Goal: Task Accomplishment & Management: Use online tool/utility

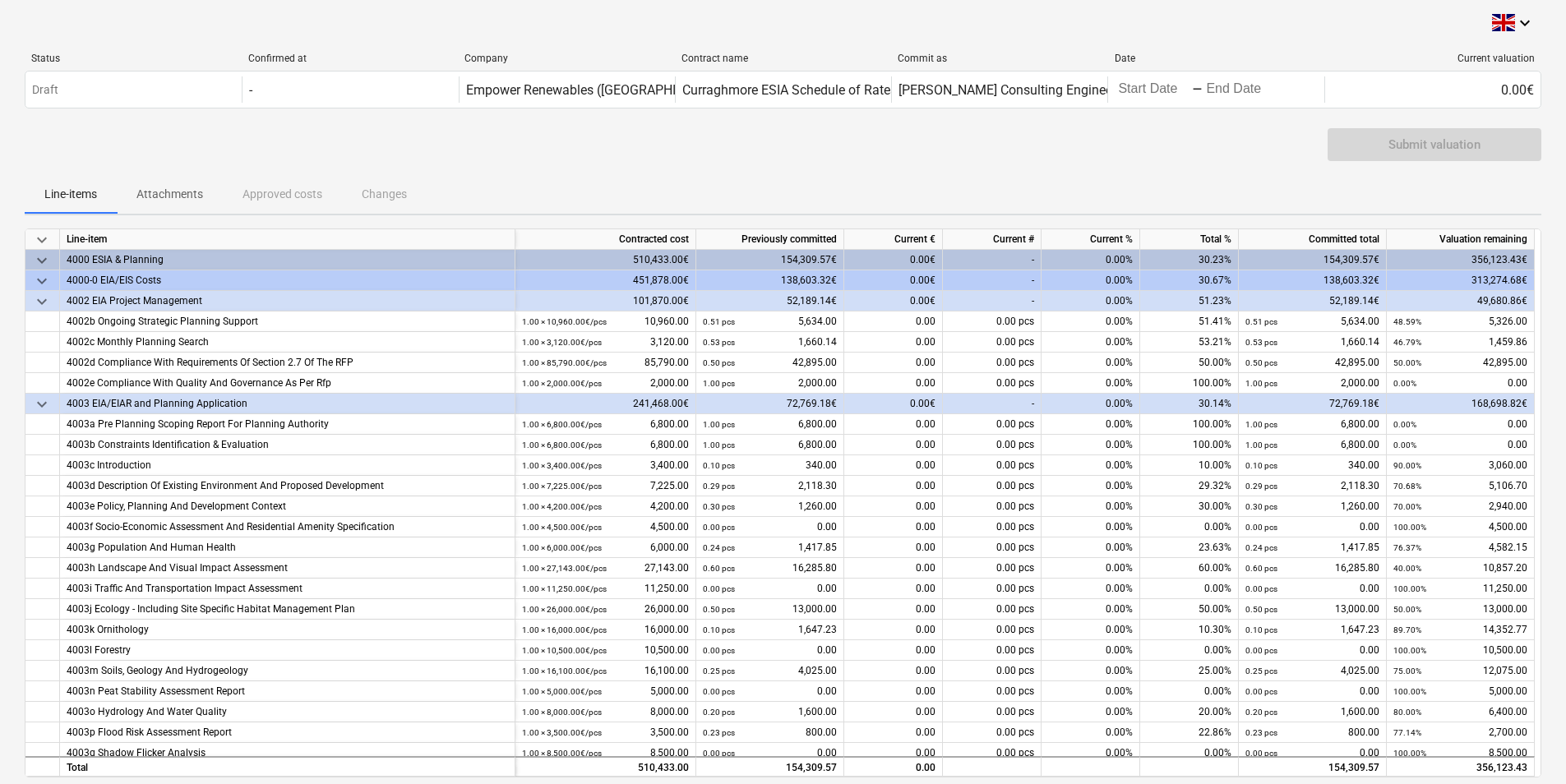
click at [38, 258] on span "keyboard_arrow_down" at bounding box center [42, 261] width 20 height 20
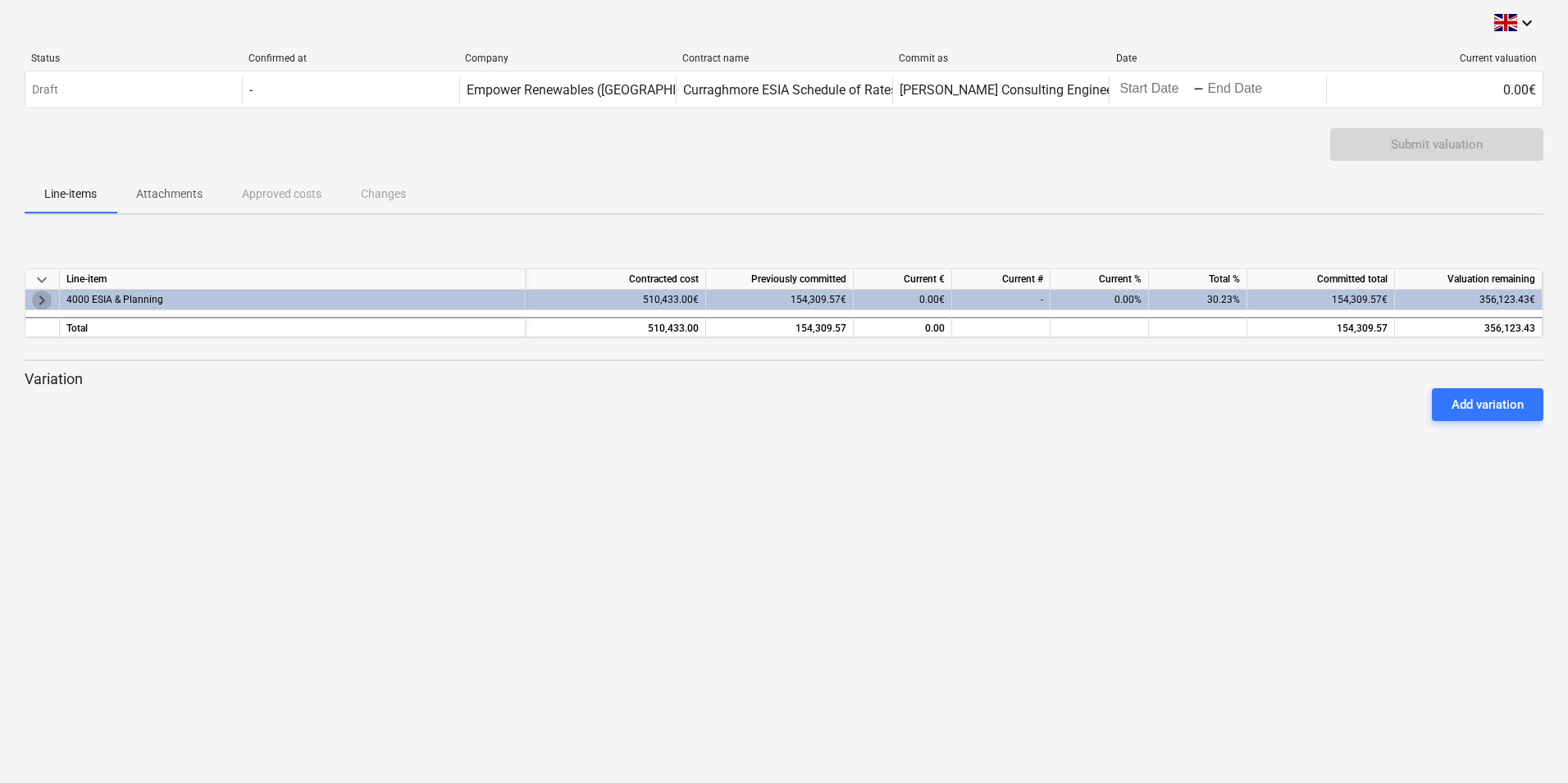
click at [43, 292] on span "keyboard_arrow_right" at bounding box center [42, 300] width 20 height 20
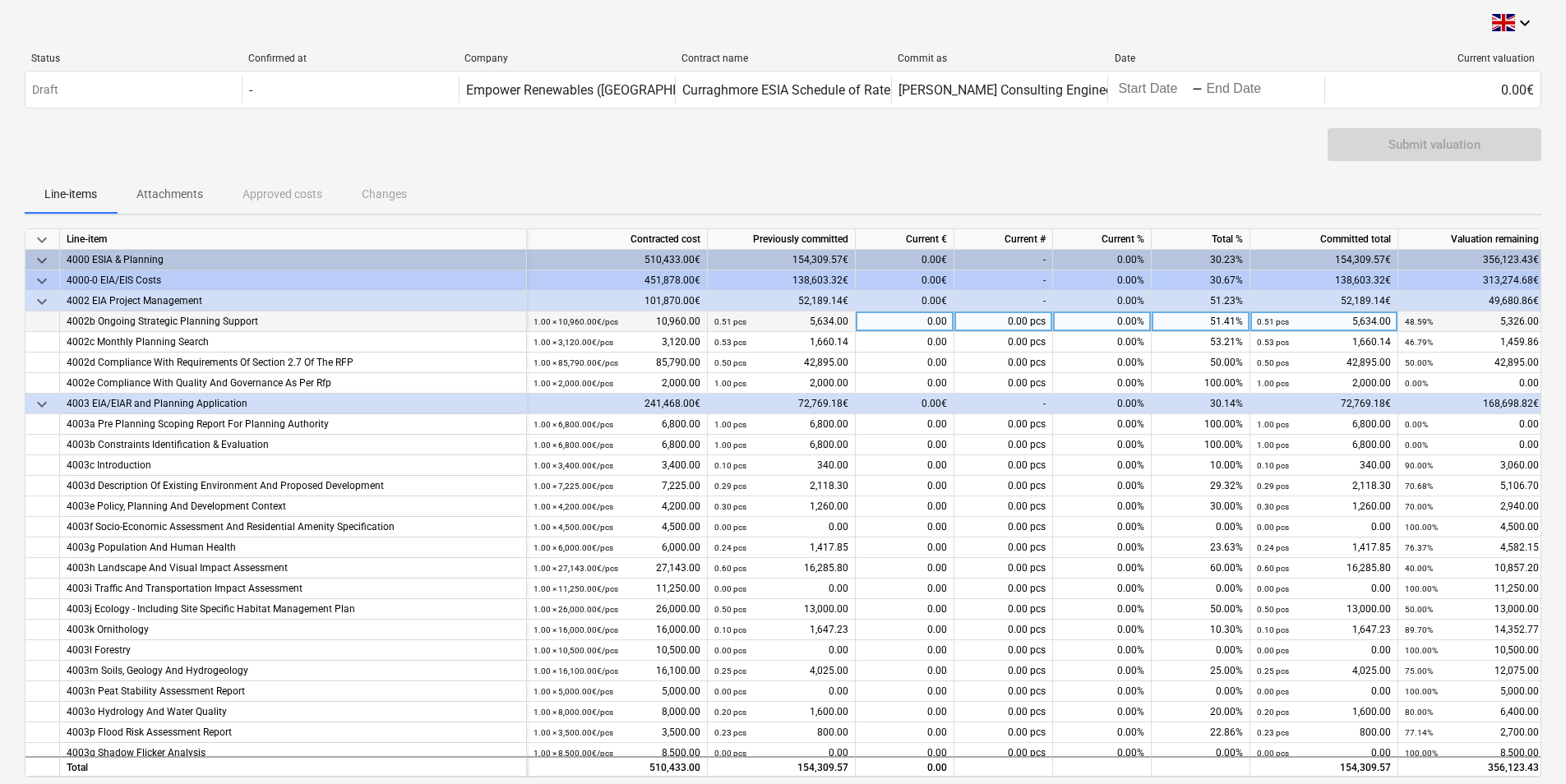
click at [1129, 323] on div "0.00%" at bounding box center [1102, 321] width 99 height 20
type input "10"
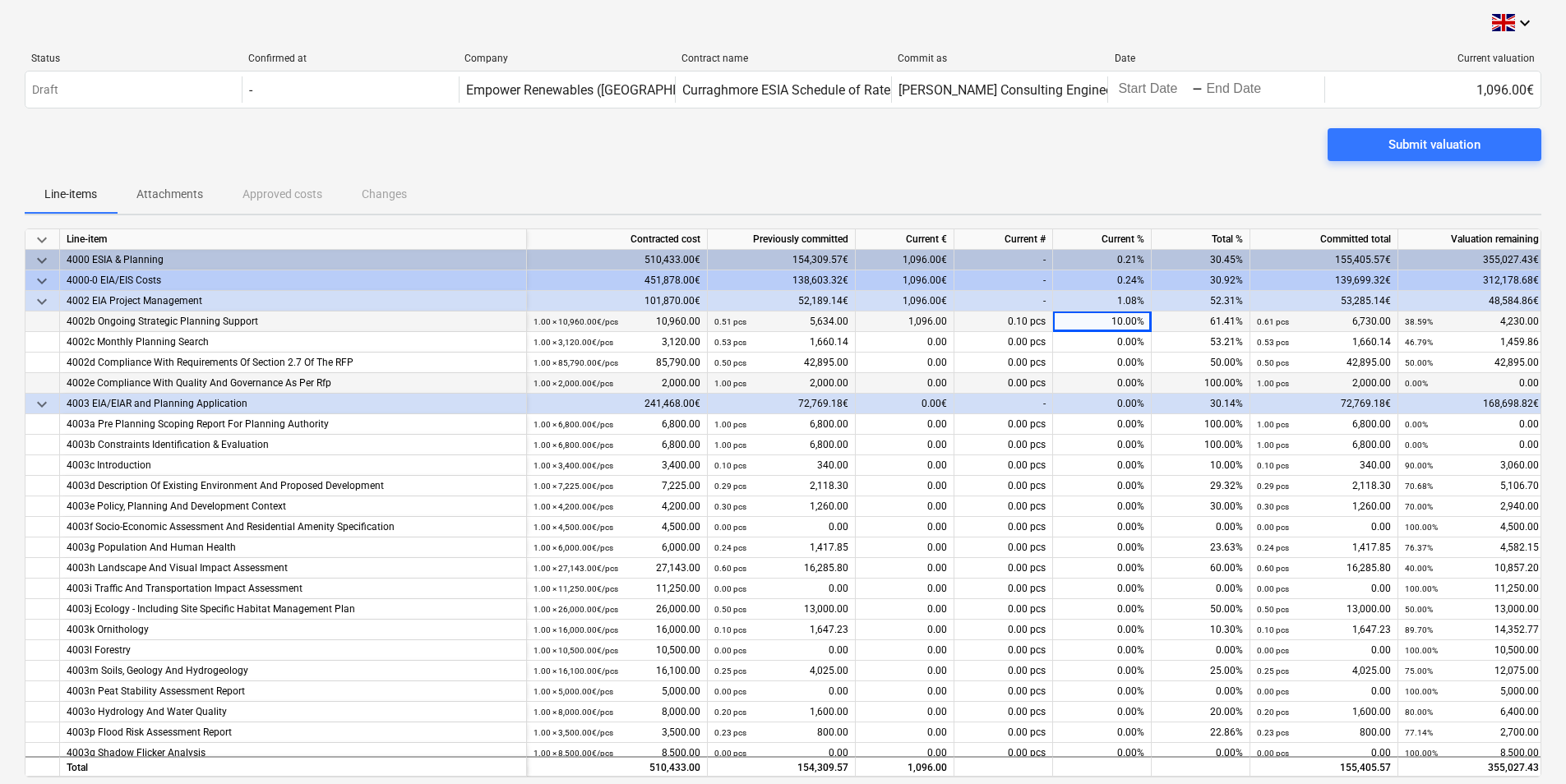
click at [1122, 376] on div "0.00%" at bounding box center [1102, 383] width 99 height 20
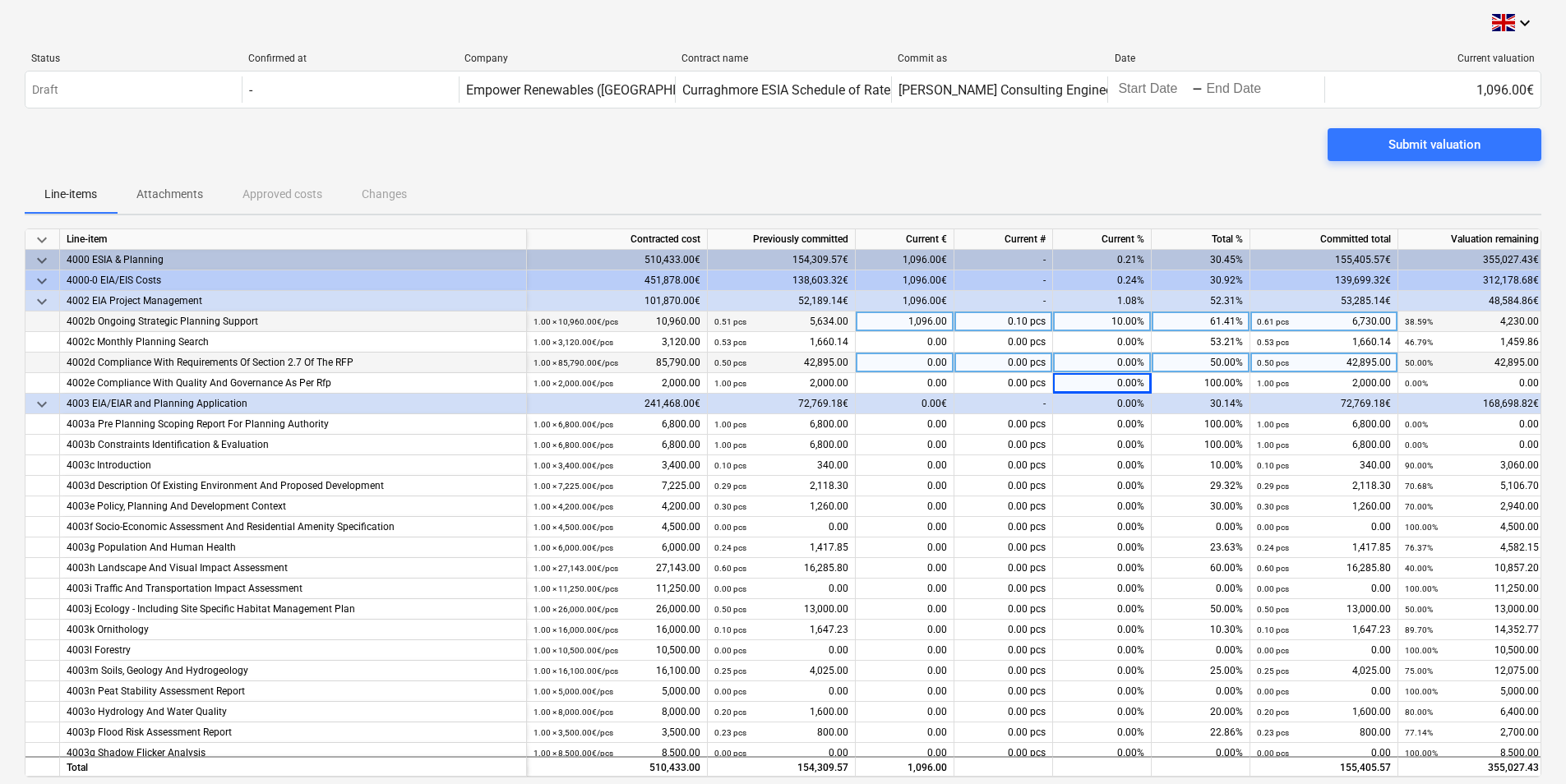
click at [1113, 370] on div "0.00%" at bounding box center [1102, 363] width 99 height 20
type input "10"
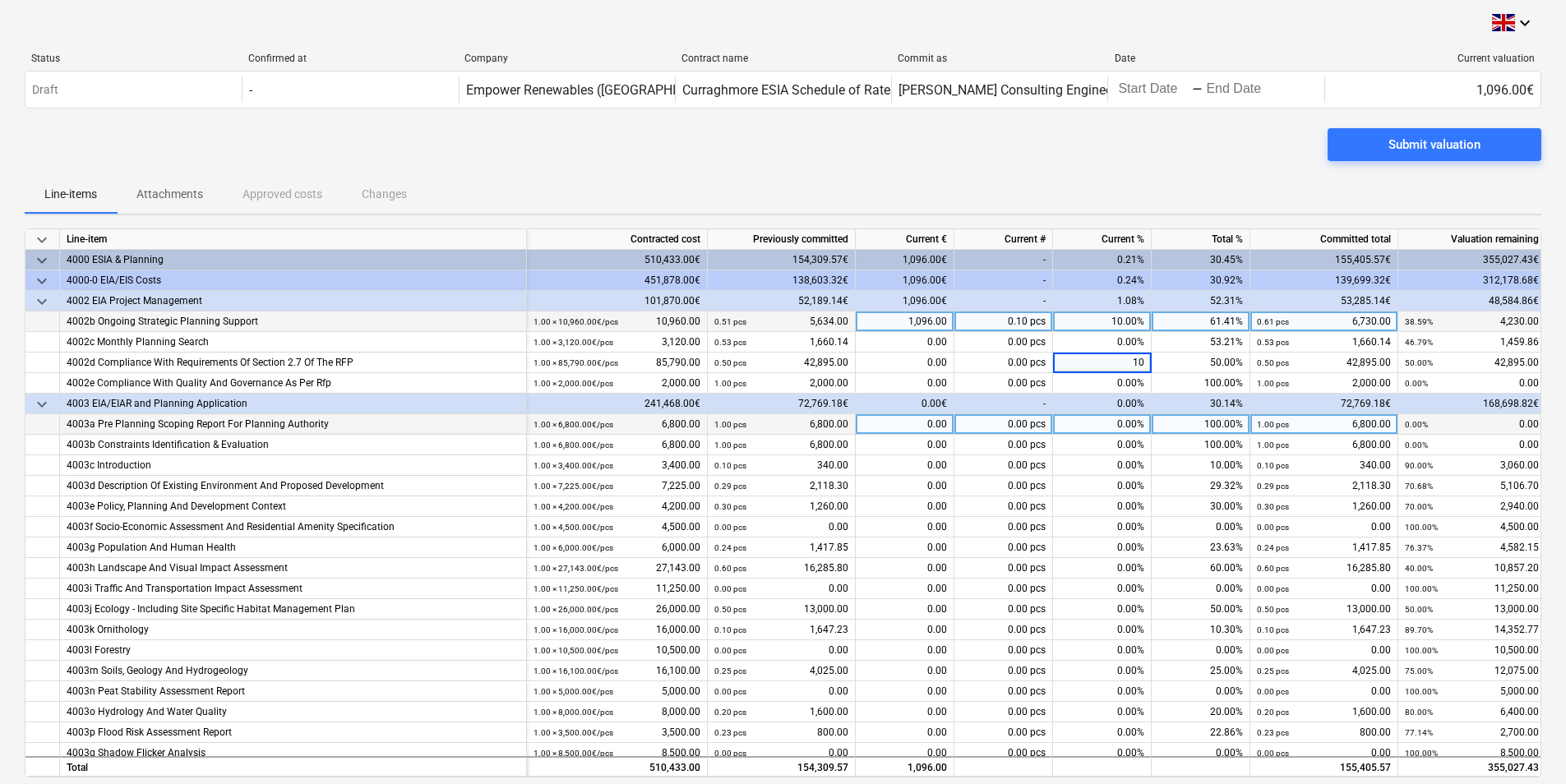
click at [1090, 418] on div "0.00%" at bounding box center [1102, 424] width 99 height 20
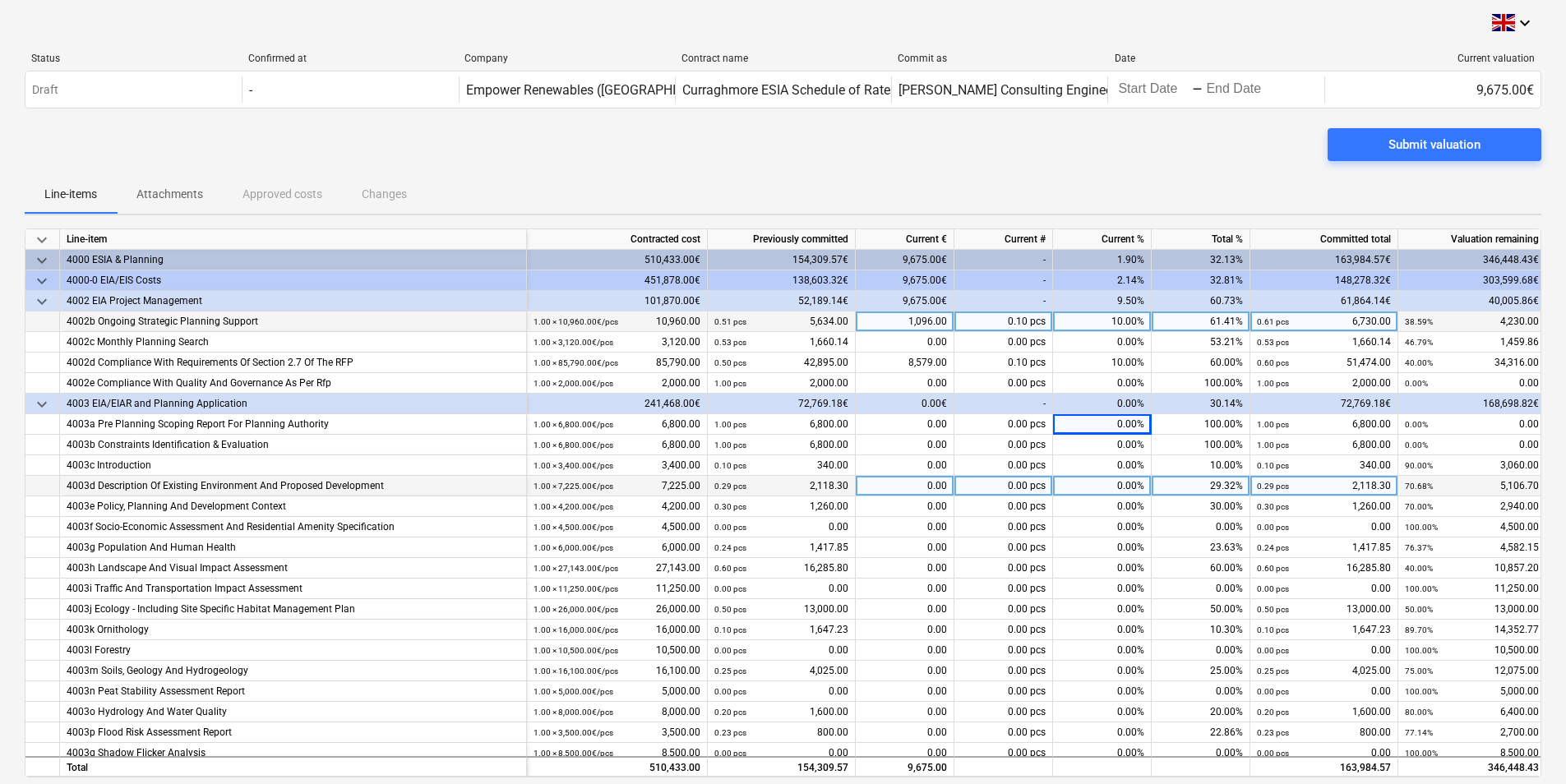
click at [1113, 485] on div "0.00%" at bounding box center [1102, 485] width 99 height 20
type input "20"
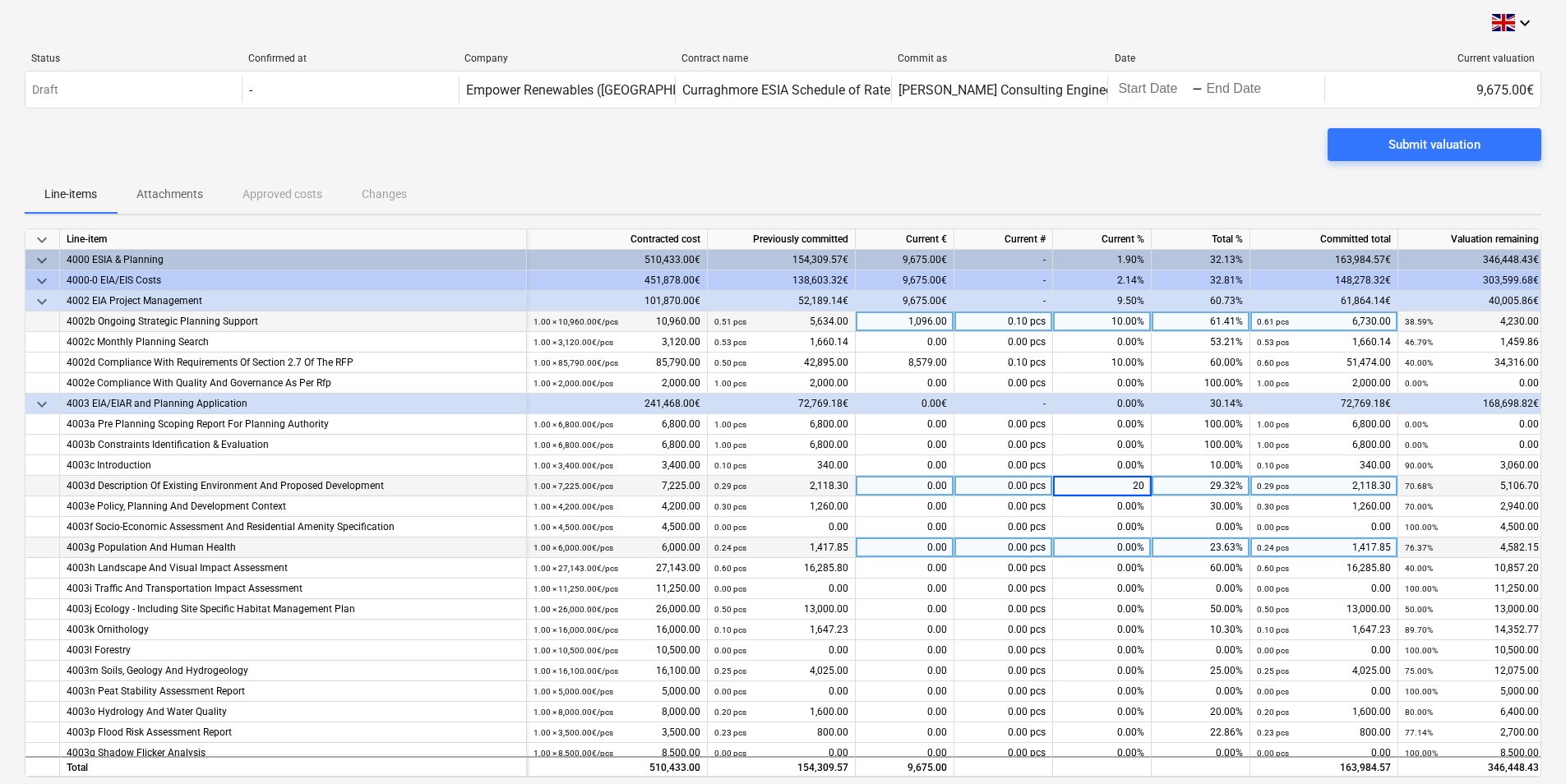
click at [1090, 539] on div "0.00%" at bounding box center [1102, 548] width 99 height 20
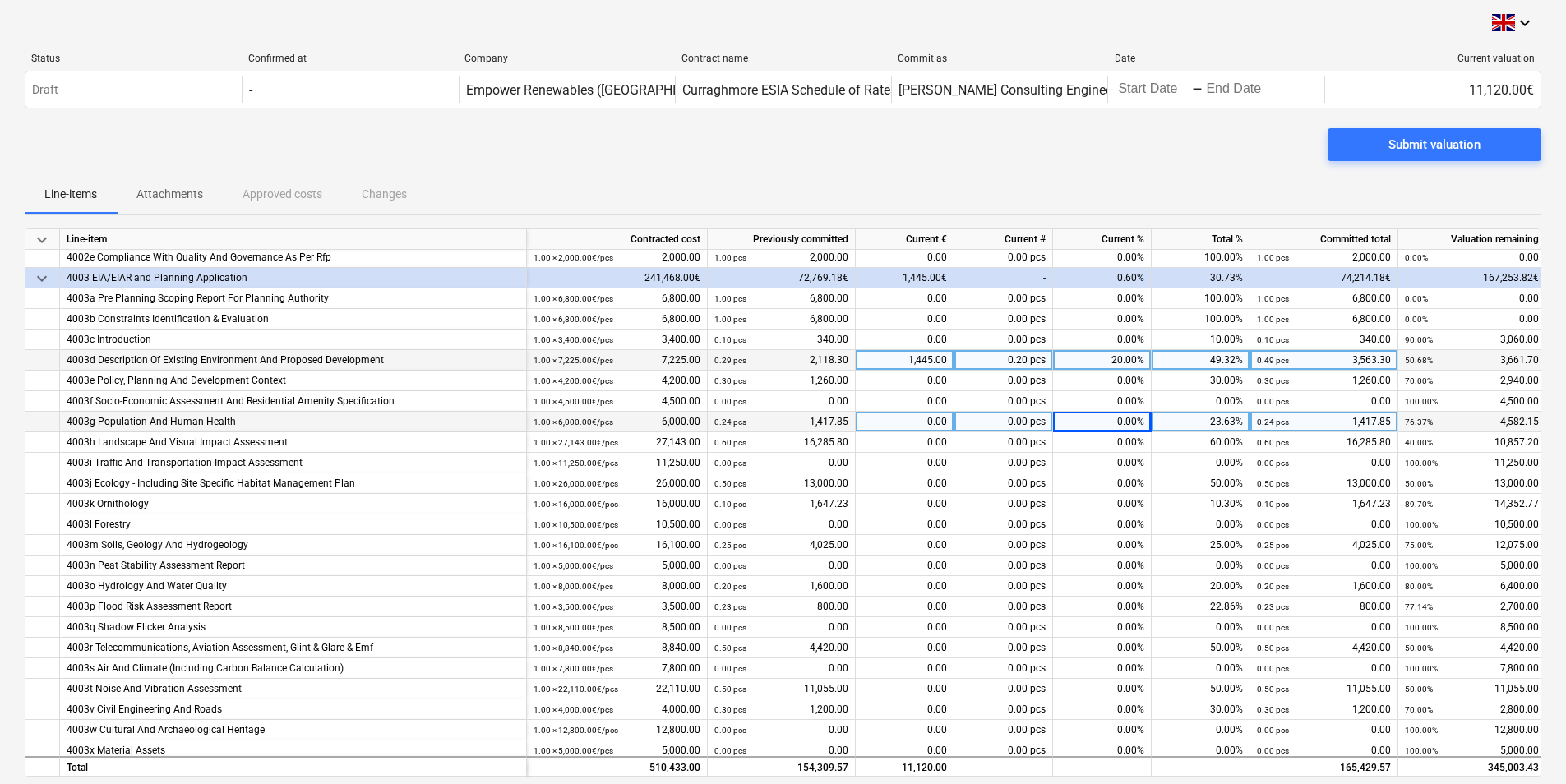
scroll to position [164, 0]
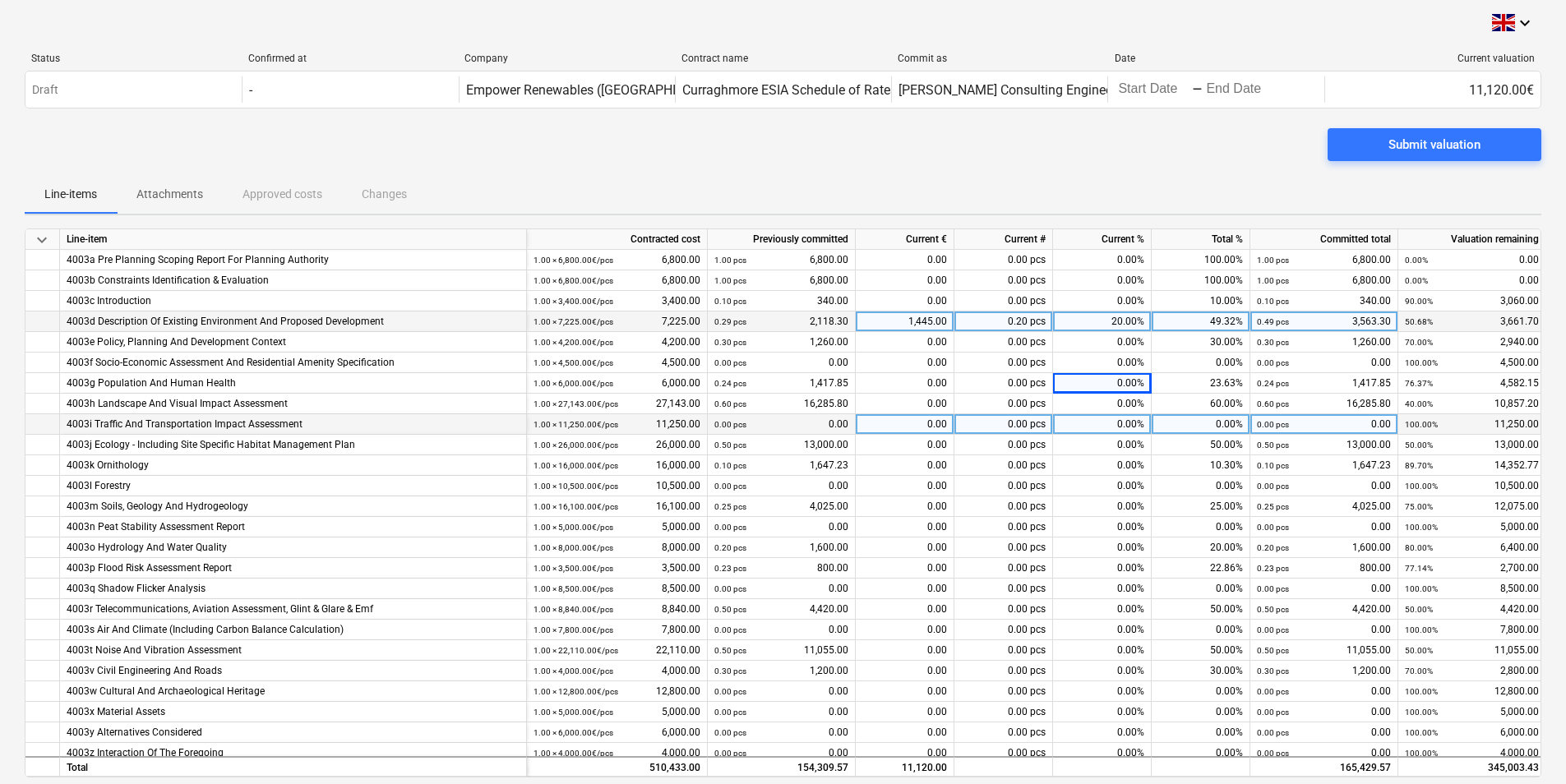
click at [1116, 428] on div "0.00%" at bounding box center [1102, 424] width 99 height 20
type input "25"
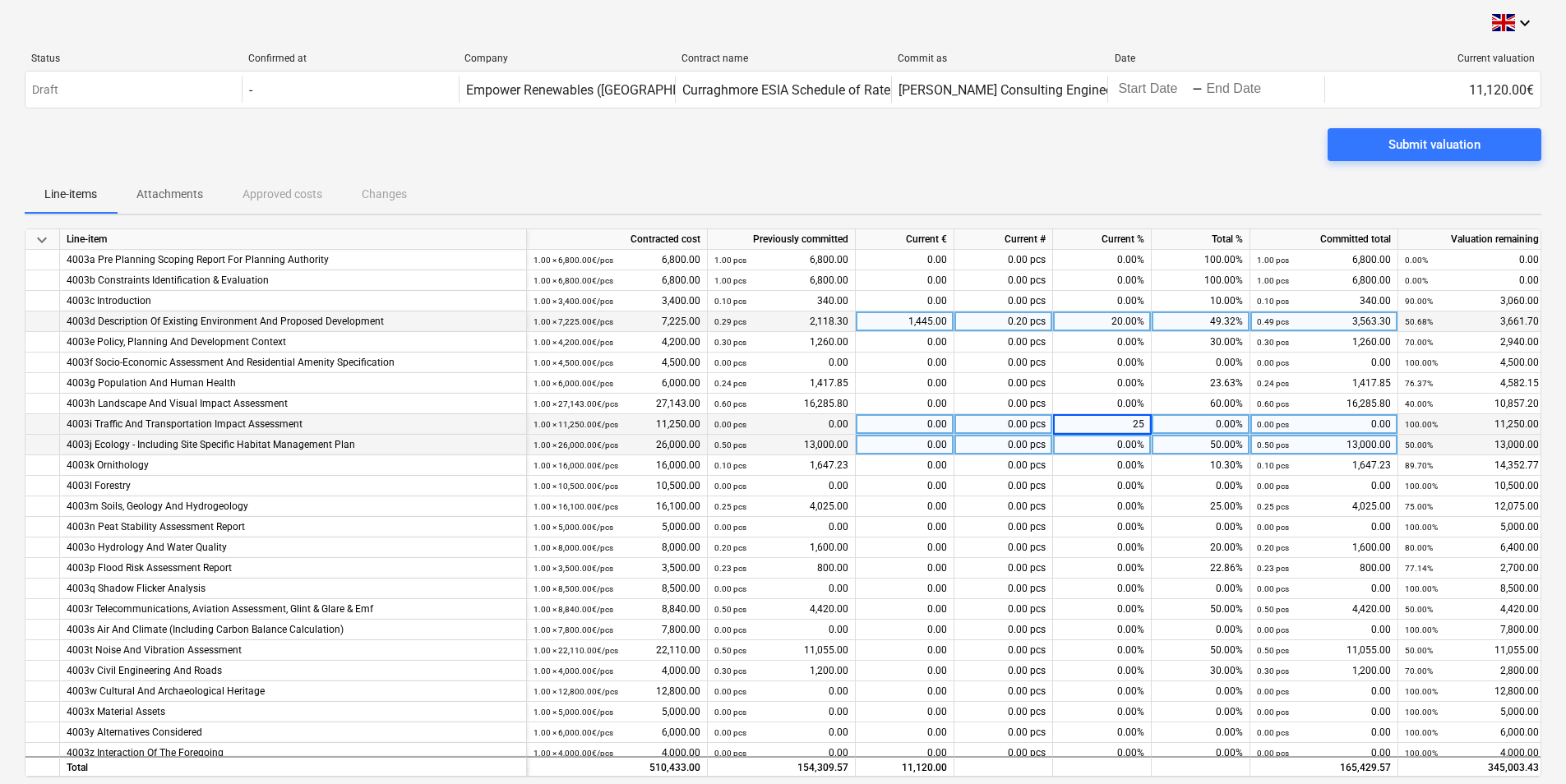
click at [1109, 450] on div "0.00%" at bounding box center [1102, 444] width 99 height 20
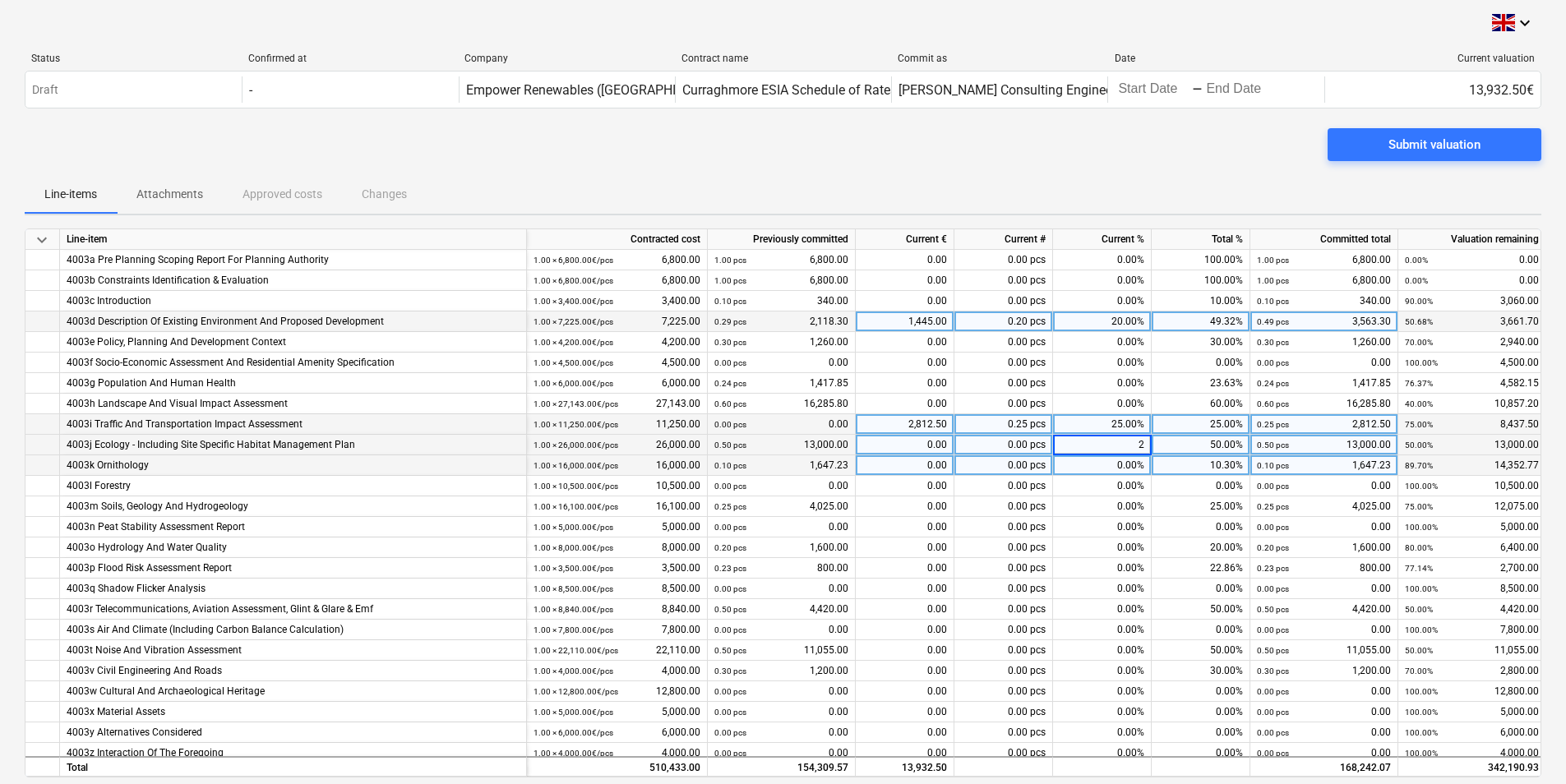
type input "25"
click at [1122, 465] on div "0.00%" at bounding box center [1102, 465] width 99 height 20
type input "10"
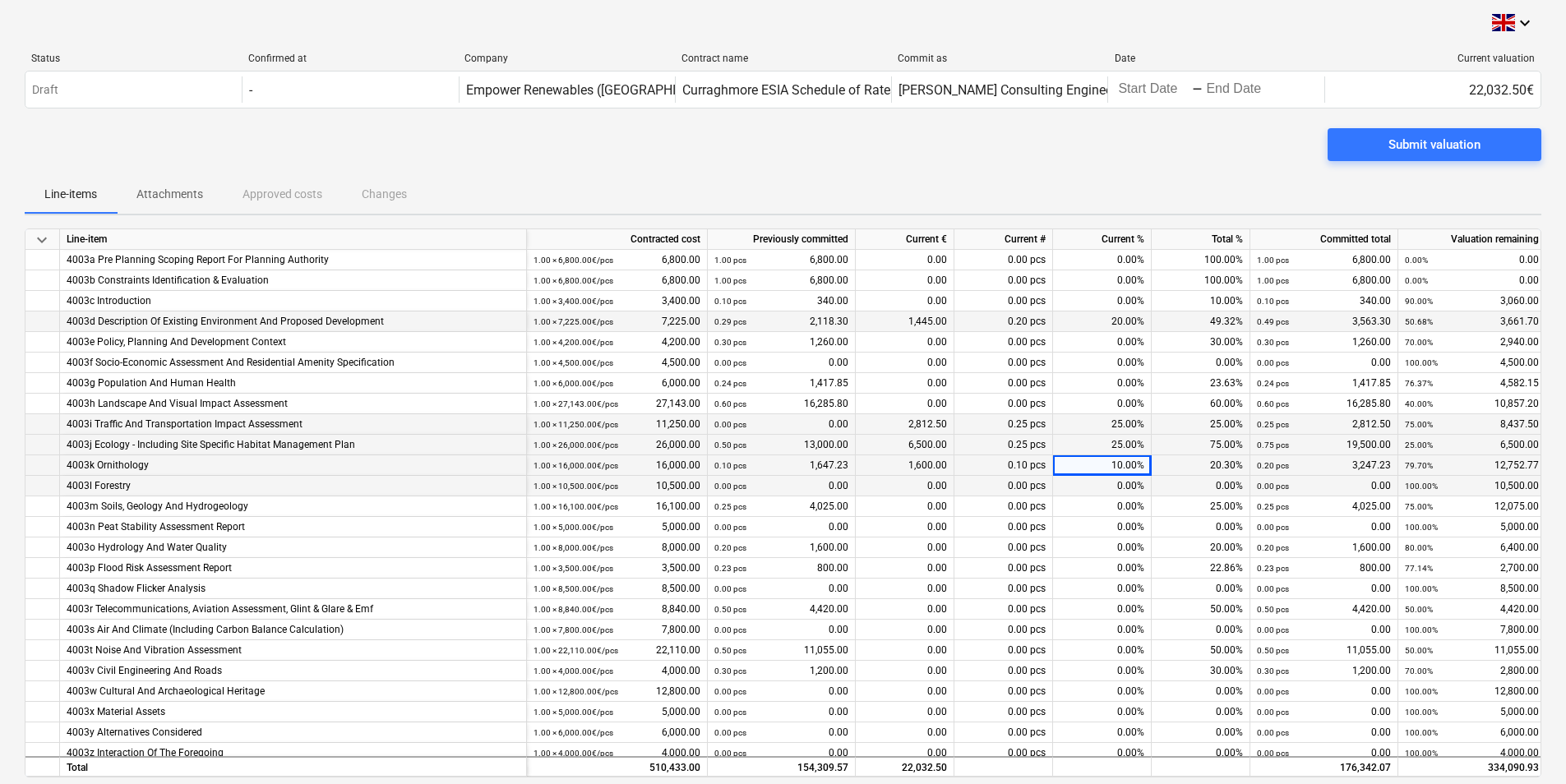
click at [1116, 484] on div "0.00%" at bounding box center [1102, 485] width 99 height 20
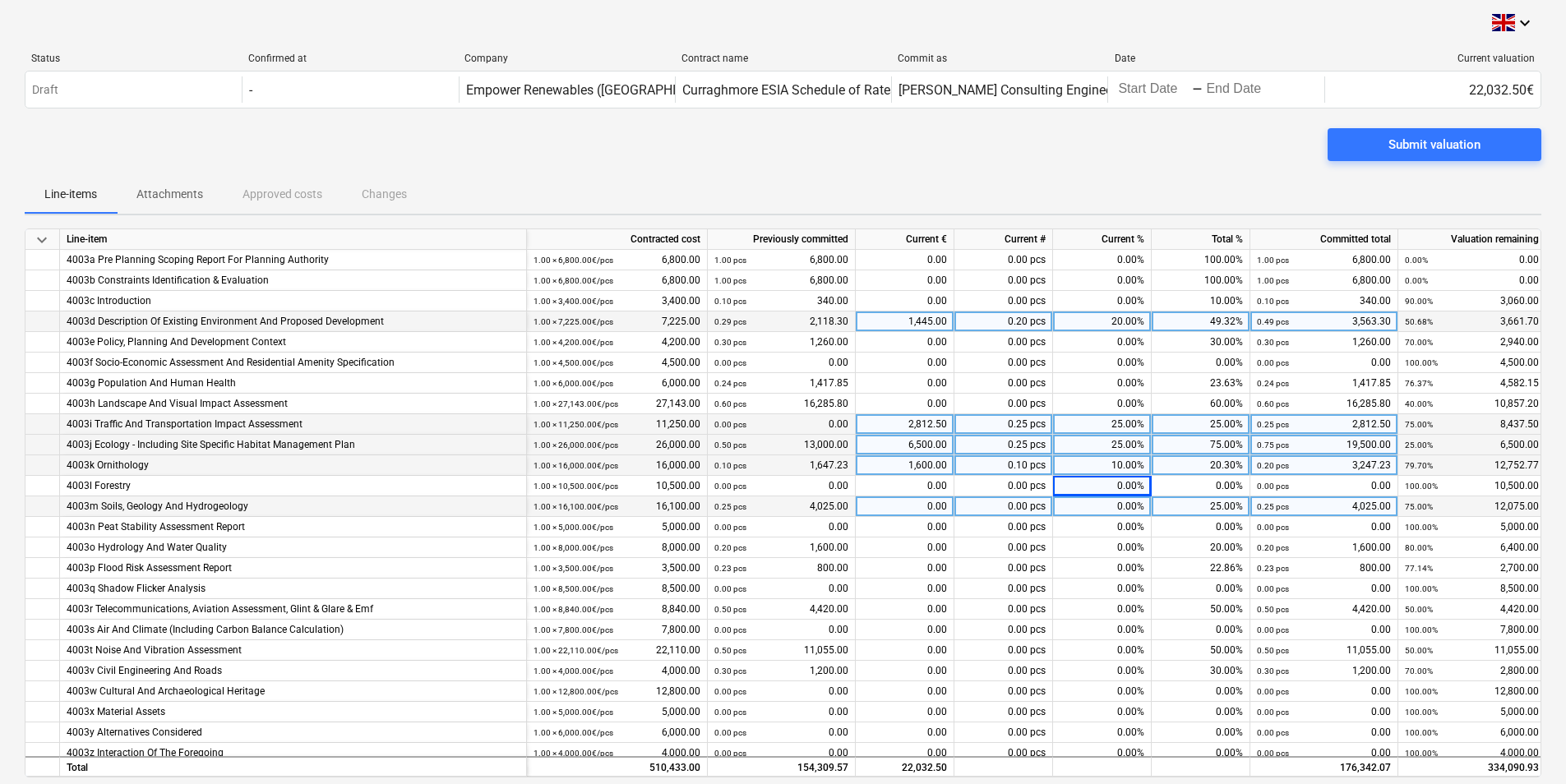
click at [1115, 498] on div "0.00%" at bounding box center [1102, 506] width 99 height 20
type input "25"
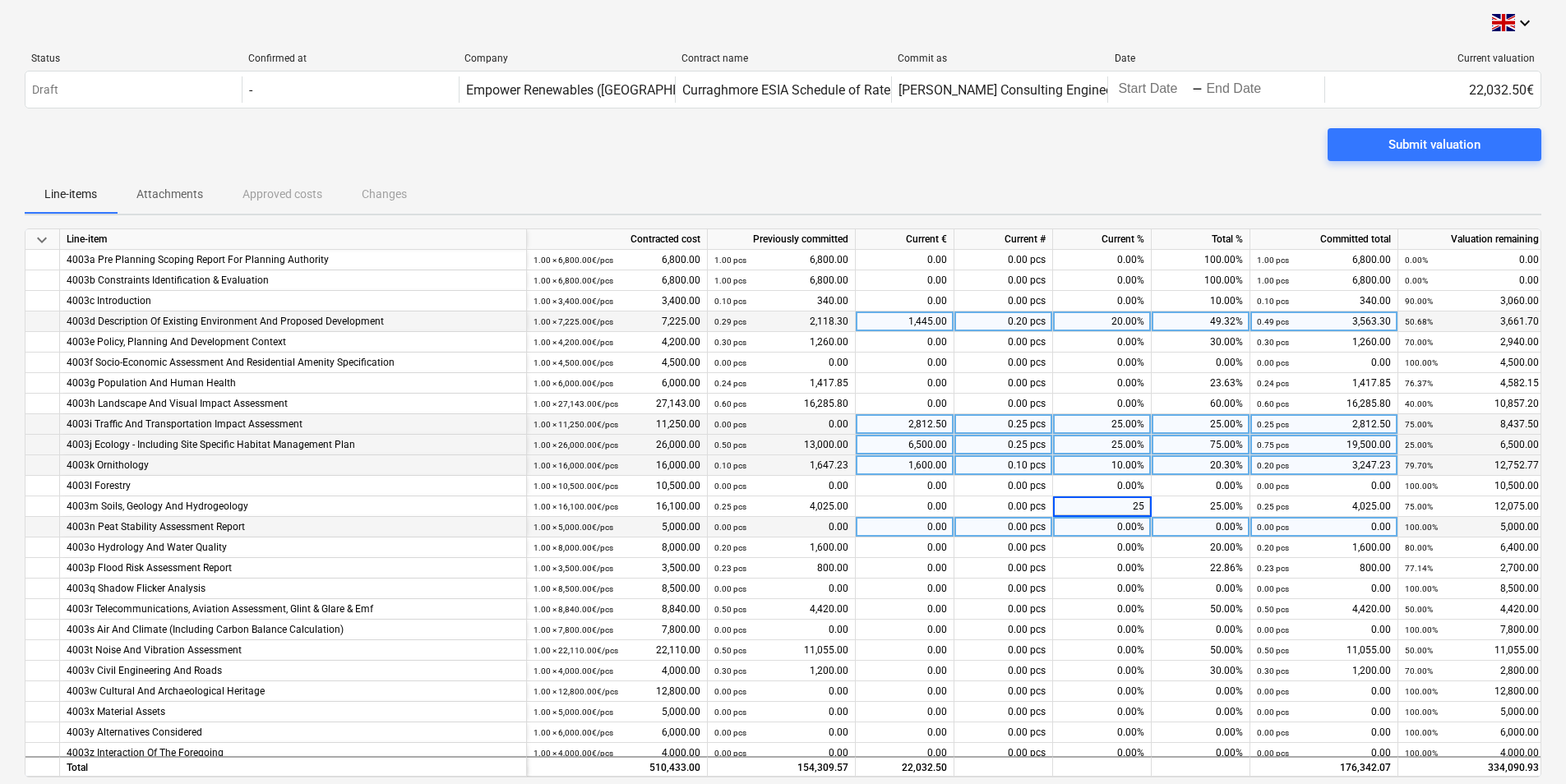
click at [1122, 521] on div "0.00%" at bounding box center [1102, 527] width 99 height 20
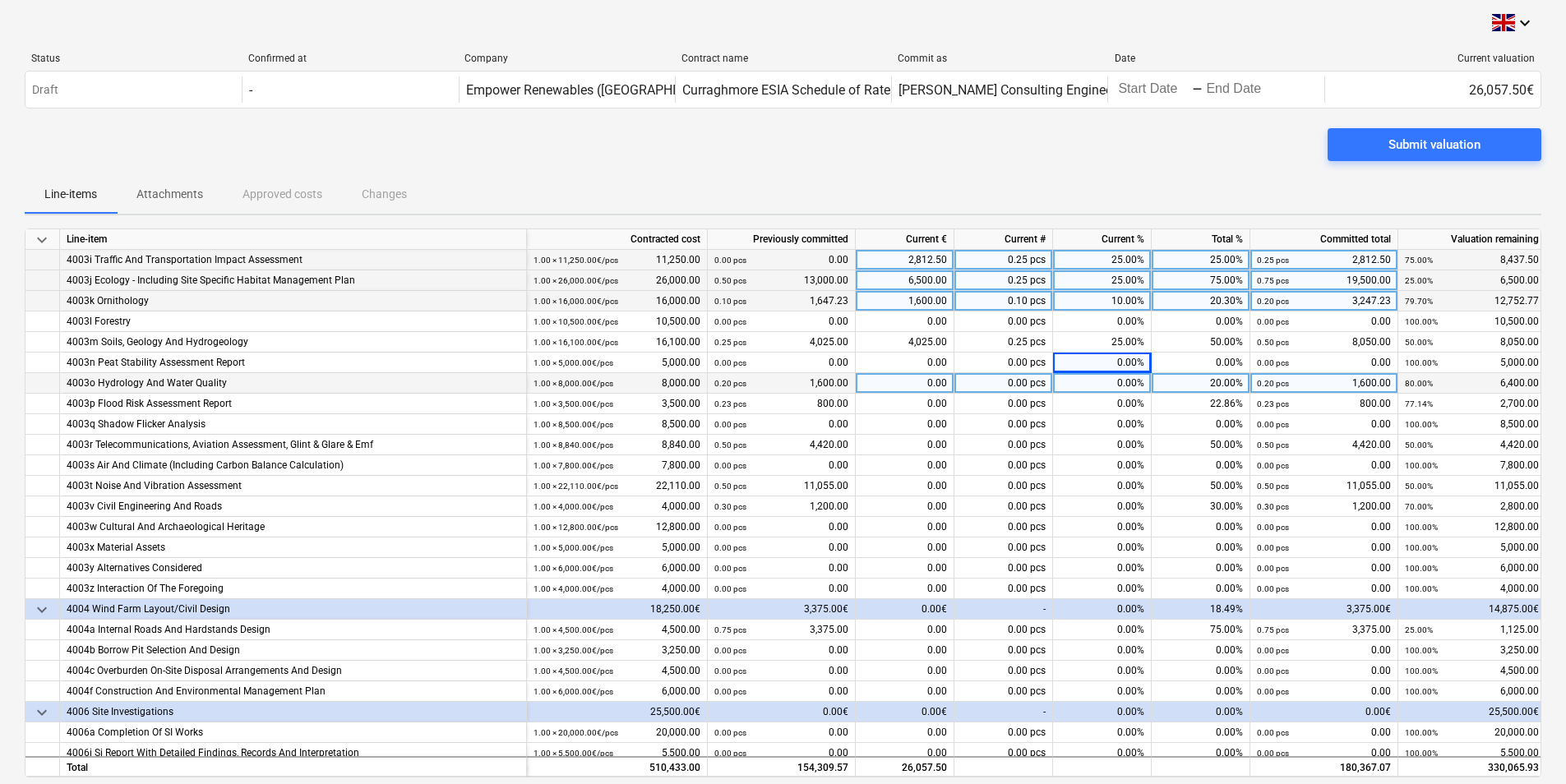
click at [1106, 384] on div "0.00%" at bounding box center [1102, 383] width 99 height 20
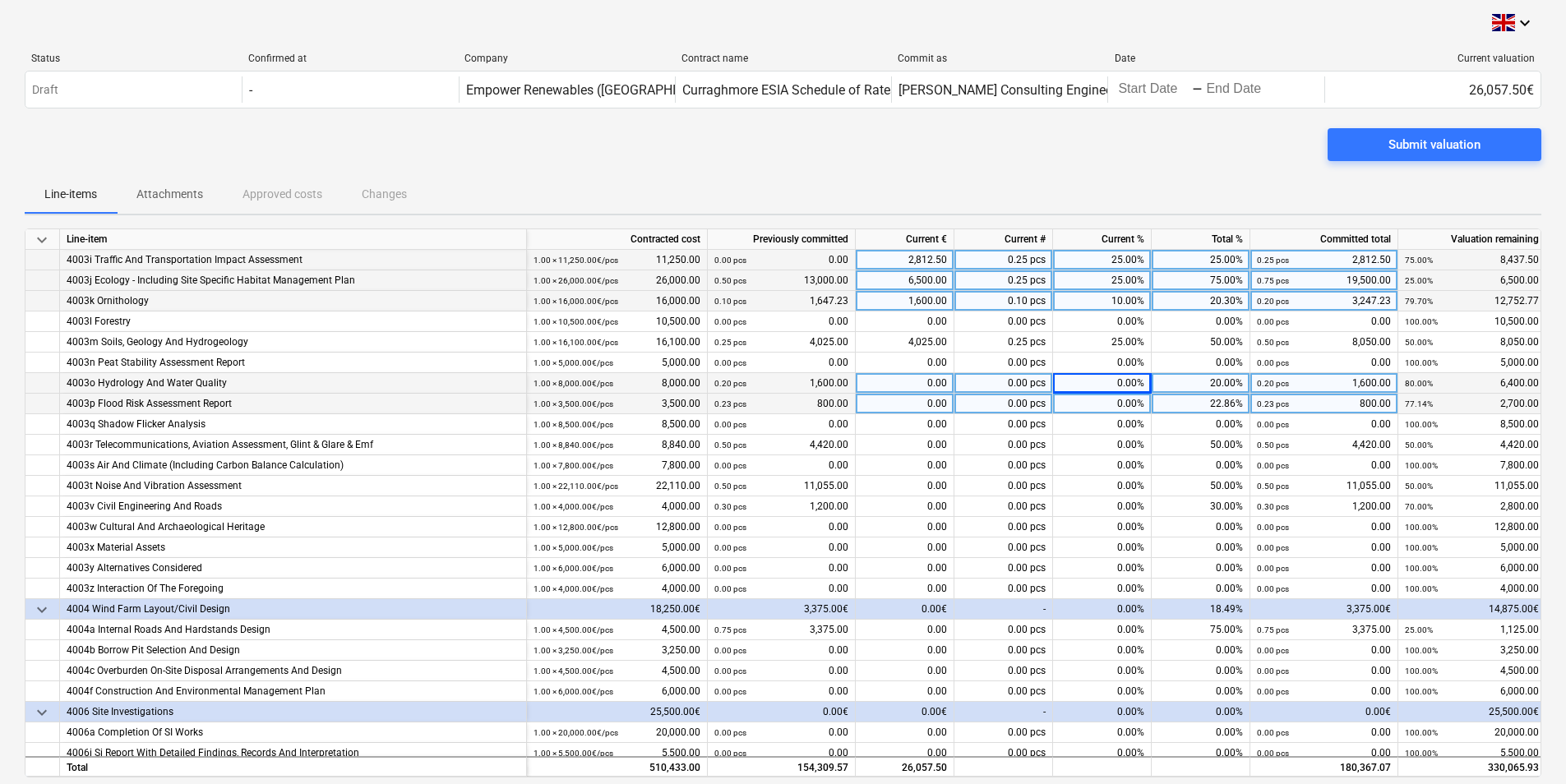
click at [1105, 405] on div "0.00%" at bounding box center [1102, 404] width 99 height 20
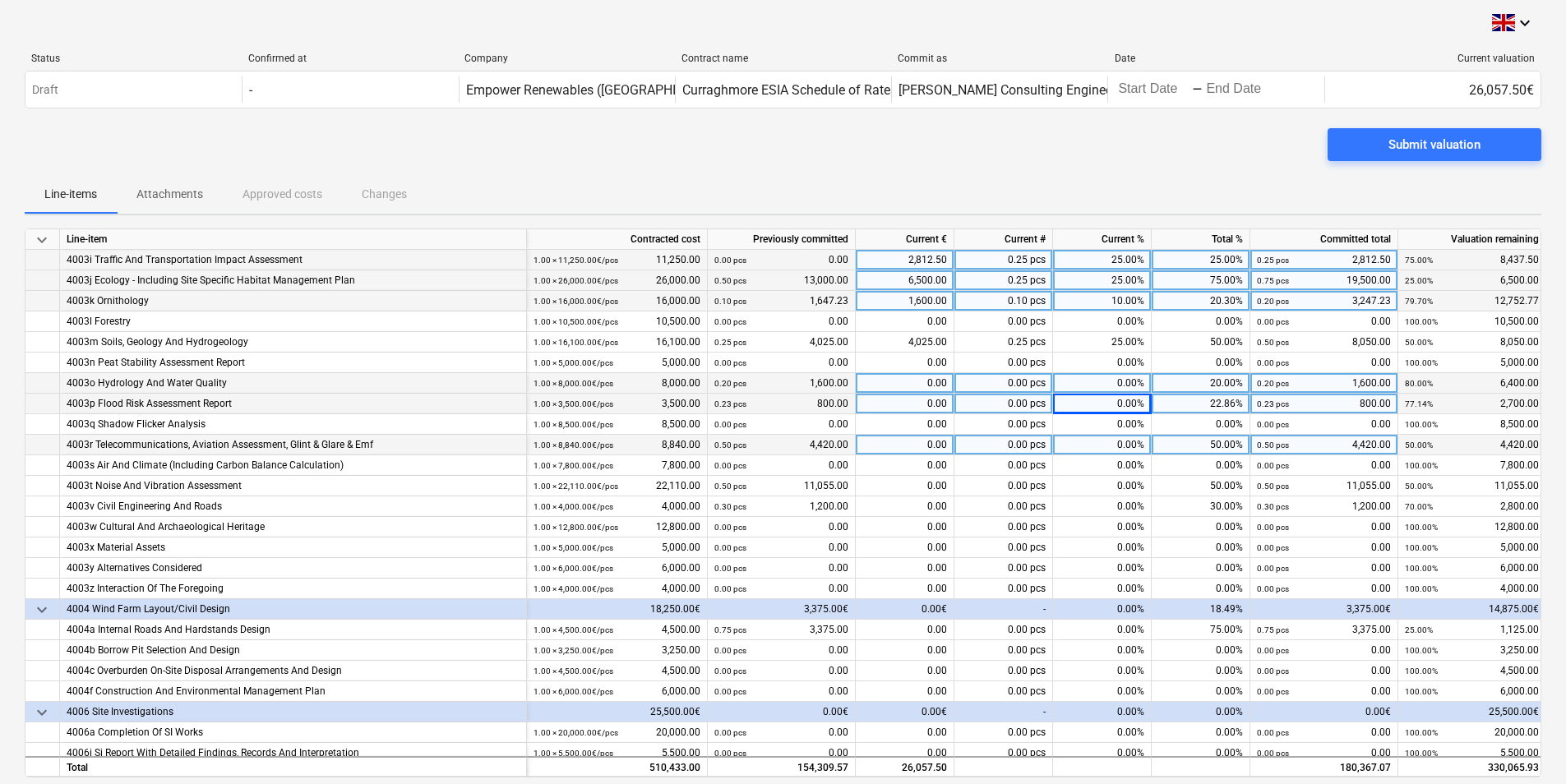
click at [1109, 434] on div "0.00%" at bounding box center [1102, 444] width 99 height 20
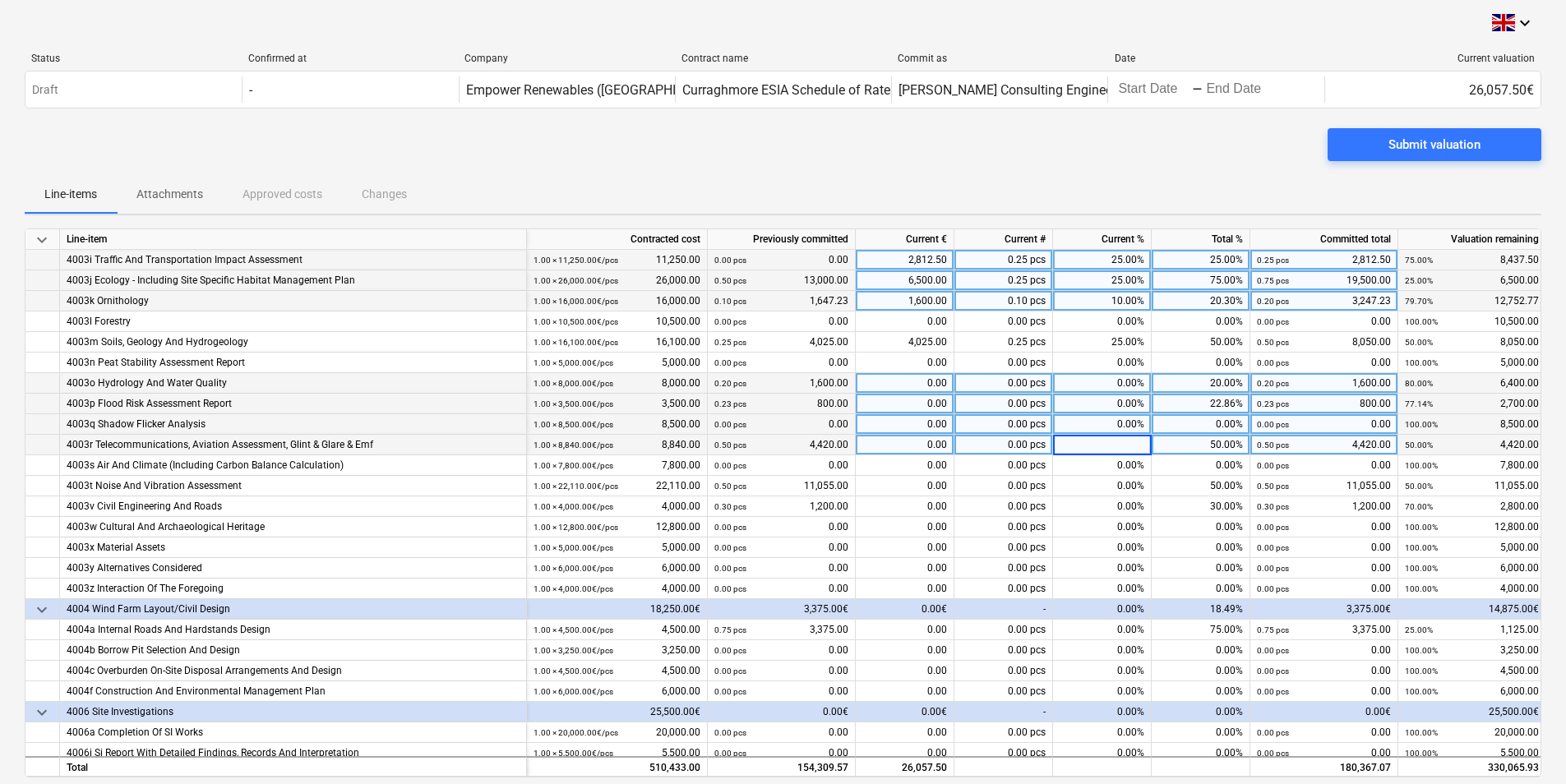
click at [1112, 427] on div "0.00%" at bounding box center [1102, 424] width 99 height 20
click at [1112, 447] on div "0.00%" at bounding box center [1102, 444] width 99 height 20
click at [1108, 484] on div "0.00%" at bounding box center [1102, 485] width 99 height 20
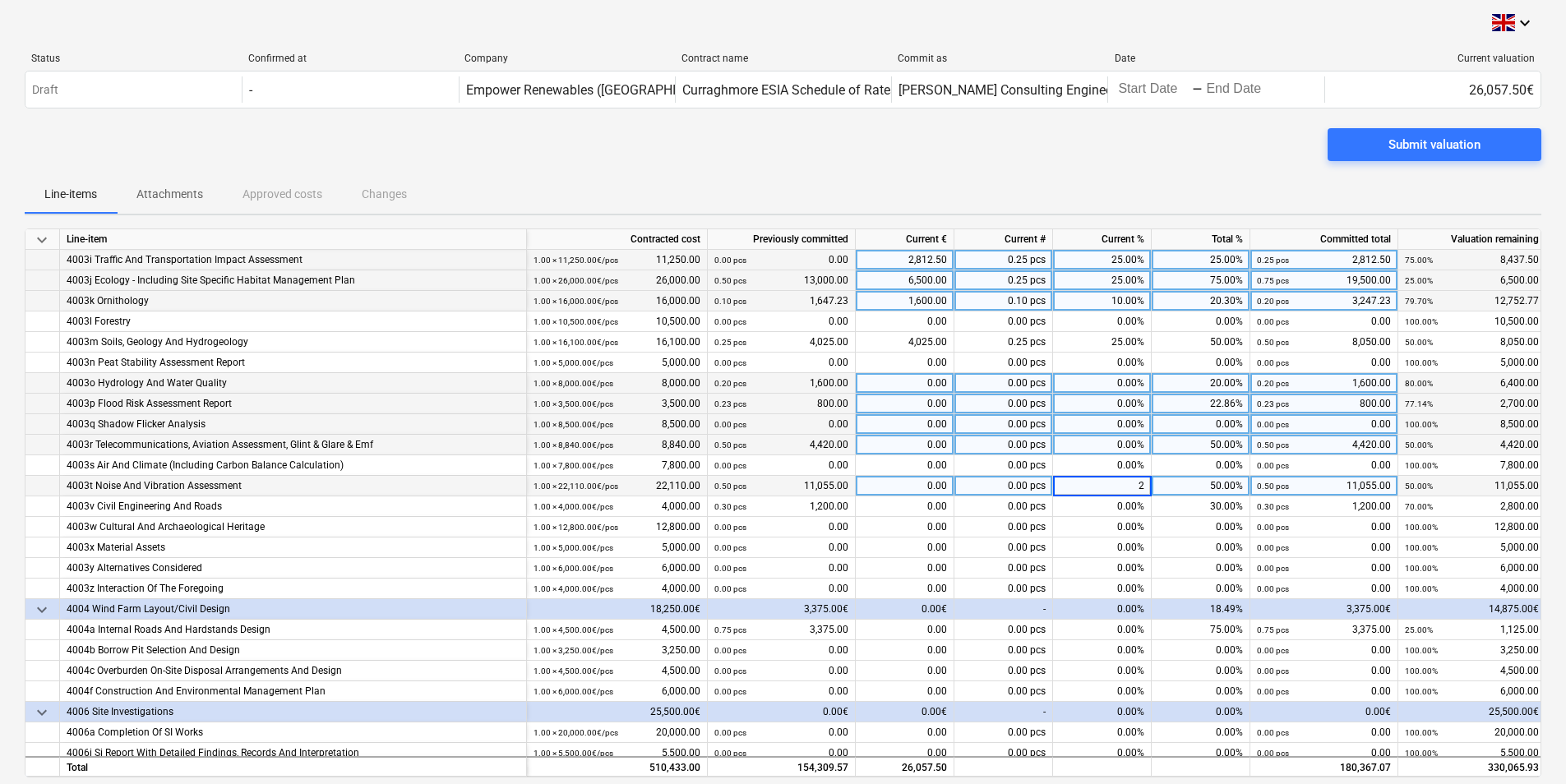
type input "20"
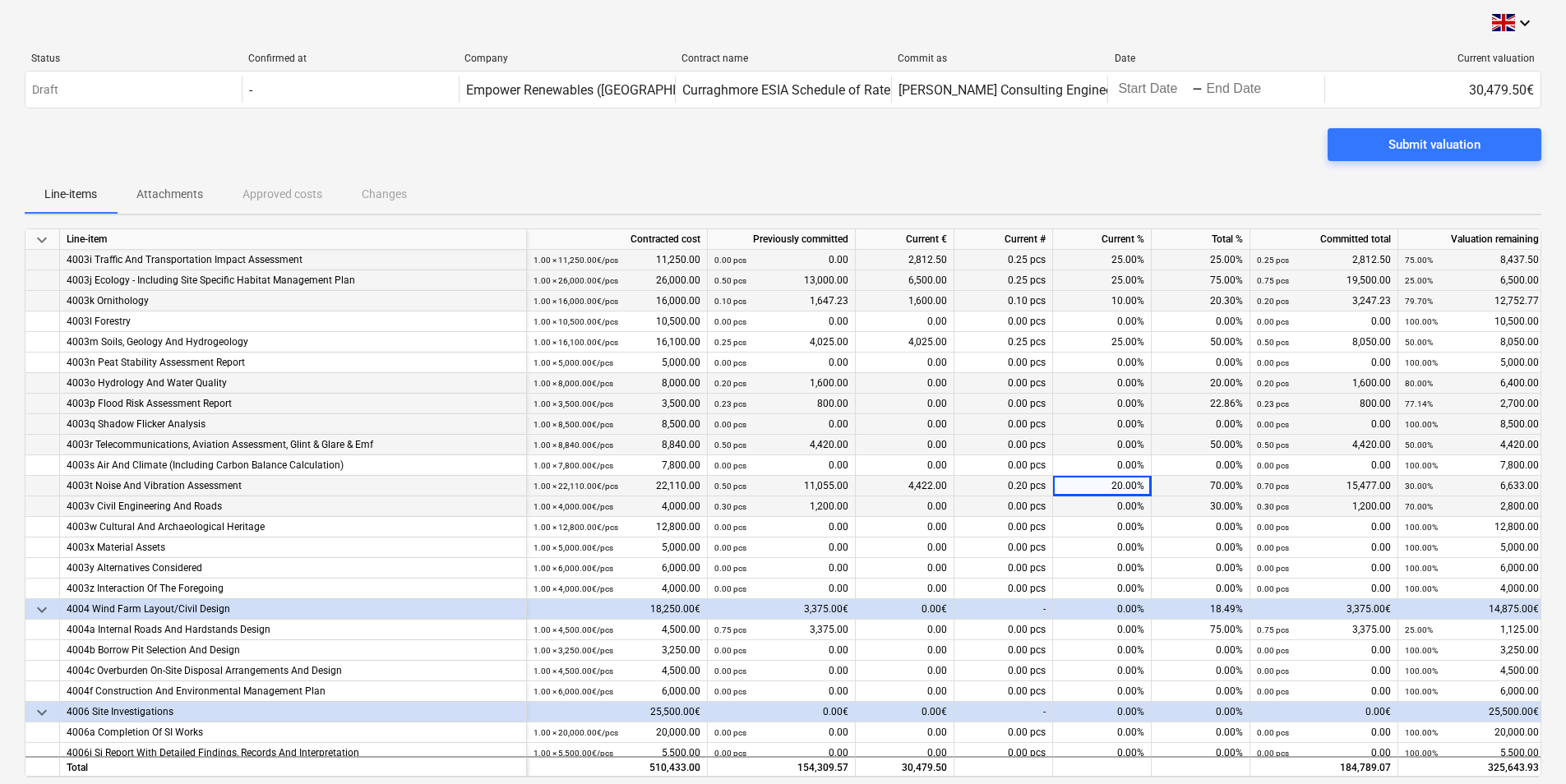
click at [1103, 514] on div "0.00%" at bounding box center [1102, 506] width 99 height 20
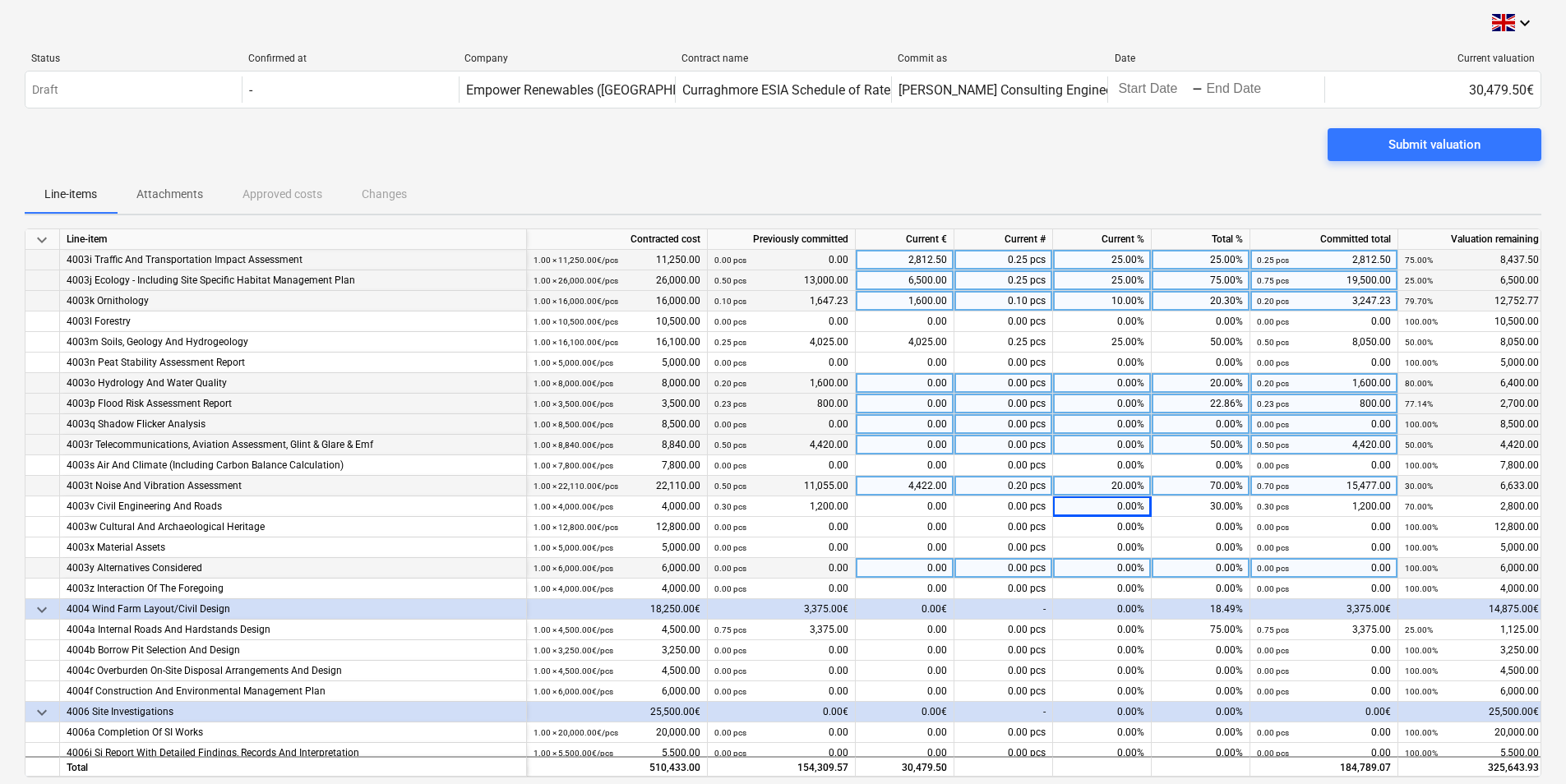
click at [1109, 571] on div "0.00%" at bounding box center [1102, 568] width 99 height 20
type input "25"
click at [1112, 607] on div "0.00%" at bounding box center [1102, 609] width 99 height 20
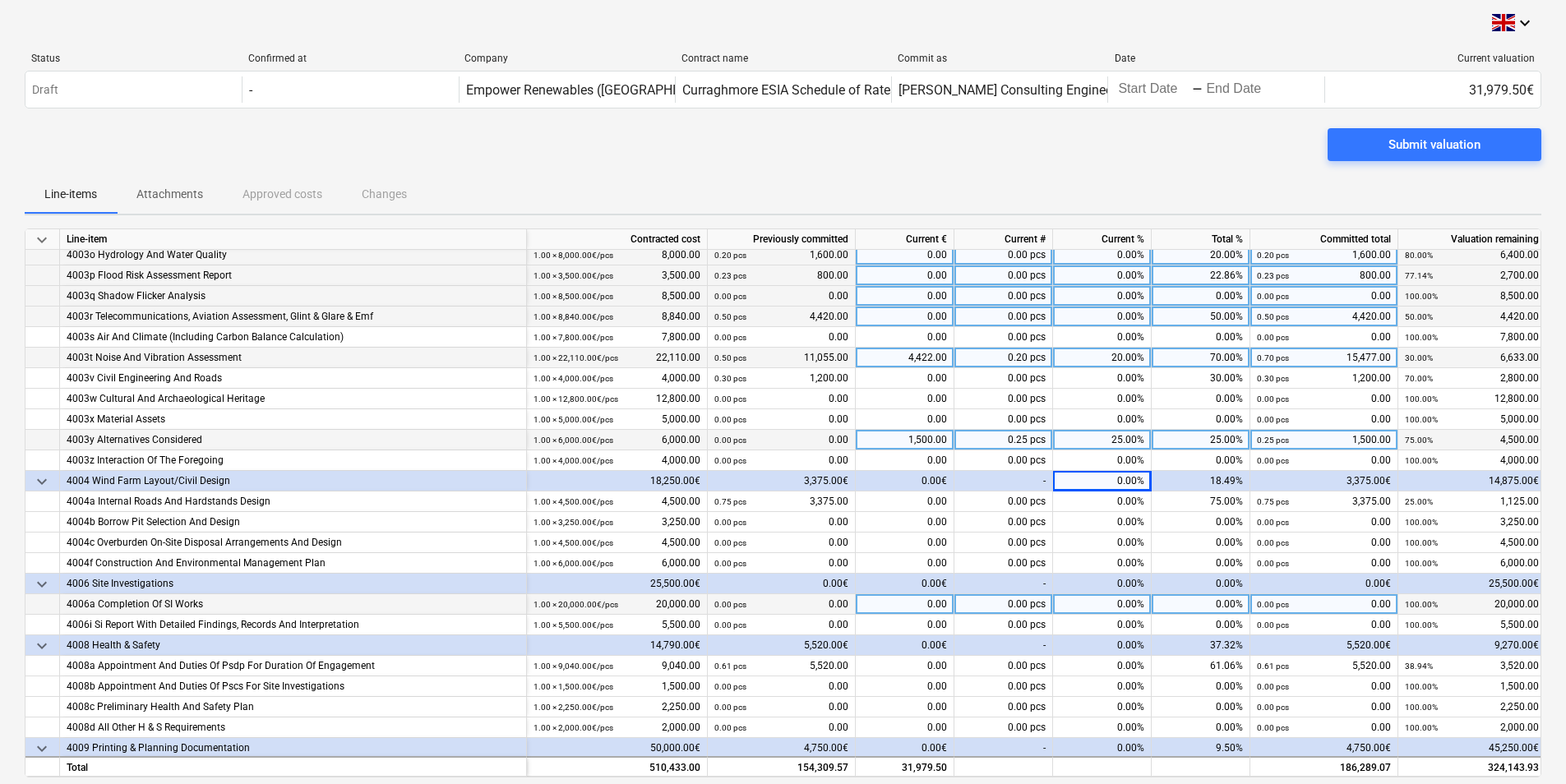
scroll to position [493, 0]
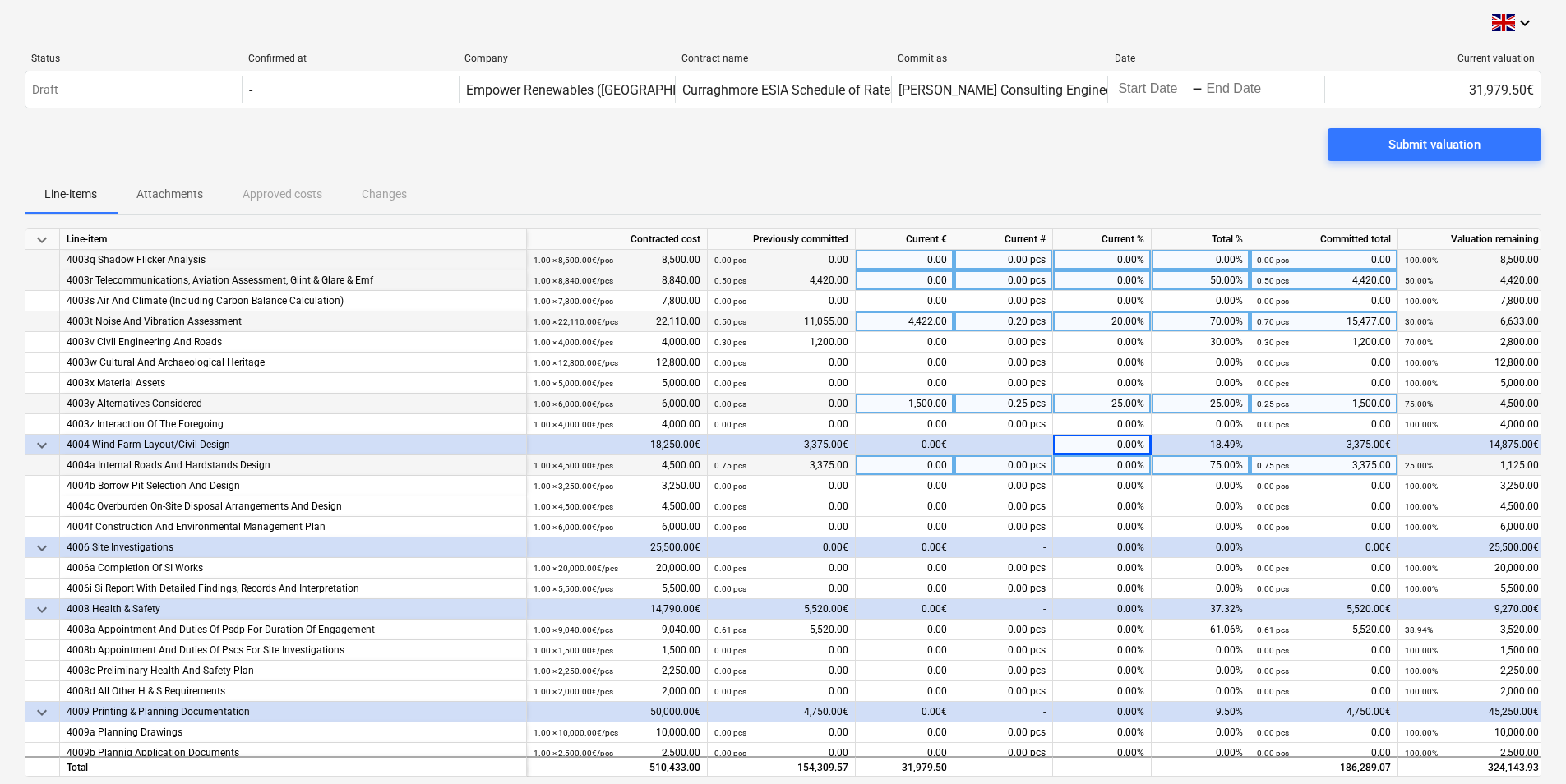
click at [1112, 469] on div "0.00%" at bounding box center [1102, 465] width 99 height 20
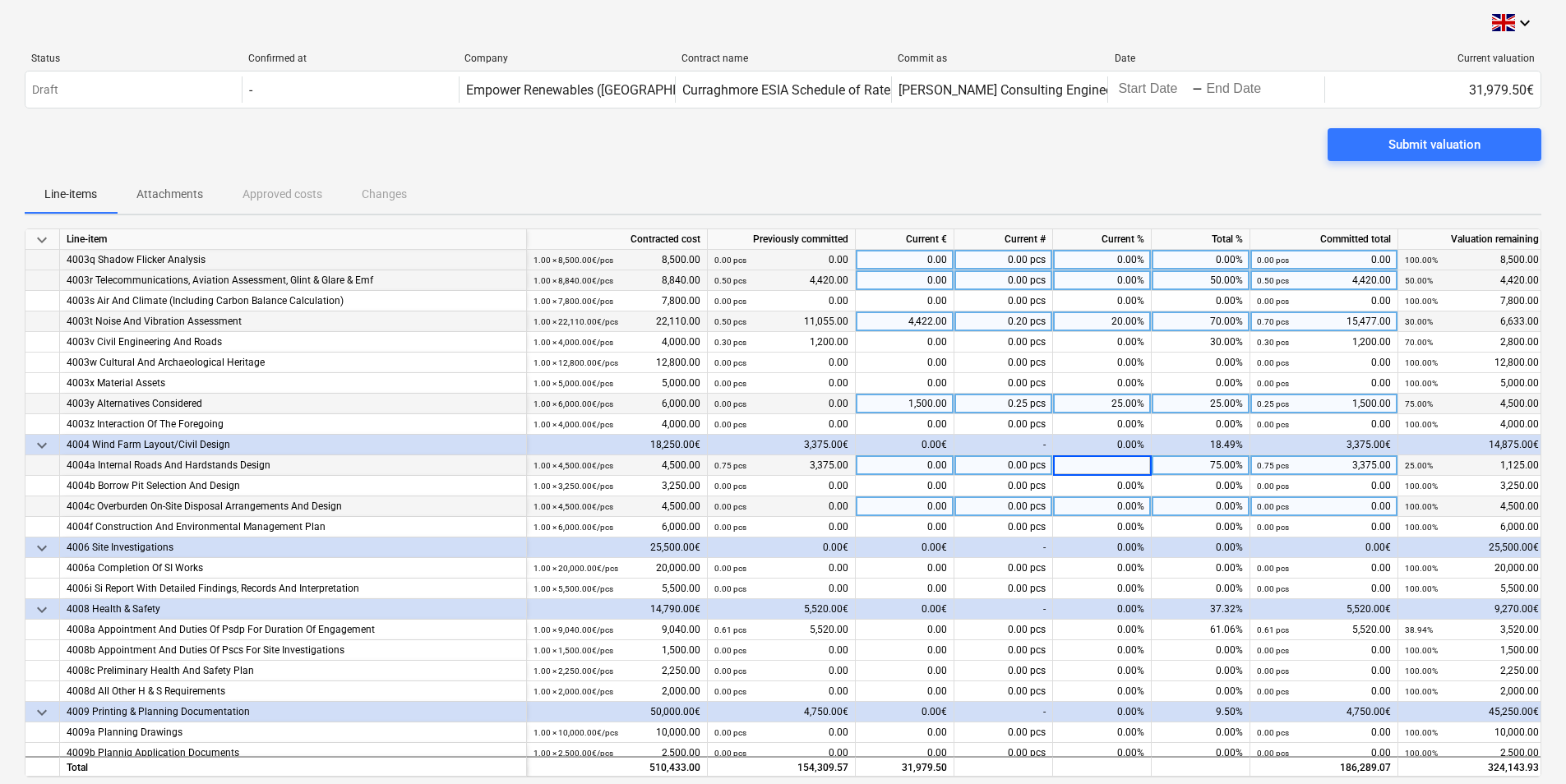
scroll to position [575, 0]
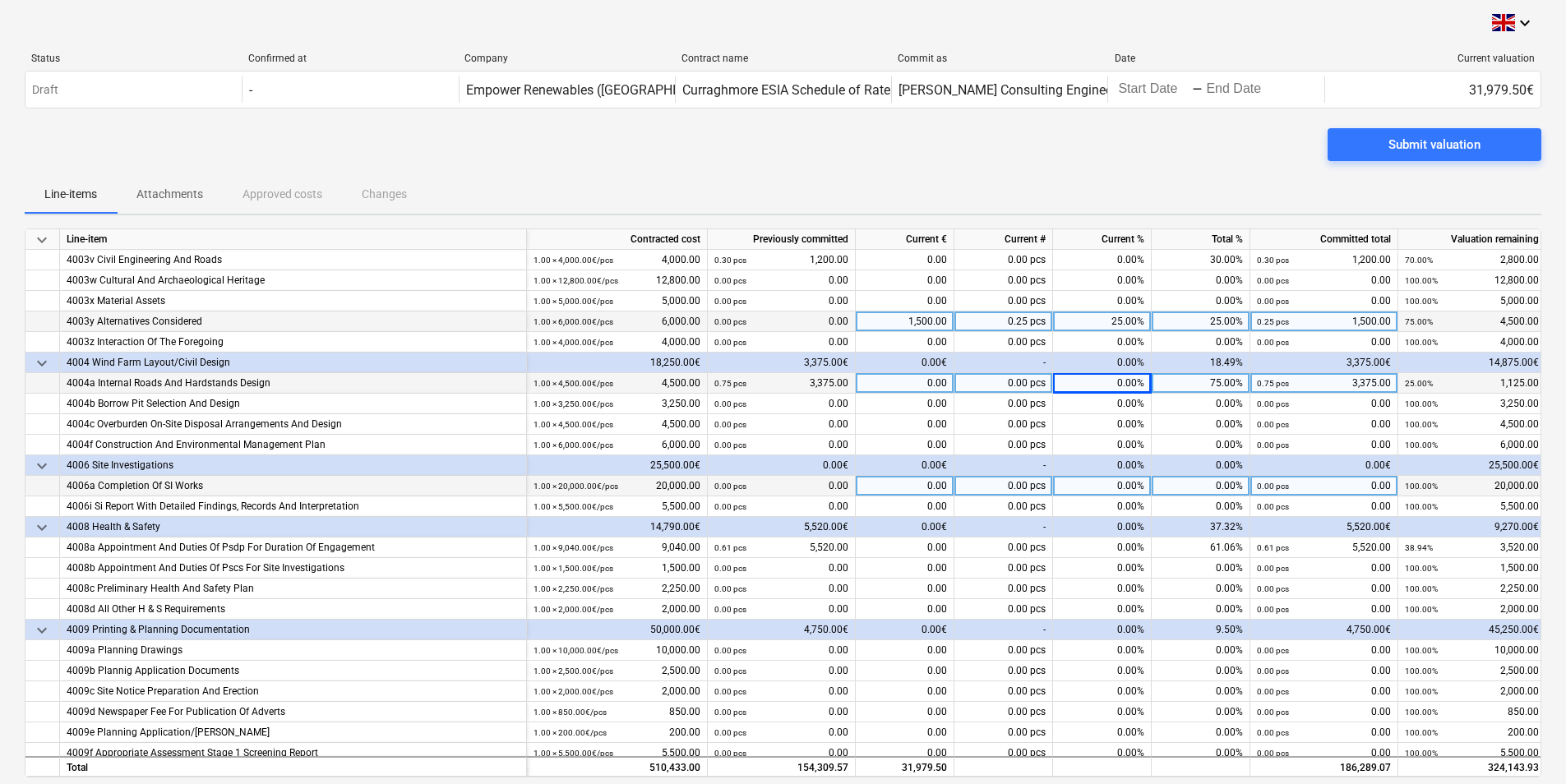
click at [1131, 487] on div "0.00%" at bounding box center [1102, 485] width 99 height 20
type input "50"
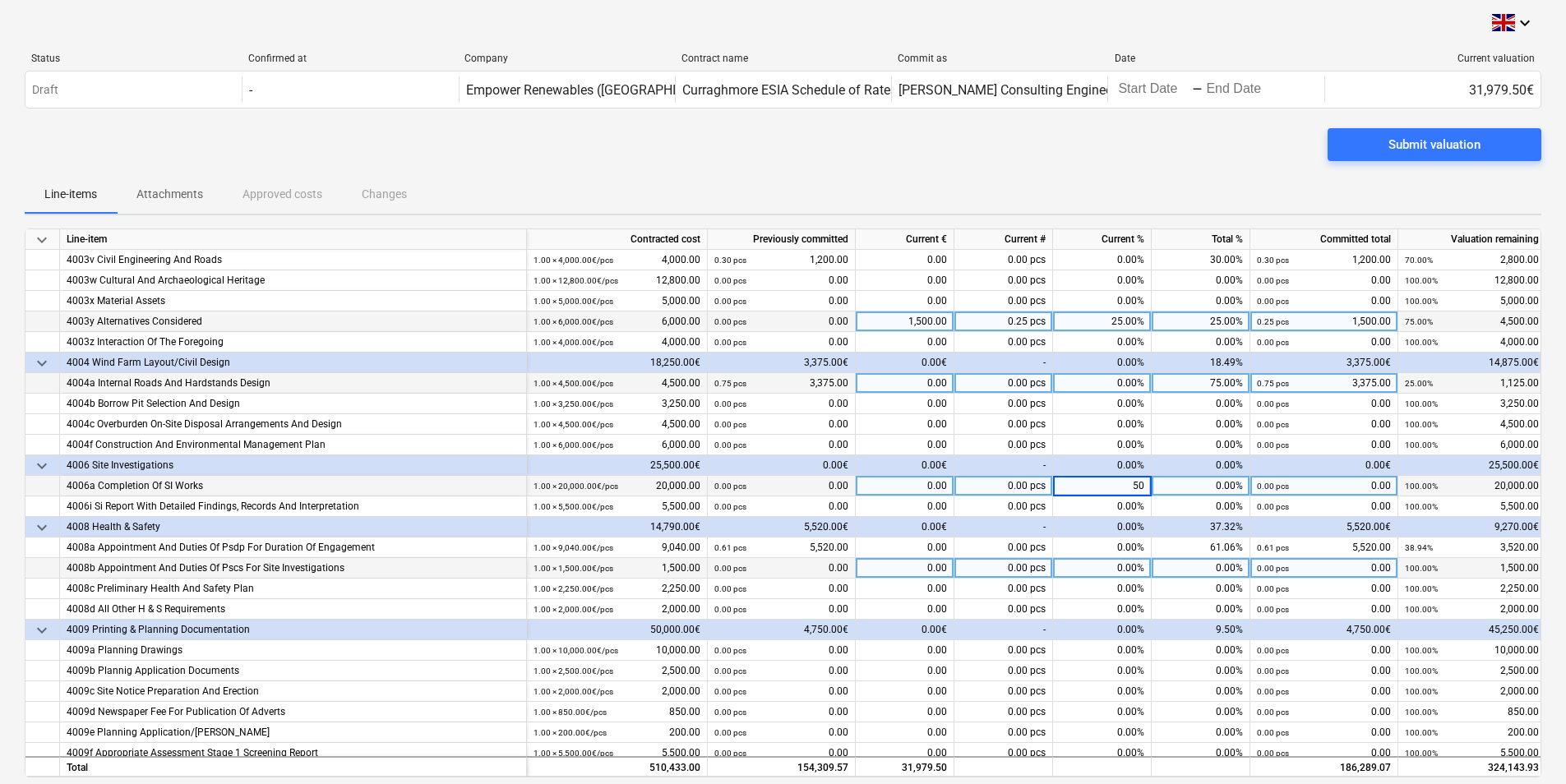
click at [1114, 561] on div "0.00%" at bounding box center [1102, 568] width 99 height 20
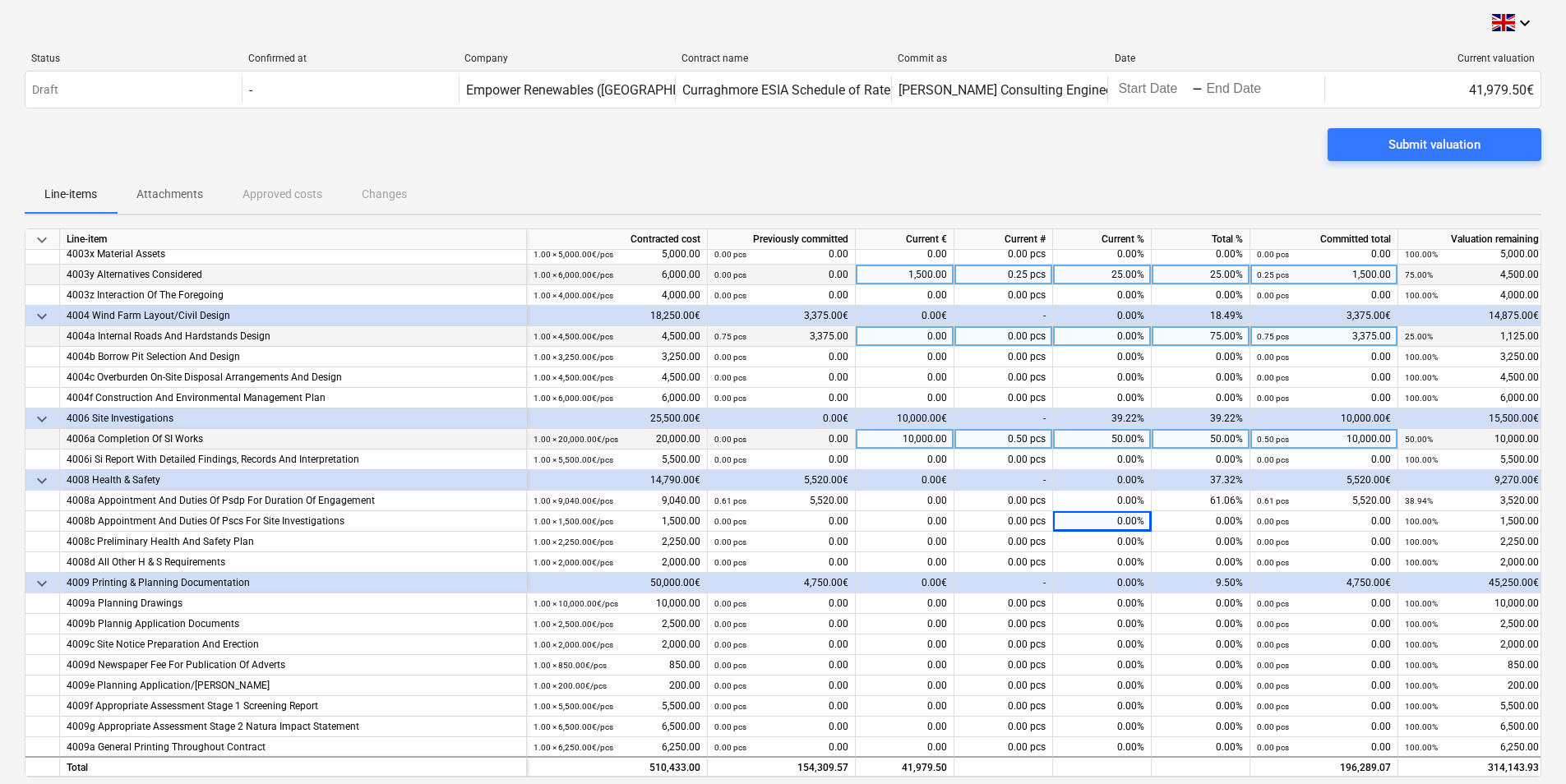
scroll to position [658, 0]
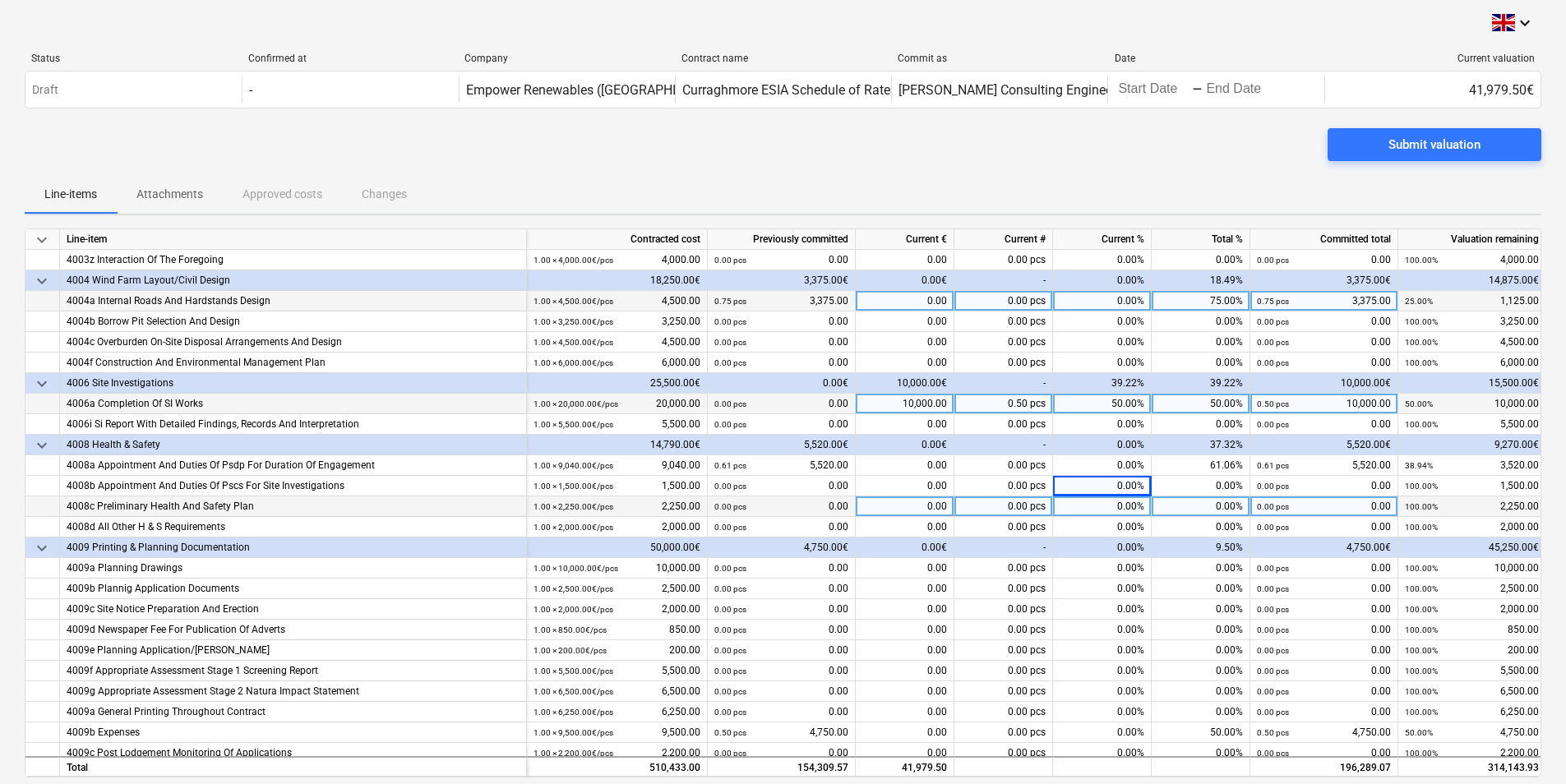
click at [1133, 498] on div "0.00%" at bounding box center [1102, 506] width 99 height 20
type input "100"
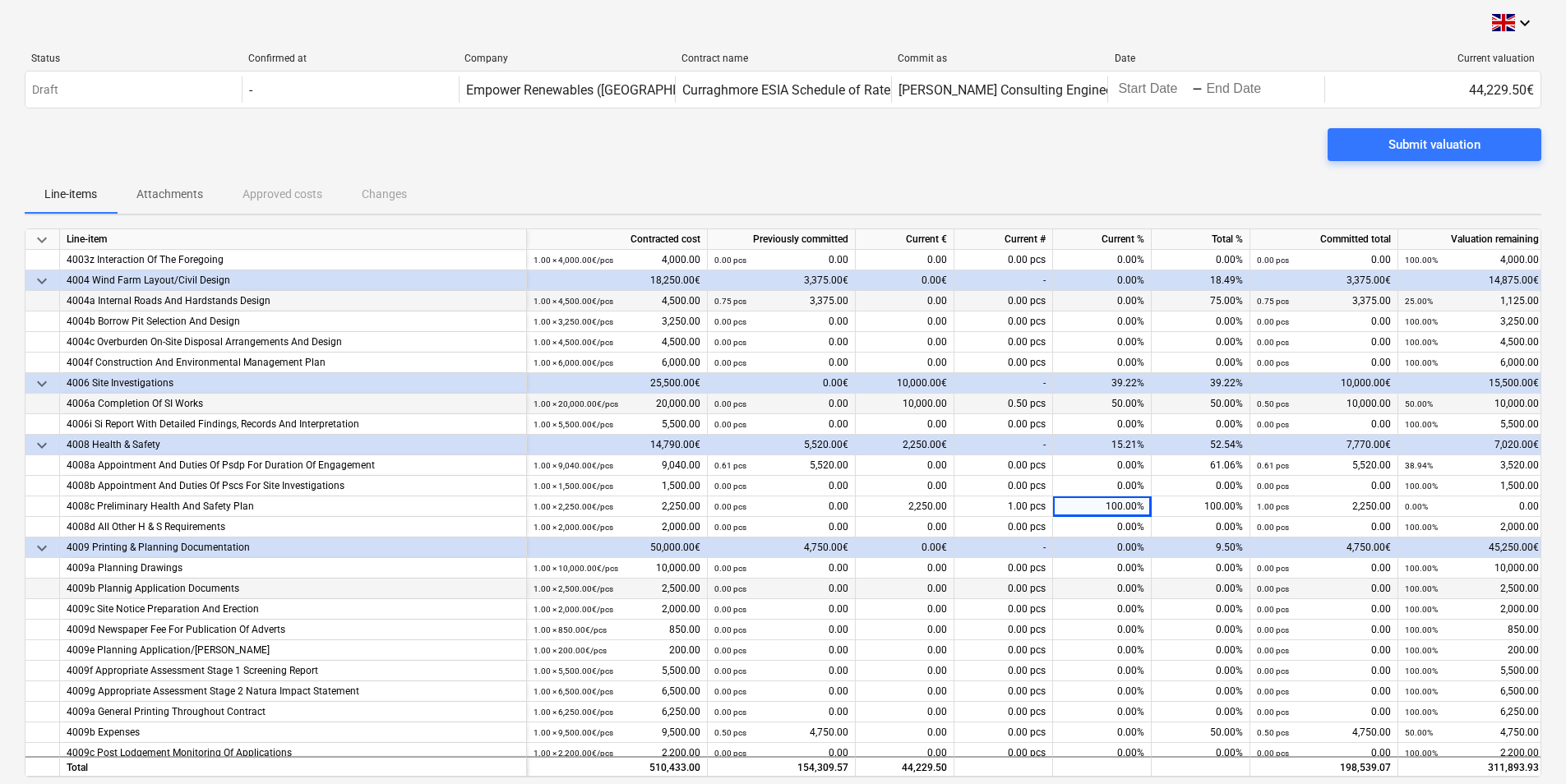
click at [1273, 580] on div "0.00 pcs" at bounding box center [1272, 588] width 32 height 20
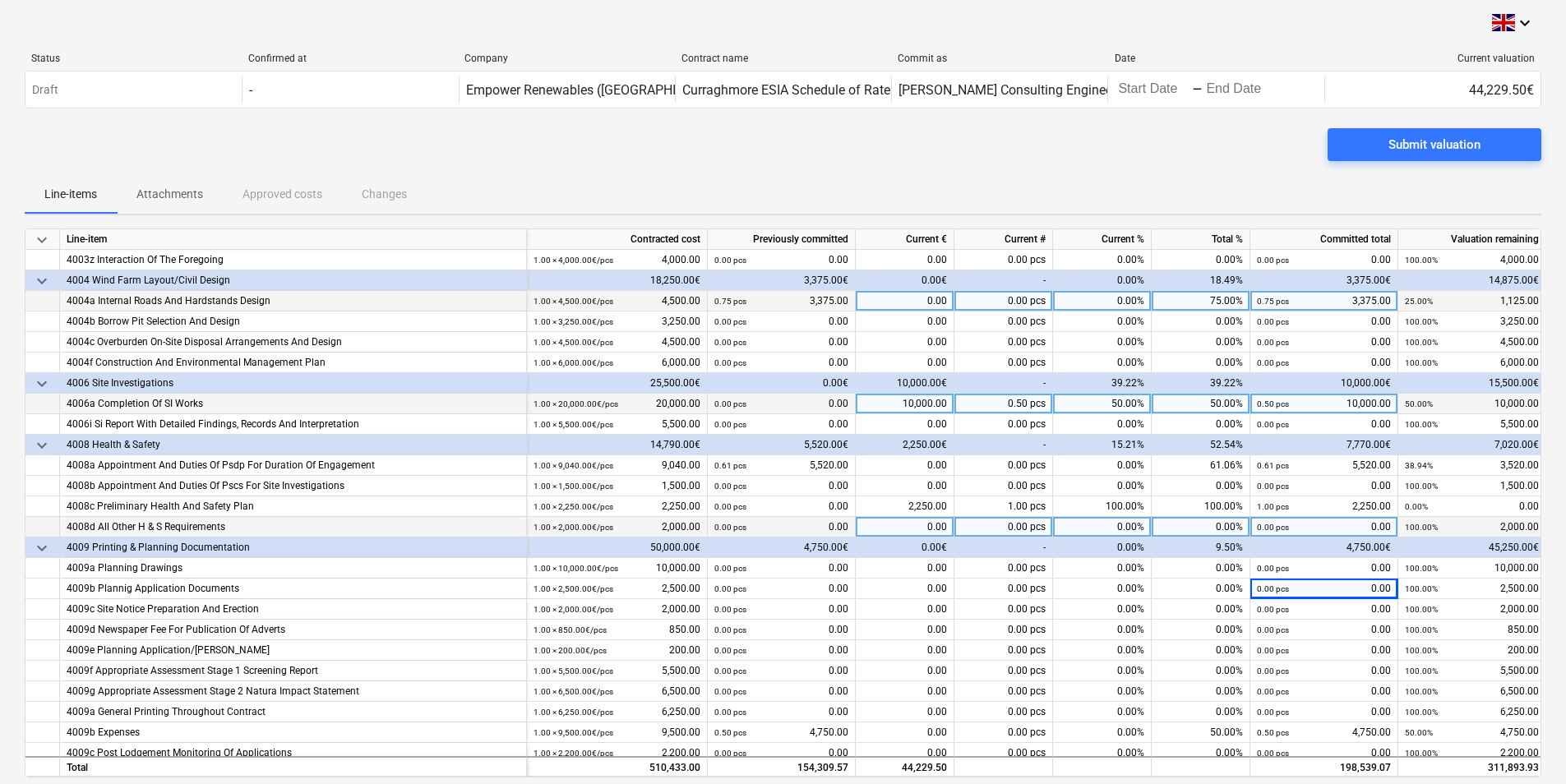
click at [1123, 528] on div "0.00%" at bounding box center [1102, 527] width 99 height 20
type input "50"
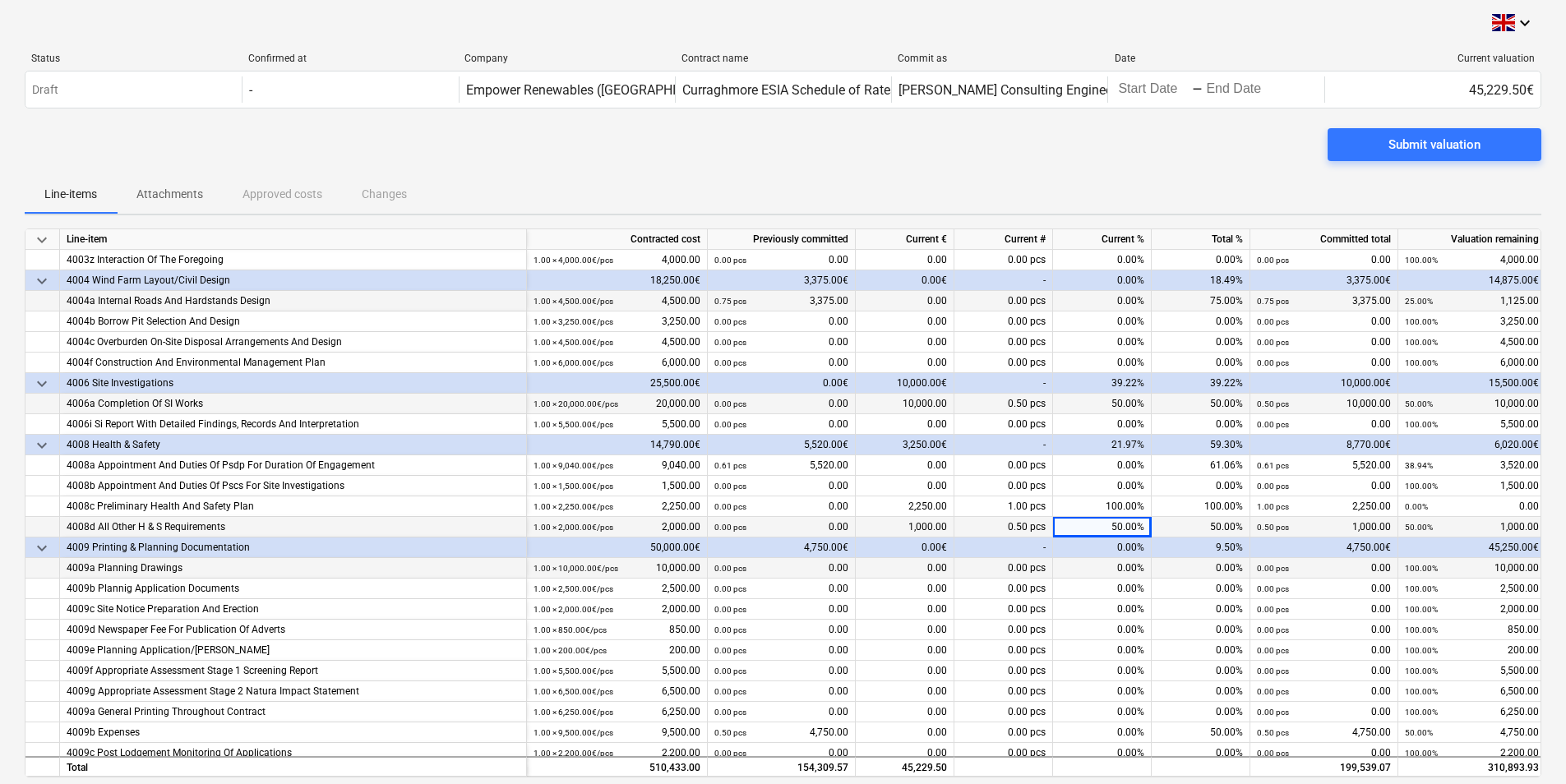
click at [1139, 561] on div "0.00%" at bounding box center [1102, 568] width 99 height 20
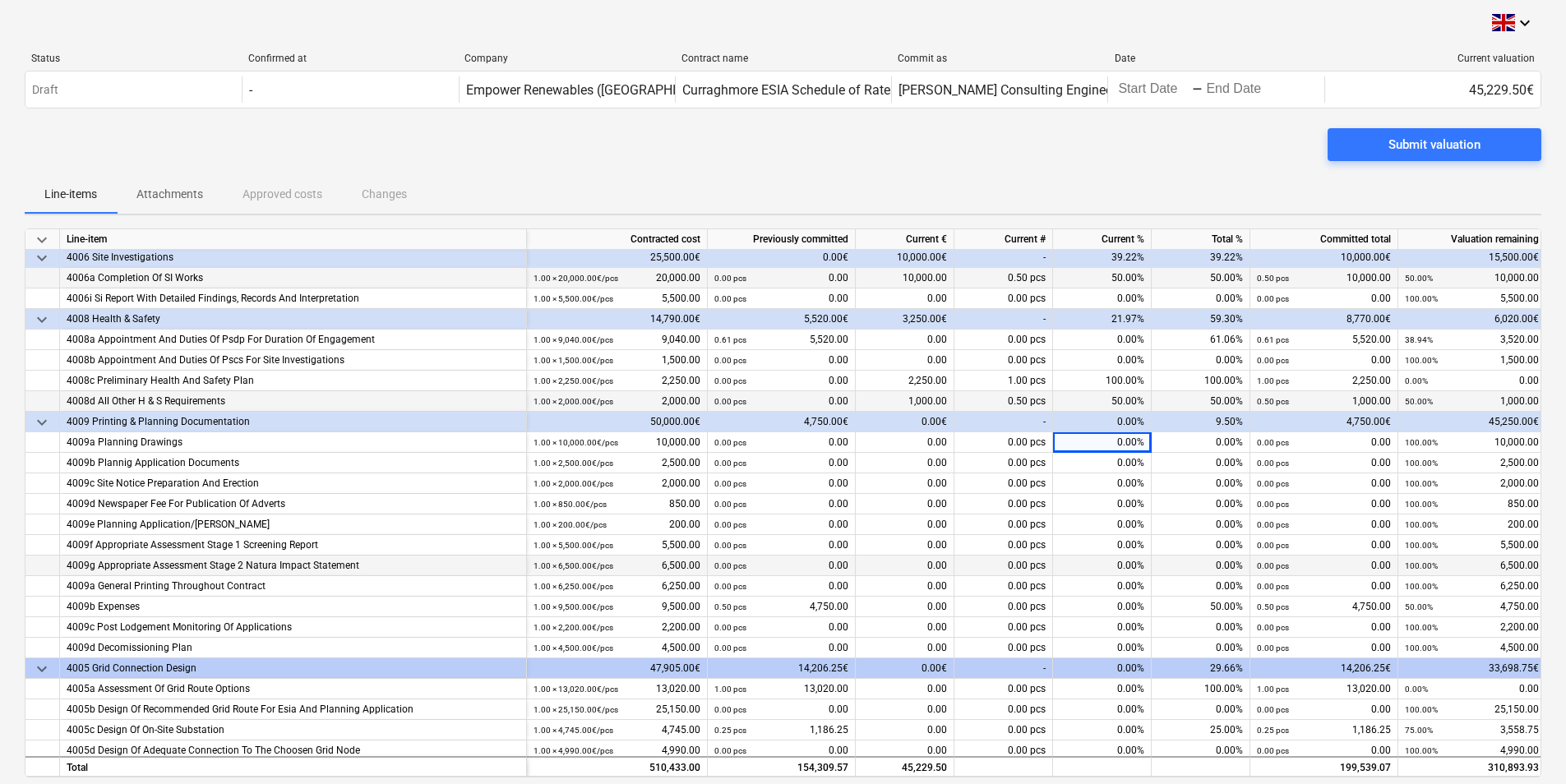
scroll to position [822, 0]
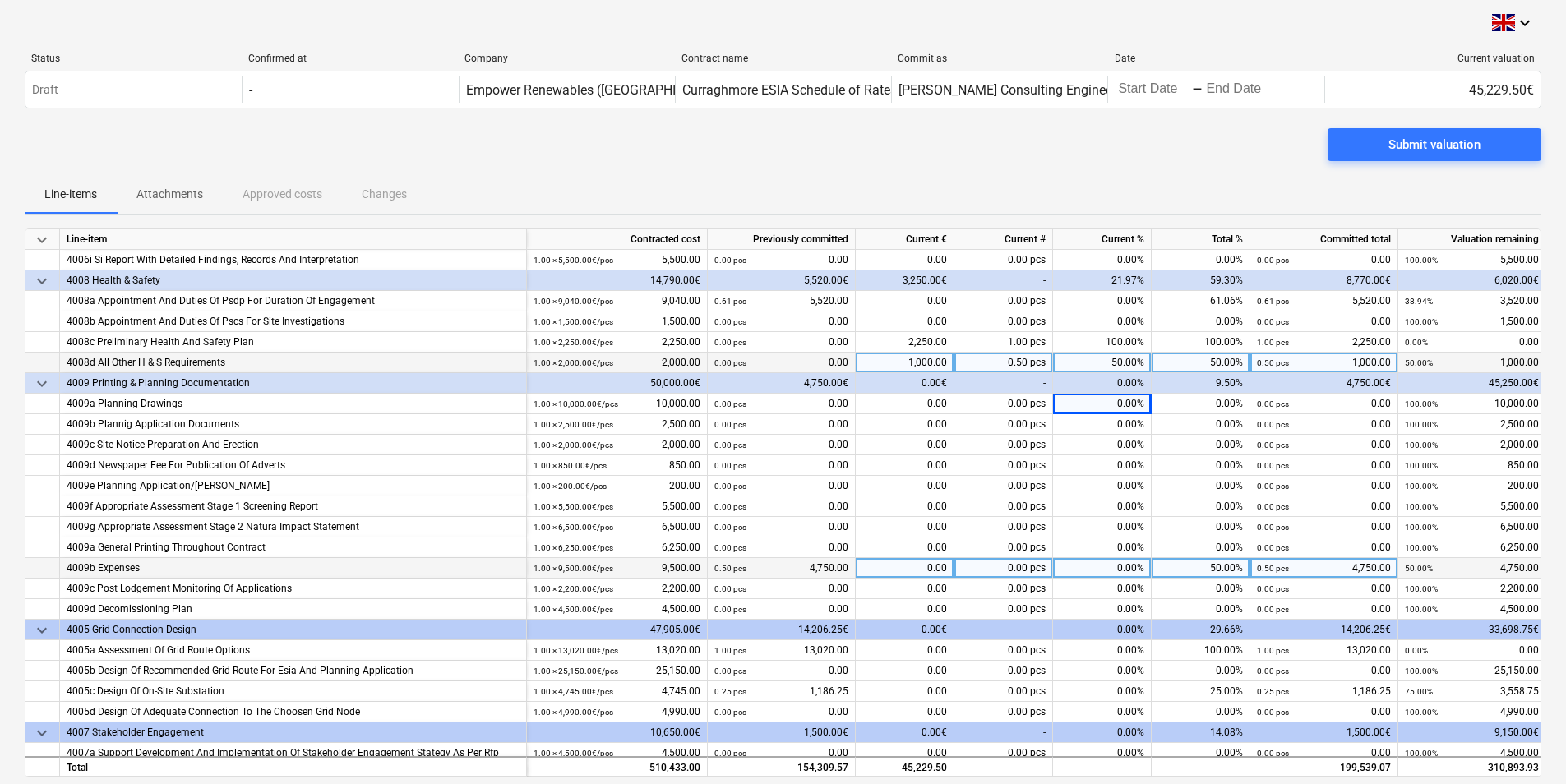
click at [1132, 569] on div "0.00%" at bounding box center [1102, 568] width 99 height 20
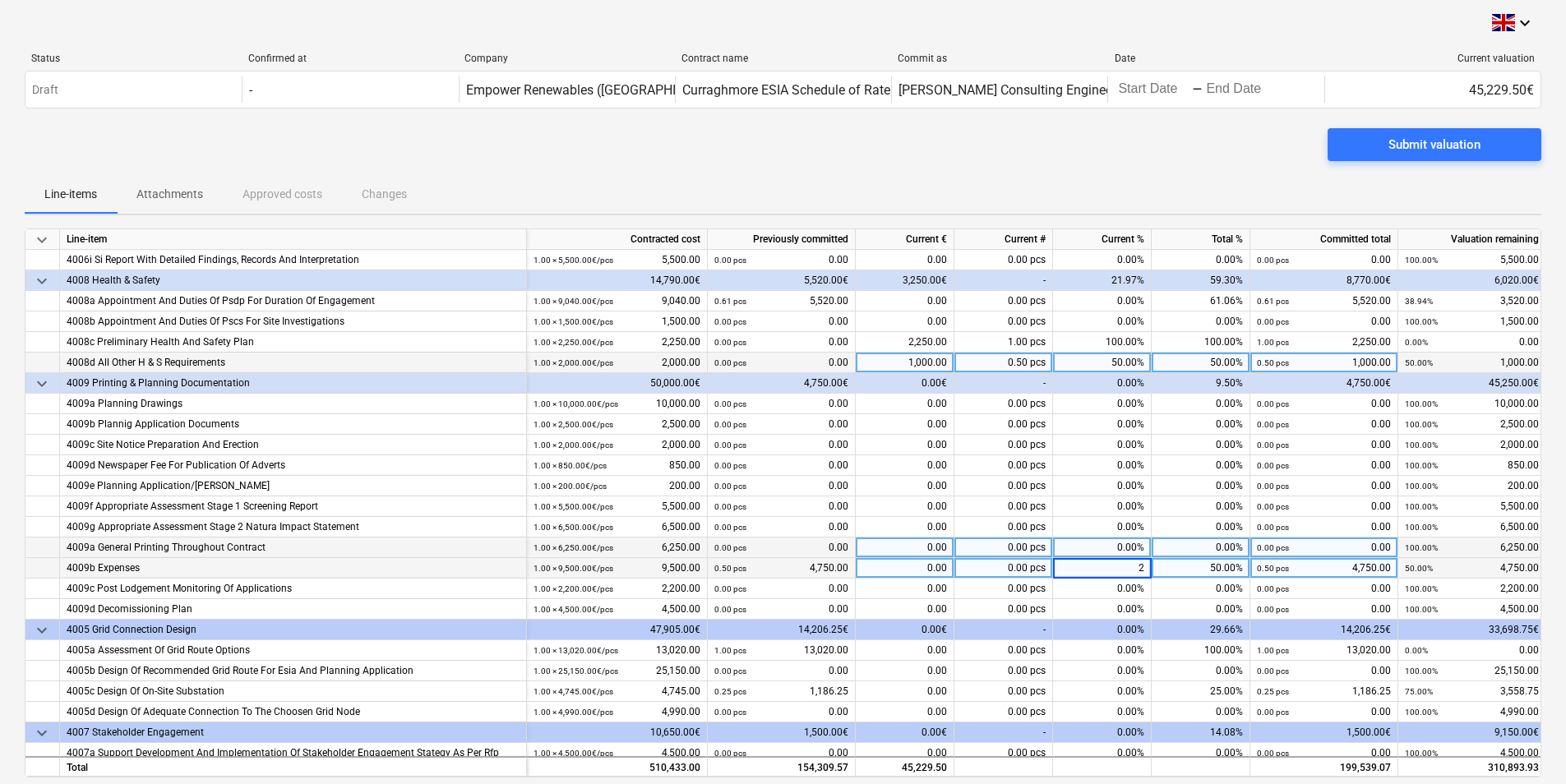
type input "25"
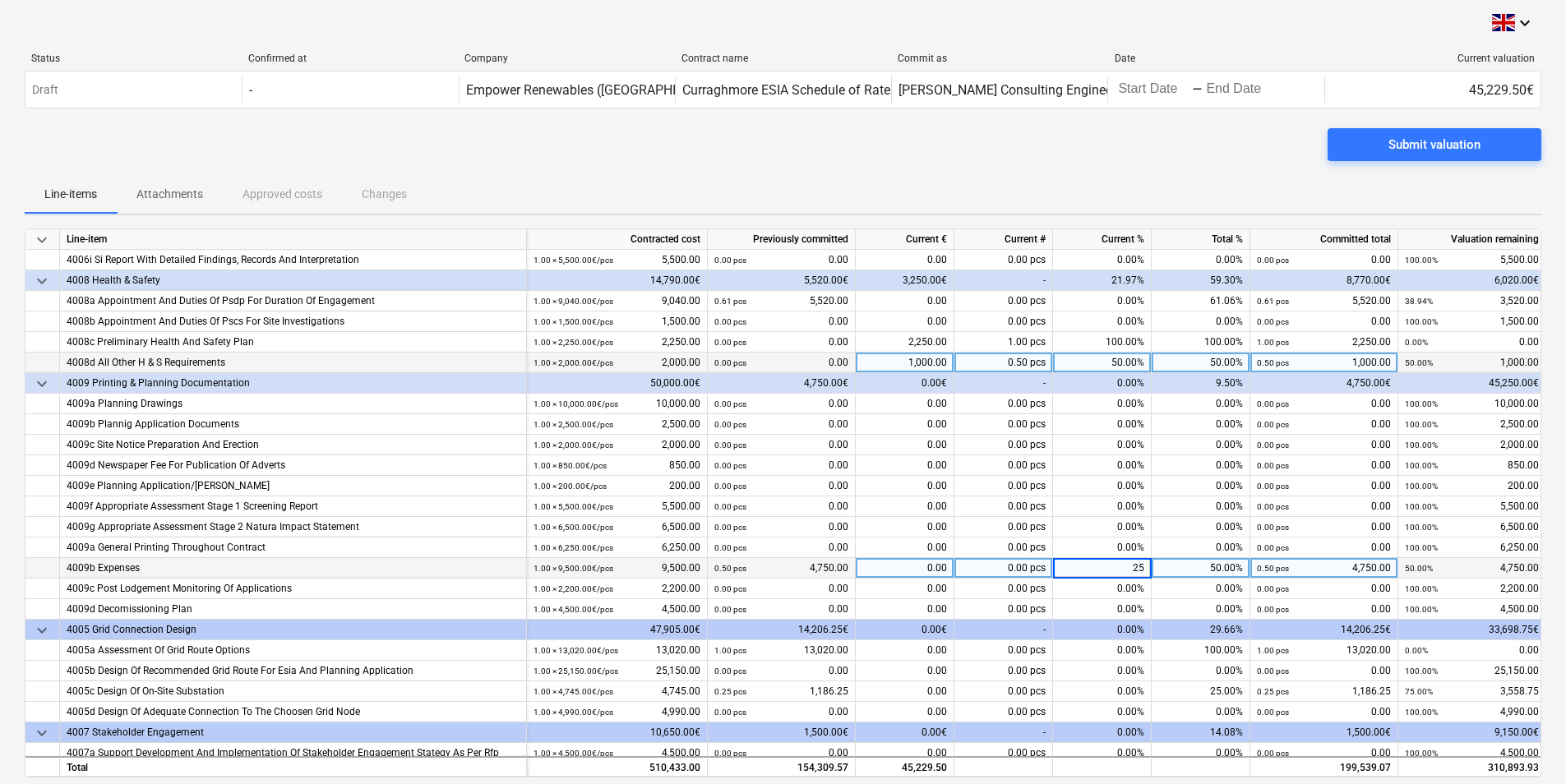
click at [1121, 633] on div "0.00%" at bounding box center [1102, 629] width 99 height 20
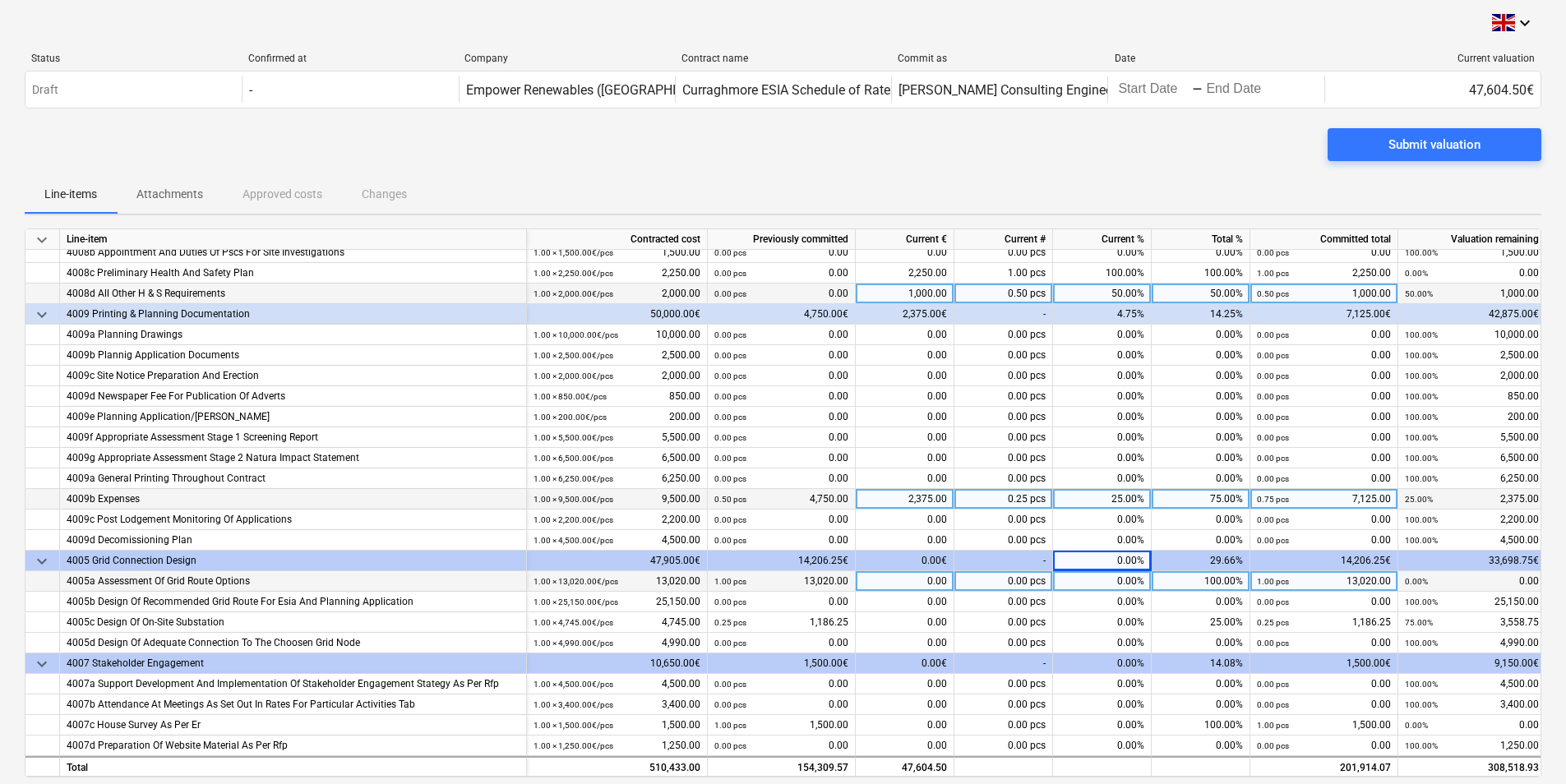
scroll to position [82, 0]
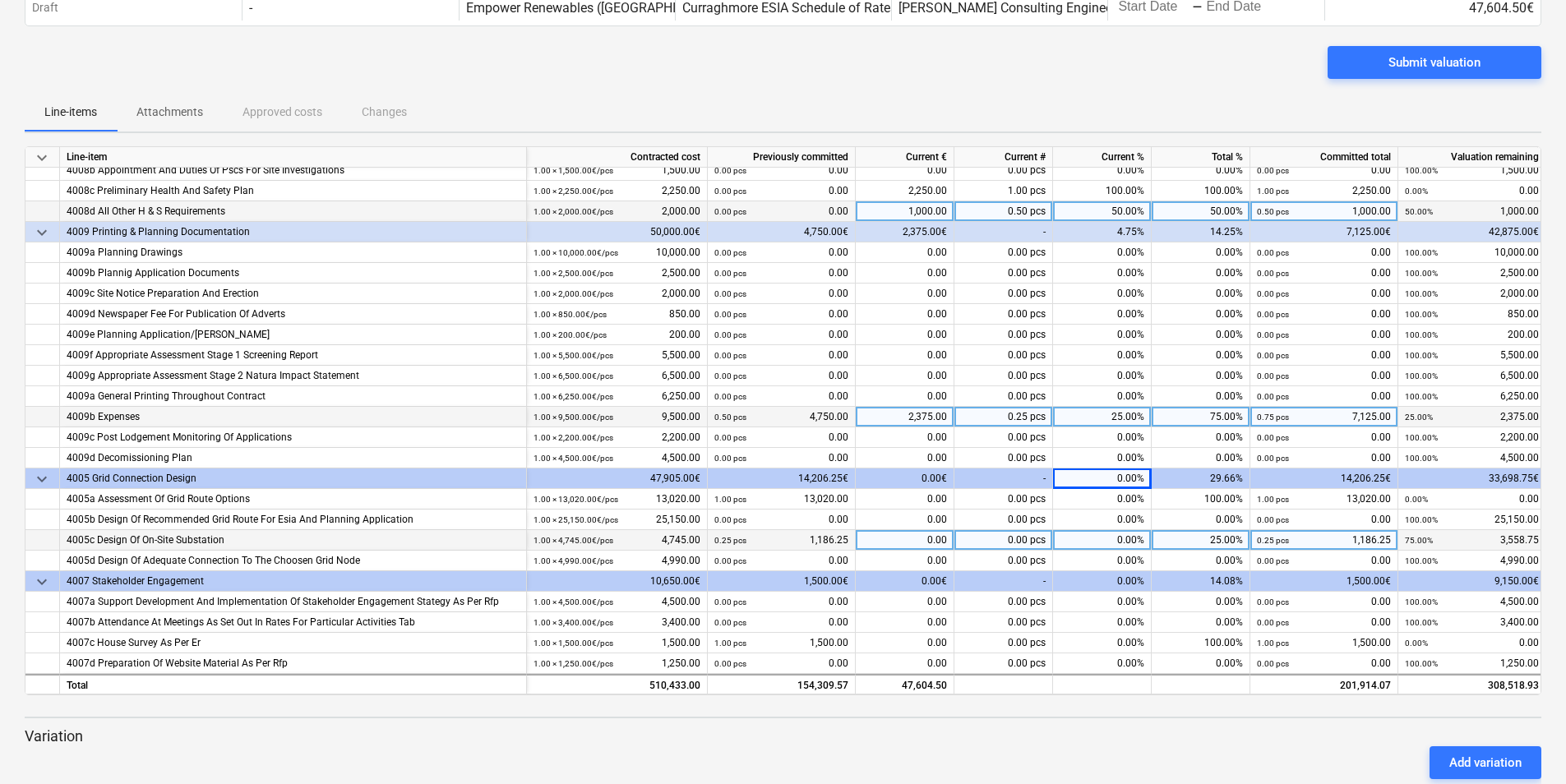
click at [1125, 532] on div "0.00%" at bounding box center [1102, 540] width 99 height 20
type input "25"
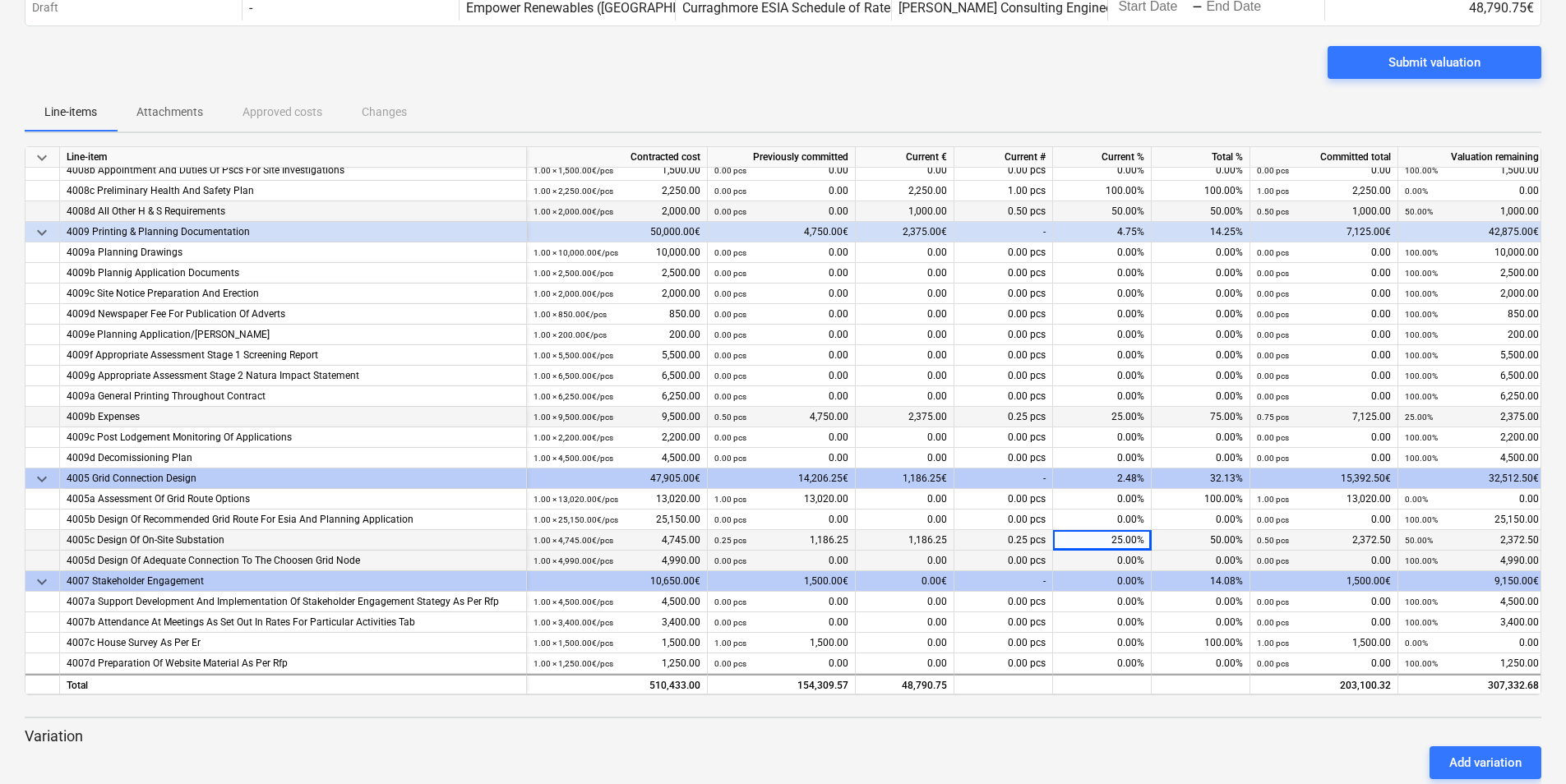
click at [1132, 554] on div "0.00%" at bounding box center [1102, 561] width 99 height 20
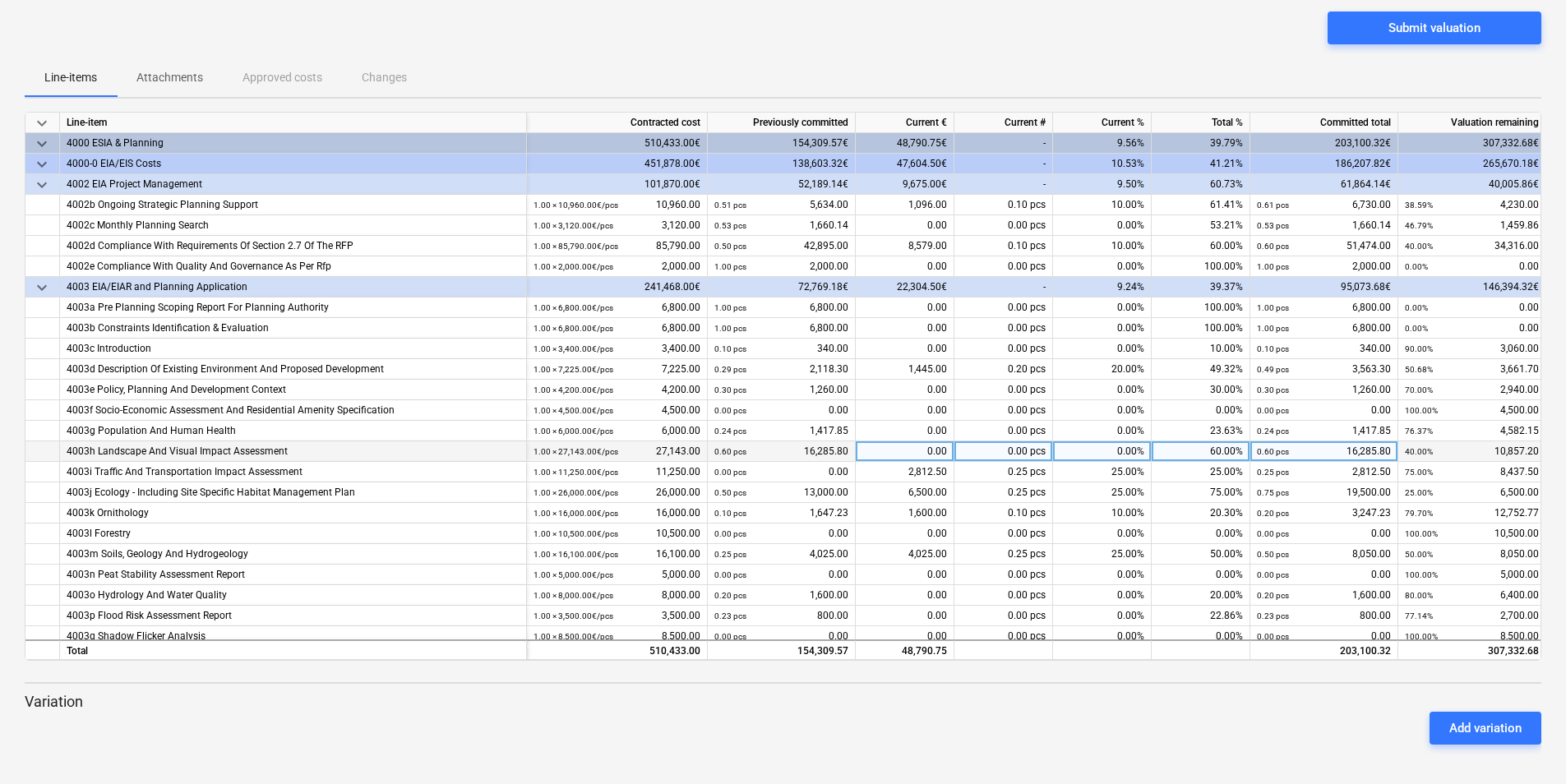
scroll to position [0, 0]
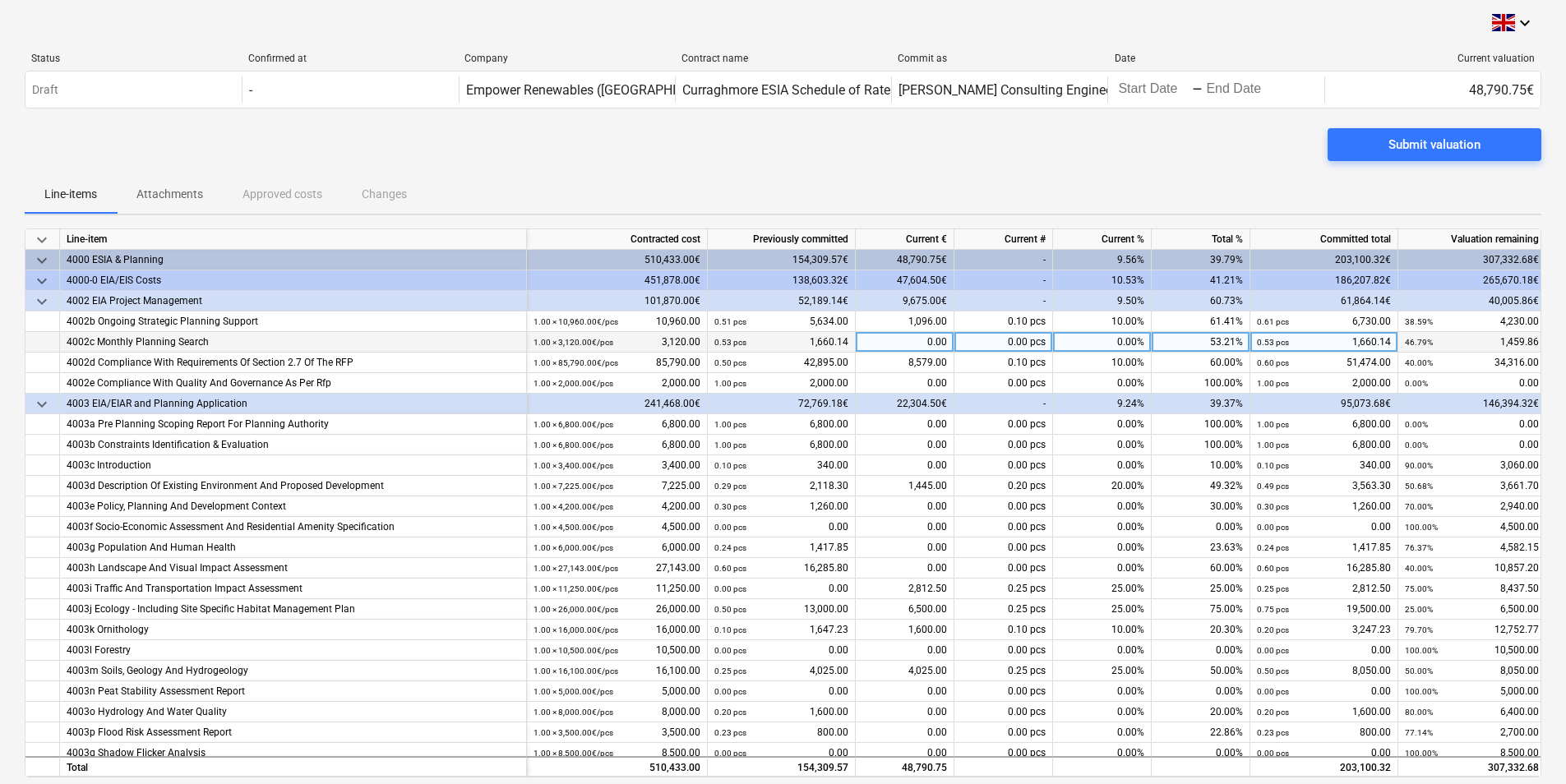
click at [1099, 343] on div "0.00%" at bounding box center [1102, 342] width 99 height 20
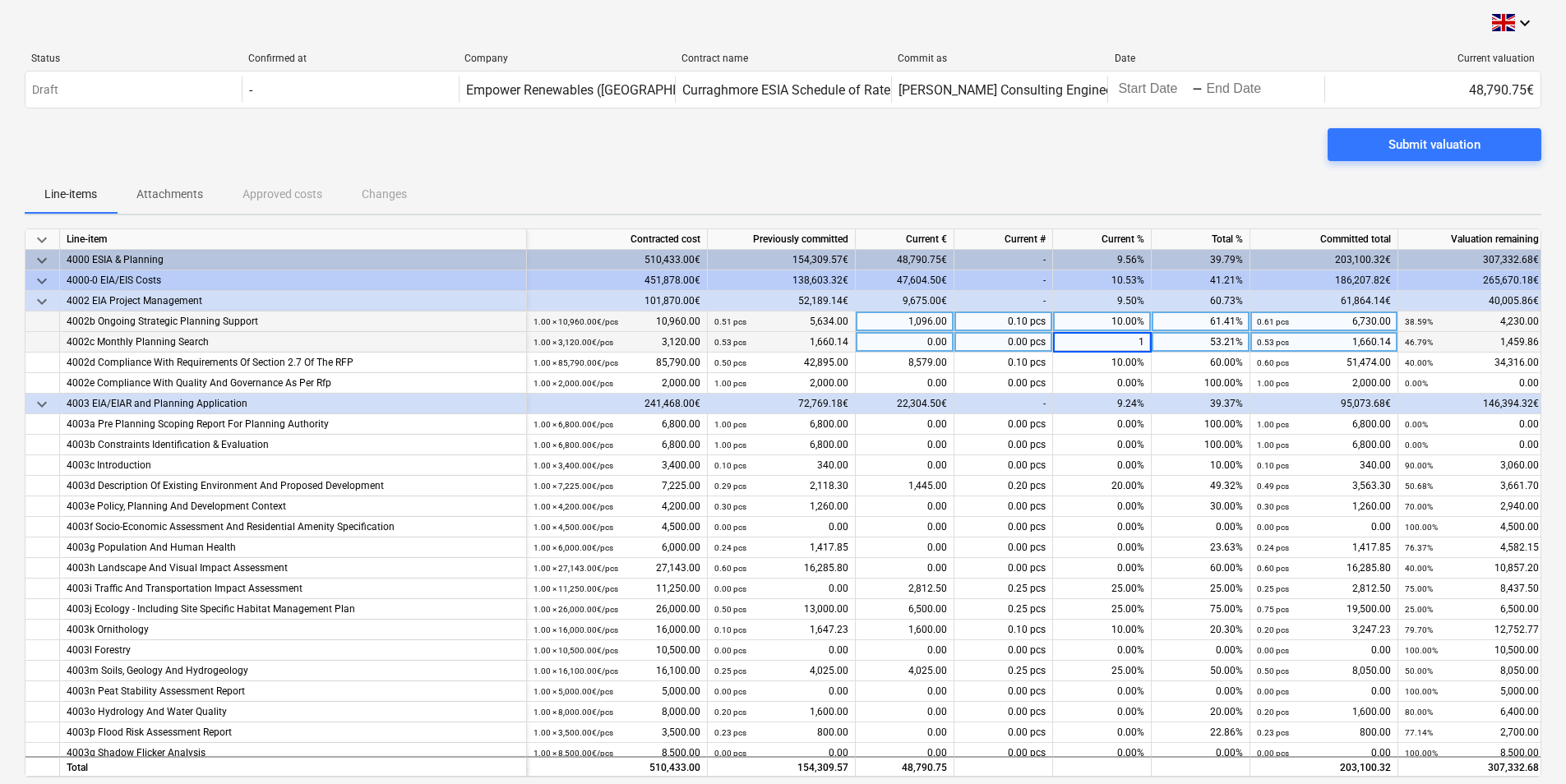
type input "10"
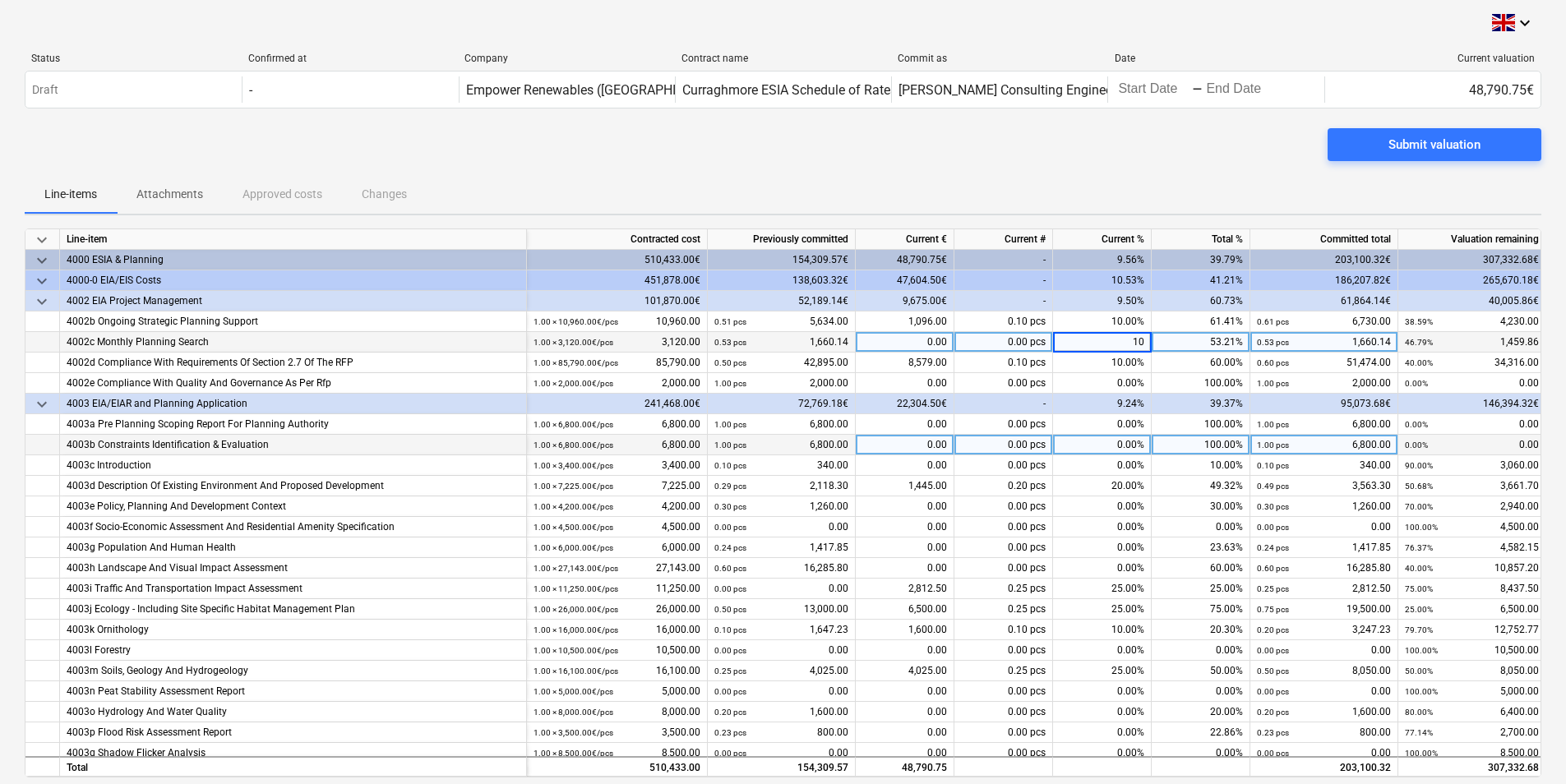
click at [1131, 442] on div "0.00%" at bounding box center [1102, 444] width 99 height 20
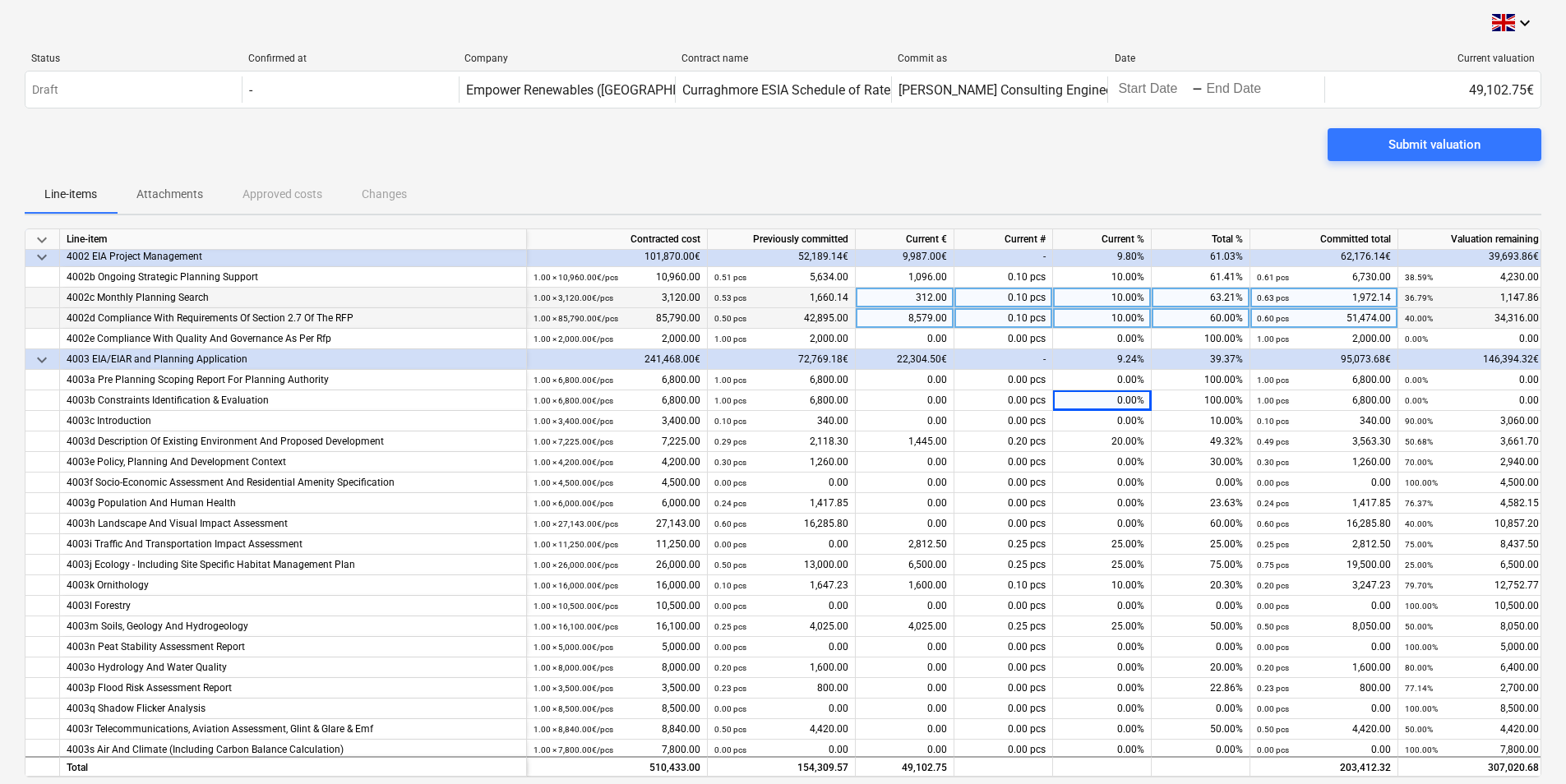
scroll to position [82, 0]
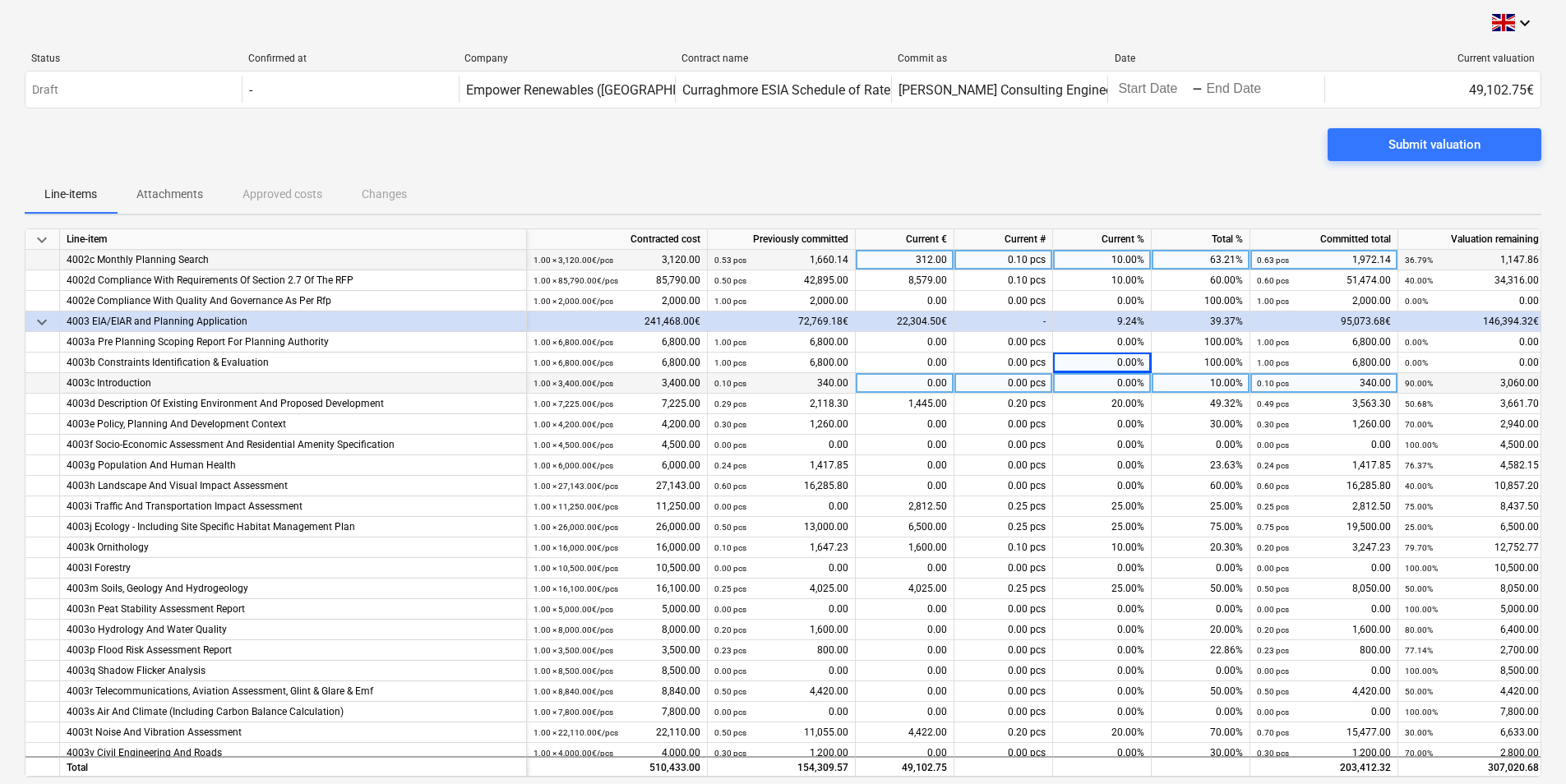
click at [1129, 387] on div "0.00%" at bounding box center [1102, 383] width 99 height 20
type input "50"
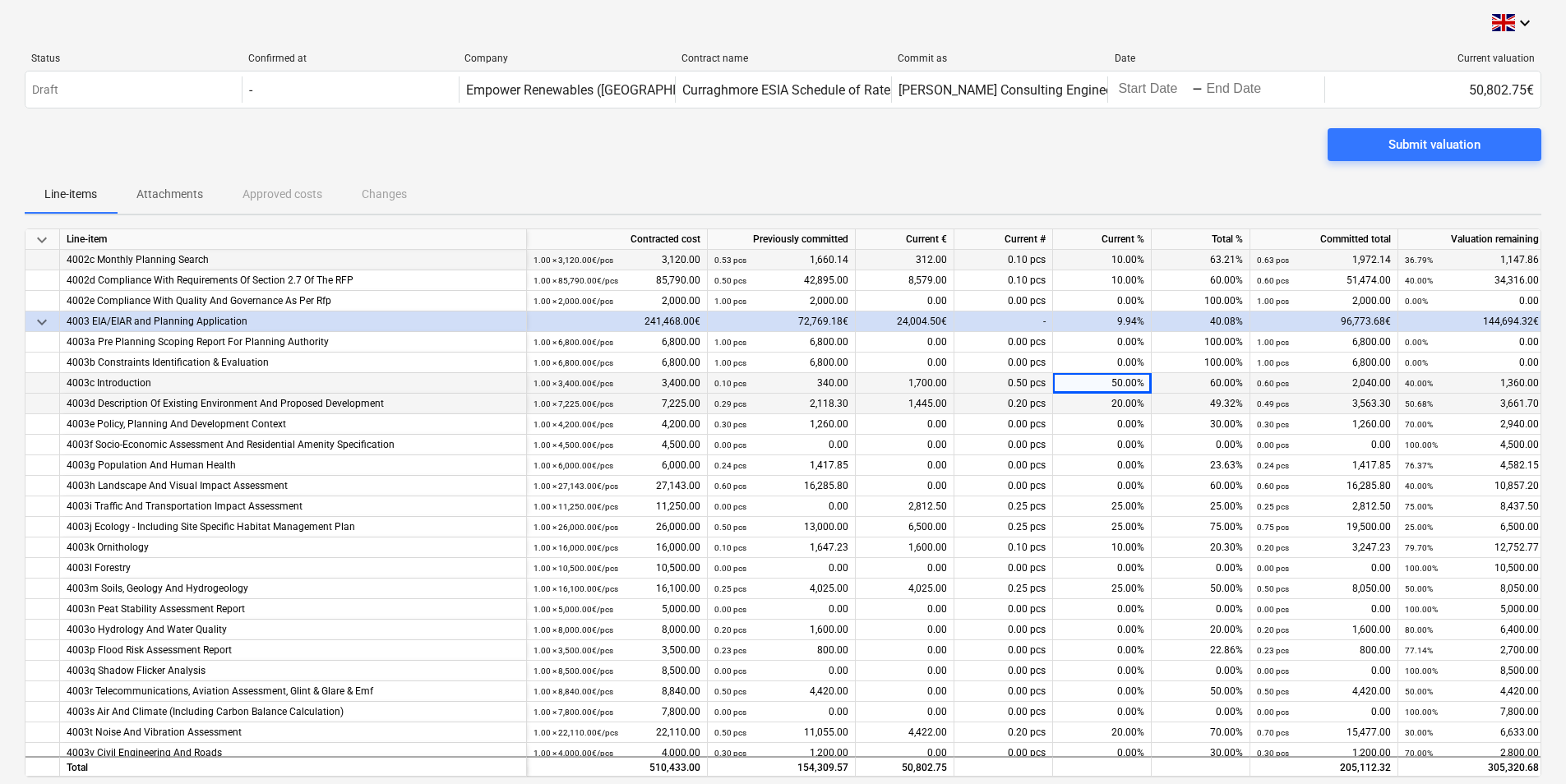
click at [1128, 410] on div "20.00%" at bounding box center [1102, 404] width 99 height 20
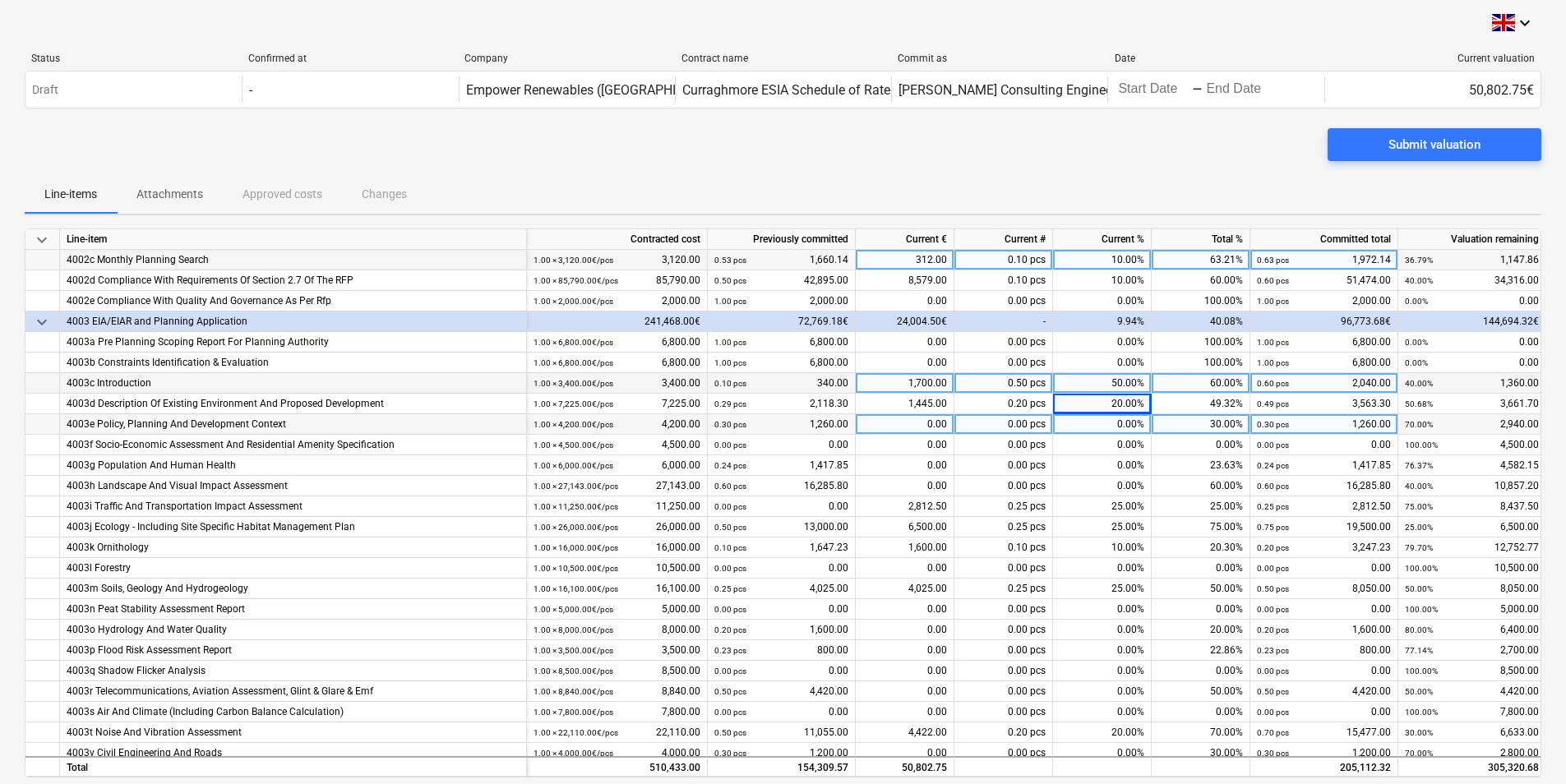
drag, startPoint x: 1157, startPoint y: 430, endPoint x: 1168, endPoint y: 430, distance: 11.0
click at [1168, 430] on div "30.00%" at bounding box center [1201, 424] width 99 height 20
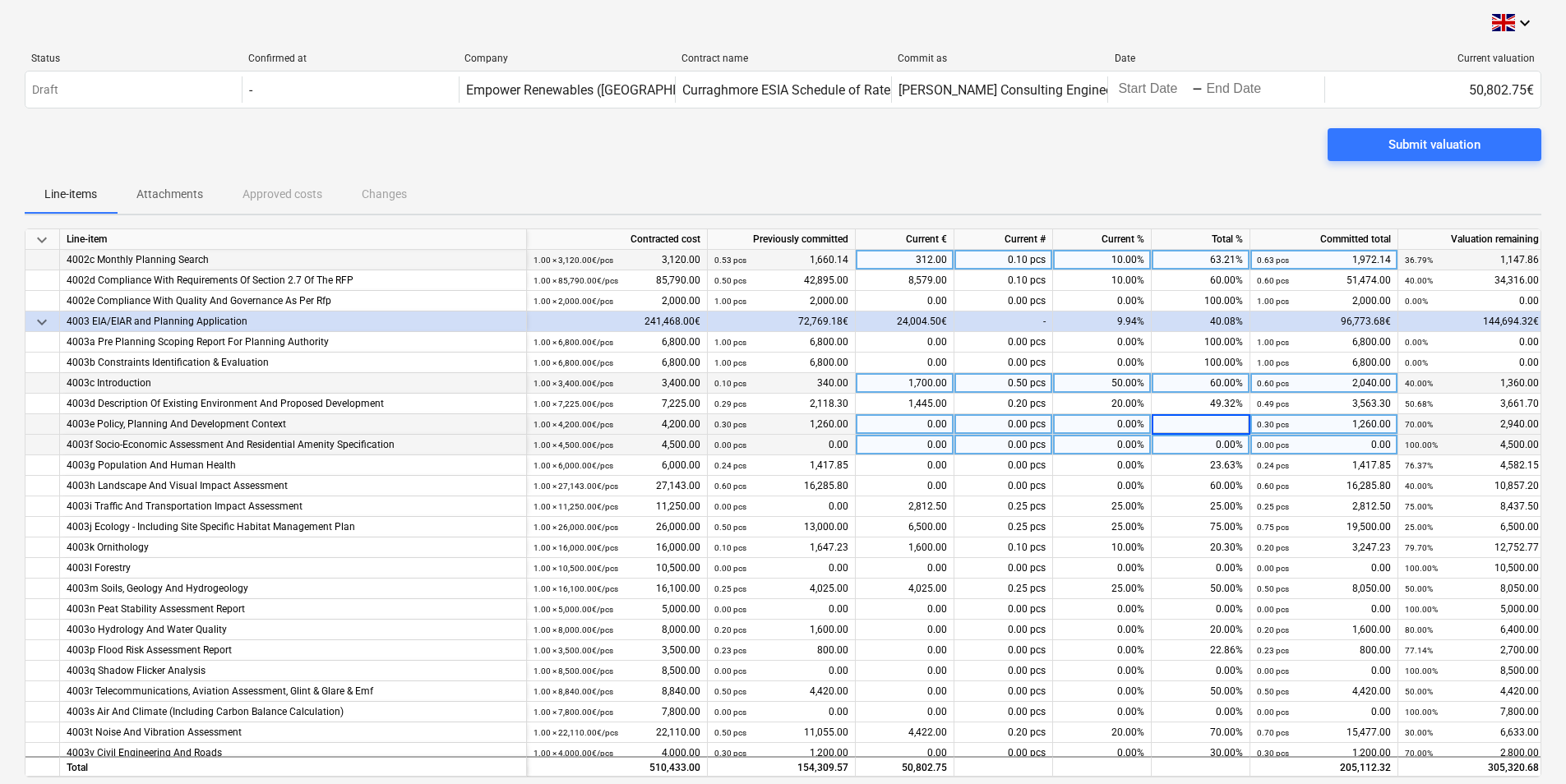
click at [1129, 441] on div "0.00%" at bounding box center [1102, 444] width 99 height 20
click at [1086, 171] on div "Submit valuation" at bounding box center [783, 151] width 1517 height 46
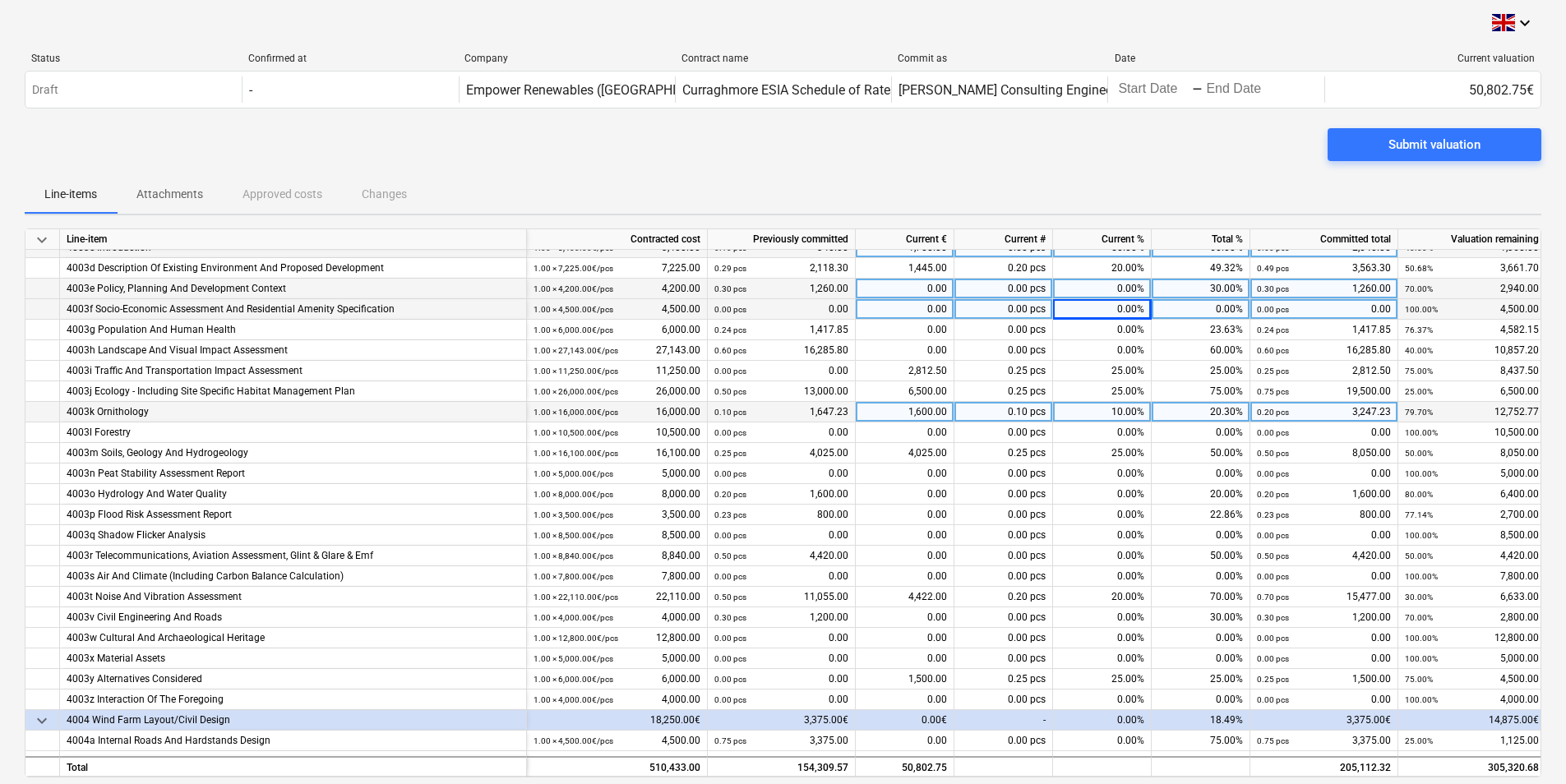
scroll to position [246, 0]
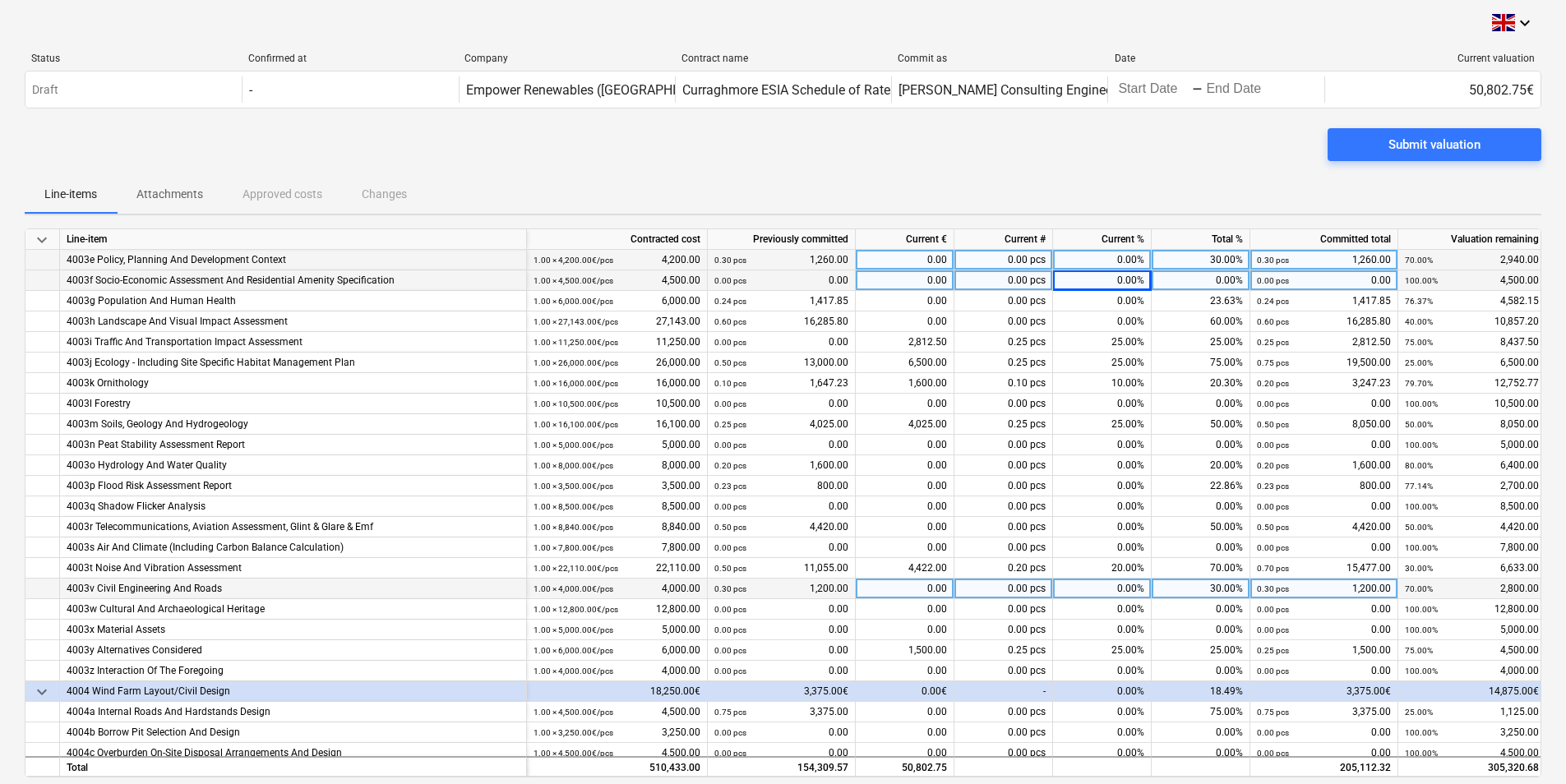
click at [1118, 591] on div "0.00%" at bounding box center [1102, 588] width 99 height 20
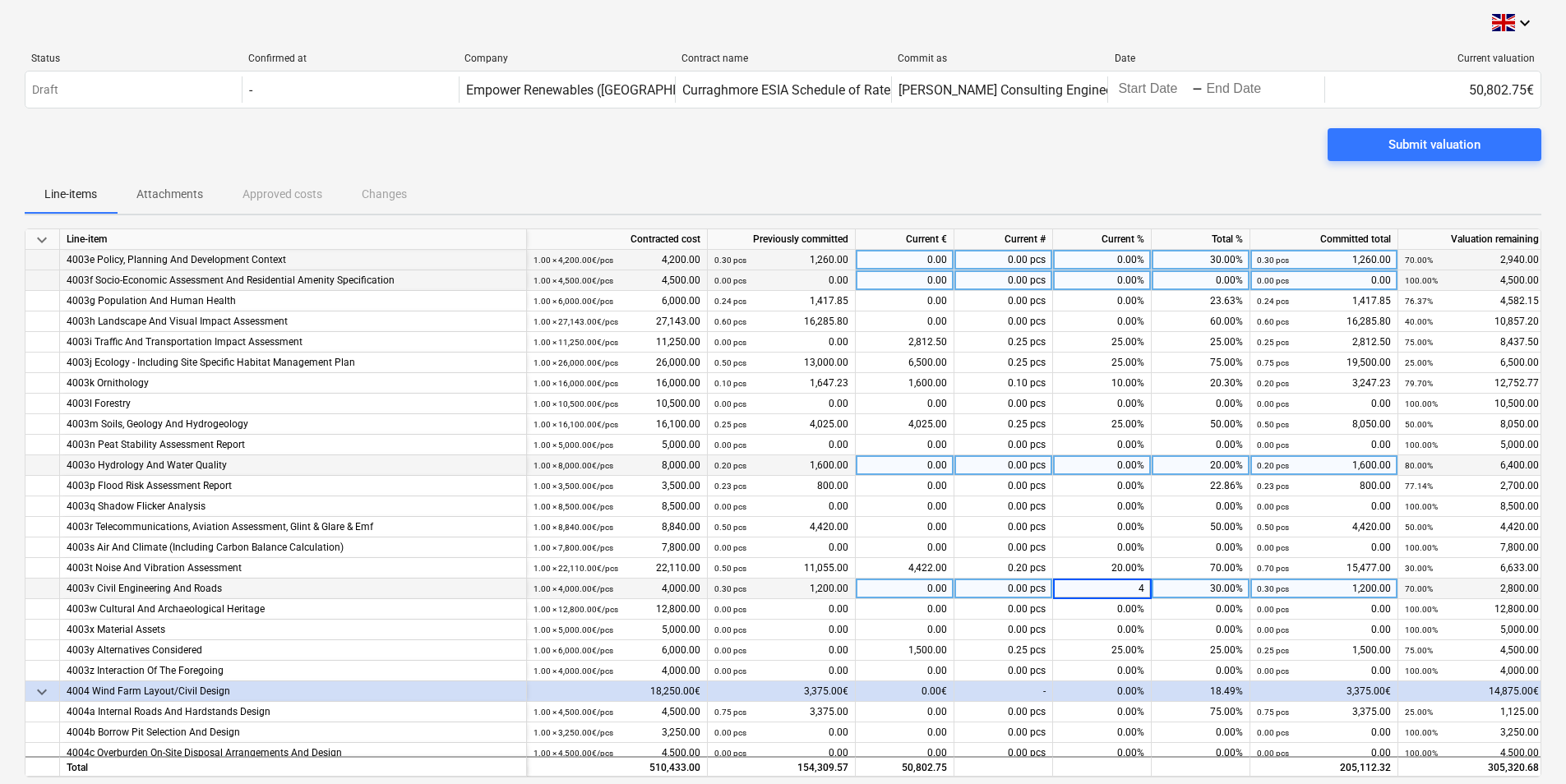
type input "40"
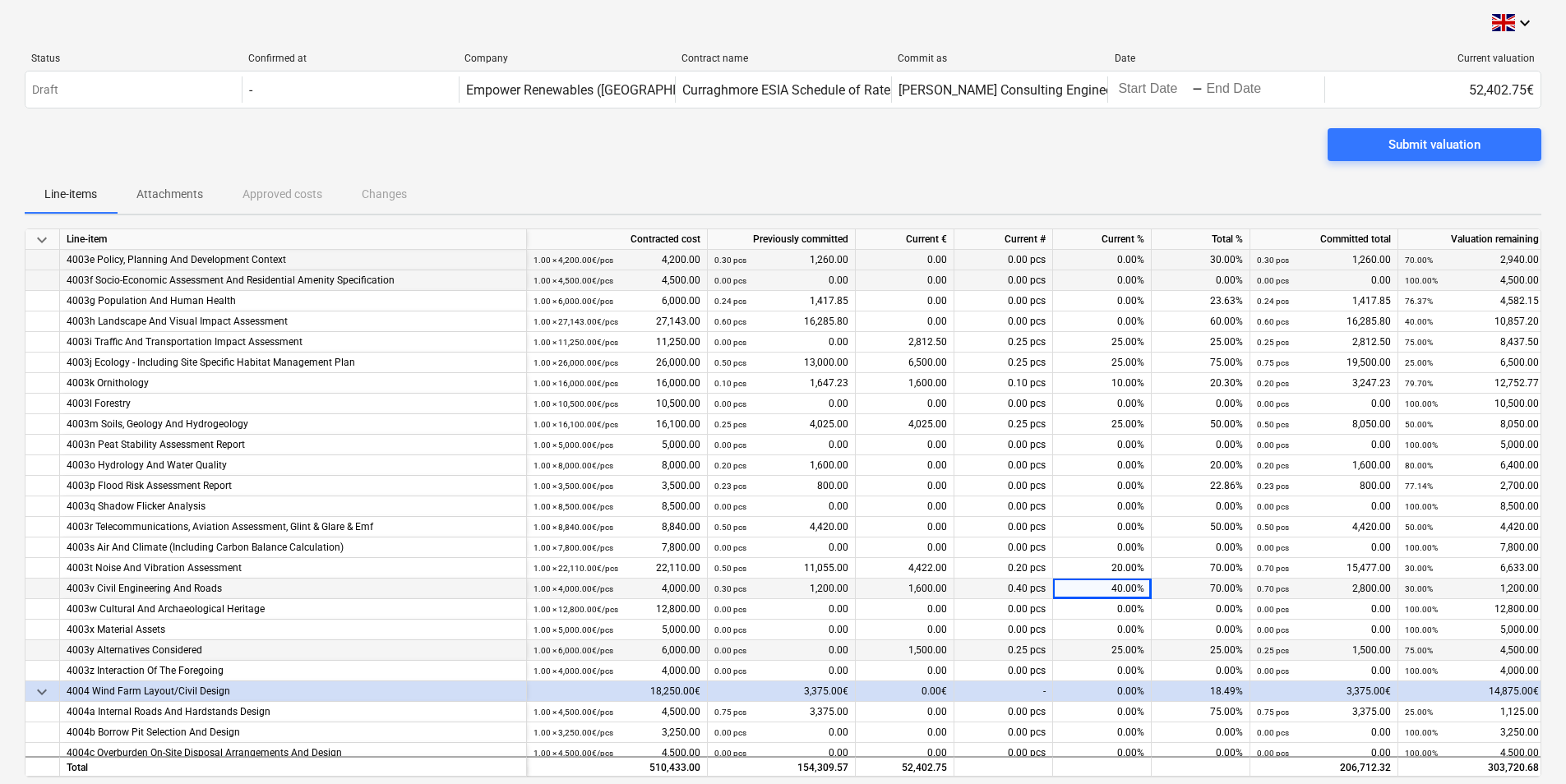
click at [1184, 656] on div "25.00%" at bounding box center [1201, 650] width 99 height 20
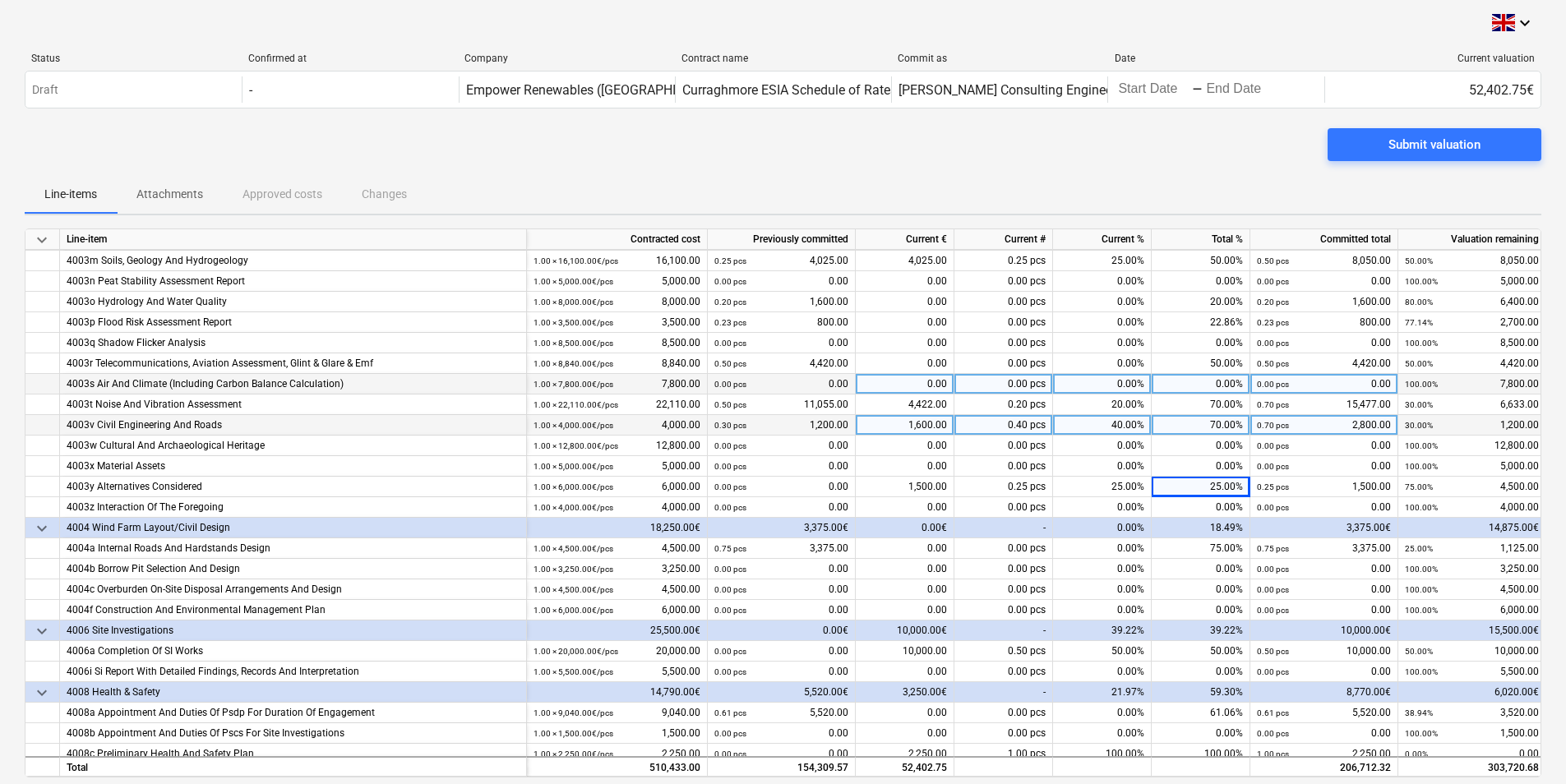
scroll to position [410, 0]
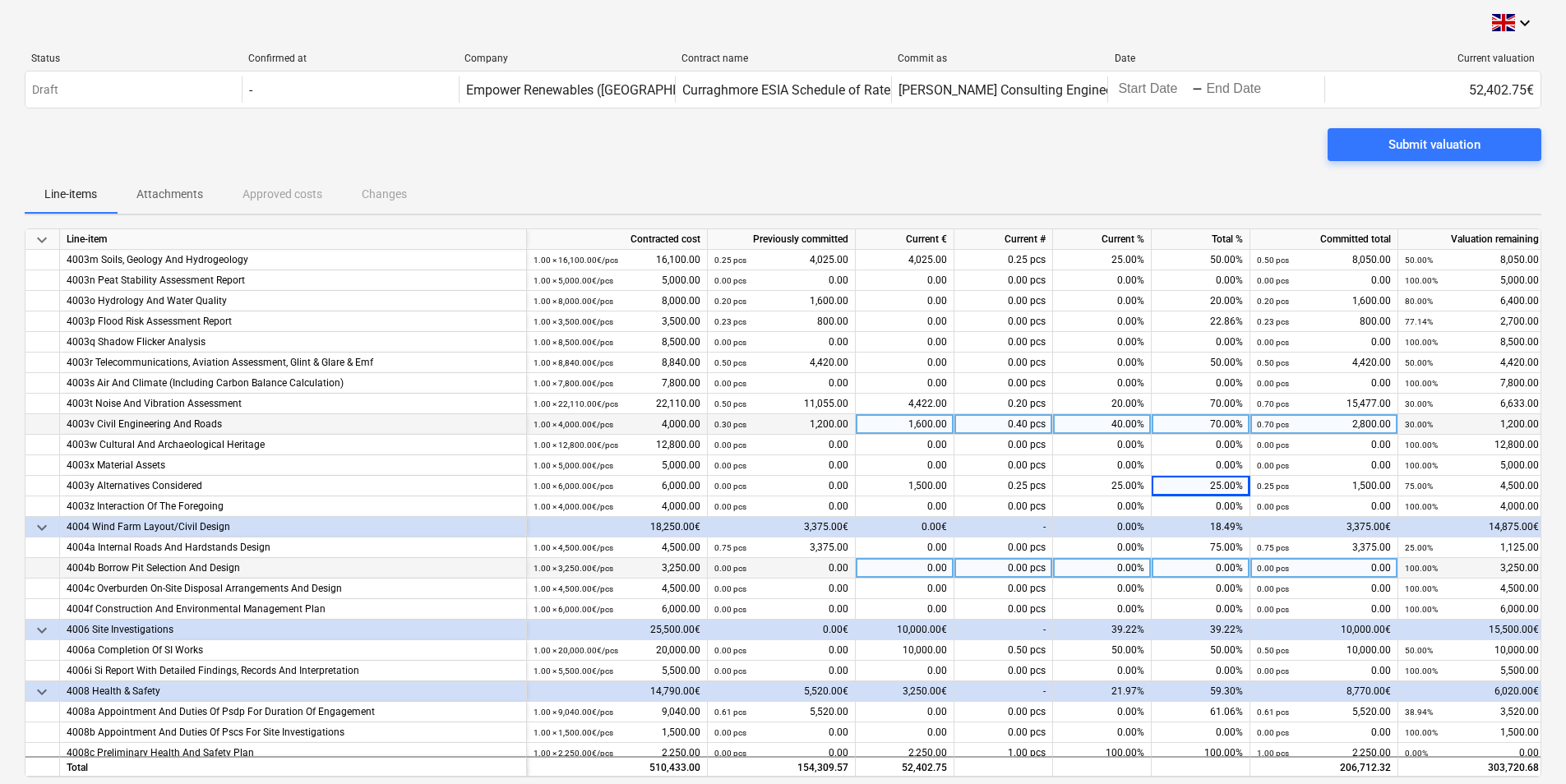
click at [1129, 569] on div "0.00%" at bounding box center [1102, 568] width 99 height 20
type input "25"
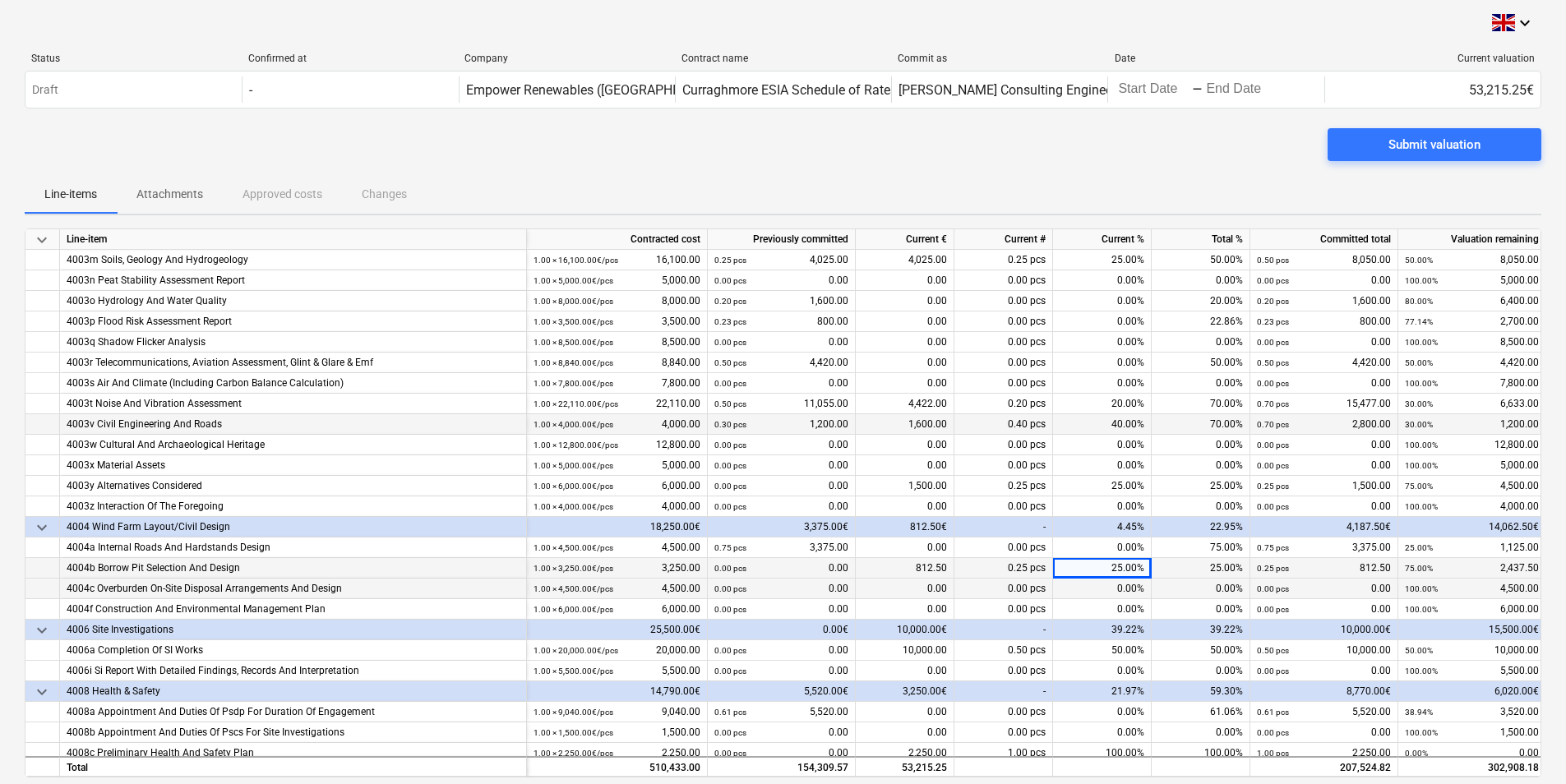
click at [1127, 592] on div "0.00%" at bounding box center [1102, 588] width 99 height 20
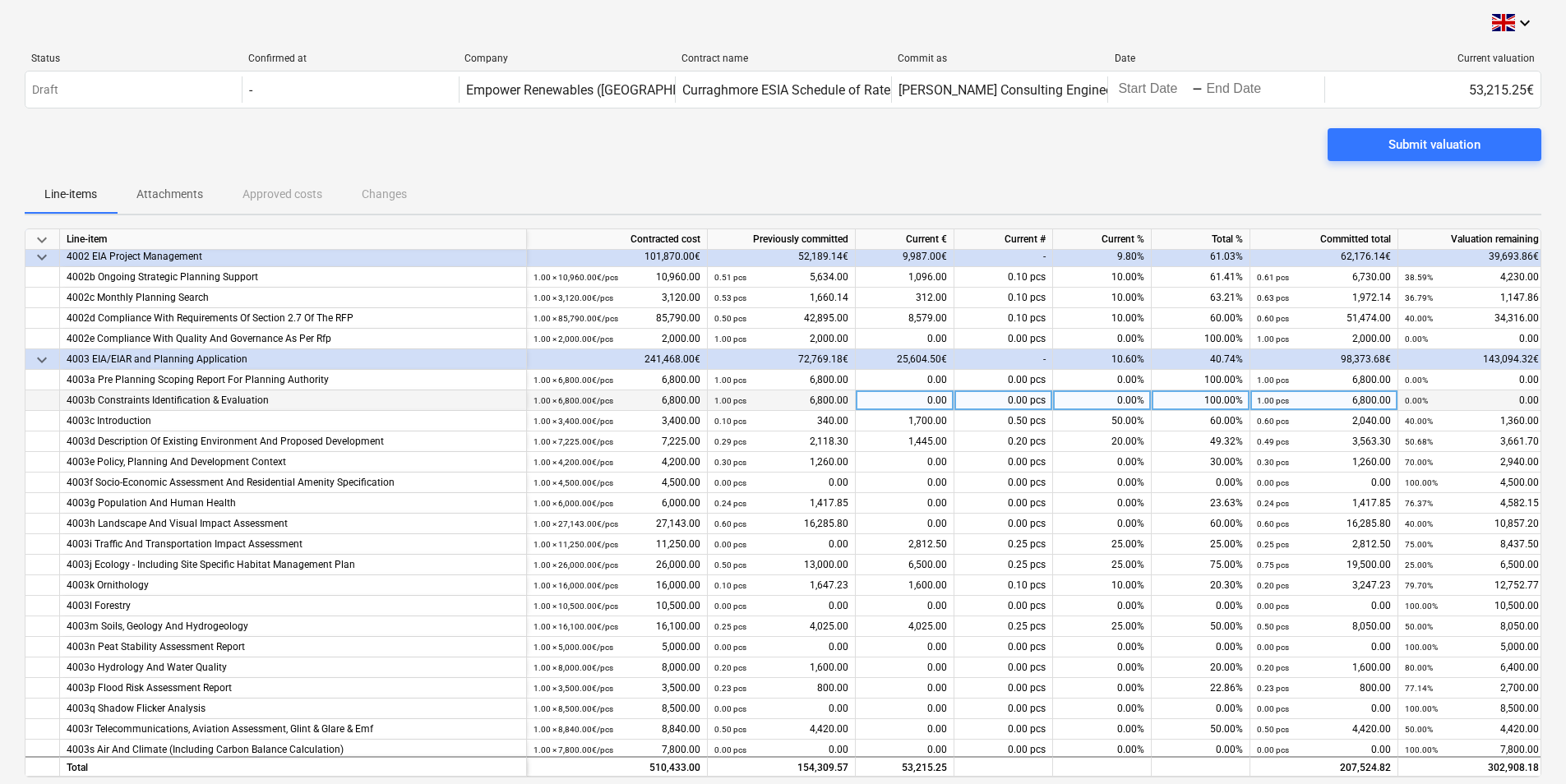
scroll to position [82, 0]
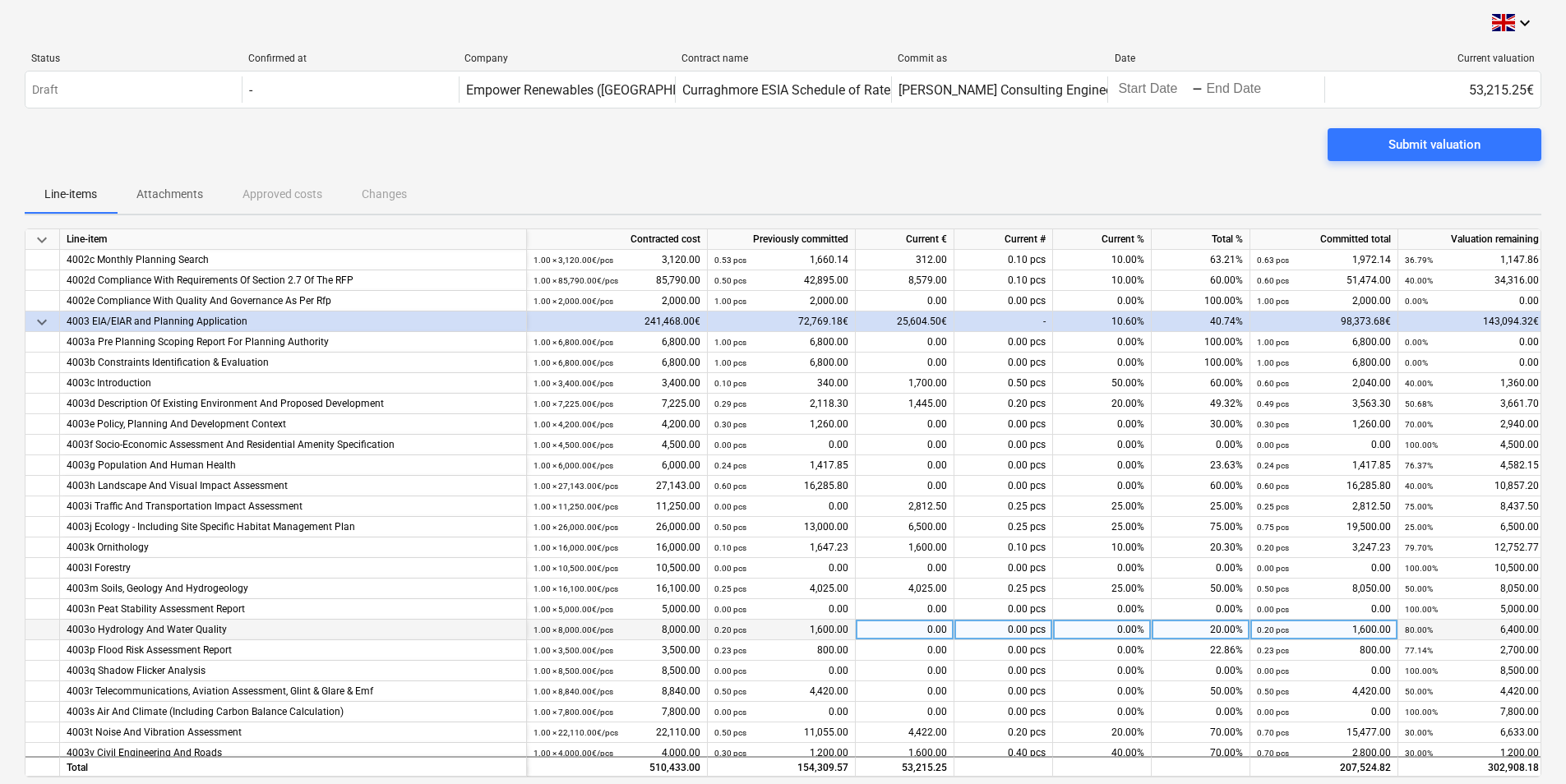
click at [1135, 628] on div "0.00%" at bounding box center [1102, 629] width 99 height 20
type input "30"
click at [1194, 658] on div "22.86%" at bounding box center [1201, 650] width 99 height 20
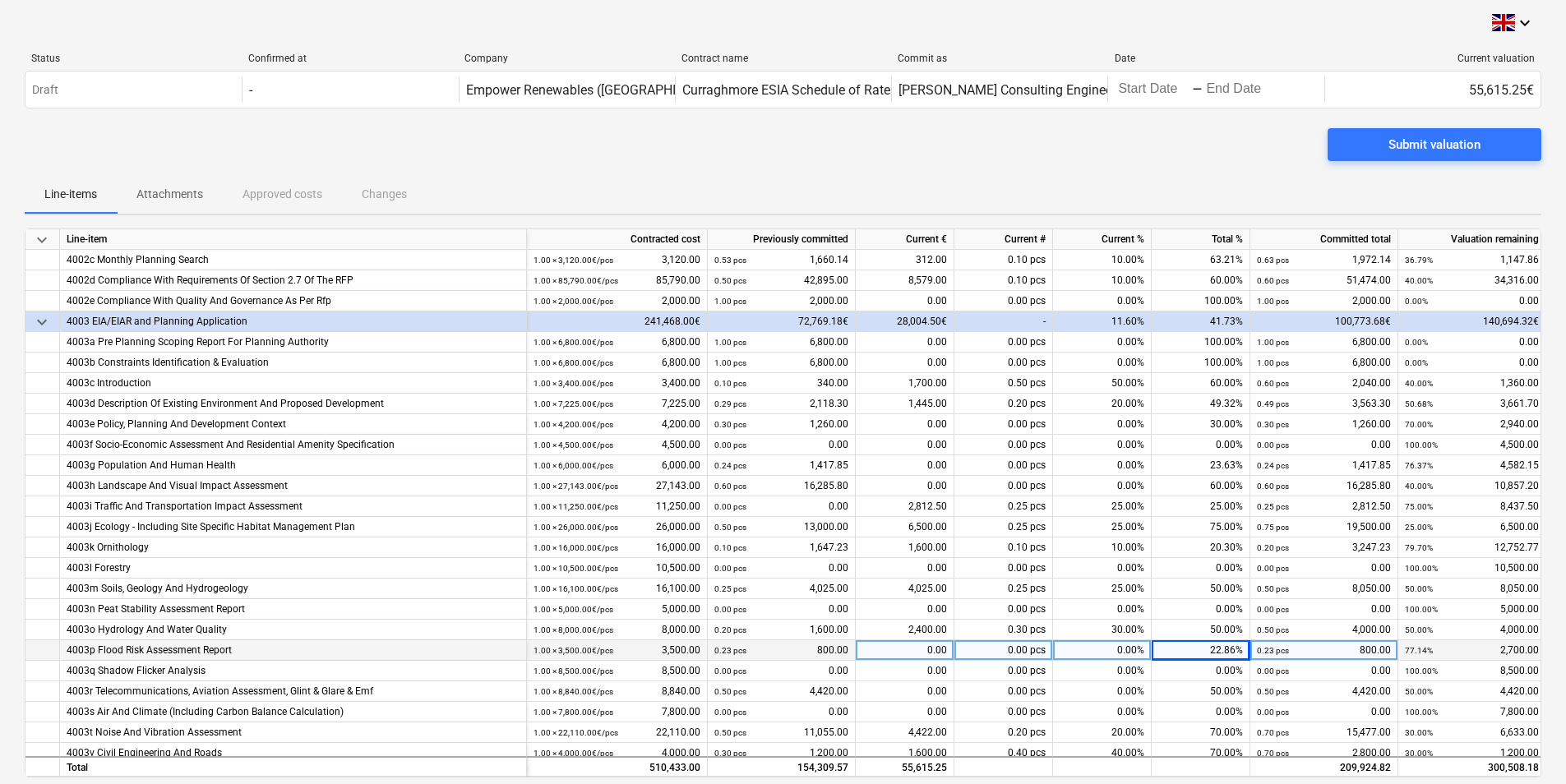
click at [1108, 655] on div "0.00%" at bounding box center [1102, 650] width 99 height 20
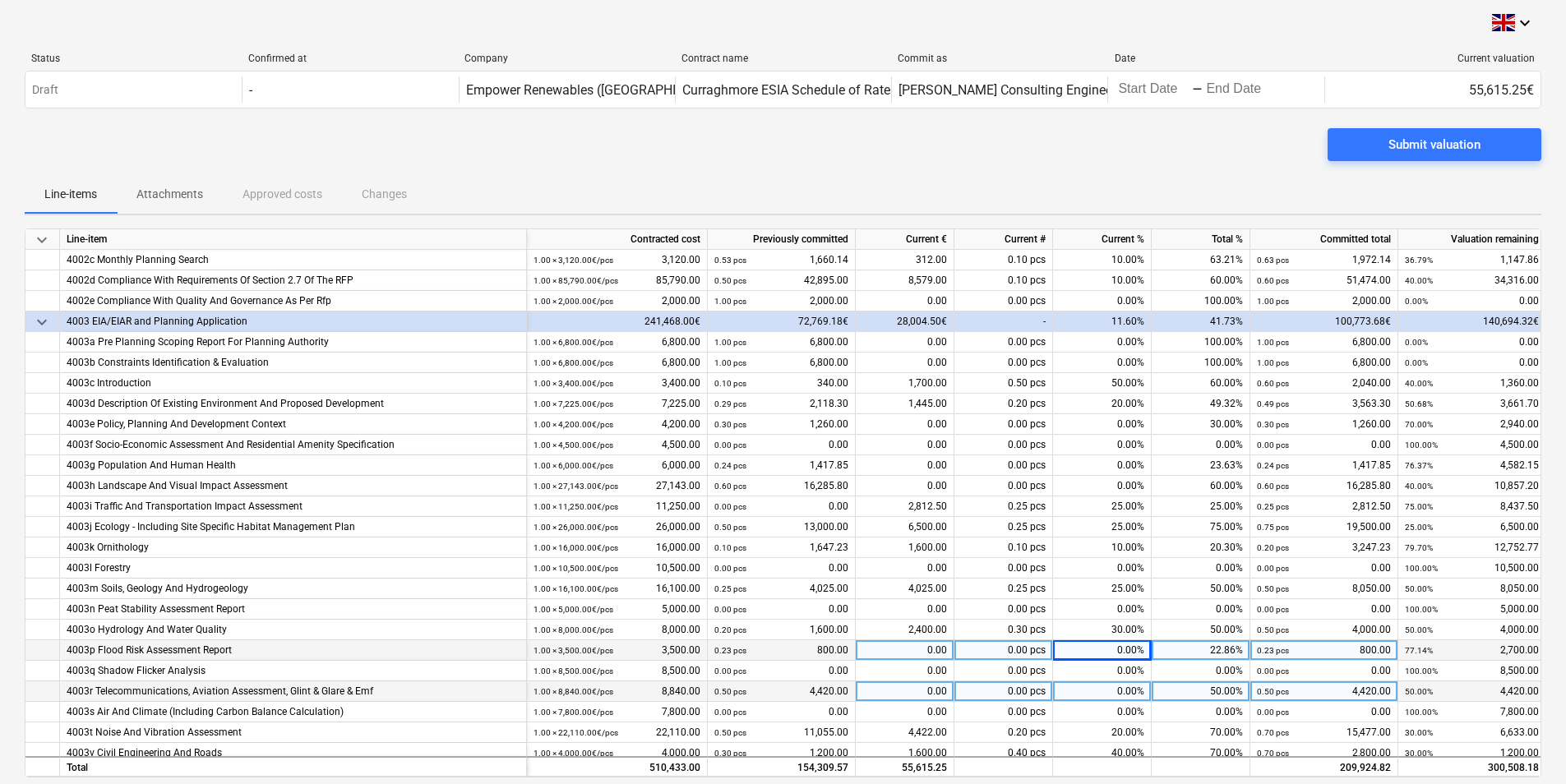
click at [1126, 694] on div "0.00%" at bounding box center [1102, 691] width 99 height 20
type input "25"
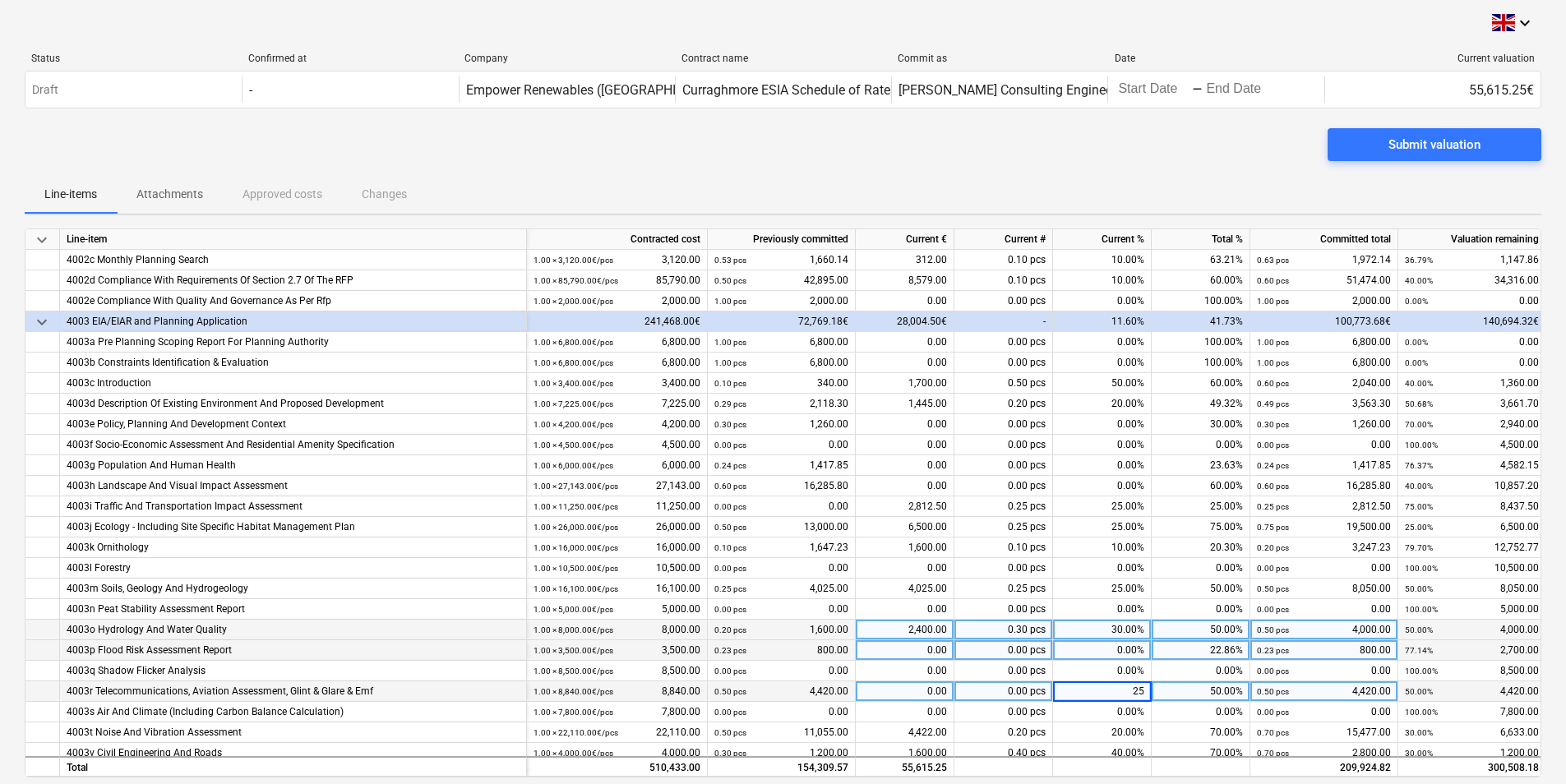
click at [1214, 626] on div "50.00%" at bounding box center [1201, 629] width 99 height 20
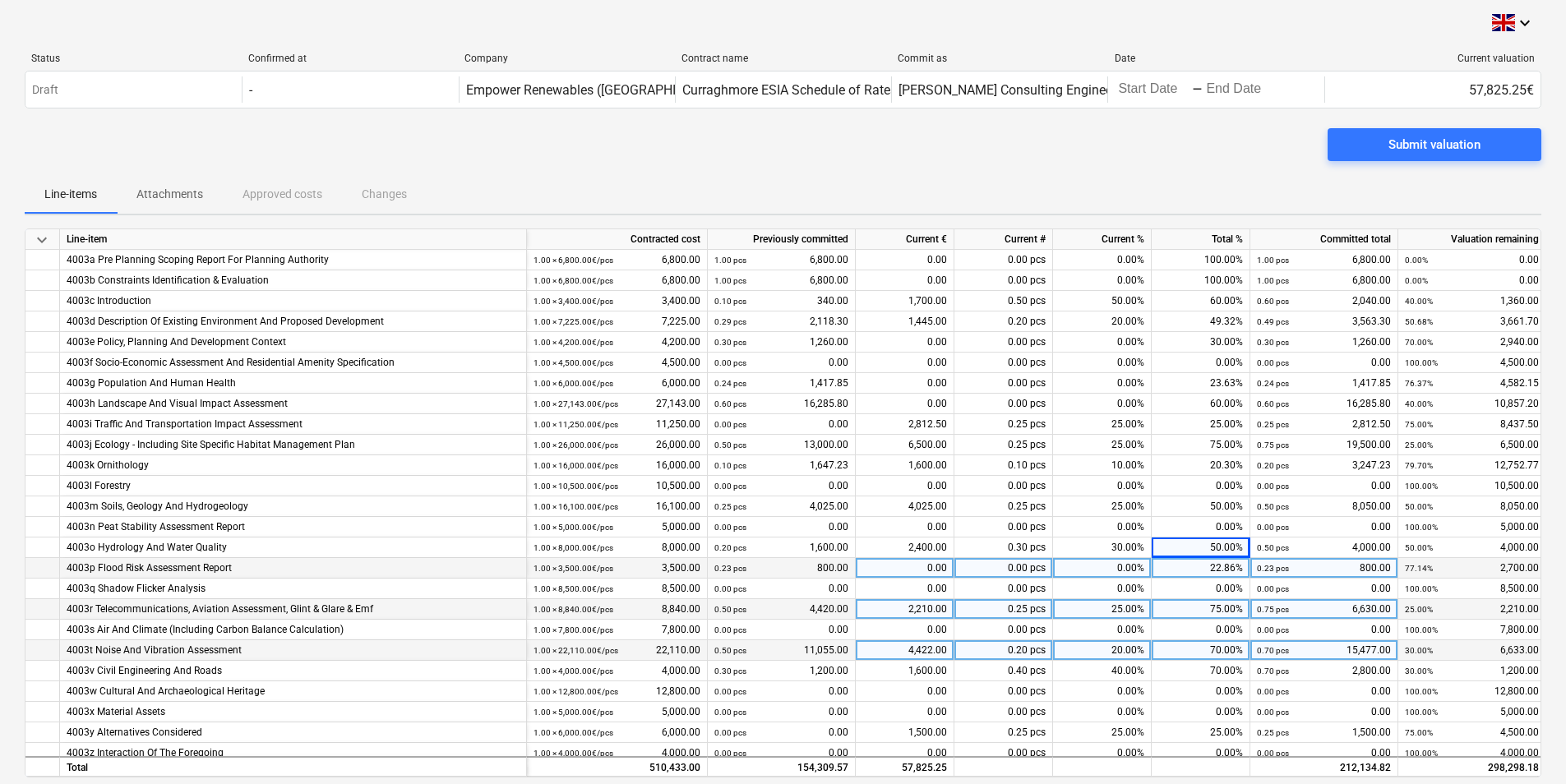
scroll to position [246, 0]
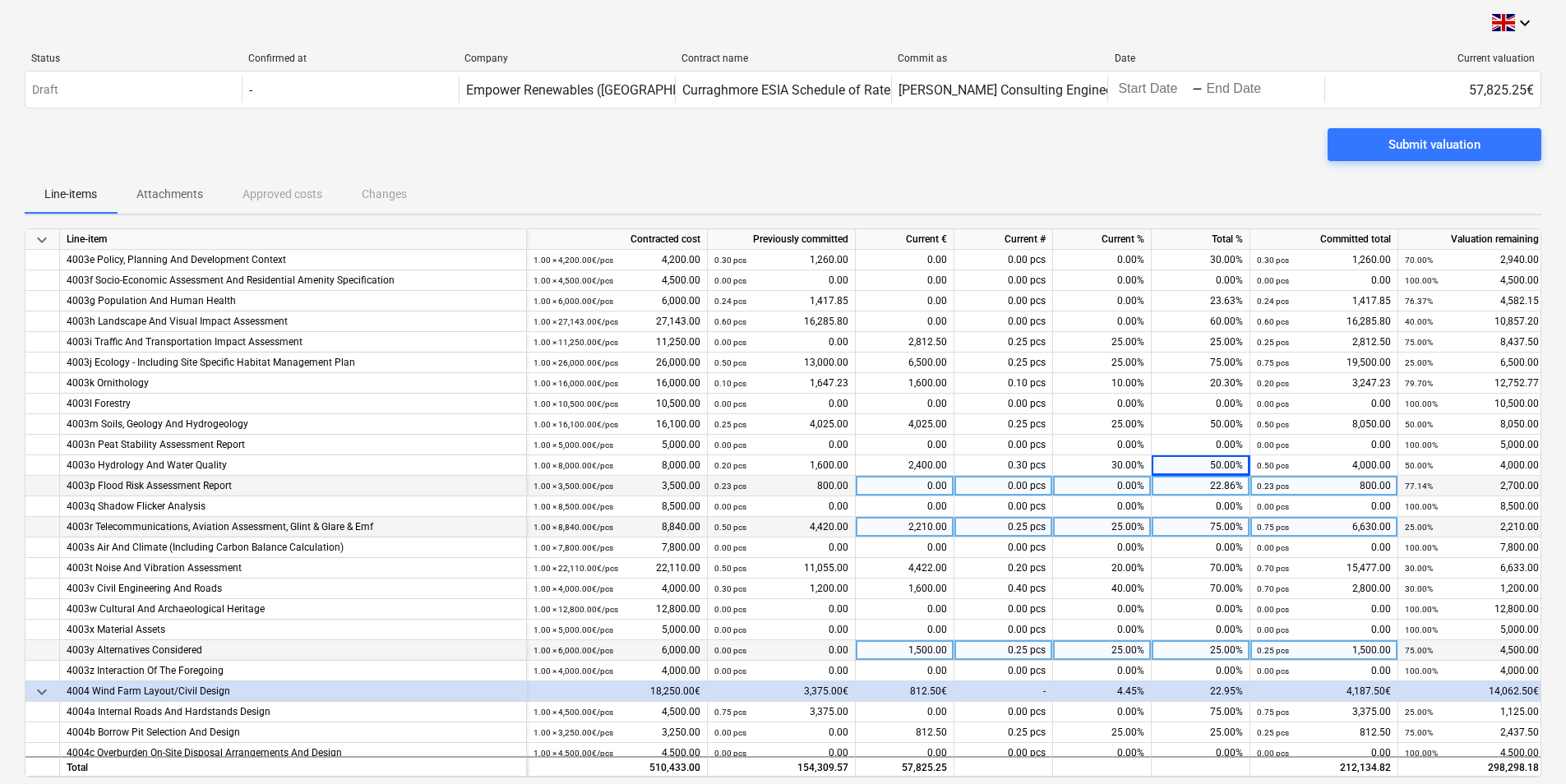
click at [1120, 654] on div "25.00%" at bounding box center [1102, 650] width 99 height 20
type input "30"
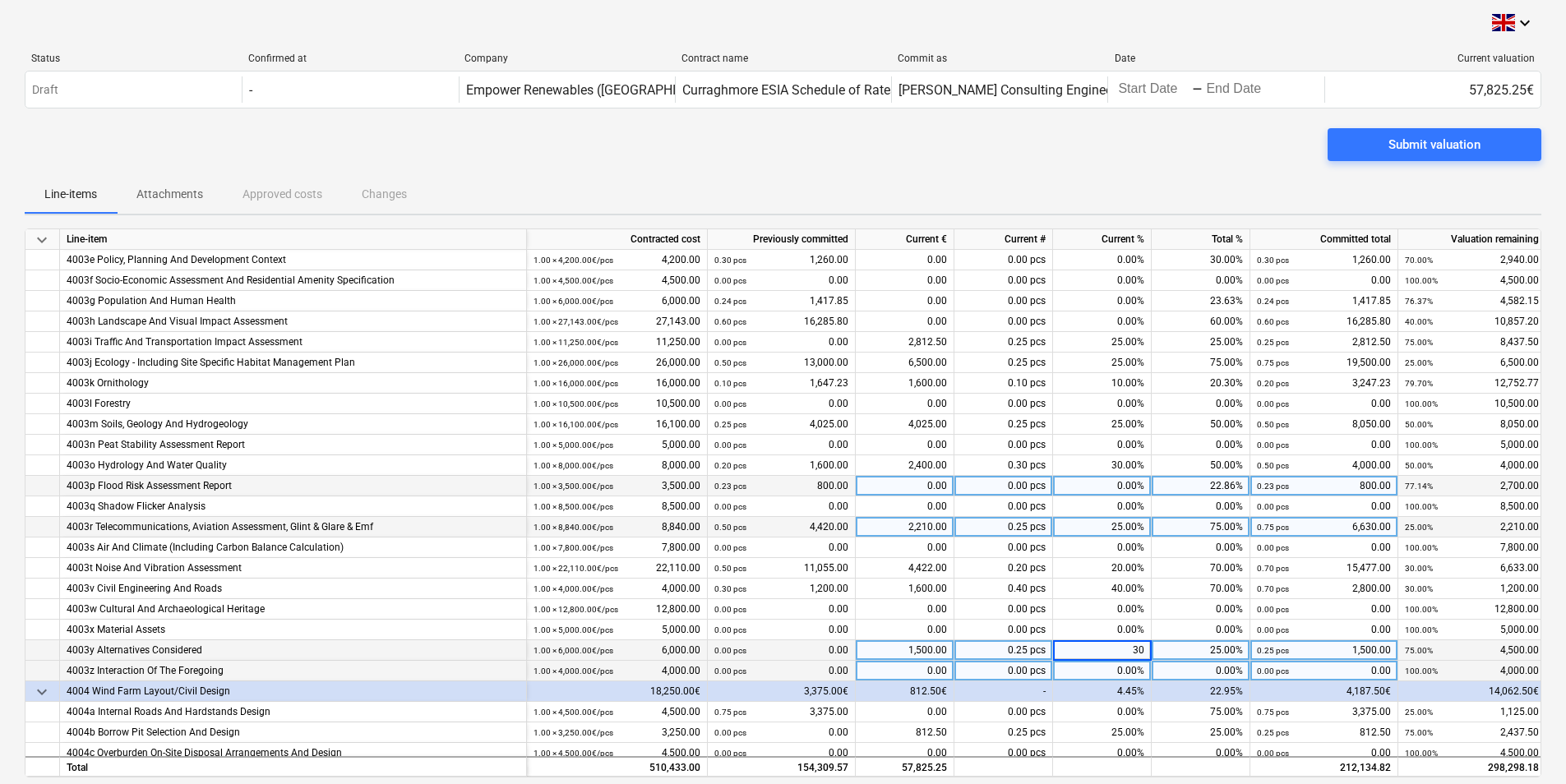
click at [1120, 674] on div "0.00%" at bounding box center [1102, 670] width 99 height 20
click at [1118, 649] on div "30.00%" at bounding box center [1102, 650] width 99 height 20
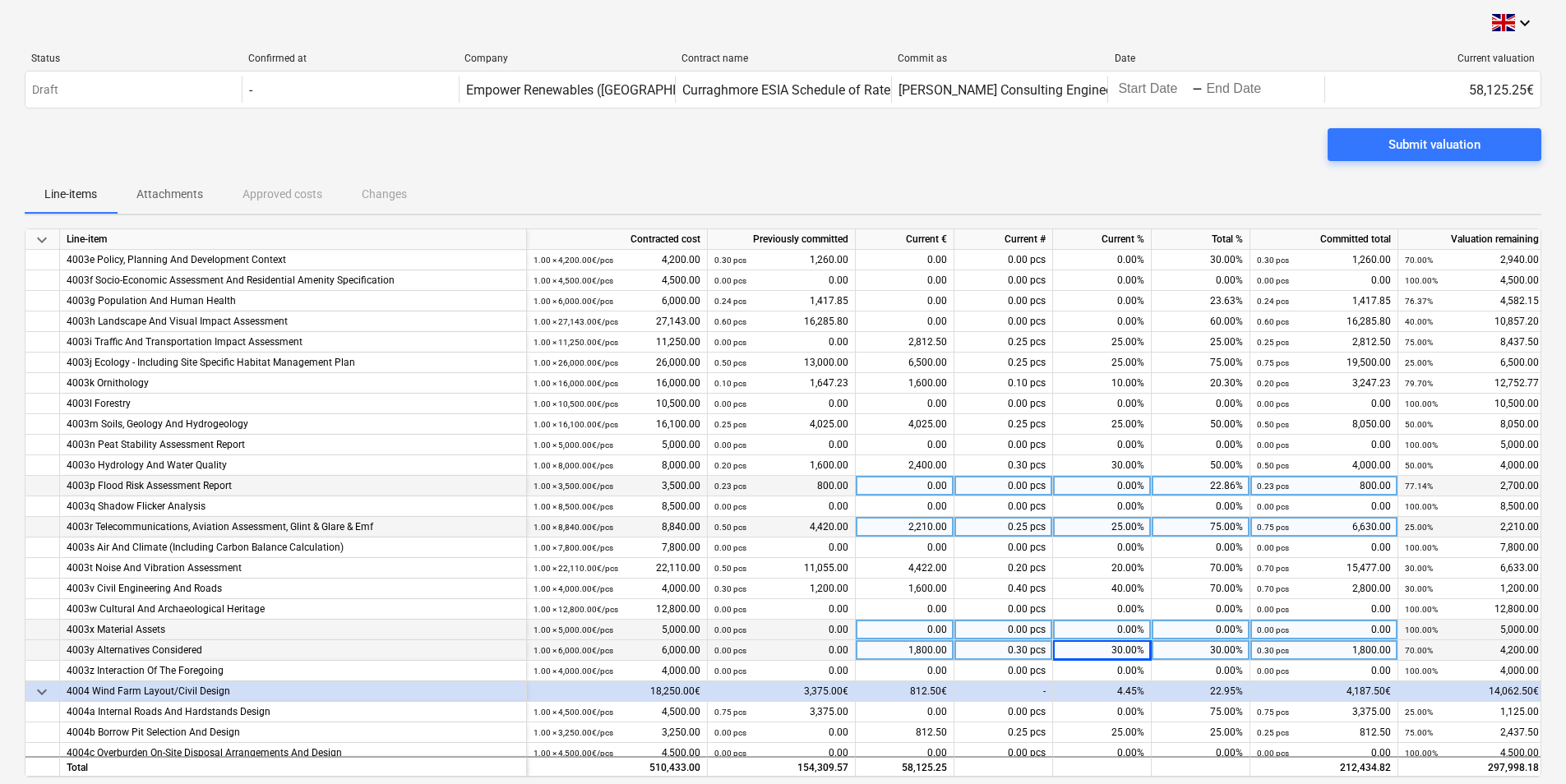
click at [1120, 634] on div "0.00%" at bounding box center [1102, 629] width 99 height 20
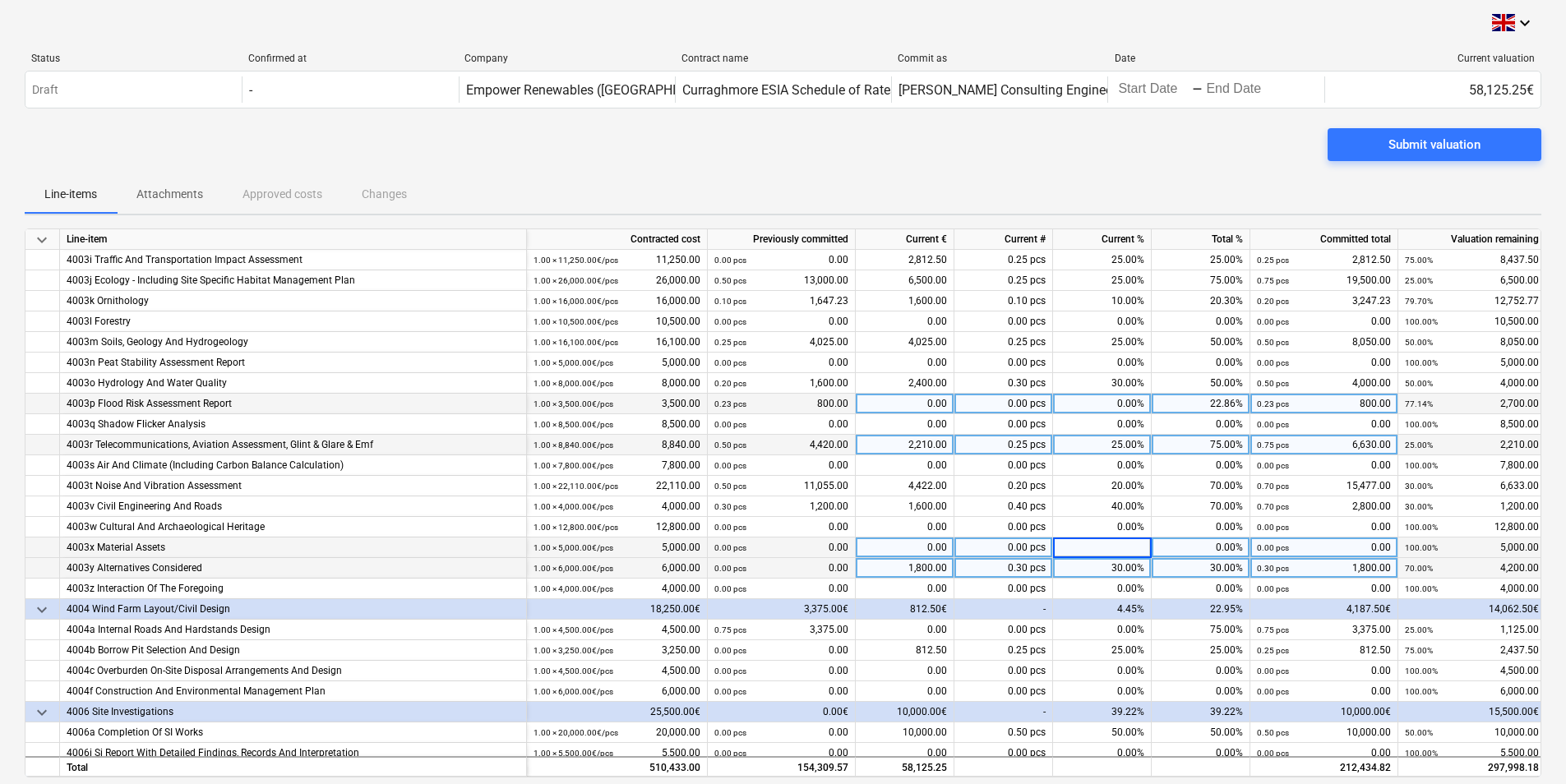
click at [1120, 634] on div "0.00%" at bounding box center [1102, 629] width 99 height 20
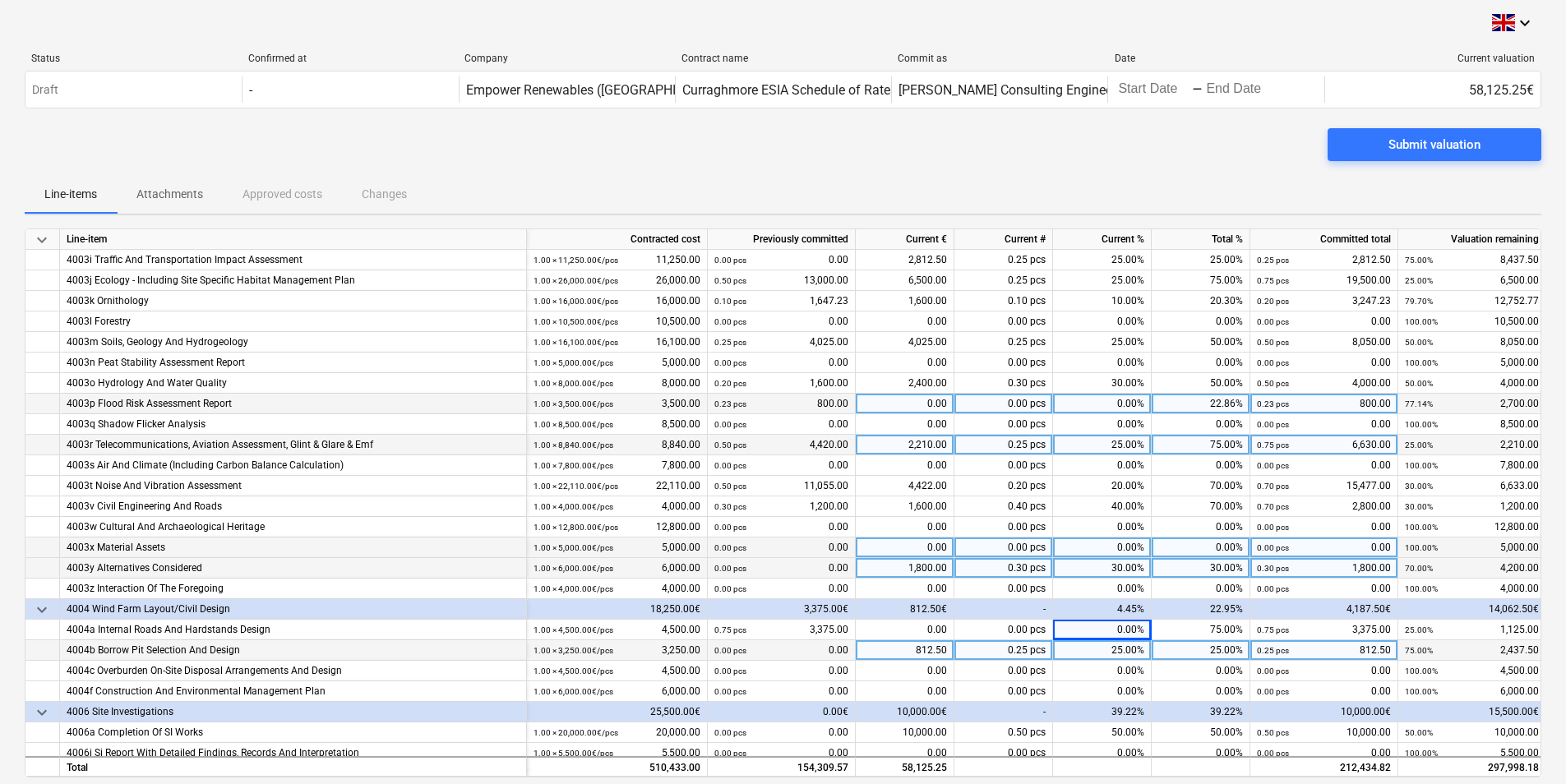
click at [1119, 658] on div "25.00%" at bounding box center [1102, 650] width 99 height 20
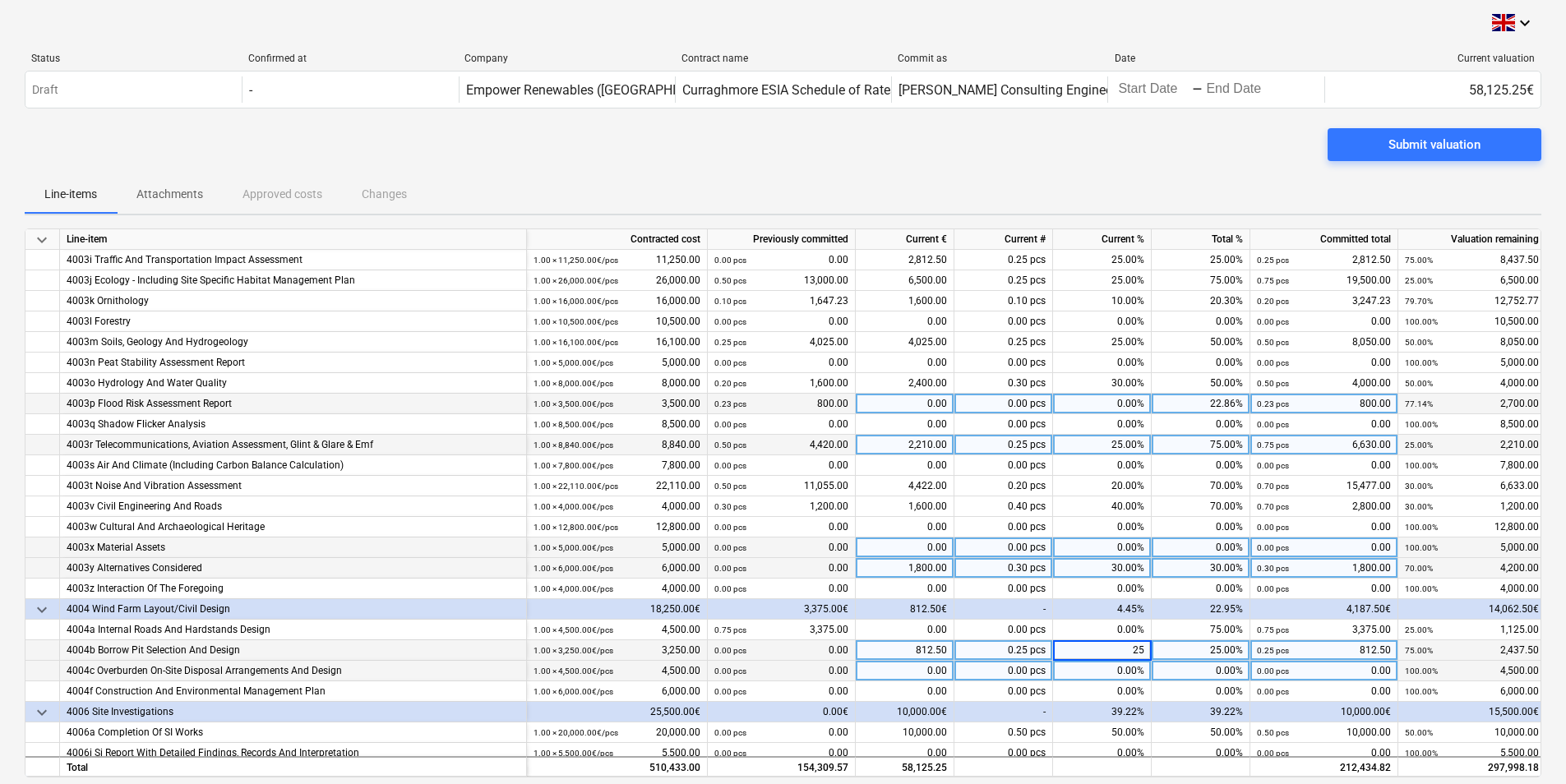
click at [1119, 669] on div "0.00%" at bounding box center [1102, 670] width 99 height 20
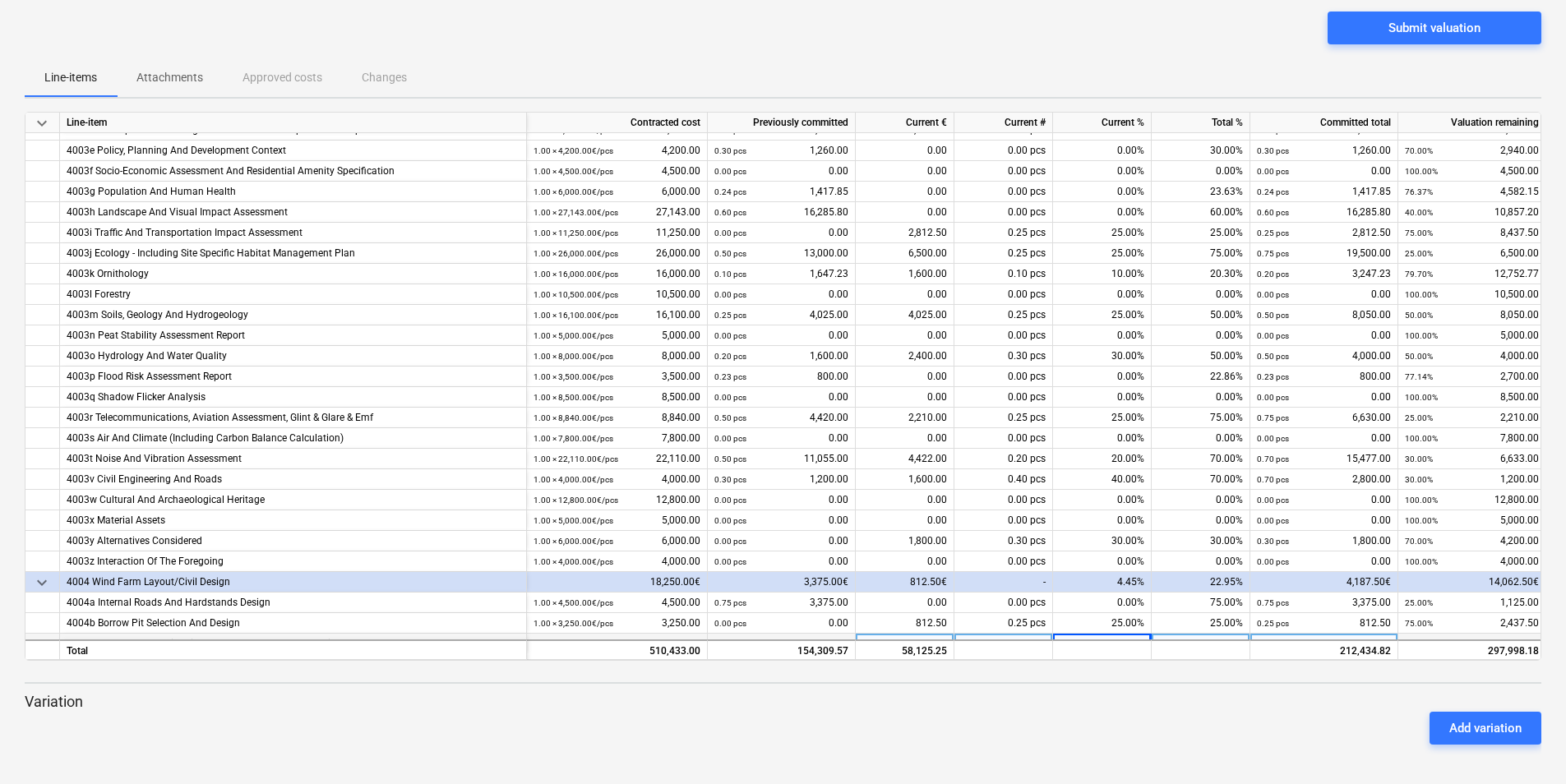
scroll to position [568, 0]
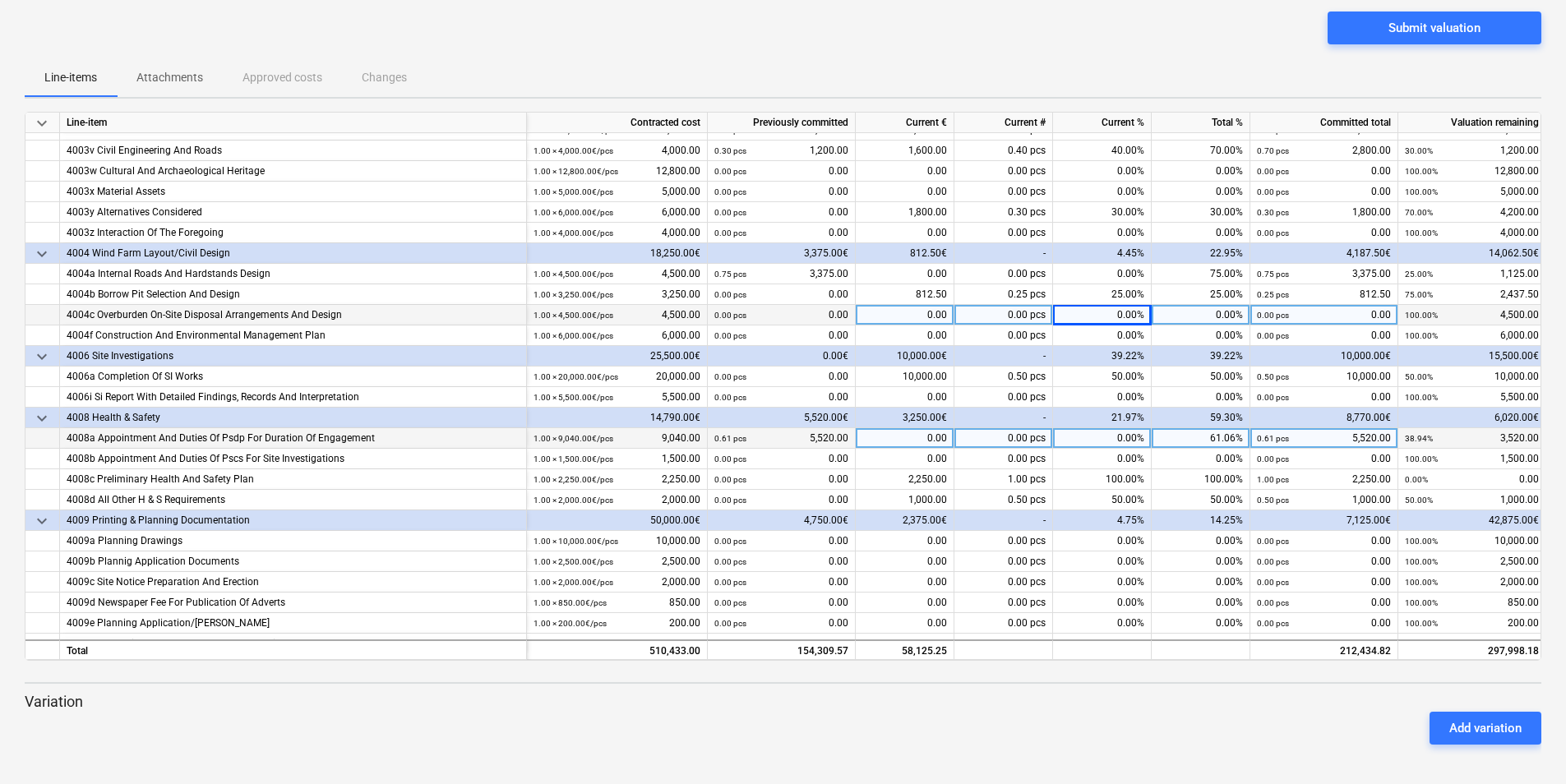
click at [1118, 441] on div "0.00%" at bounding box center [1102, 438] width 99 height 20
type input "10"
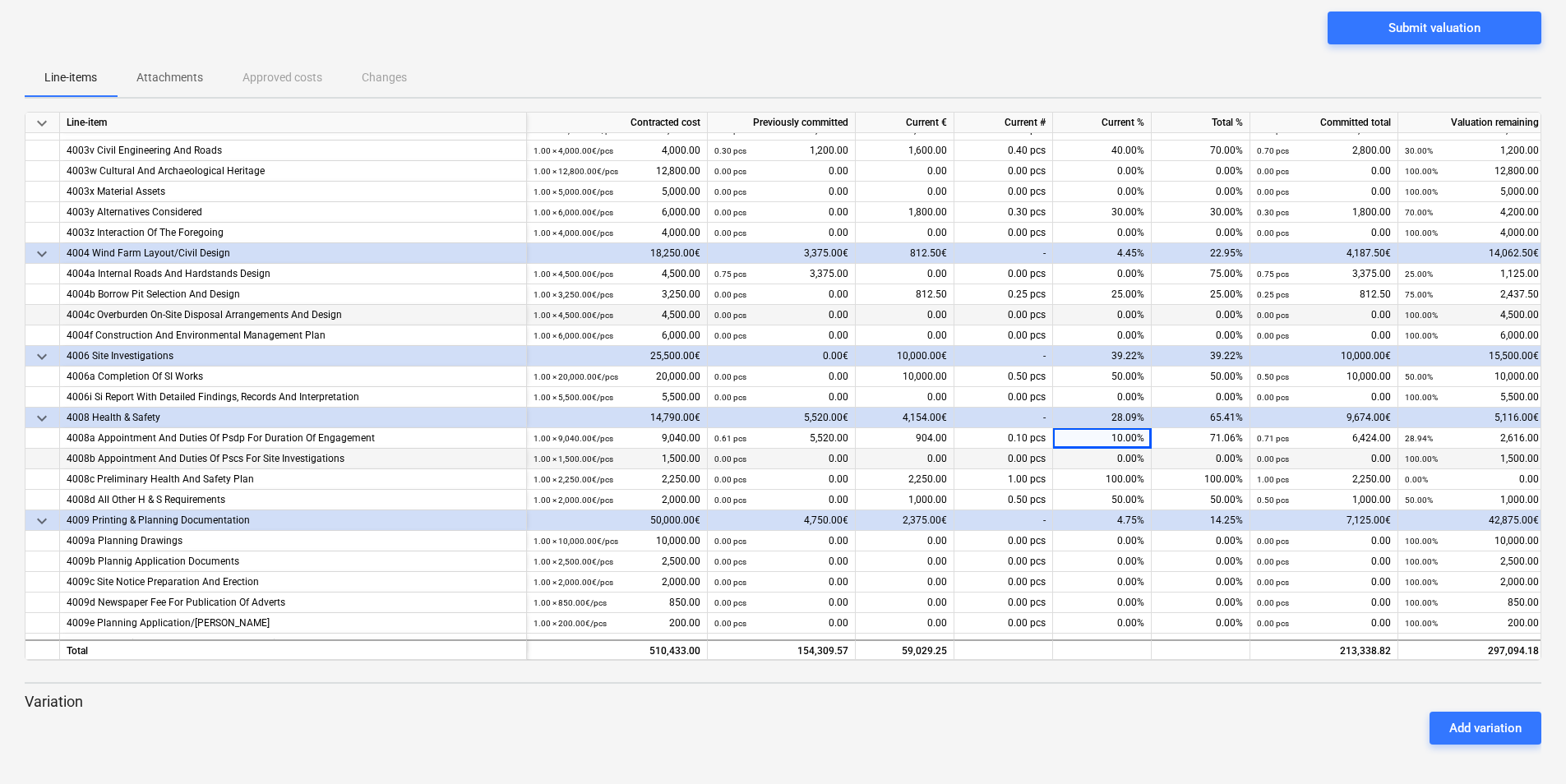
click at [1130, 458] on div "0.00%" at bounding box center [1102, 459] width 99 height 20
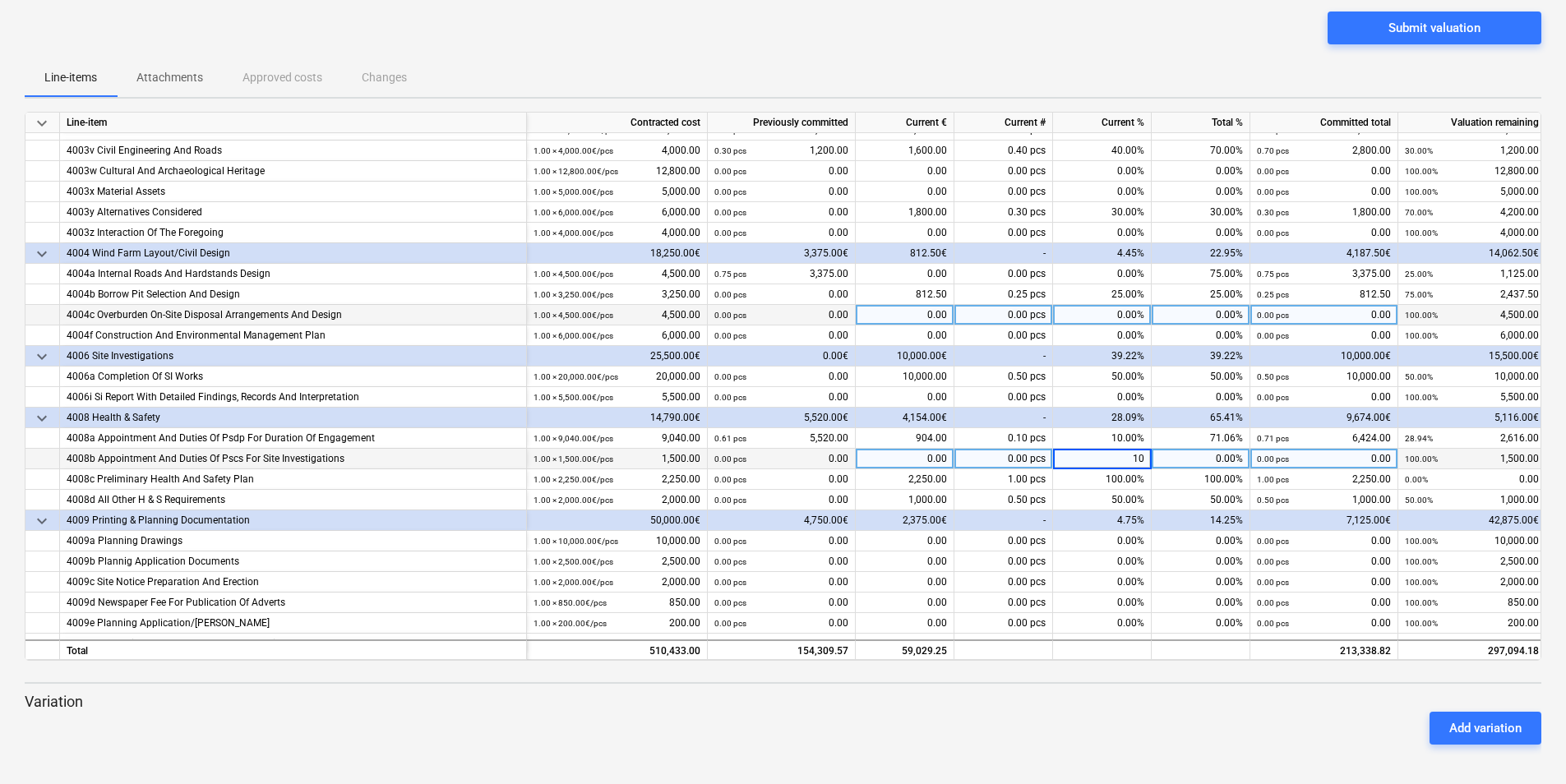
type input "100"
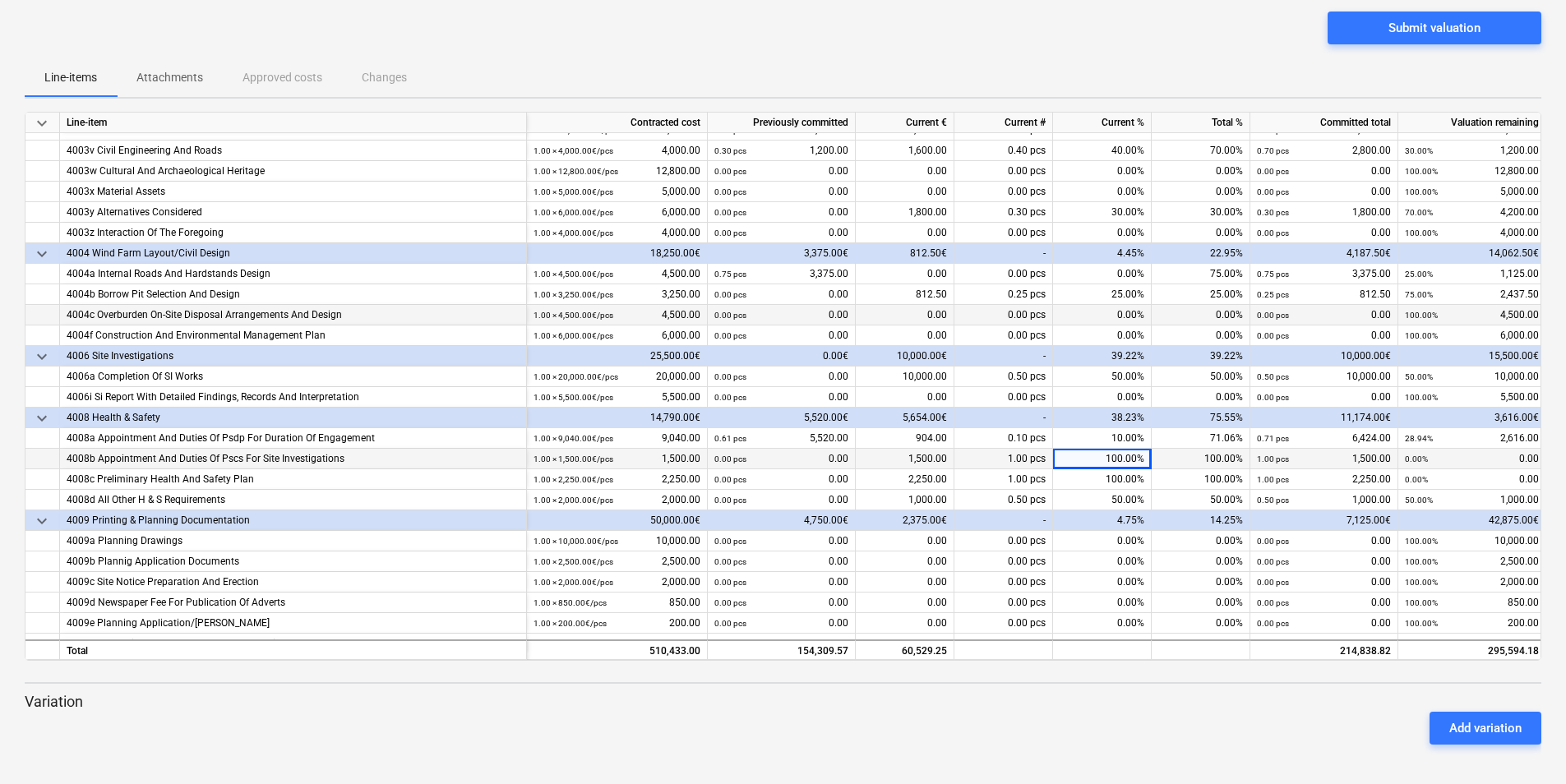
click at [1144, 722] on div "Add variation" at bounding box center [783, 728] width 1529 height 46
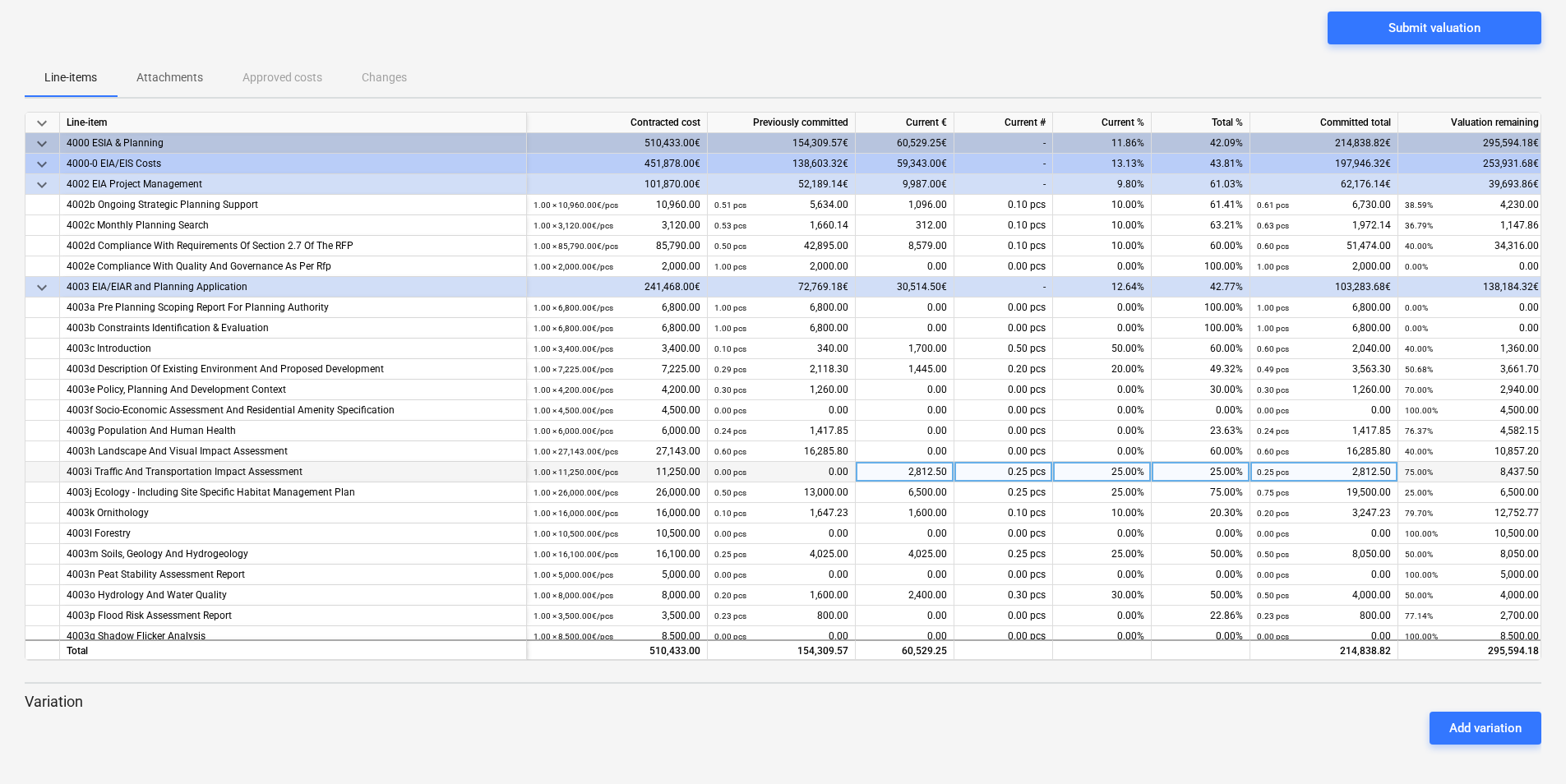
scroll to position [0, 0]
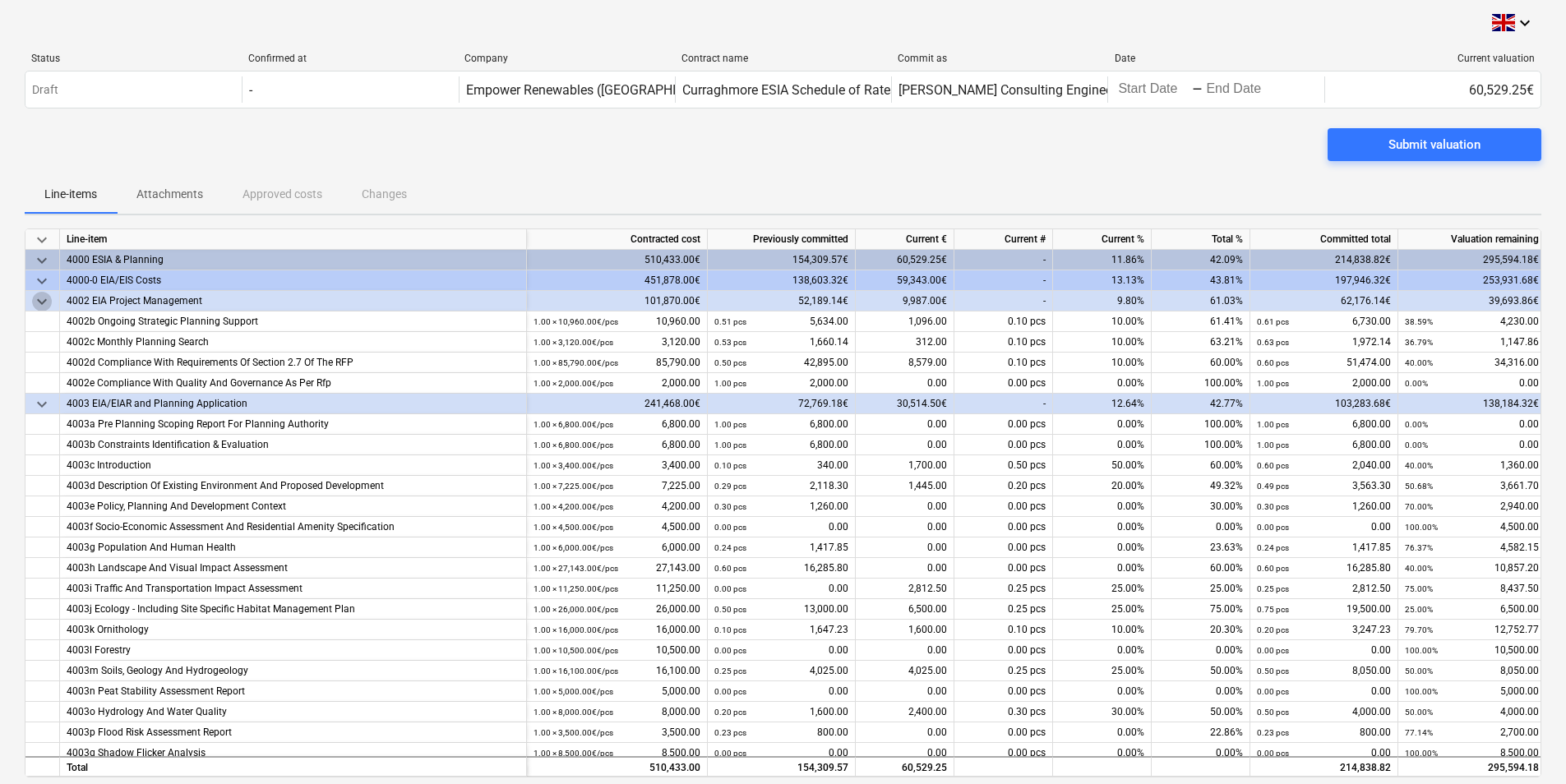
click at [43, 293] on span "keyboard_arrow_down" at bounding box center [42, 301] width 20 height 20
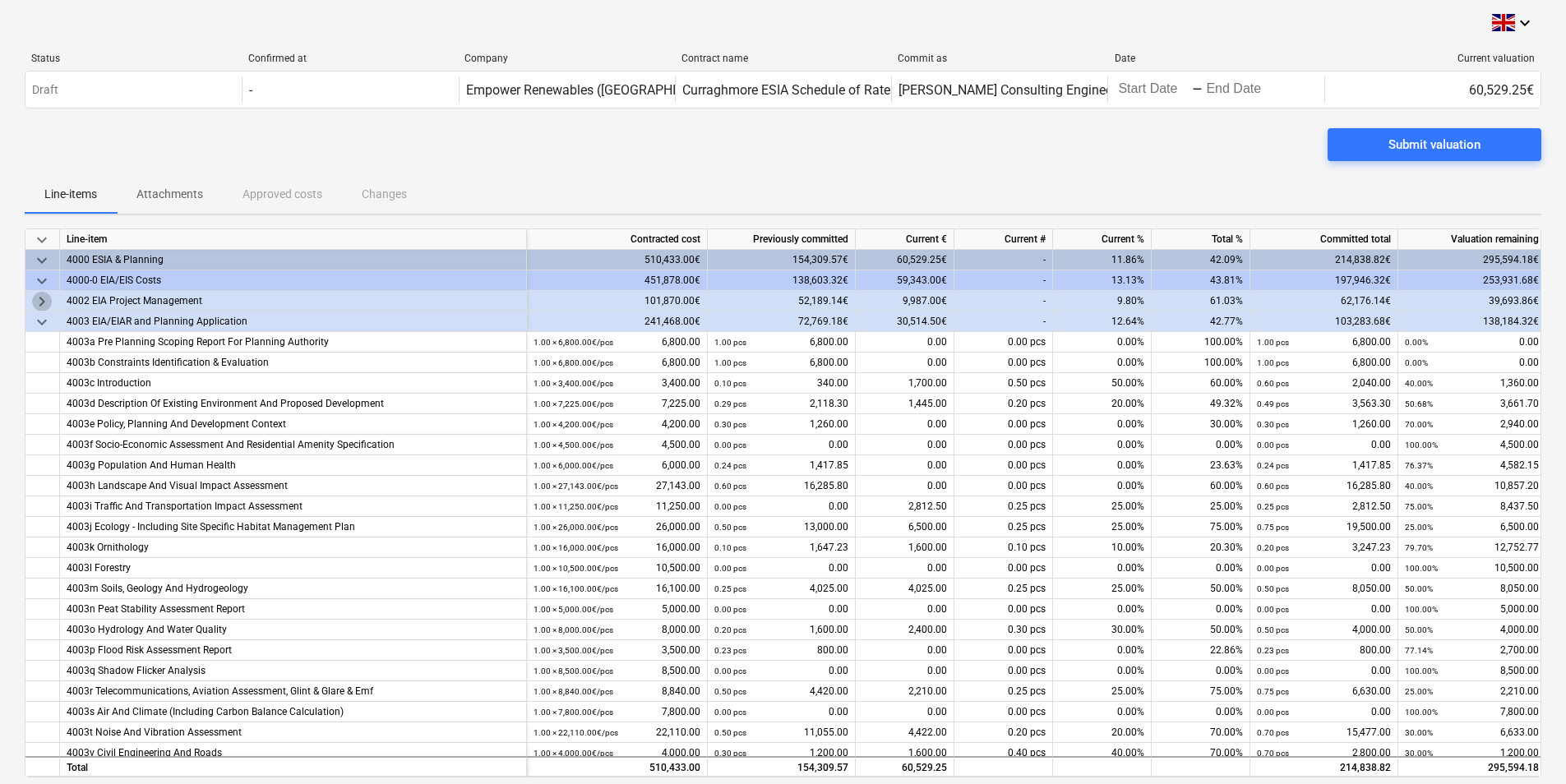
click at [43, 293] on span "keyboard_arrow_right" at bounding box center [42, 301] width 20 height 20
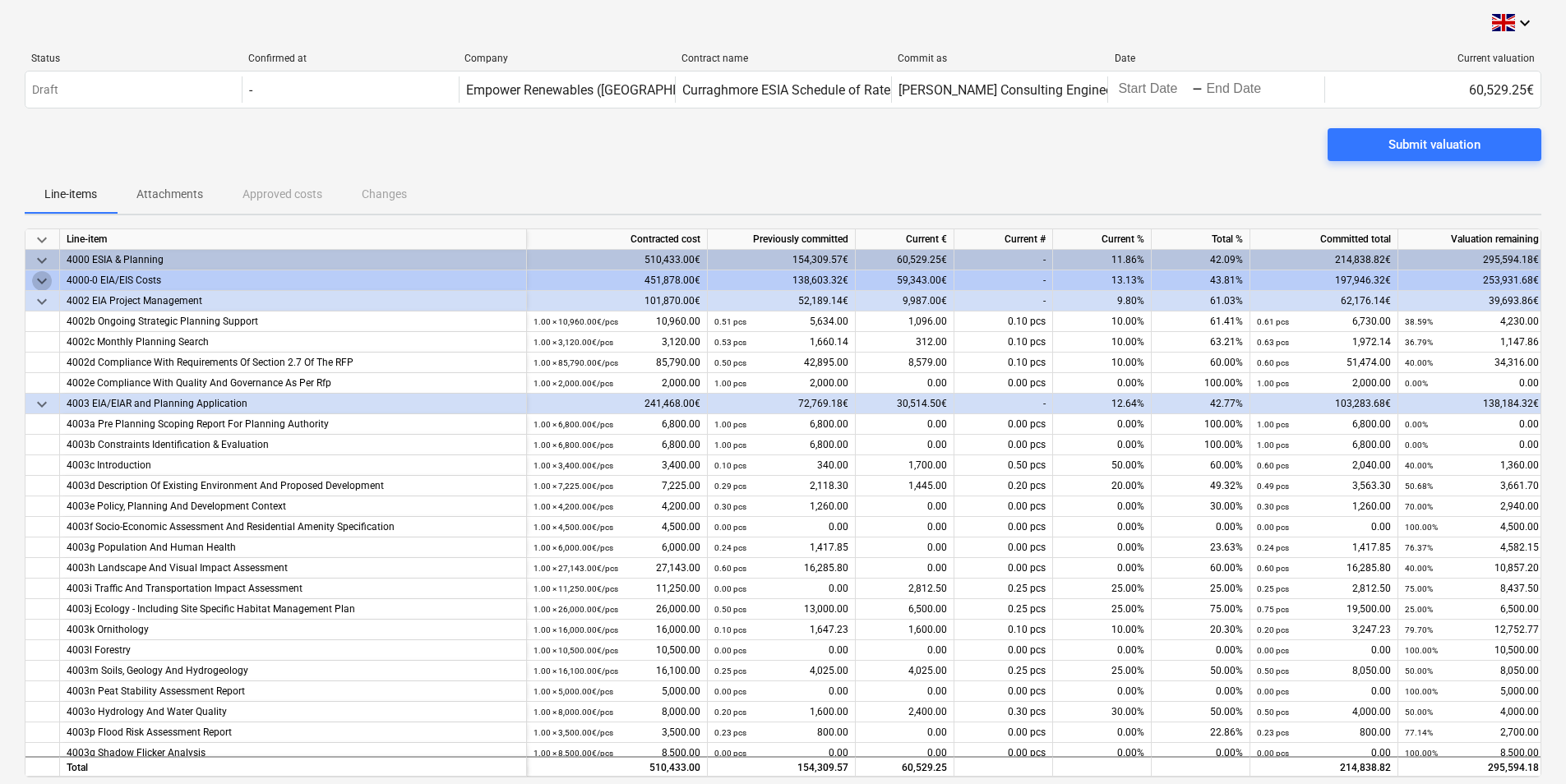
click at [36, 283] on span "keyboard_arrow_down" at bounding box center [42, 281] width 20 height 20
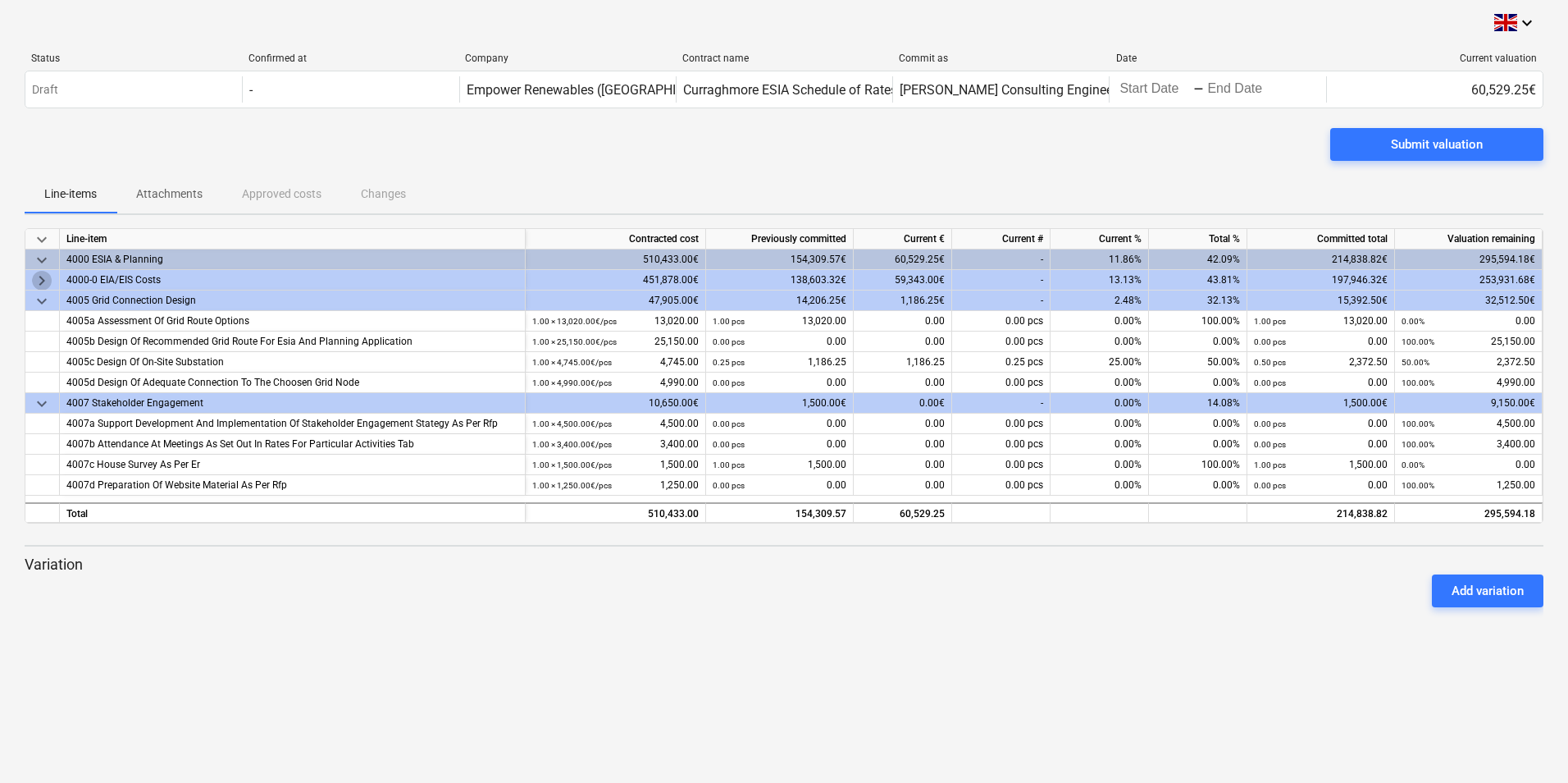
click at [36, 283] on span "keyboard_arrow_right" at bounding box center [42, 281] width 20 height 20
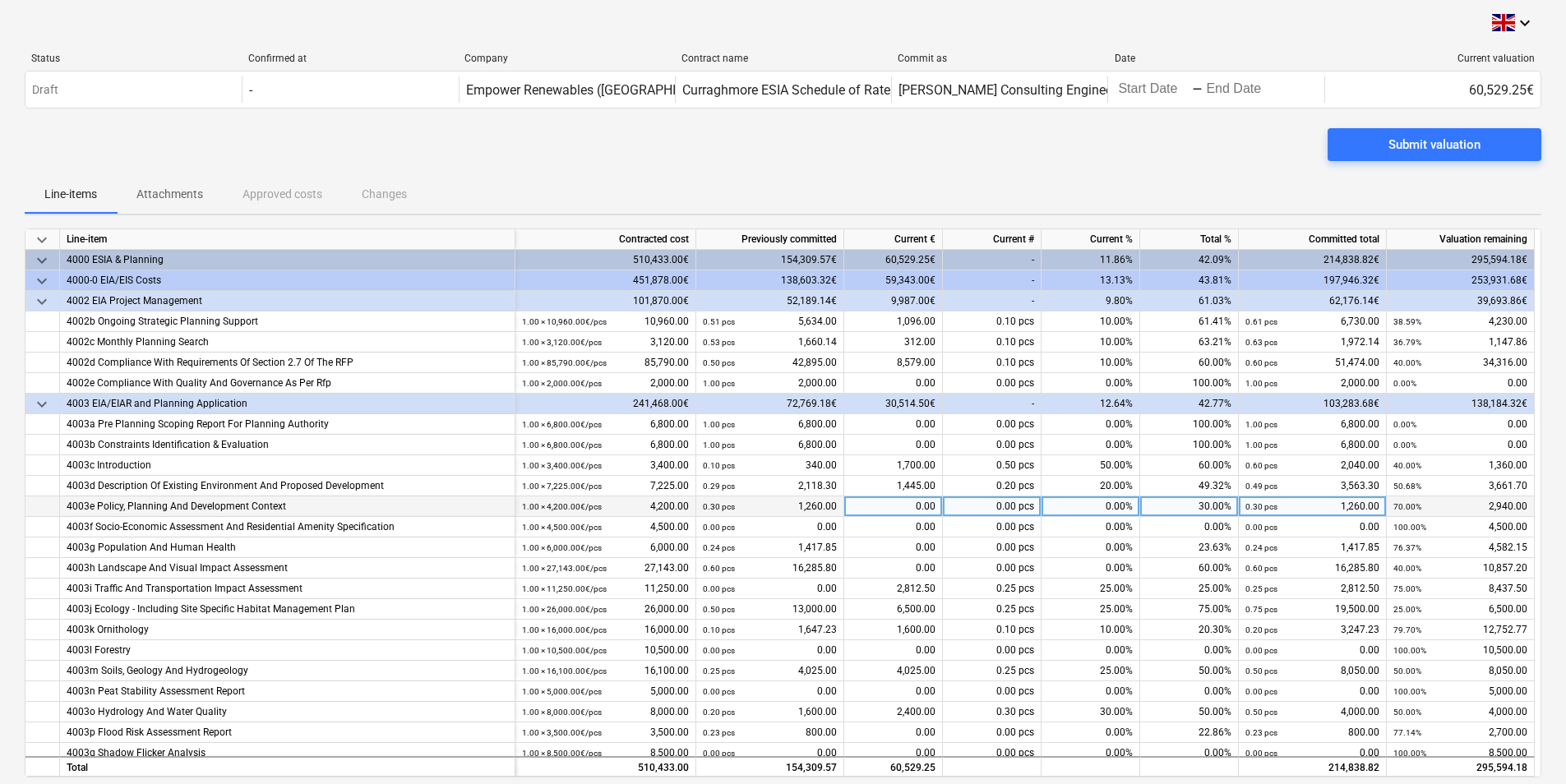
click at [1094, 506] on div "0.00%" at bounding box center [1090, 506] width 99 height 20
type input "30"
click at [1099, 570] on div "0.00%" at bounding box center [1090, 568] width 99 height 20
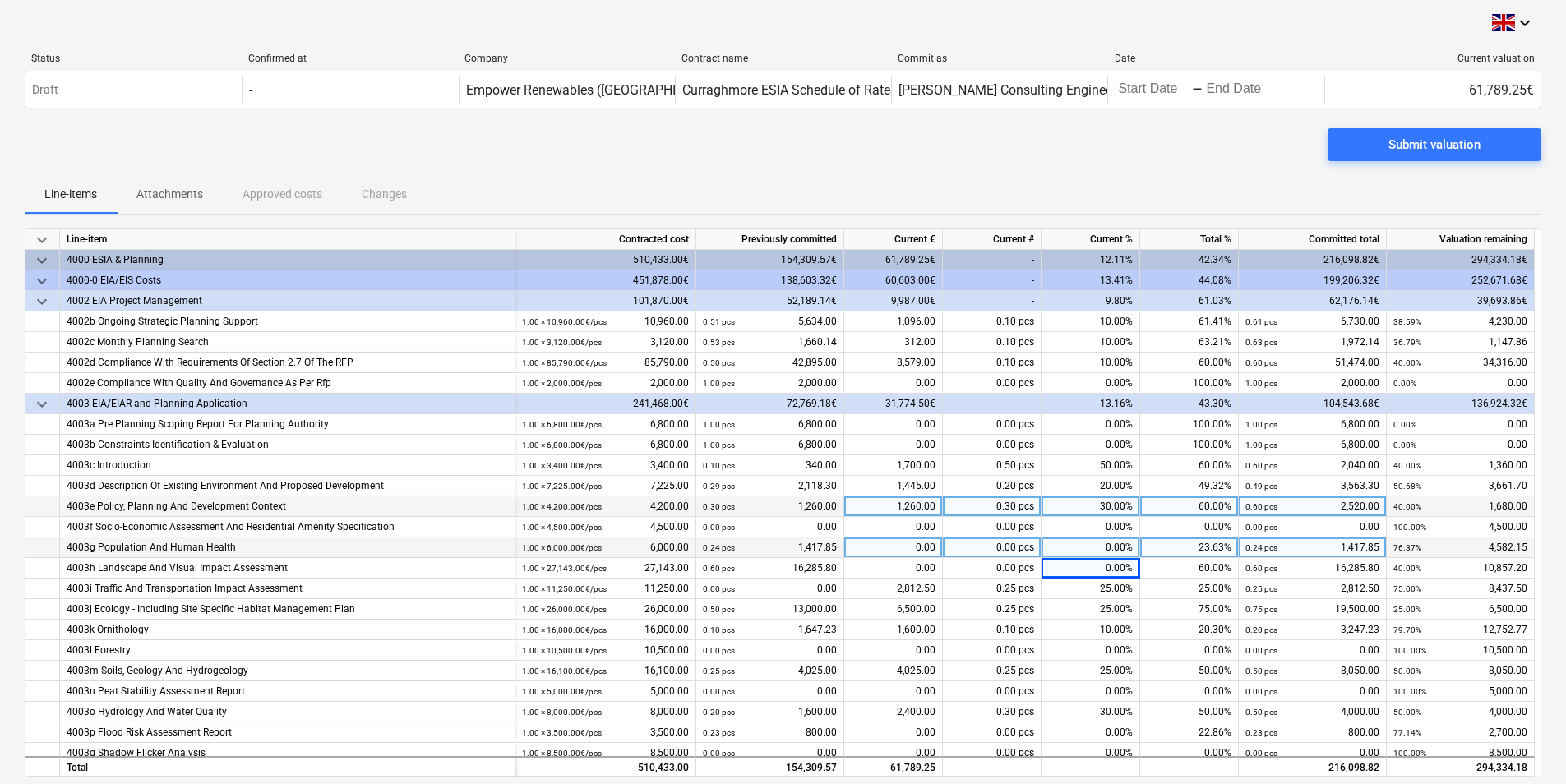
click at [165, 546] on div "4003g Population And Human Health" at bounding box center [288, 548] width 442 height 20
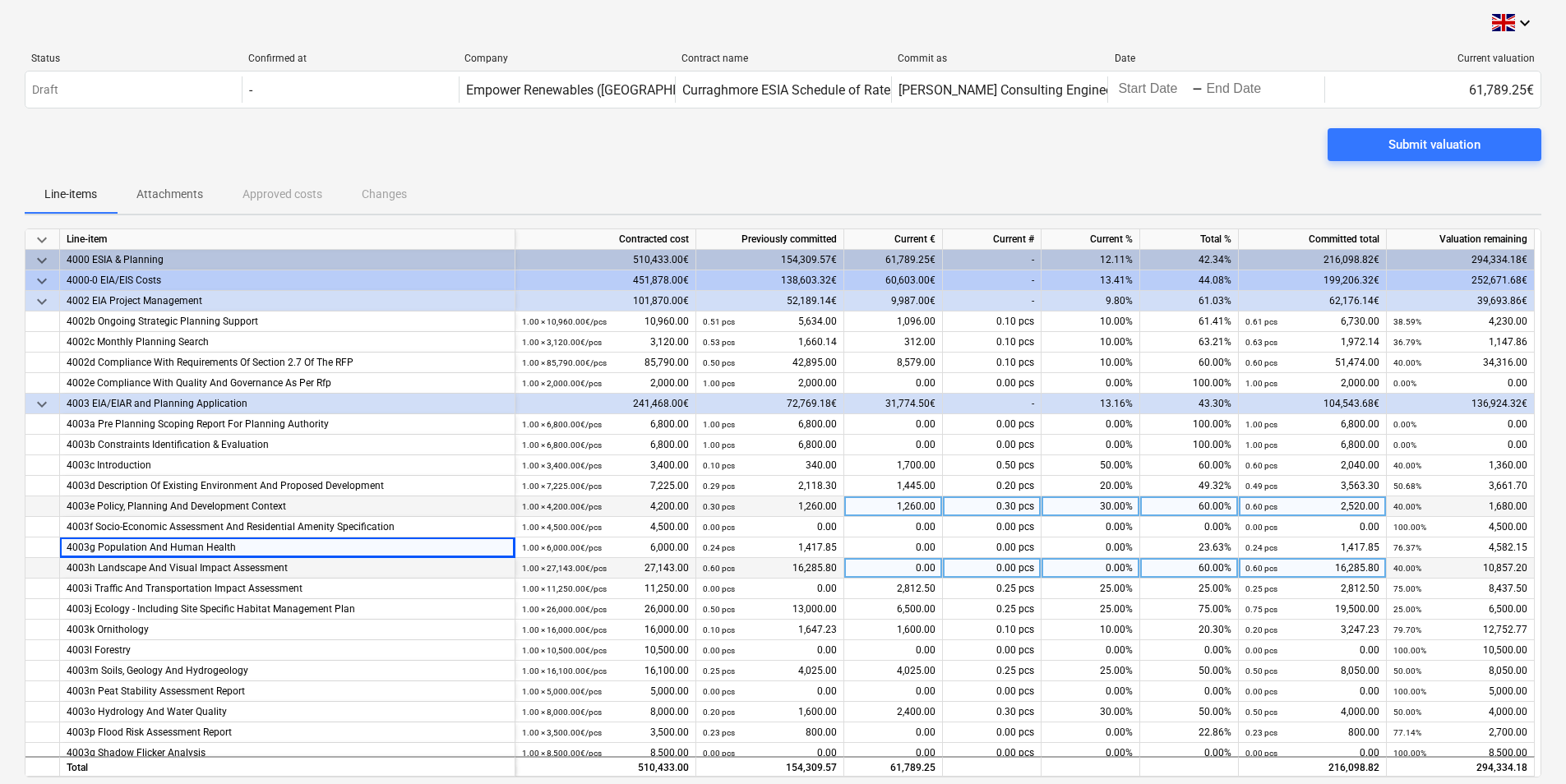
click at [149, 574] on div "4003h Landscape And Visual Impact Assessment" at bounding box center [288, 568] width 442 height 20
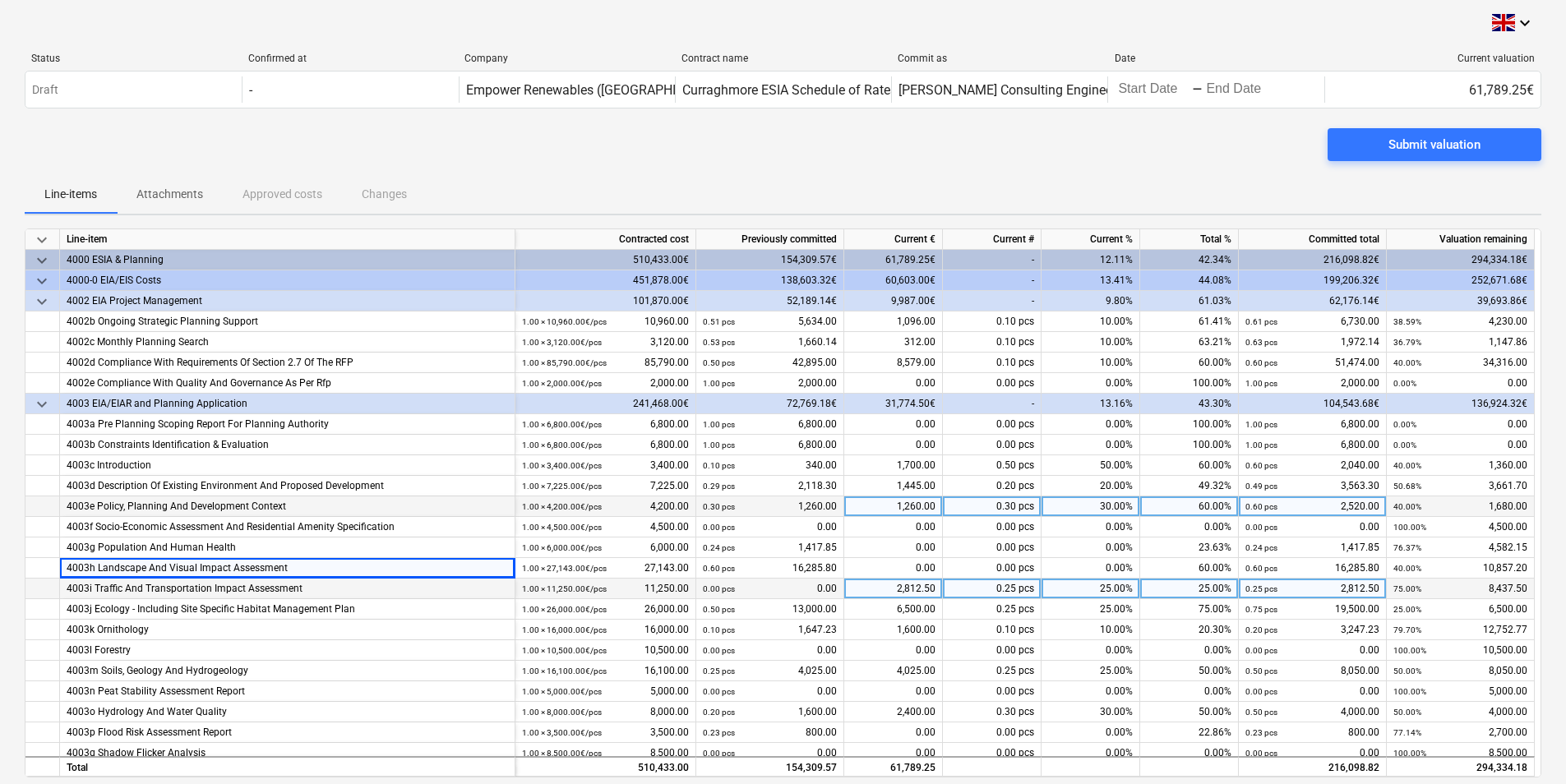
click at [148, 586] on div "4003i Traffic And Transportation Impact Assessment" at bounding box center [288, 588] width 442 height 20
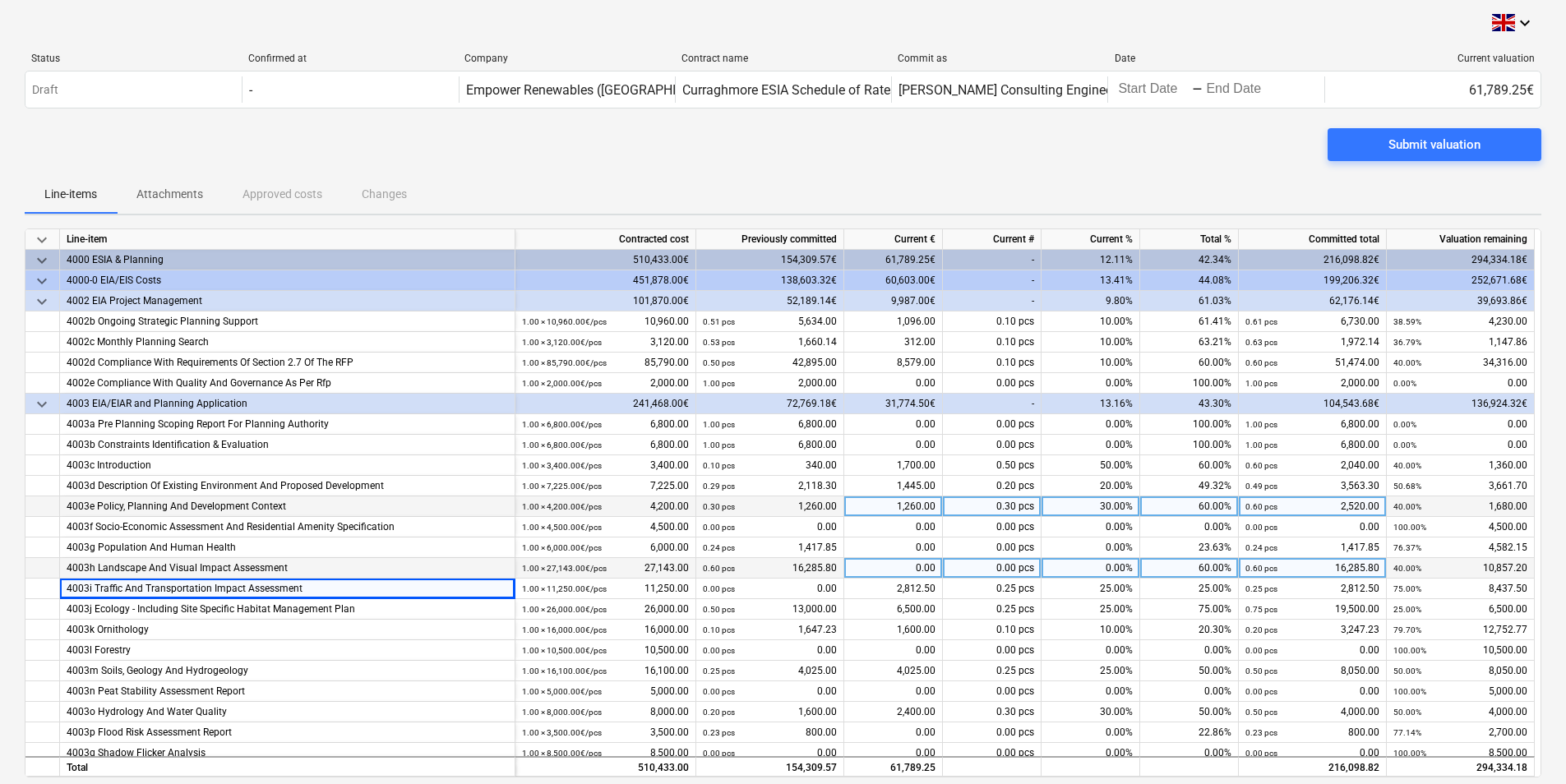
click at [156, 571] on div "4003h Landscape And Visual Impact Assessment" at bounding box center [288, 568] width 442 height 20
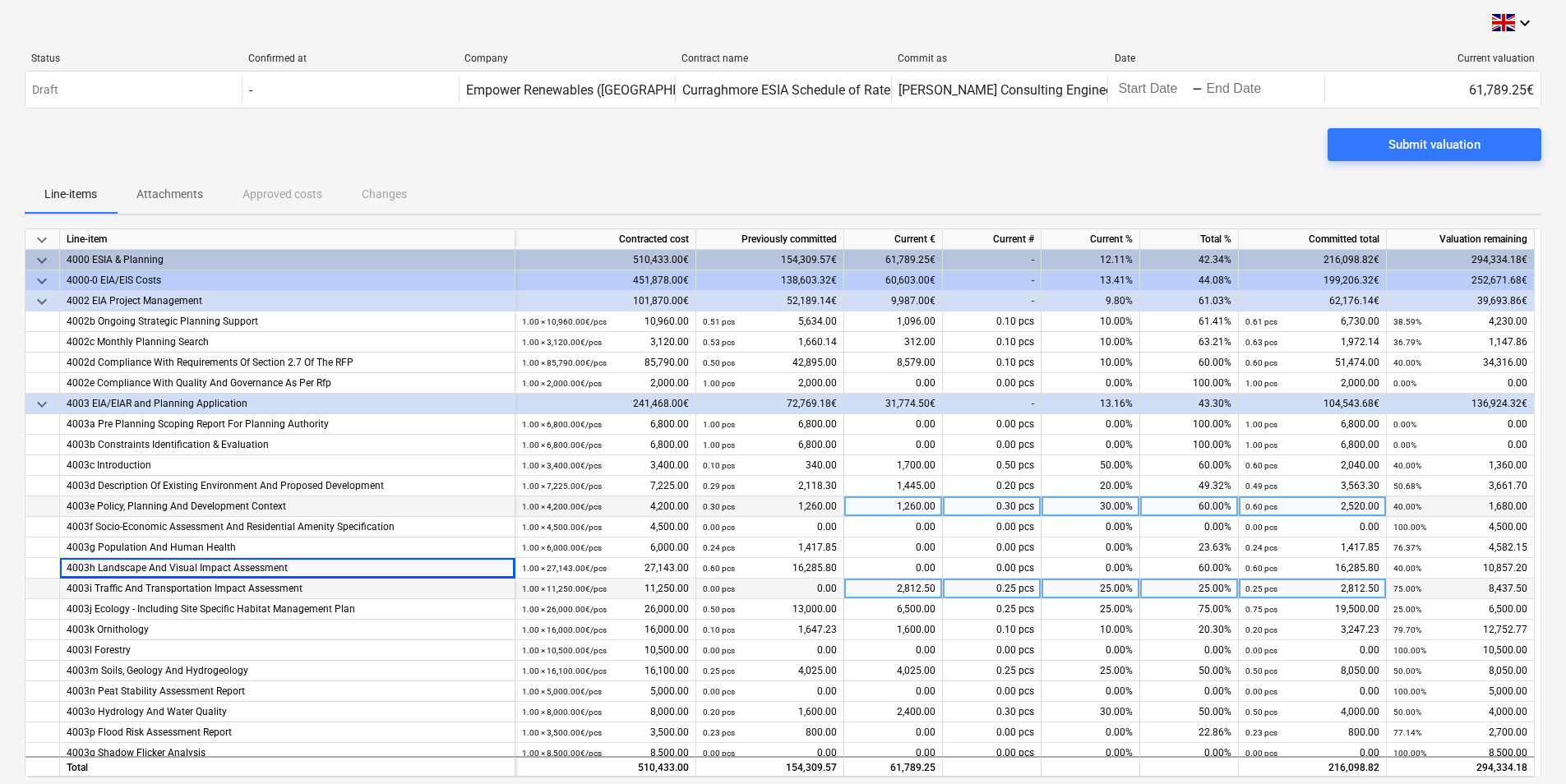
click at [155, 580] on div "4003i Traffic And Transportation Impact Assessment" at bounding box center [288, 588] width 442 height 20
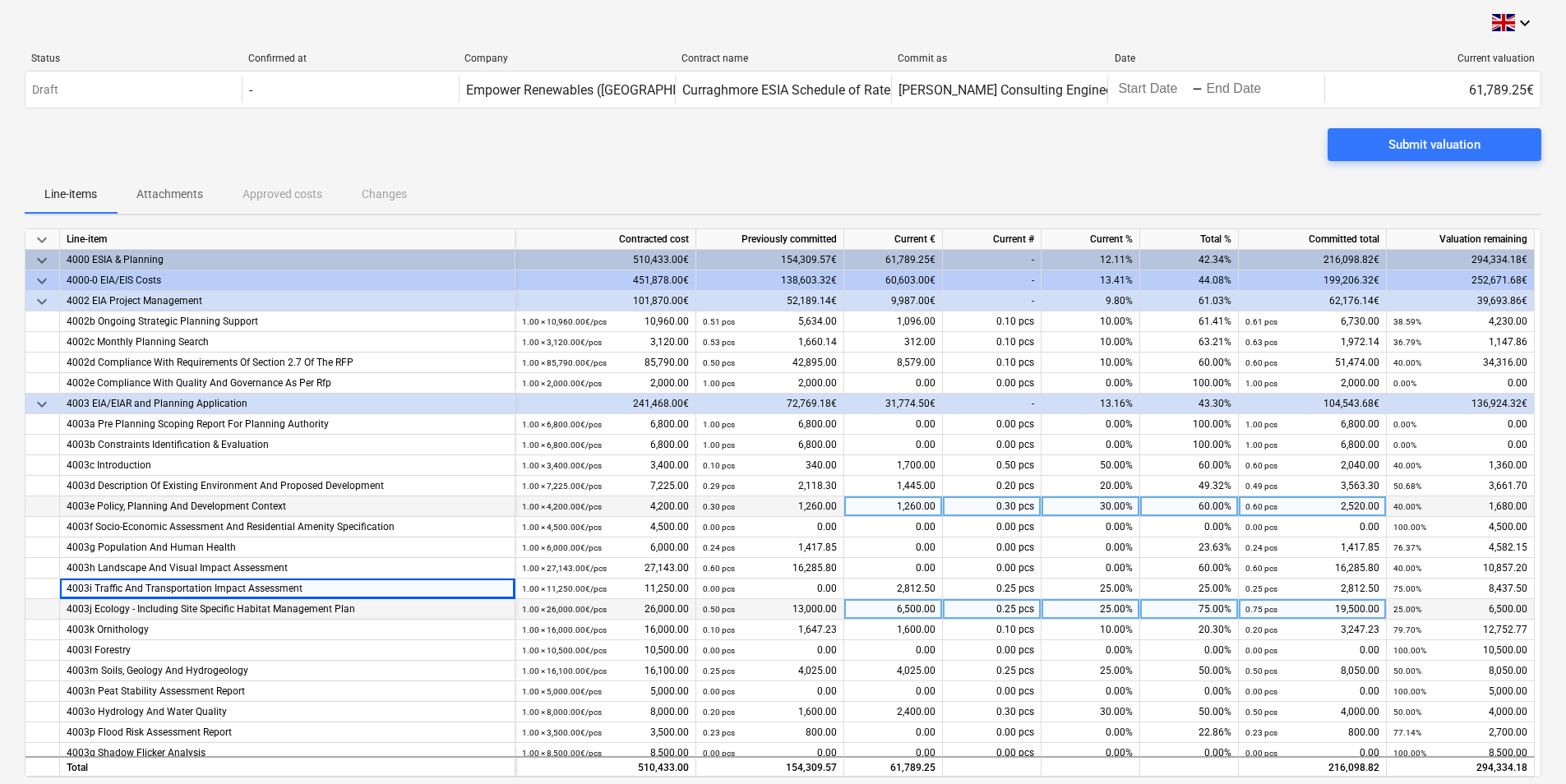
click at [171, 614] on div "4003j Ecology - Including Site Specific Habitat Management Plan" at bounding box center [288, 609] width 442 height 20
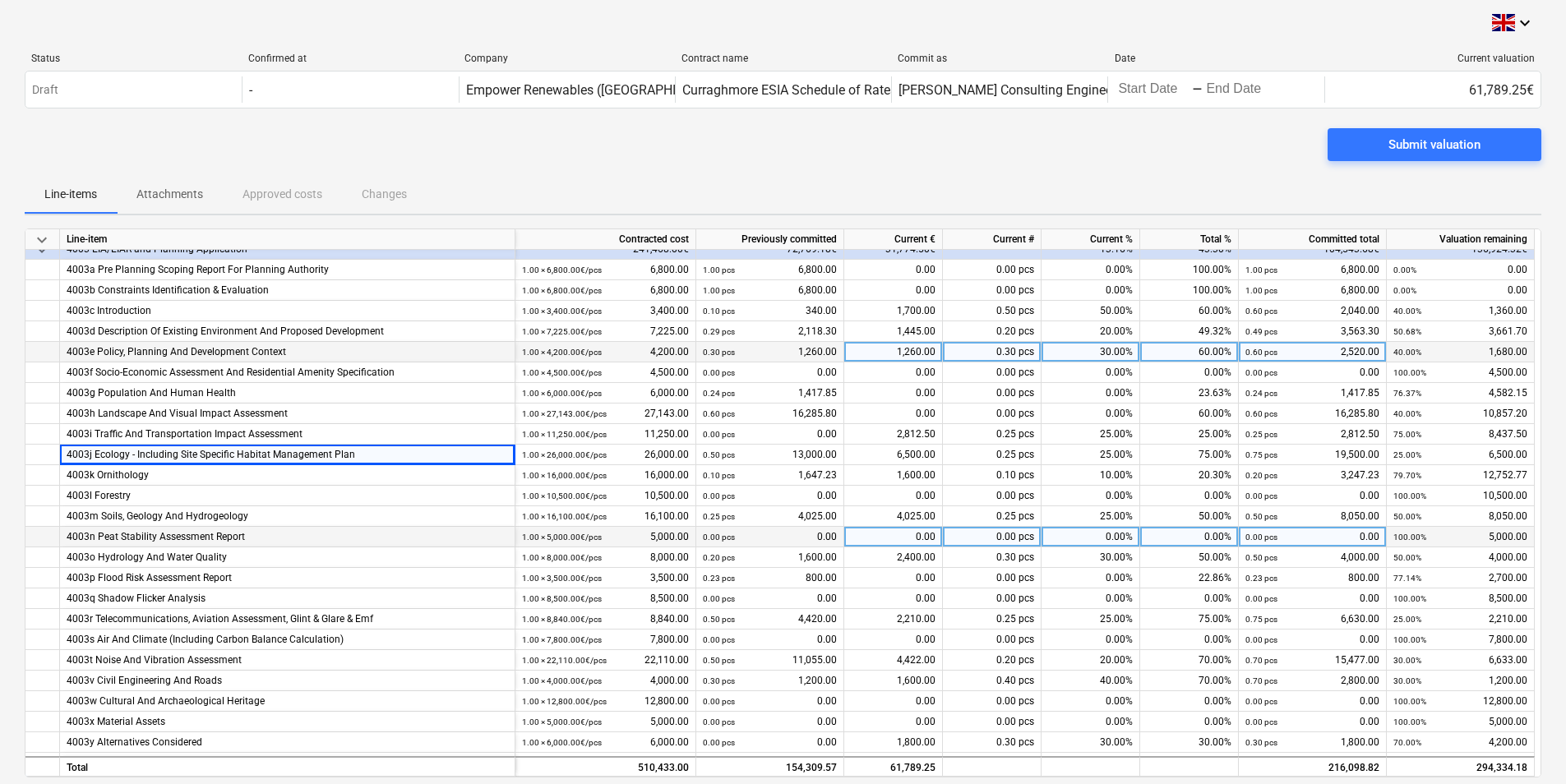
scroll to position [164, 0]
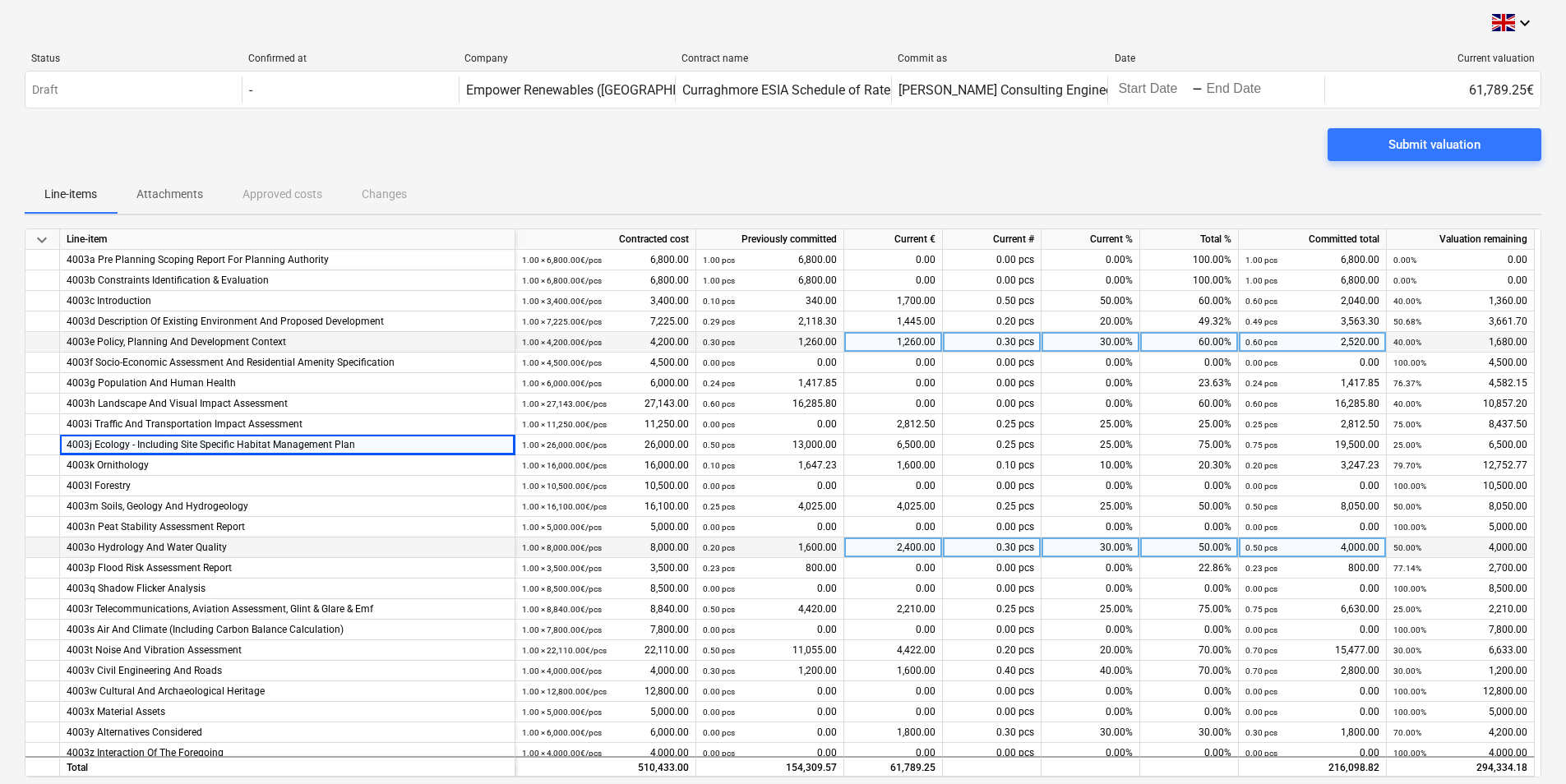
click at [141, 545] on div "4003o Hydrology And Water Quality" at bounding box center [288, 548] width 442 height 20
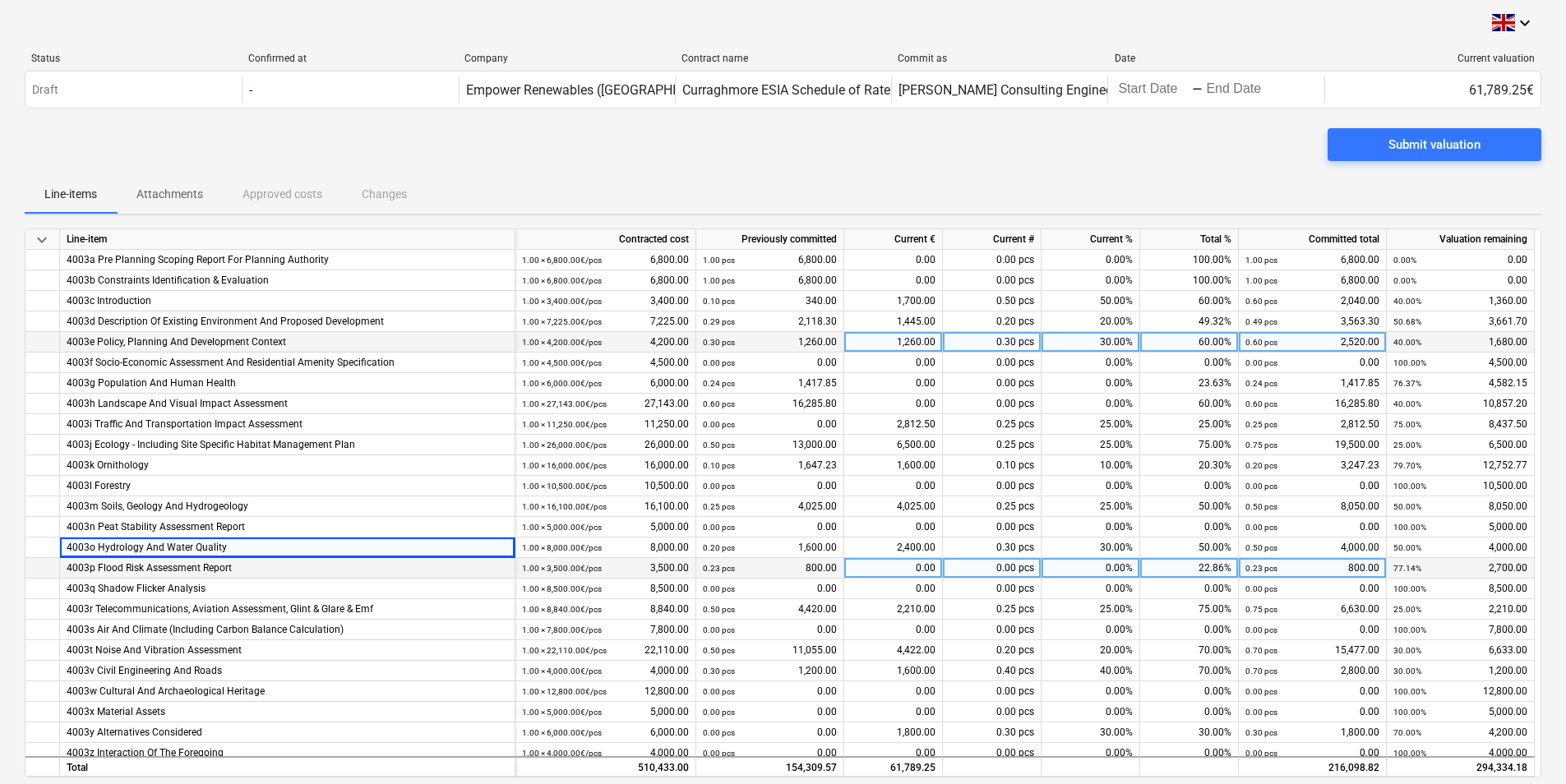
click at [148, 561] on div "4003p Flood Risk Assessment Report" at bounding box center [288, 568] width 442 height 20
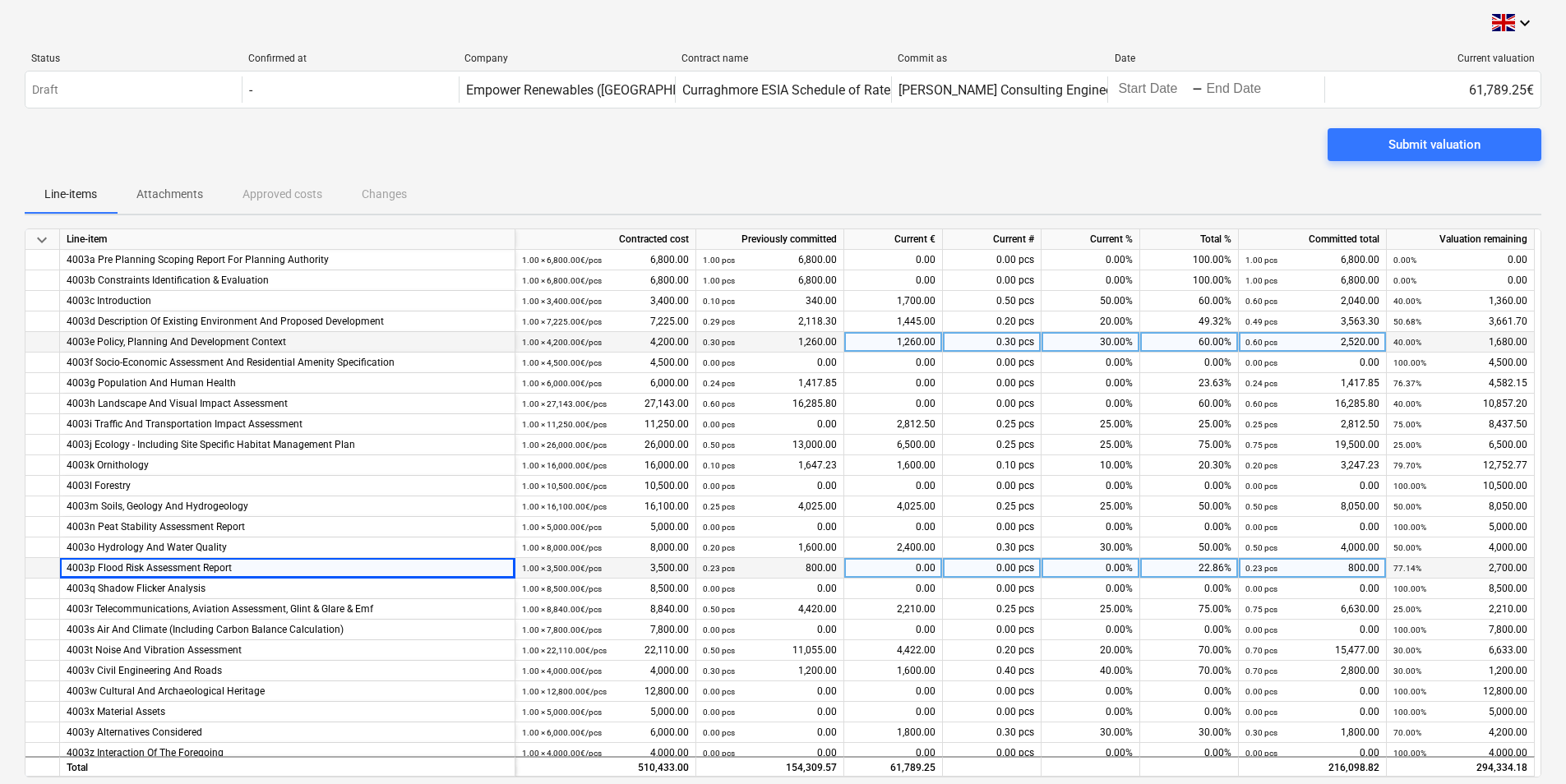
click at [38, 568] on div at bounding box center [43, 568] width 35 height 20
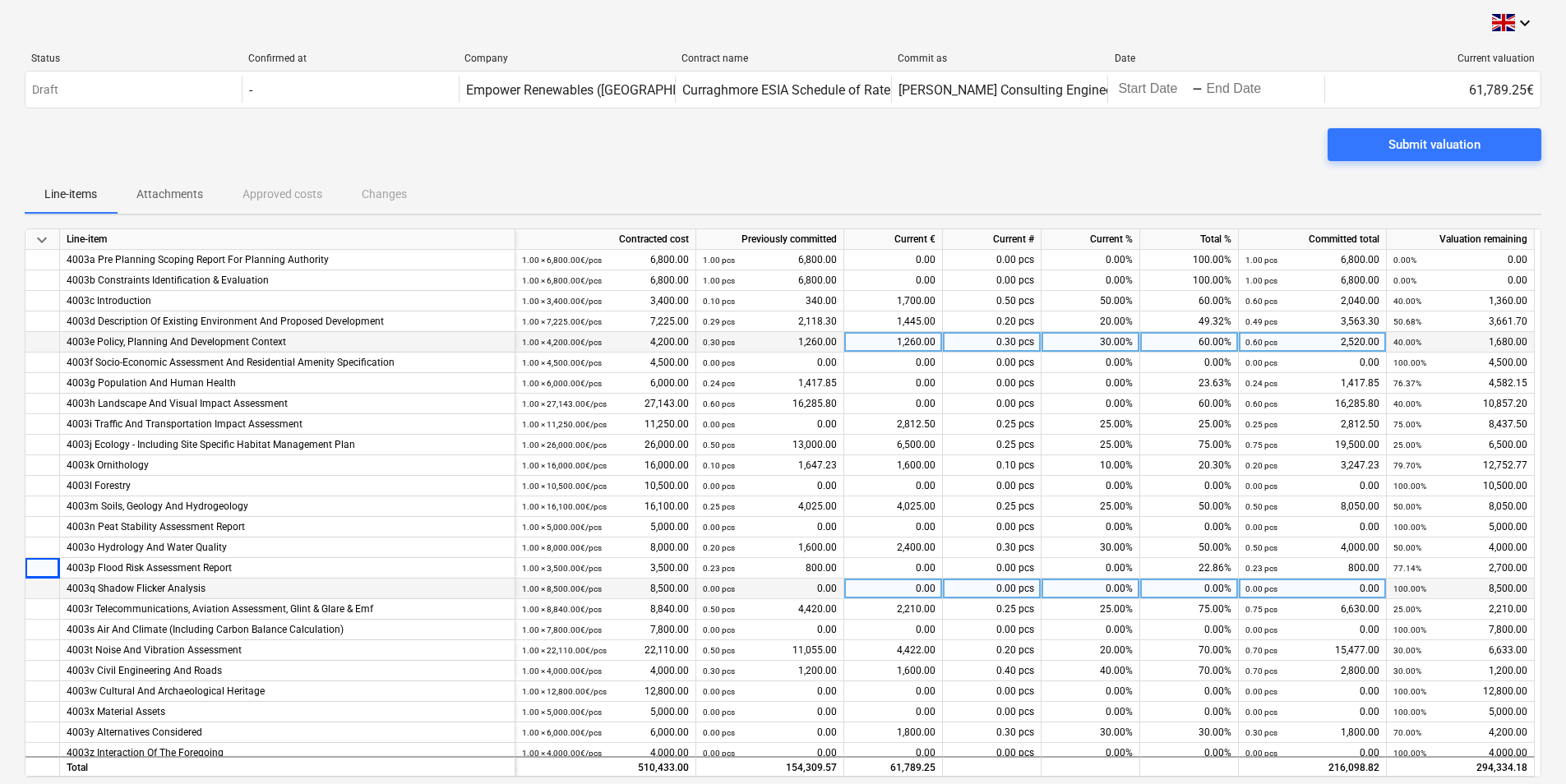
click at [44, 588] on div at bounding box center [43, 588] width 35 height 20
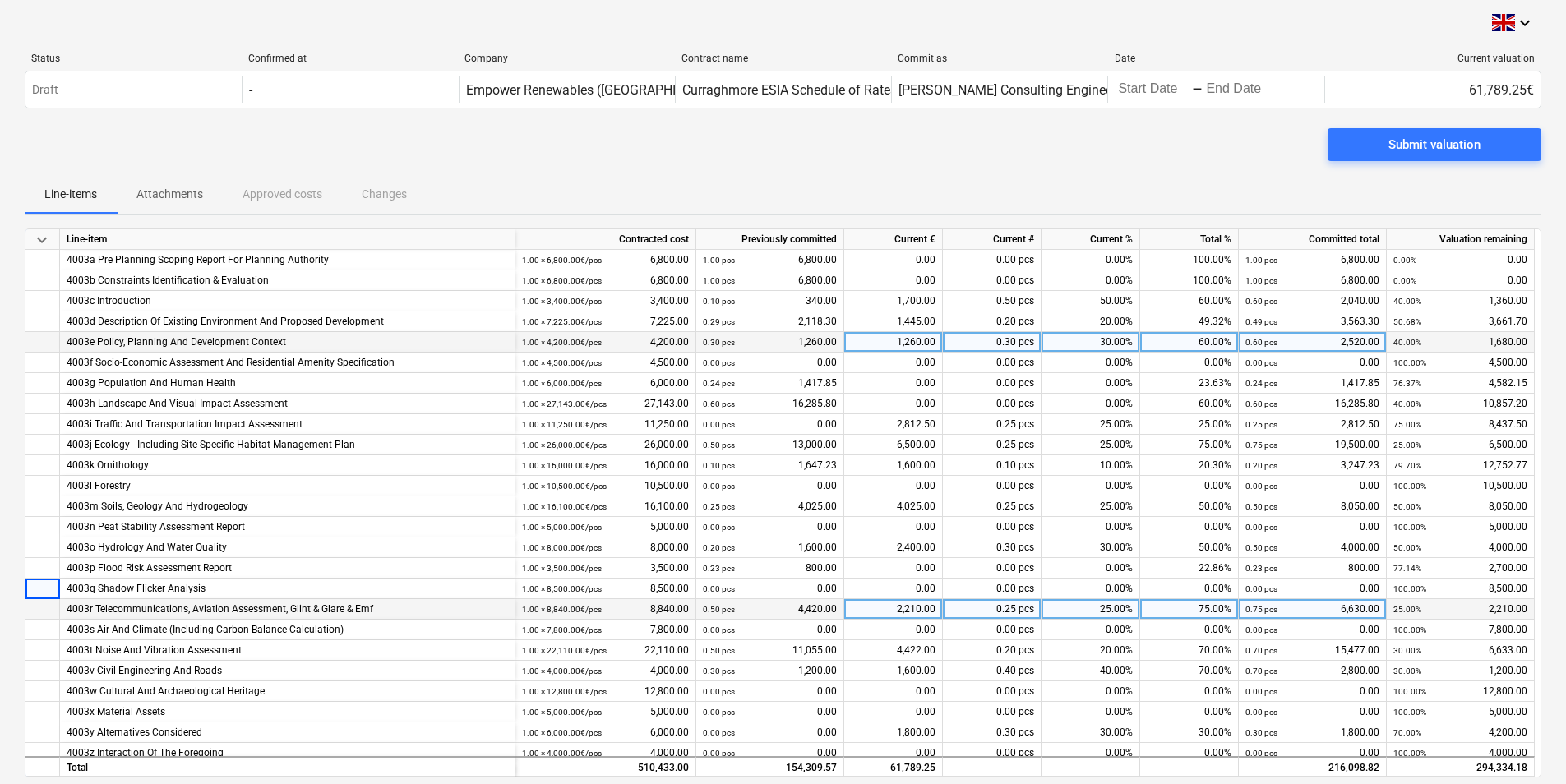
click at [44, 611] on div at bounding box center [43, 609] width 35 height 20
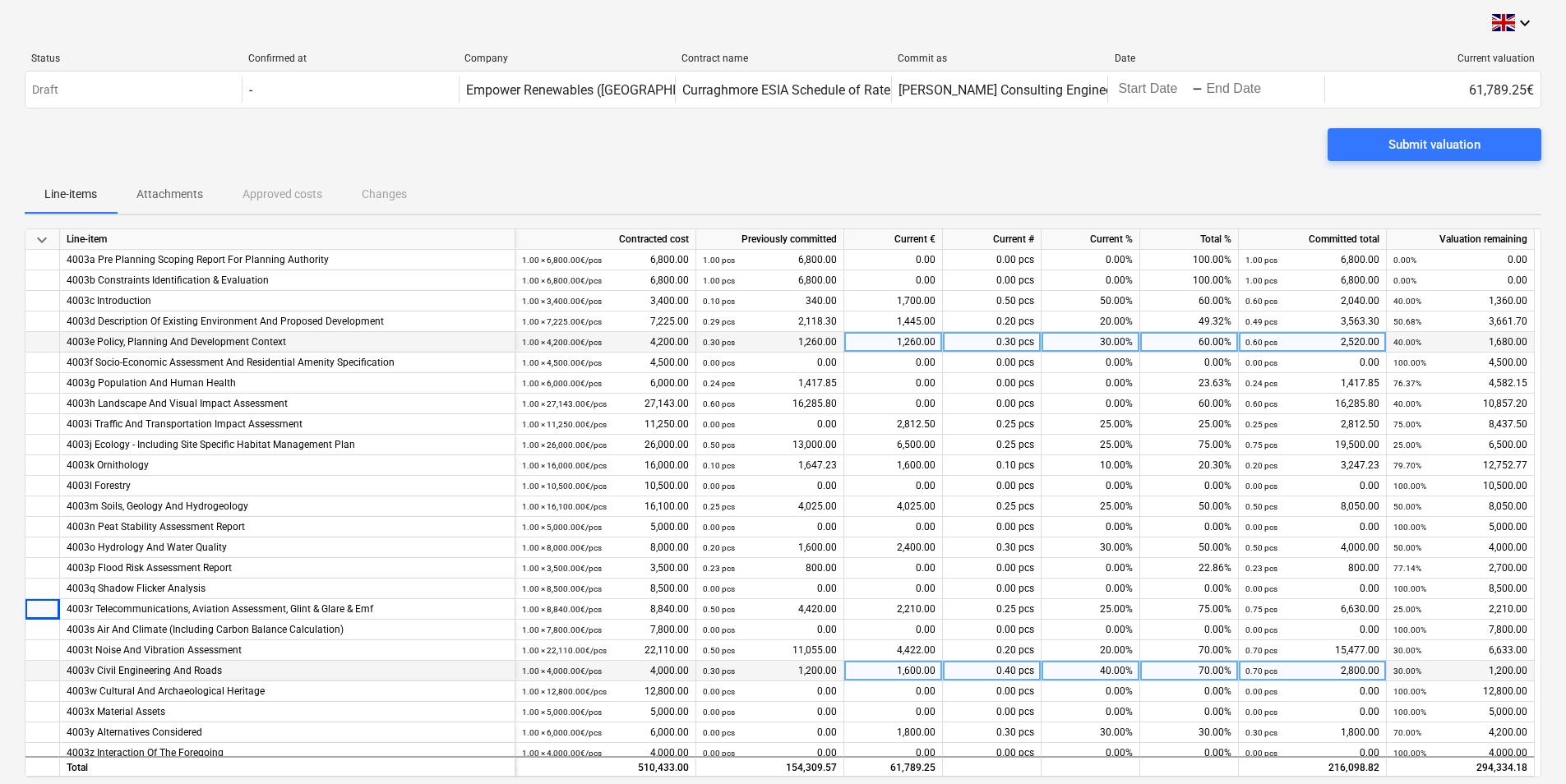
click at [37, 676] on div at bounding box center [43, 670] width 35 height 20
click at [1105, 668] on div "40.00%" at bounding box center [1090, 670] width 99 height 20
type input "70"
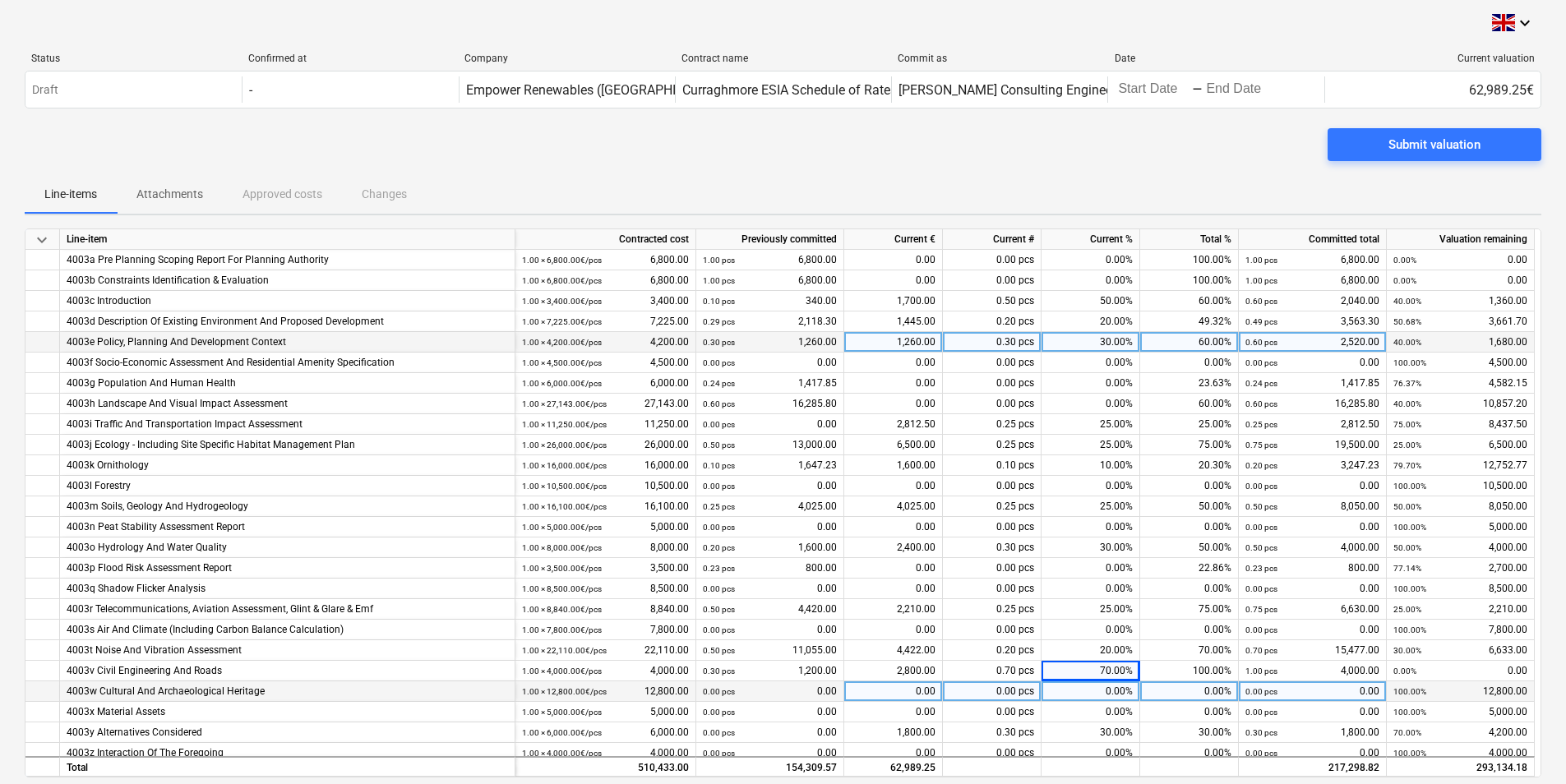
click at [284, 682] on div "4003w Cultural And Archaeological Heritage" at bounding box center [288, 691] width 442 height 20
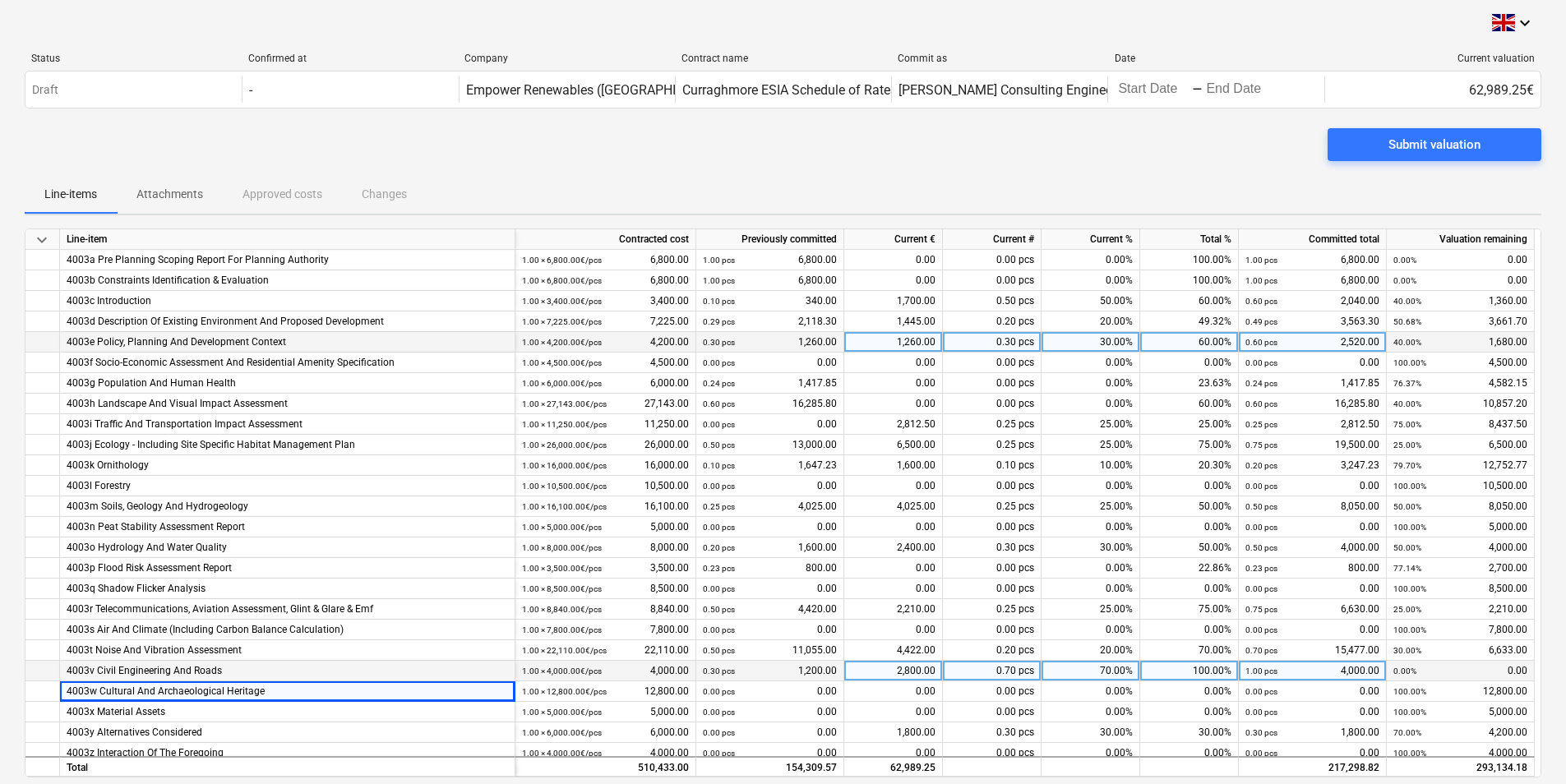
click at [312, 675] on div "4003v Civil Engineering And Roads" at bounding box center [288, 670] width 442 height 20
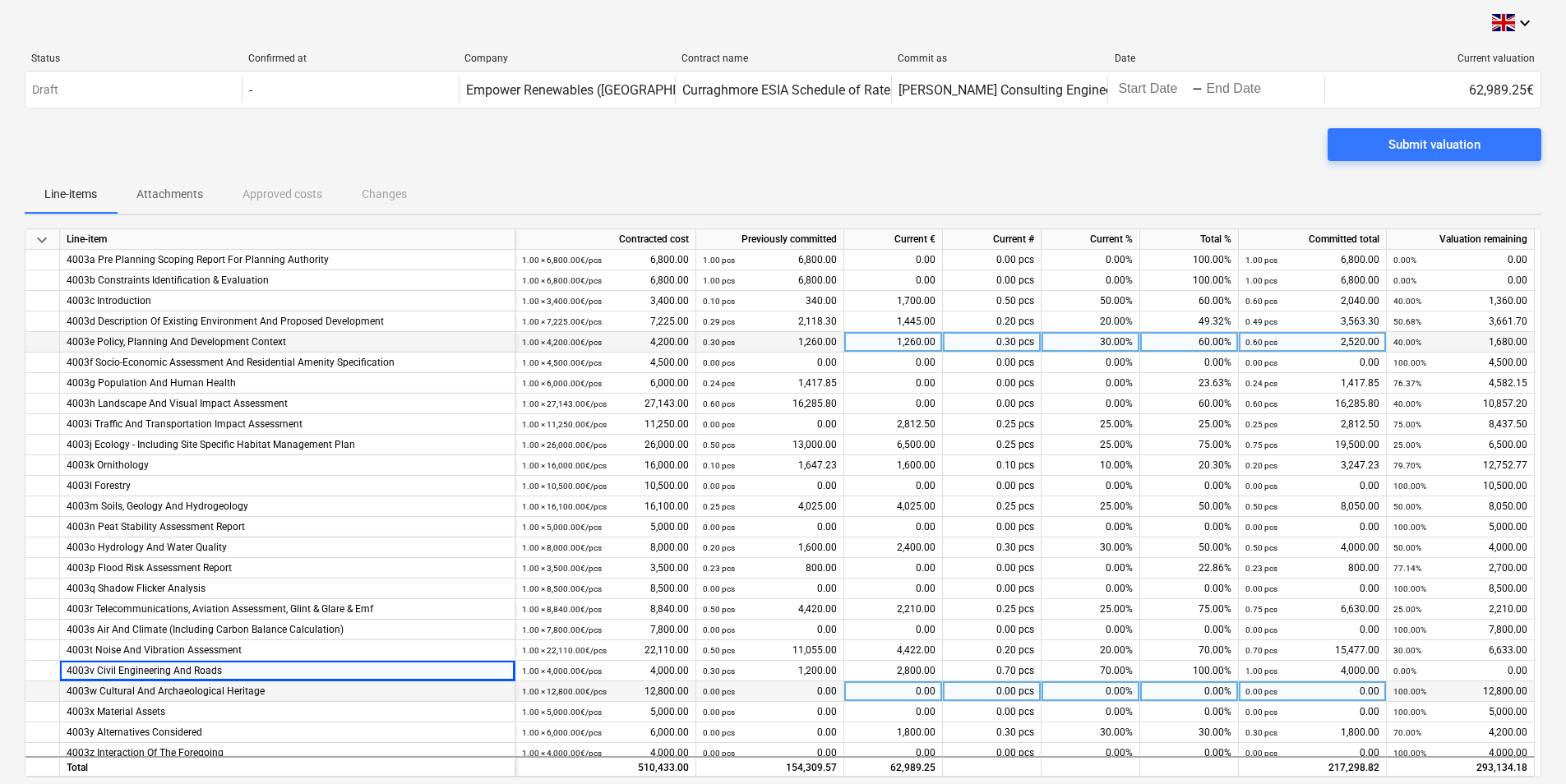
click at [297, 697] on div "4003w Cultural And Archaeological Heritage" at bounding box center [288, 691] width 442 height 20
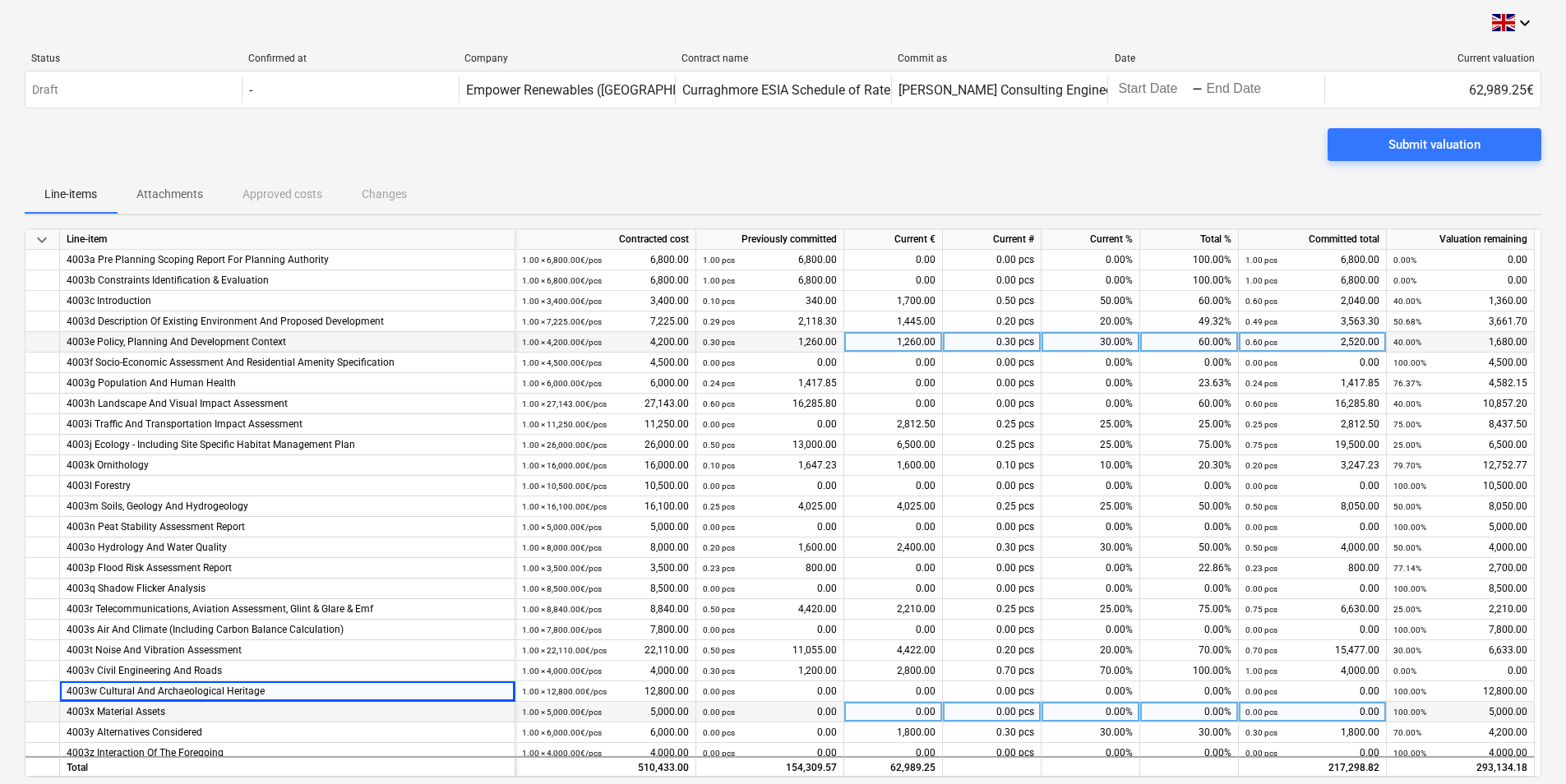
click at [271, 721] on div "4003x Material Assets" at bounding box center [288, 712] width 442 height 20
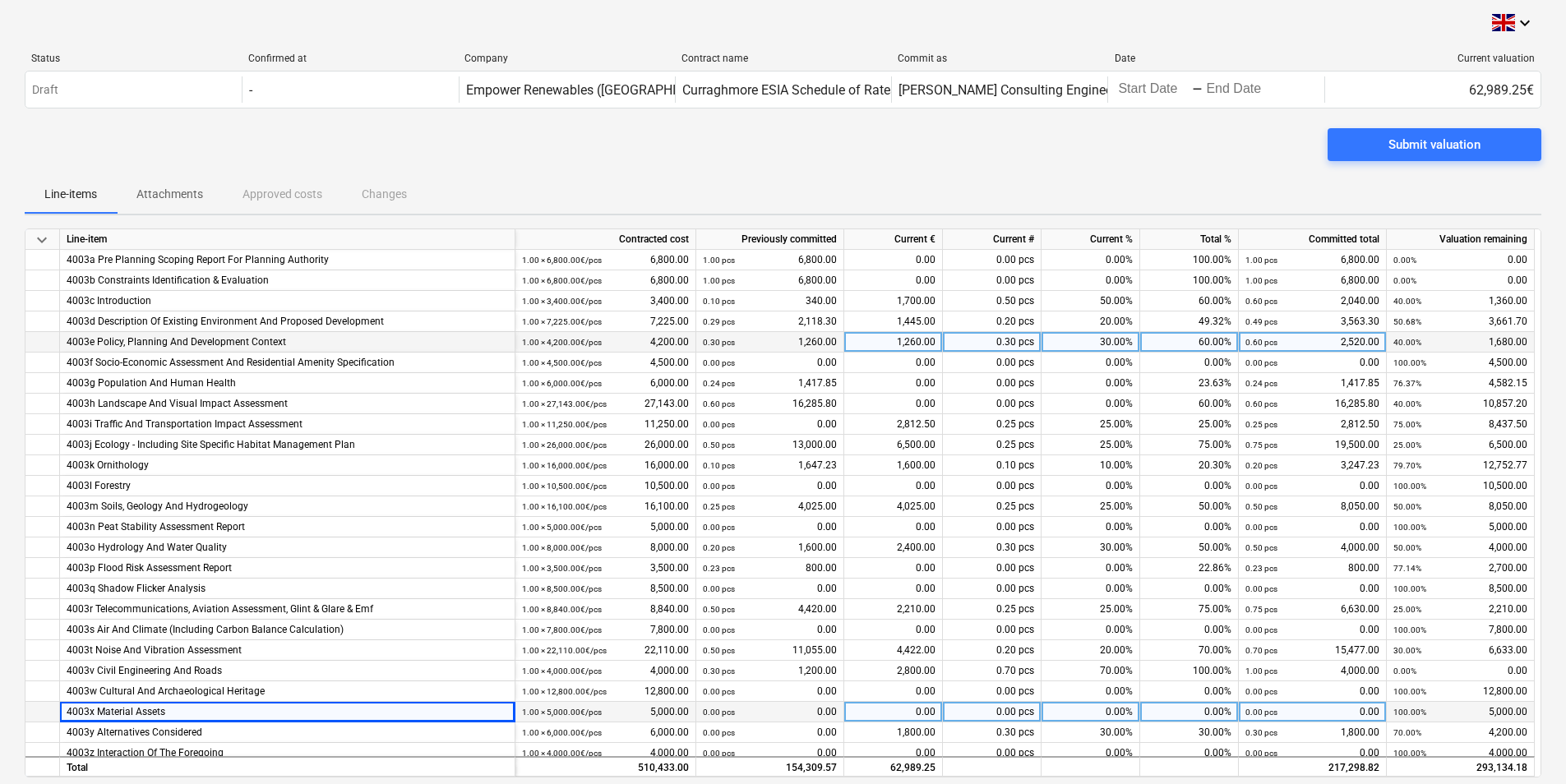
click at [1093, 706] on div "0.00%" at bounding box center [1090, 712] width 99 height 20
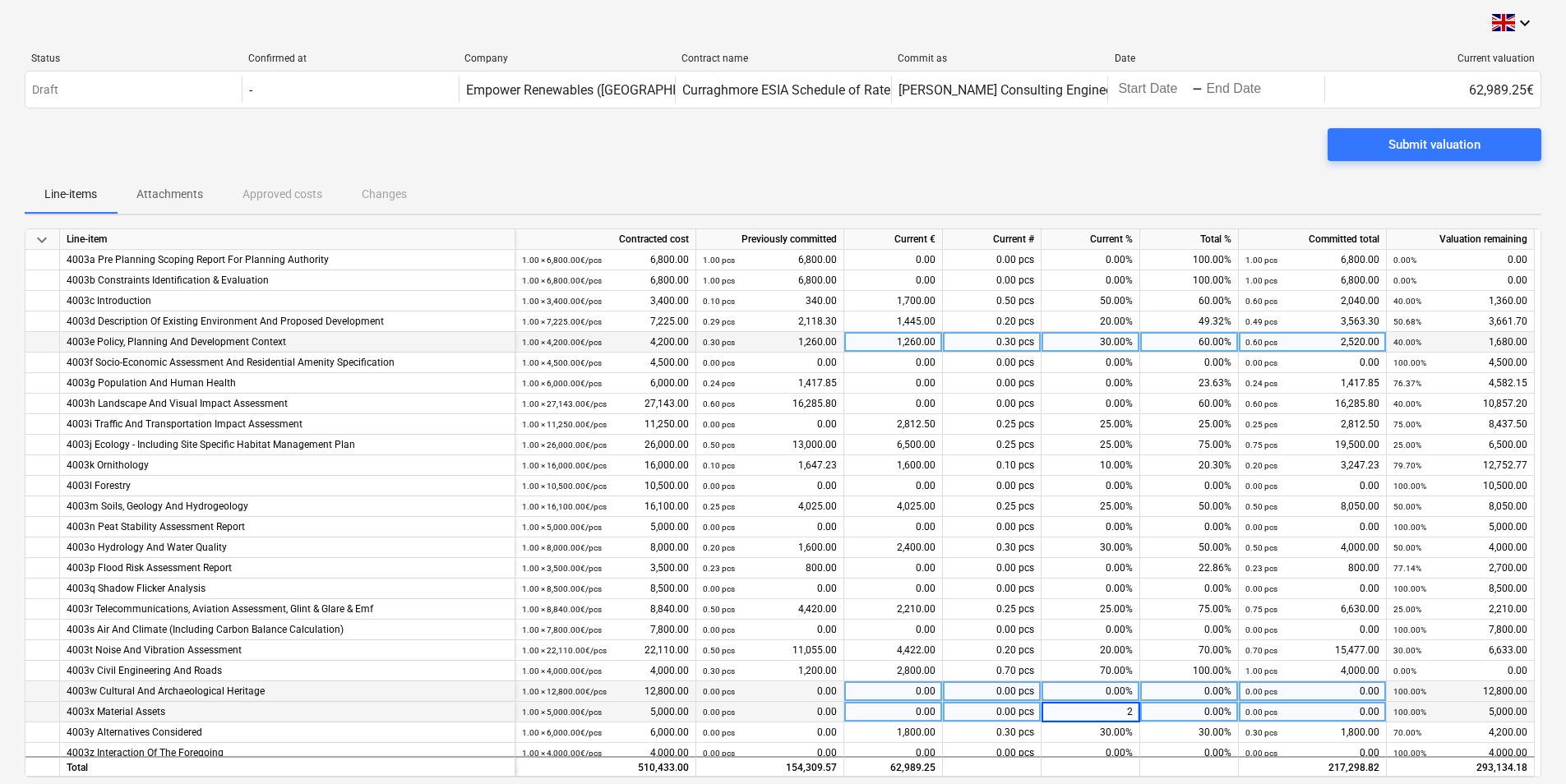
type input "20"
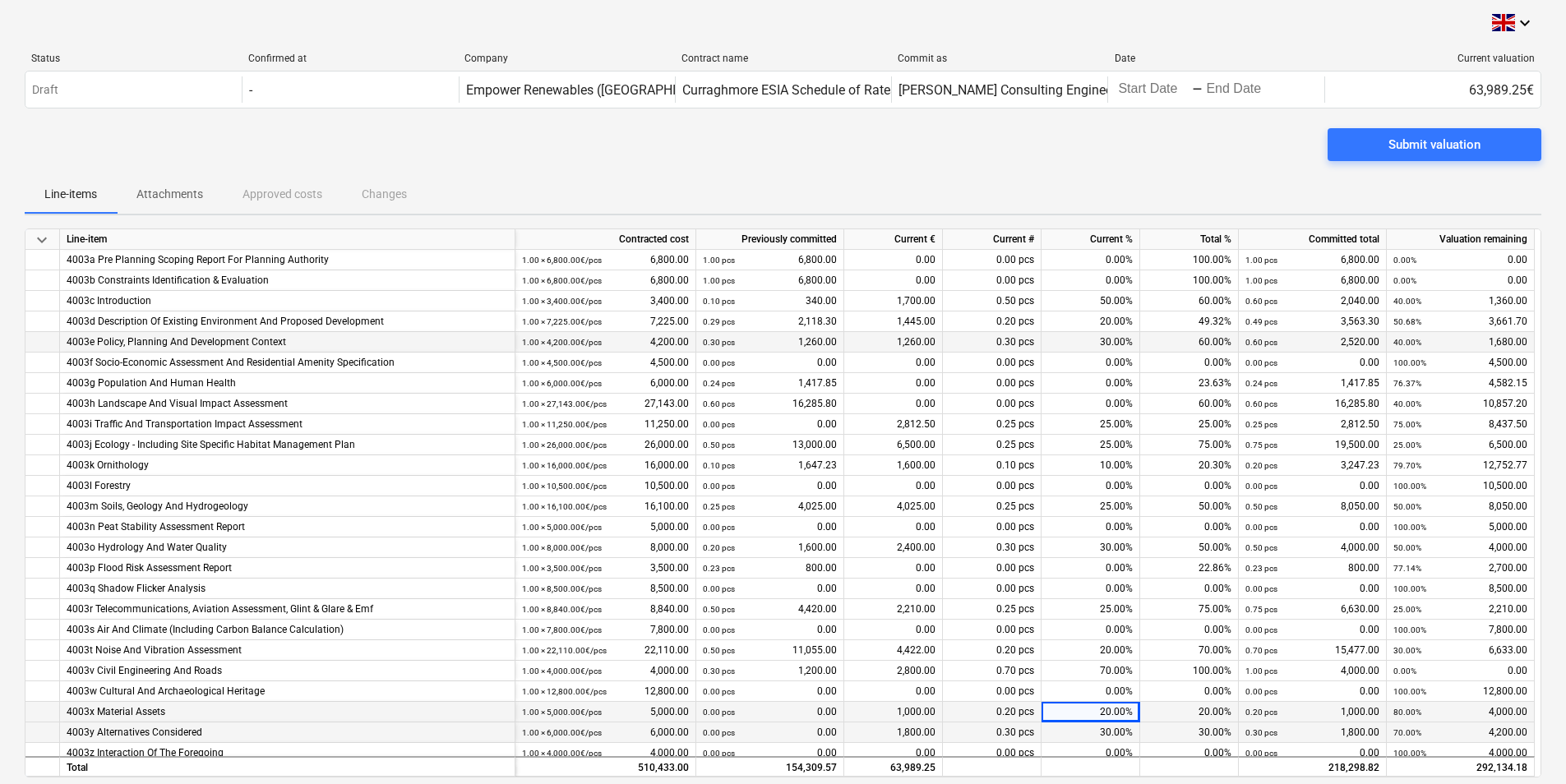
click at [1018, 737] on div "0.30 pcs" at bounding box center [992, 732] width 99 height 20
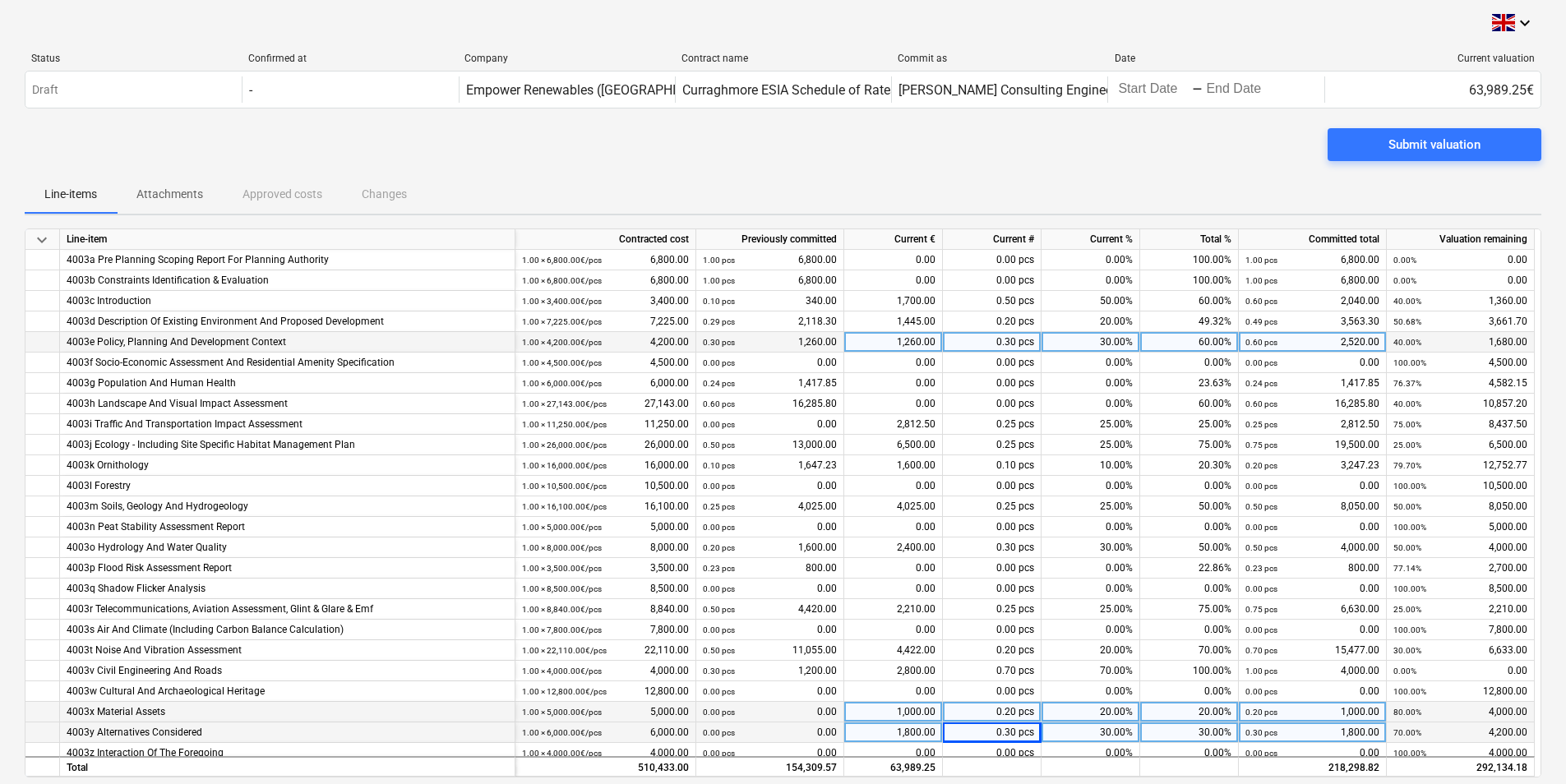
scroll to position [329, 0]
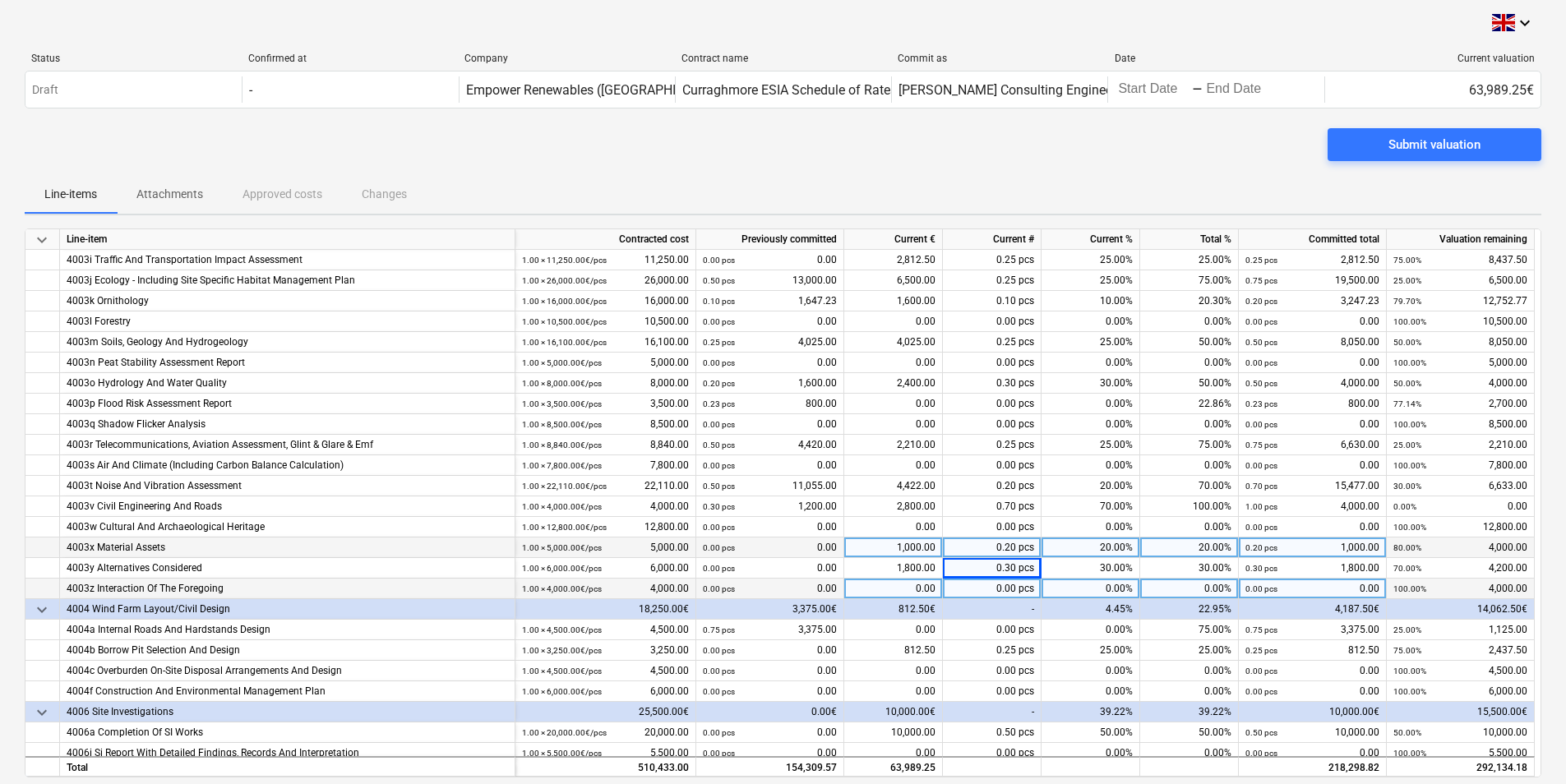
click at [1102, 580] on div "0.00%" at bounding box center [1090, 588] width 99 height 20
click at [448, 583] on div "4003z Interaction Of The Foregoing" at bounding box center [288, 588] width 442 height 20
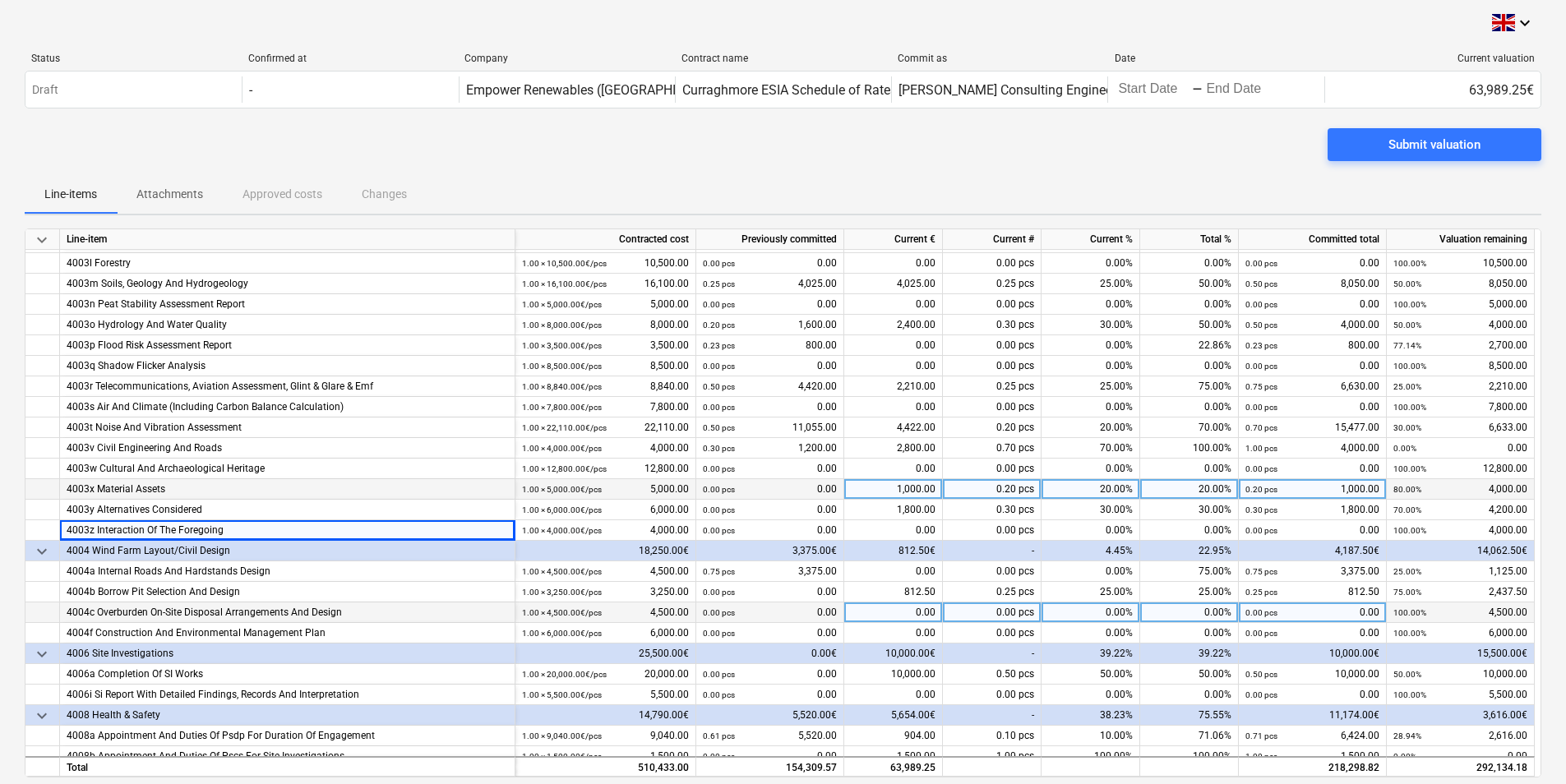
scroll to position [410, 0]
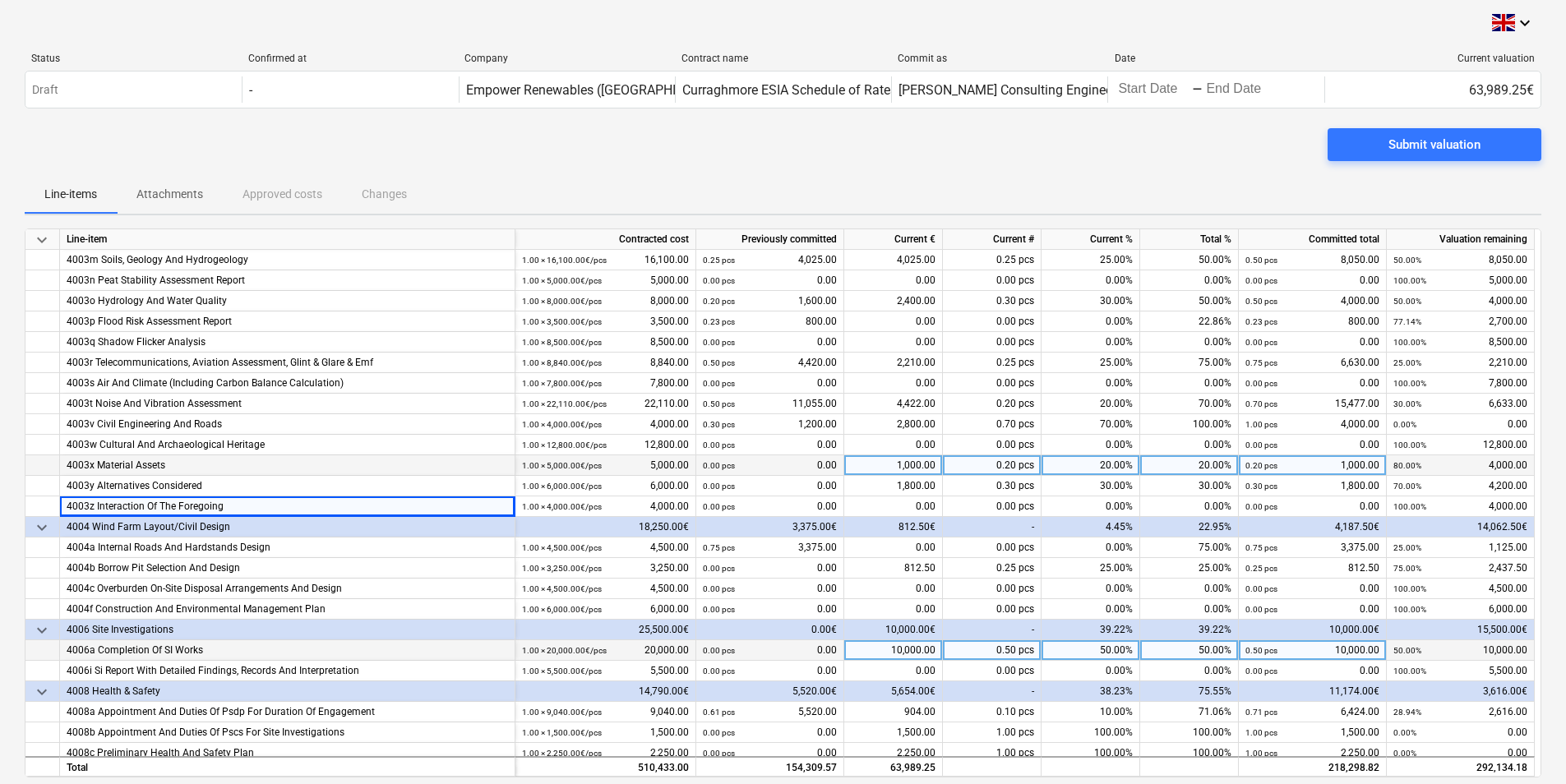
click at [1127, 653] on div "50.00%" at bounding box center [1090, 650] width 99 height 20
type input "60"
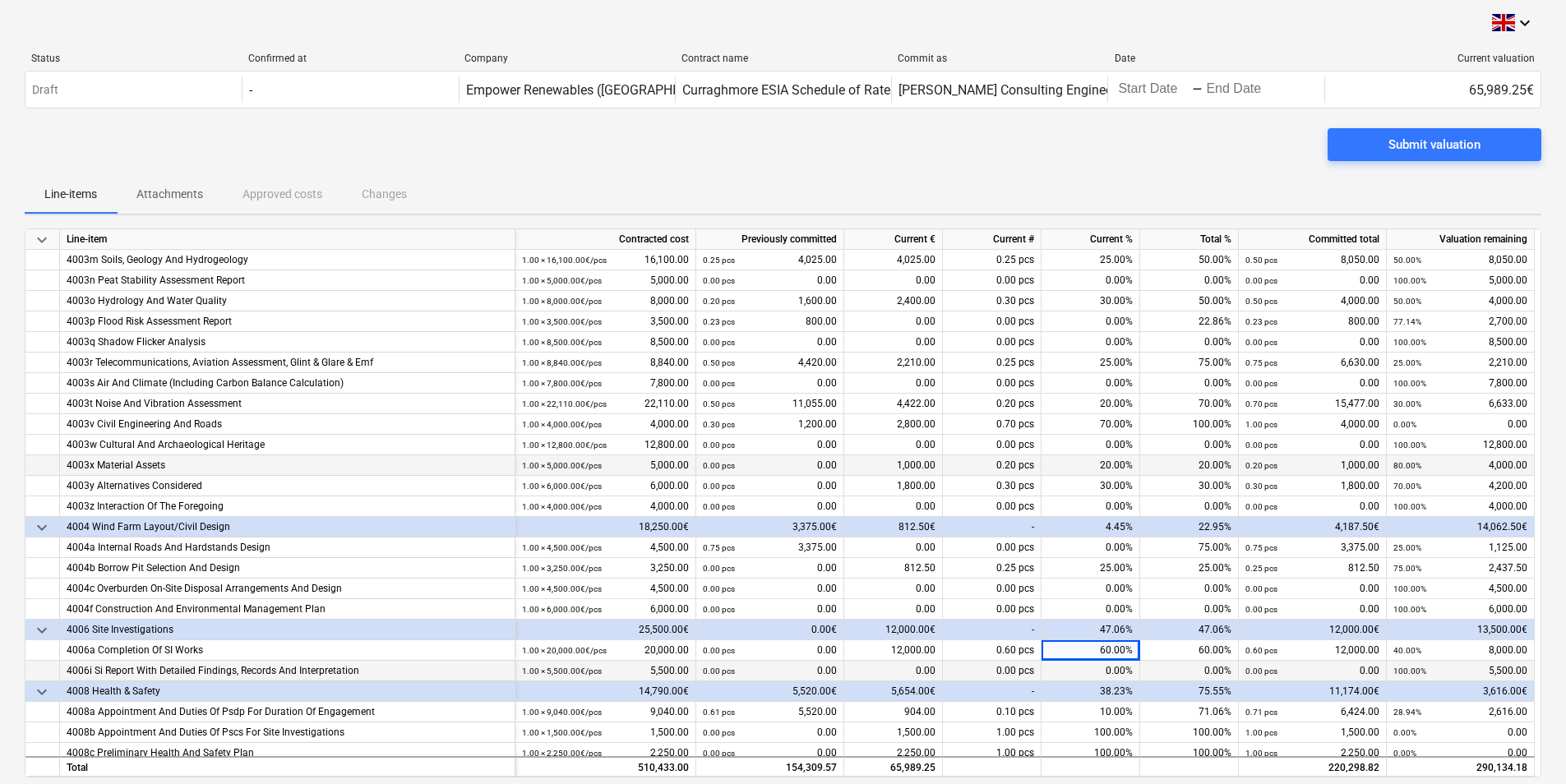
click at [1074, 675] on div "0.00%" at bounding box center [1090, 670] width 99 height 20
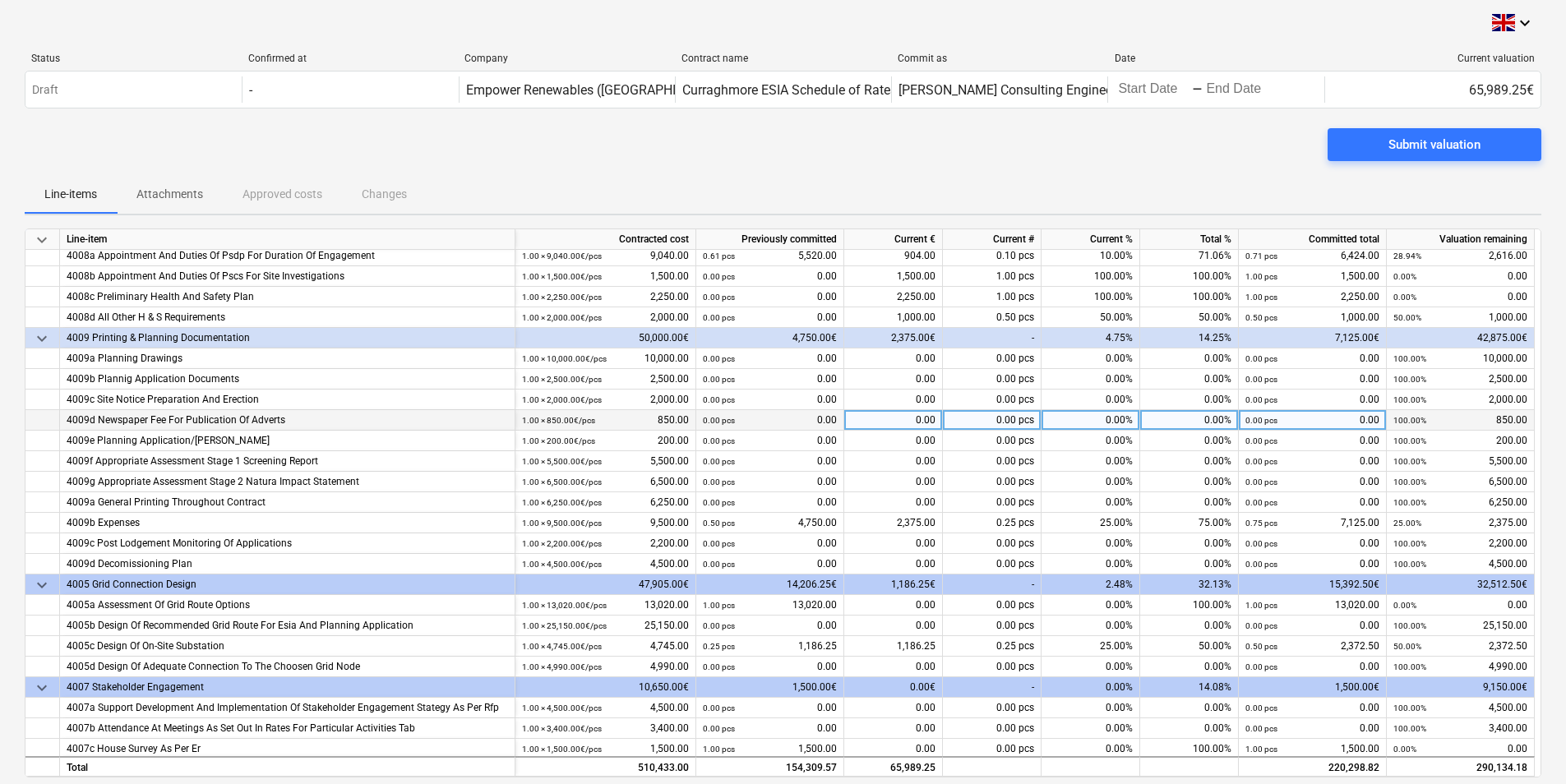
scroll to position [890, 0]
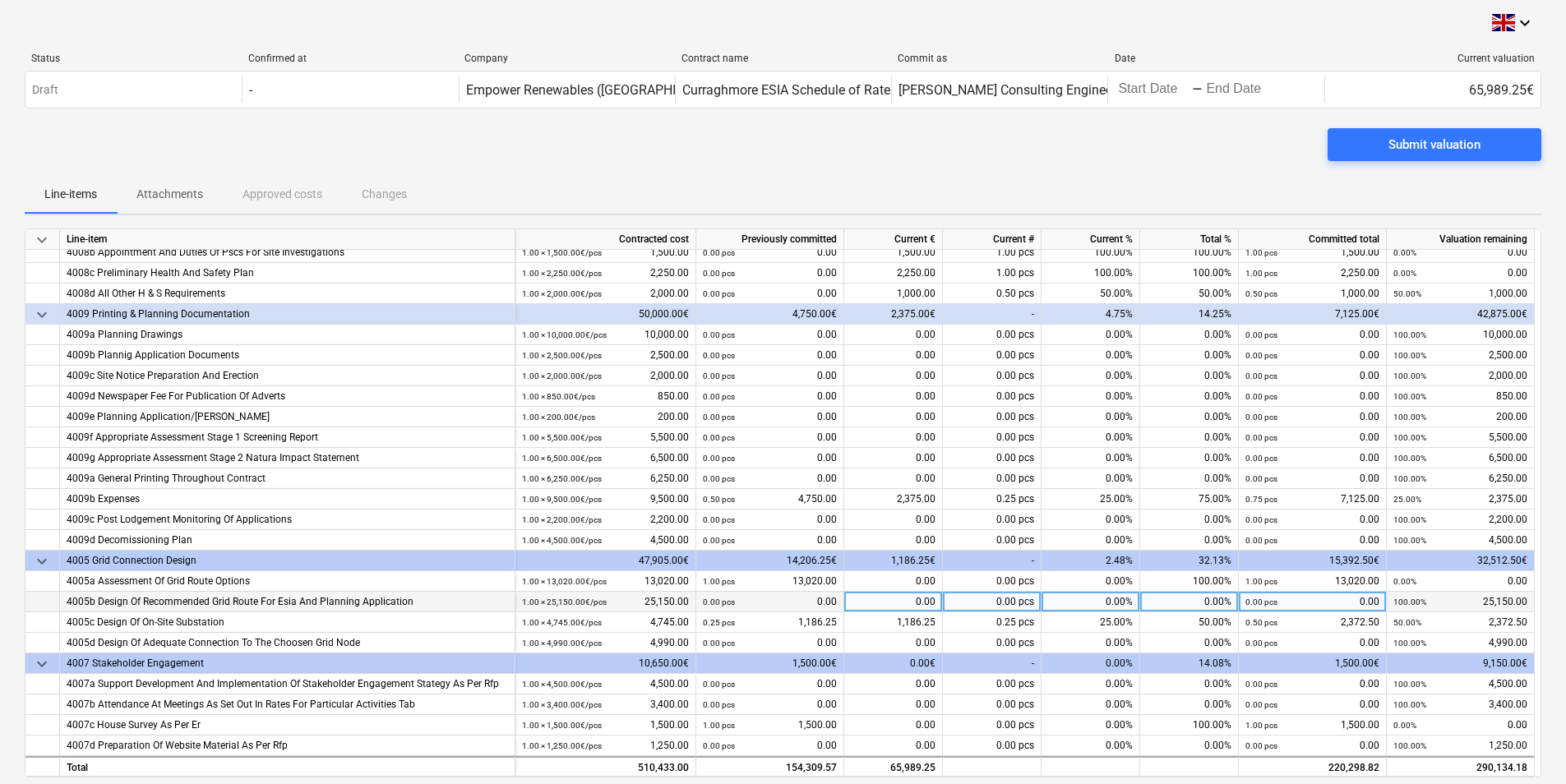
click at [1103, 604] on div "0.00%" at bounding box center [1090, 602] width 99 height 20
type input "25"
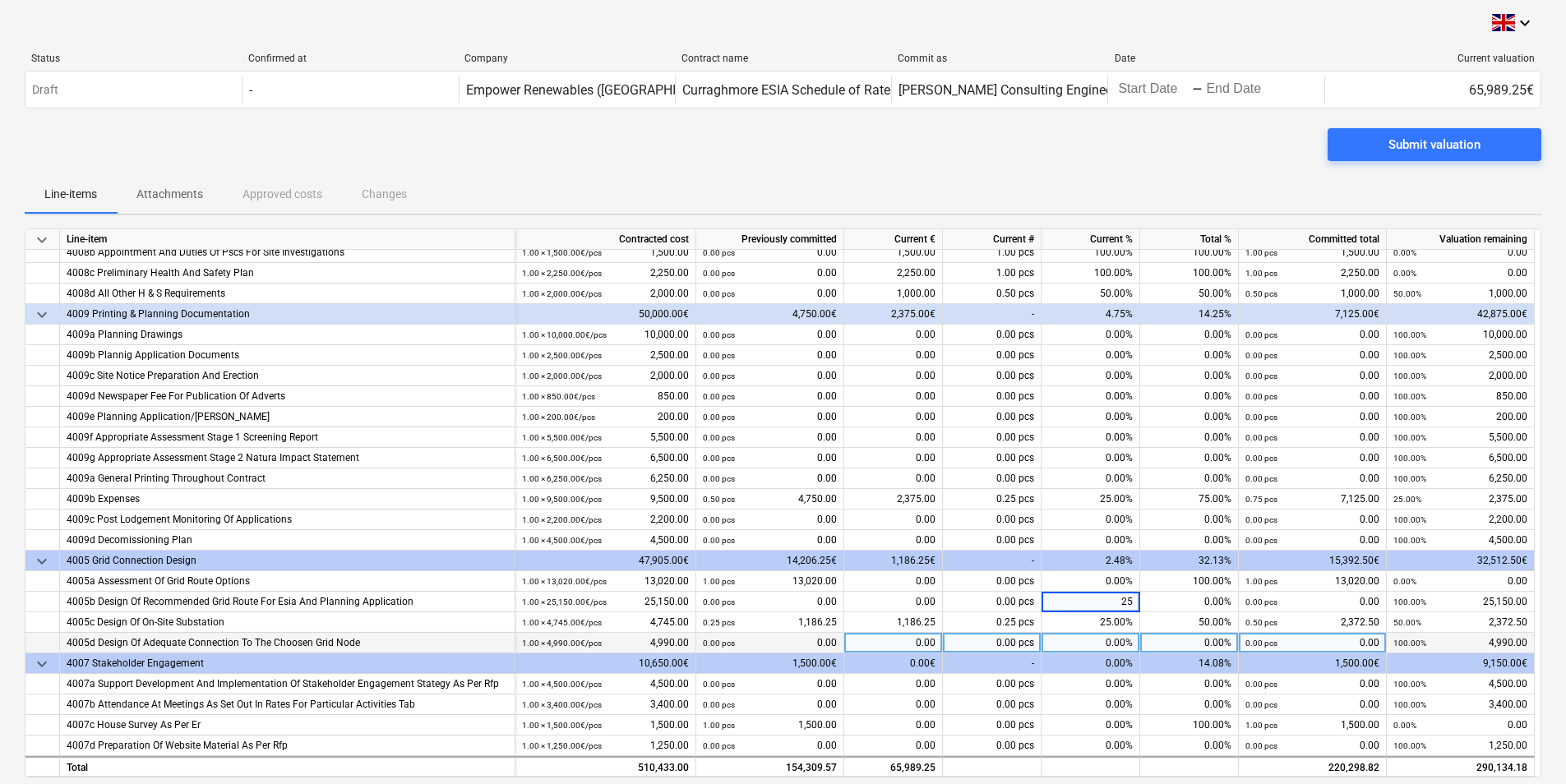
click at [1108, 649] on div "0.00%" at bounding box center [1090, 643] width 99 height 20
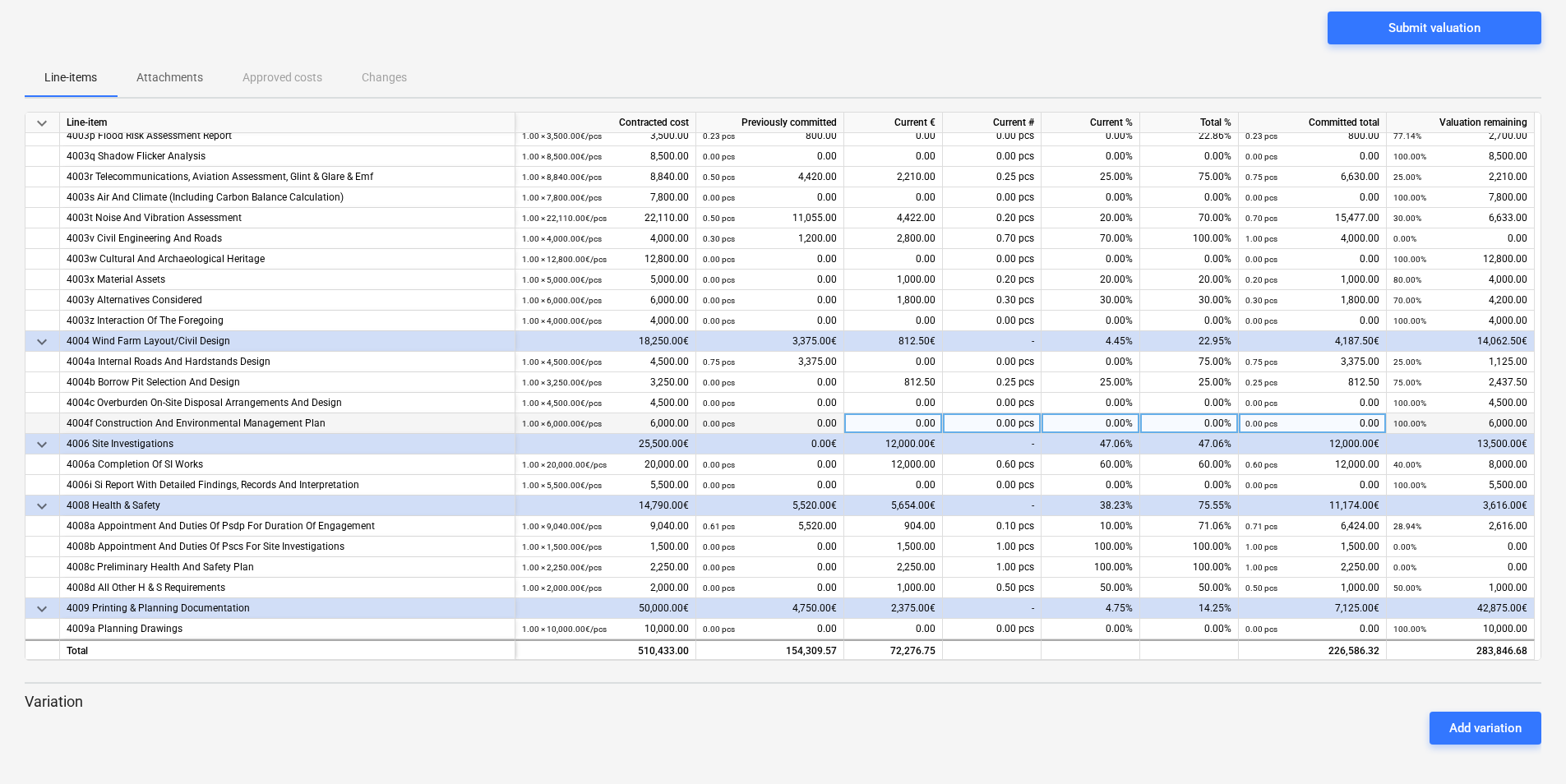
scroll to position [397, 0]
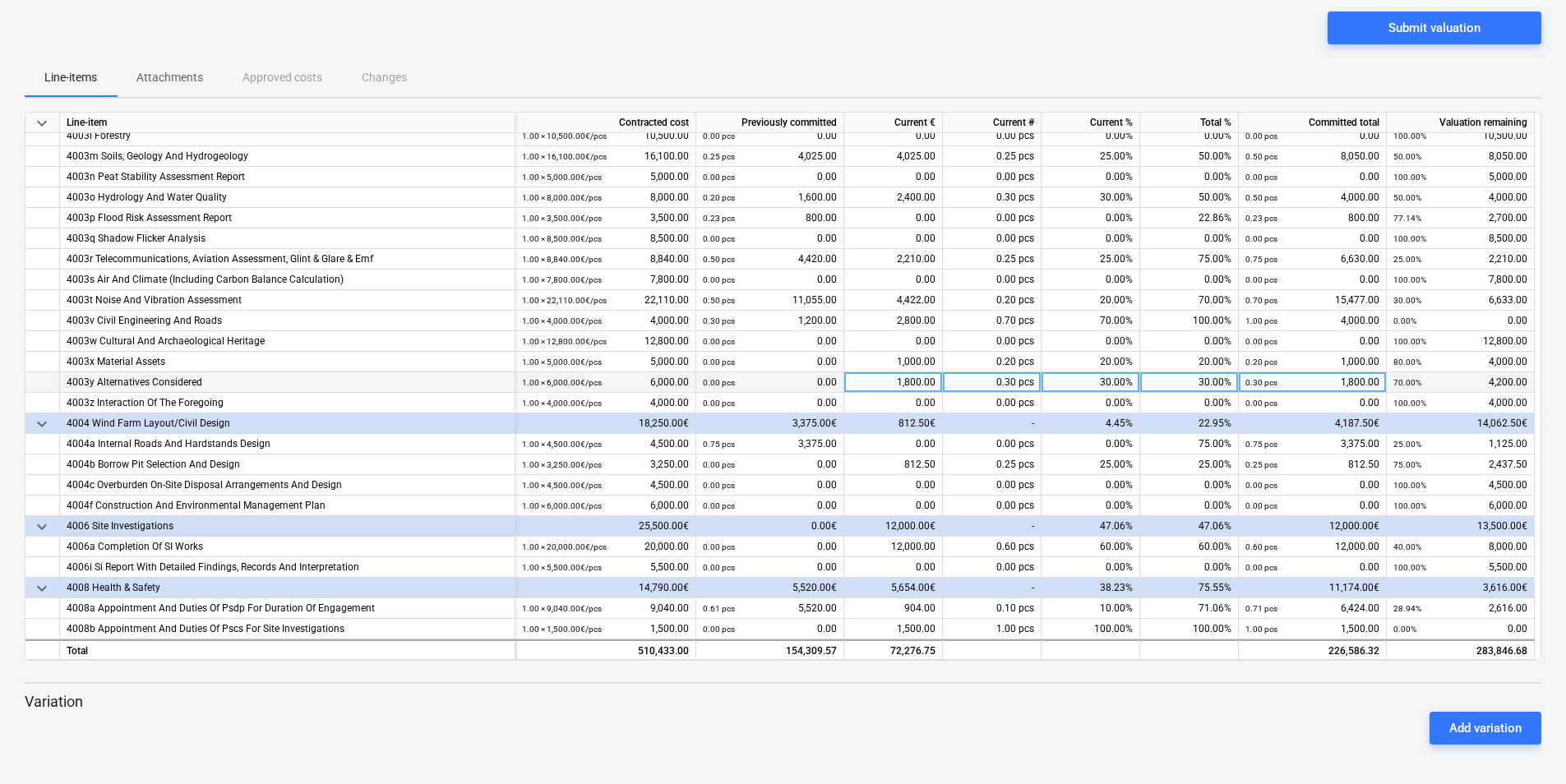
click at [1099, 384] on div "30.00%" at bounding box center [1090, 382] width 99 height 20
type input "50"
click at [1105, 366] on div "20.00%" at bounding box center [1090, 362] width 99 height 20
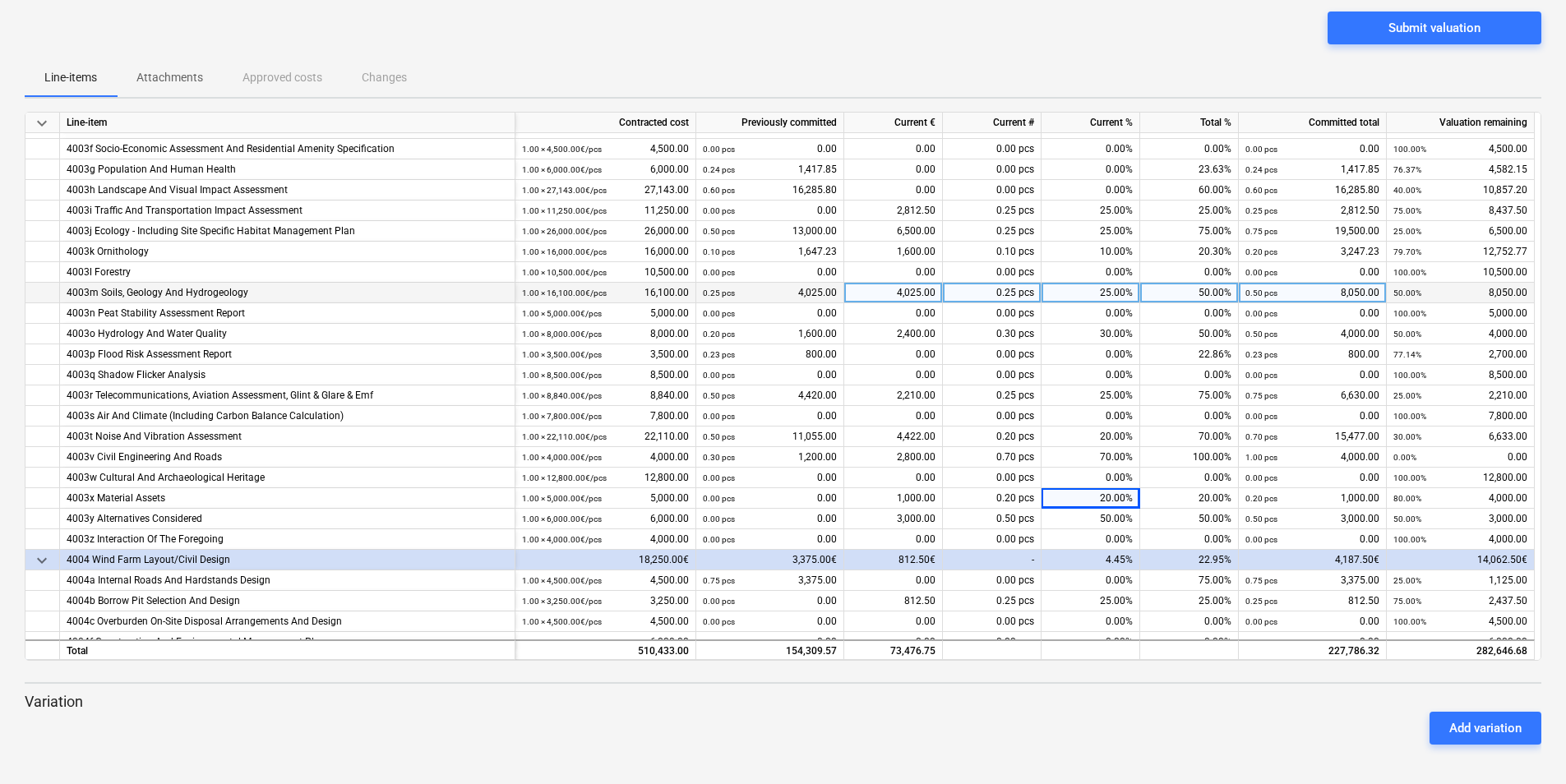
scroll to position [234, 0]
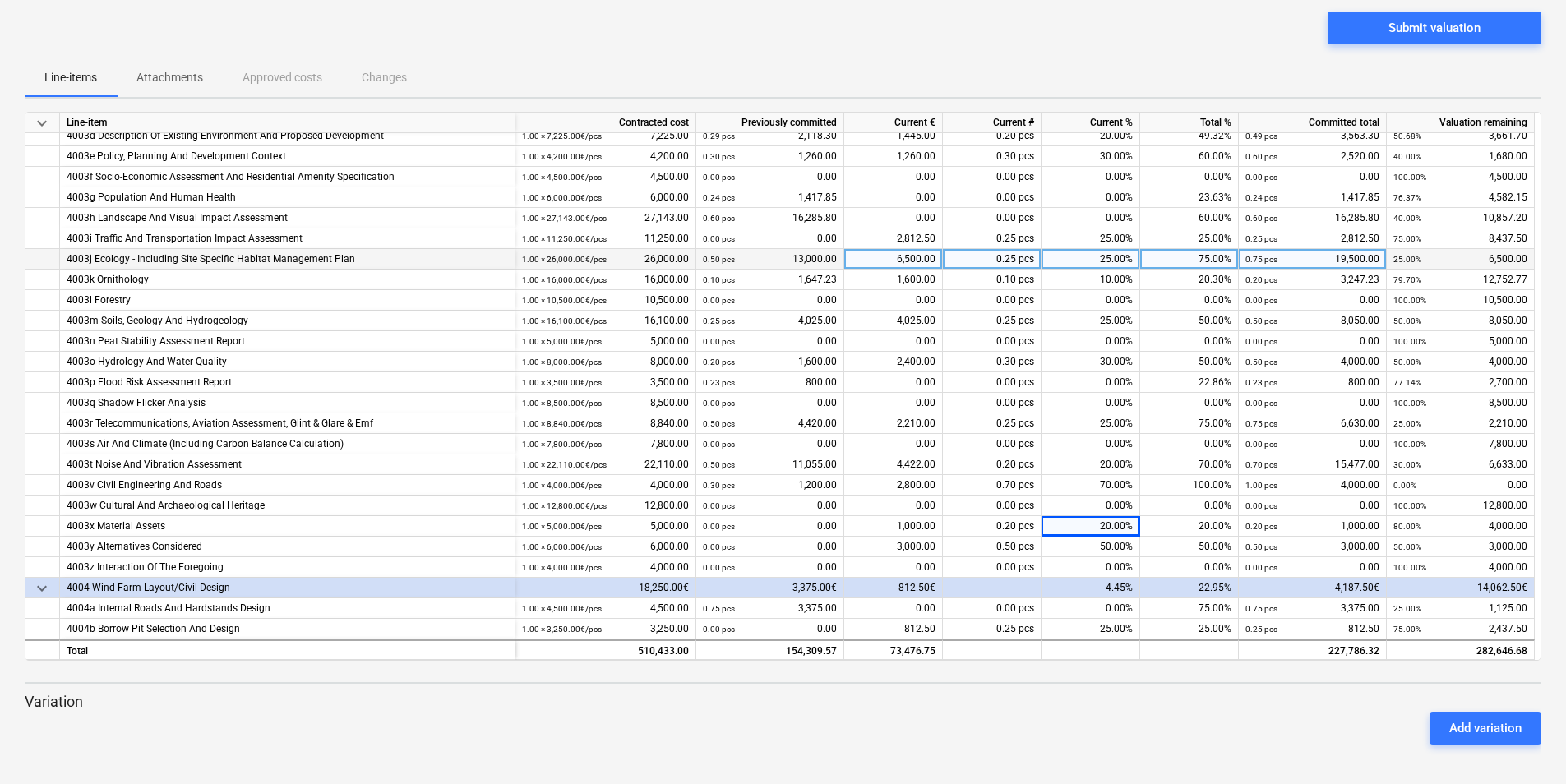
click at [1105, 257] on div "25.00%" at bounding box center [1090, 259] width 99 height 20
type input "30"
click at [1105, 276] on div "10.00%" at bounding box center [1090, 279] width 99 height 20
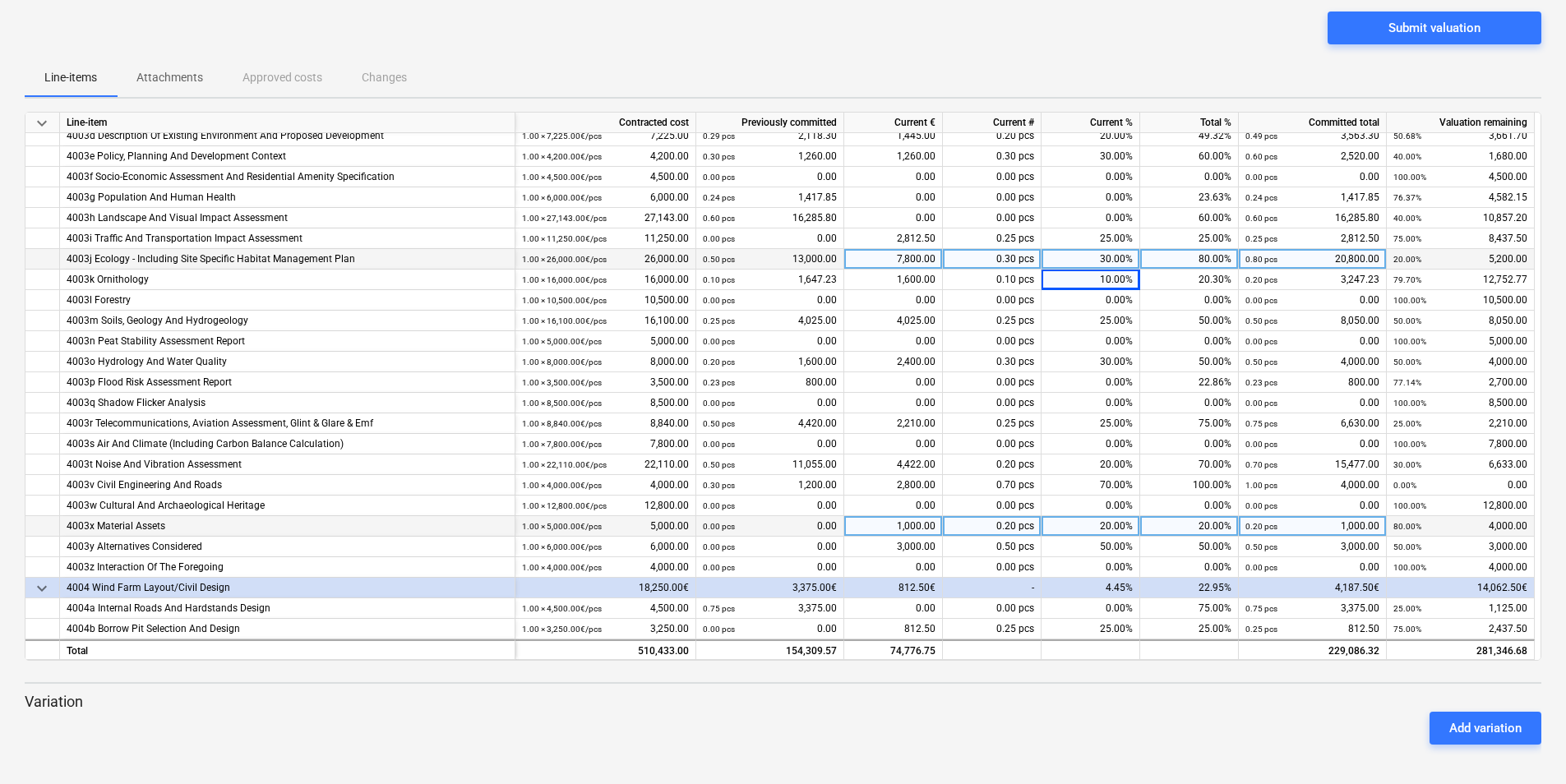
click at [1109, 526] on div "20.00%" at bounding box center [1090, 526] width 99 height 20
type input "20"
click at [1149, 728] on div "Add variation" at bounding box center [783, 728] width 1529 height 46
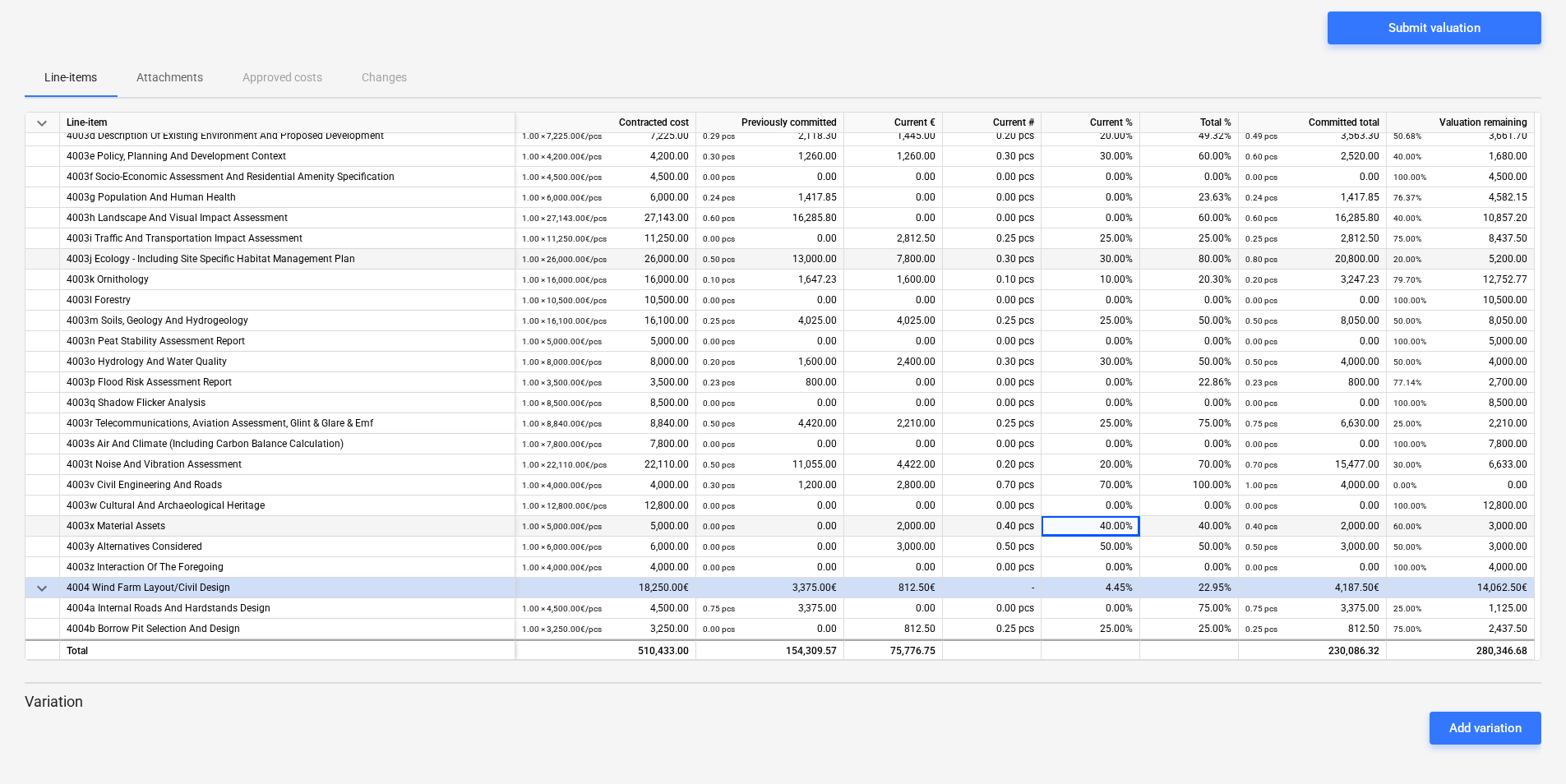
click at [1136, 766] on div "keyboard_arrow_down Status Confirmed at Company Contract name Commit as Date Cu…" at bounding box center [783, 333] width 1566 height 900
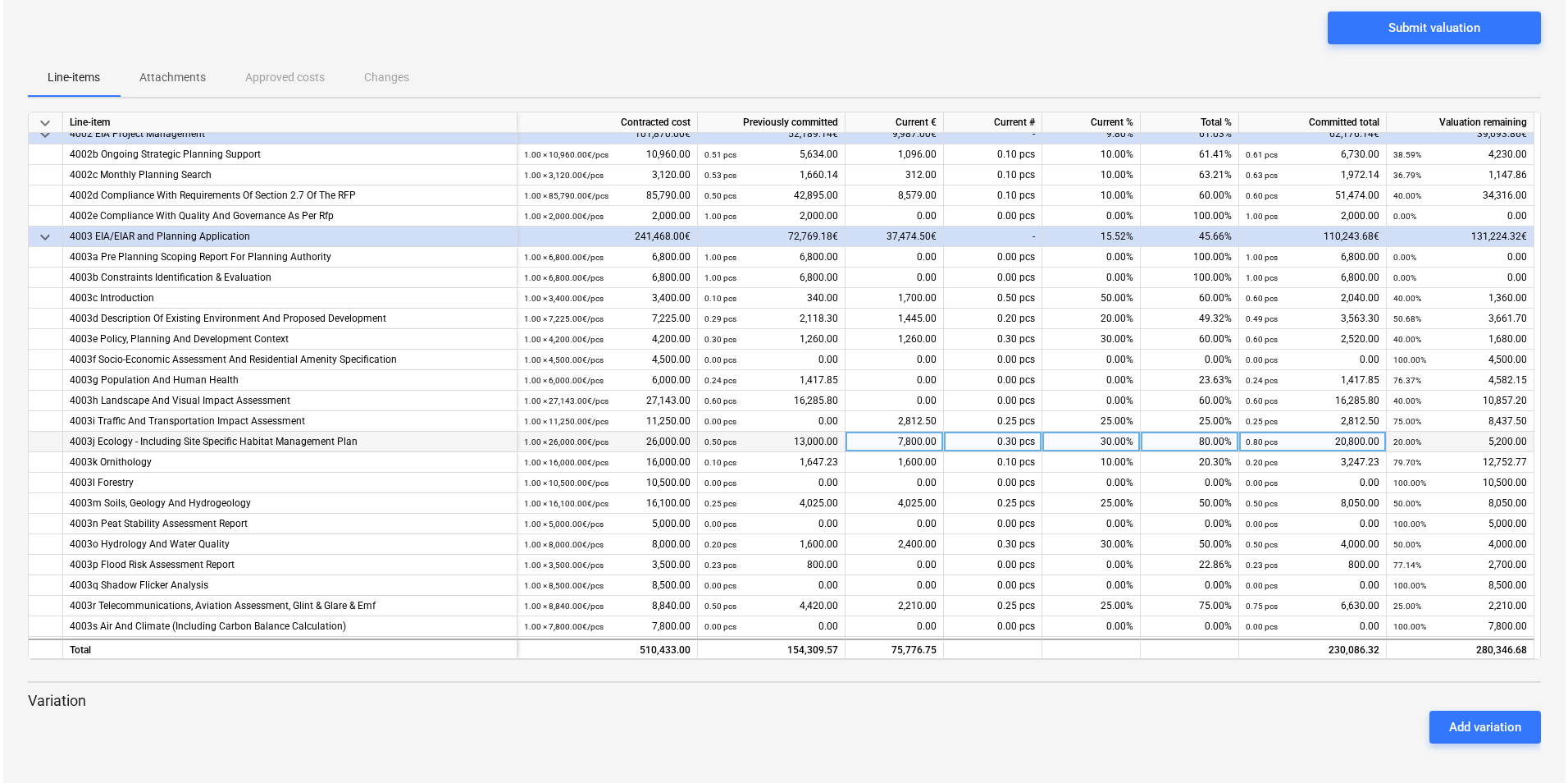
scroll to position [0, 0]
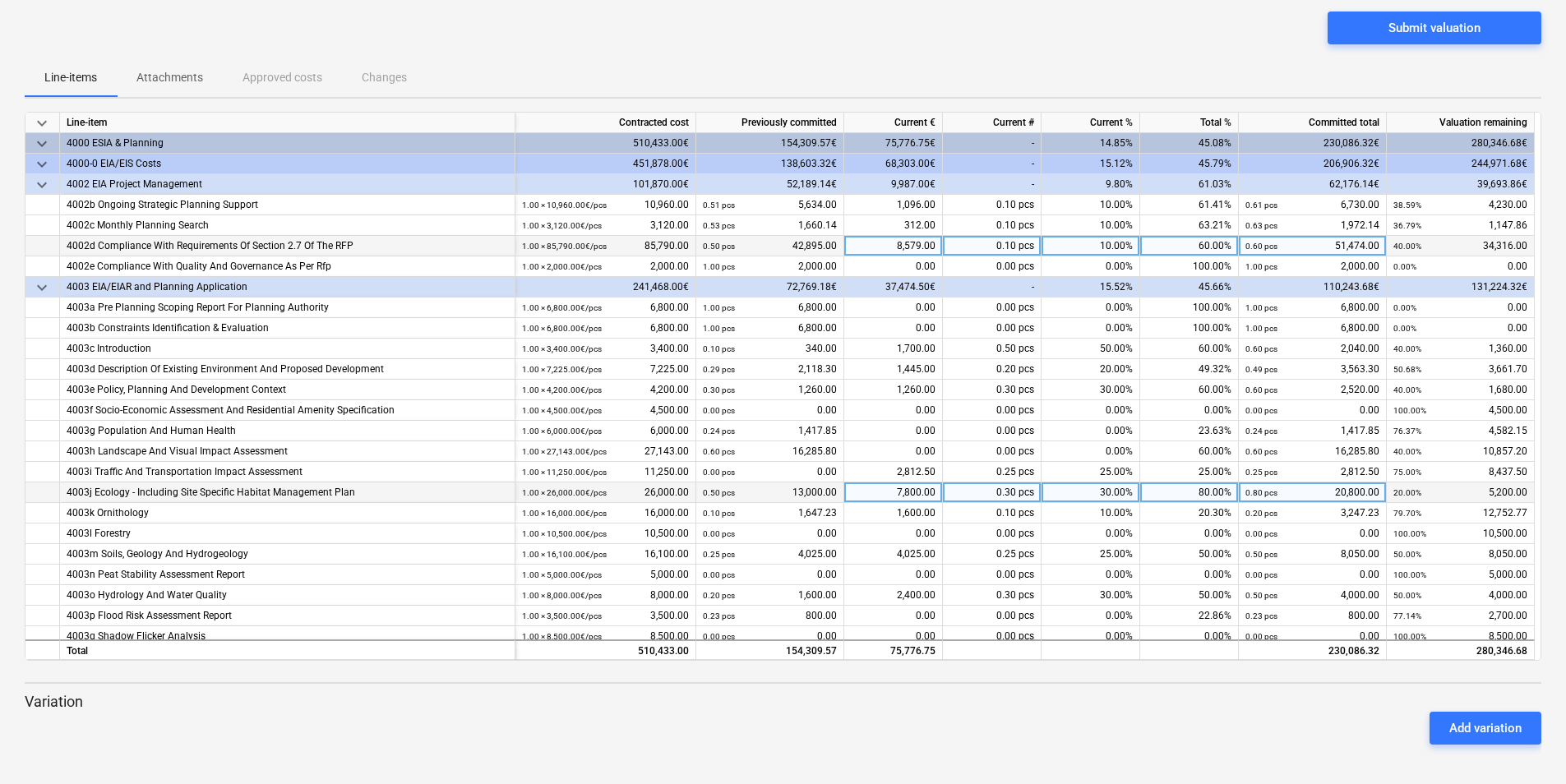
click at [914, 243] on div "8,579.00" at bounding box center [893, 245] width 99 height 20
type input "869.22"
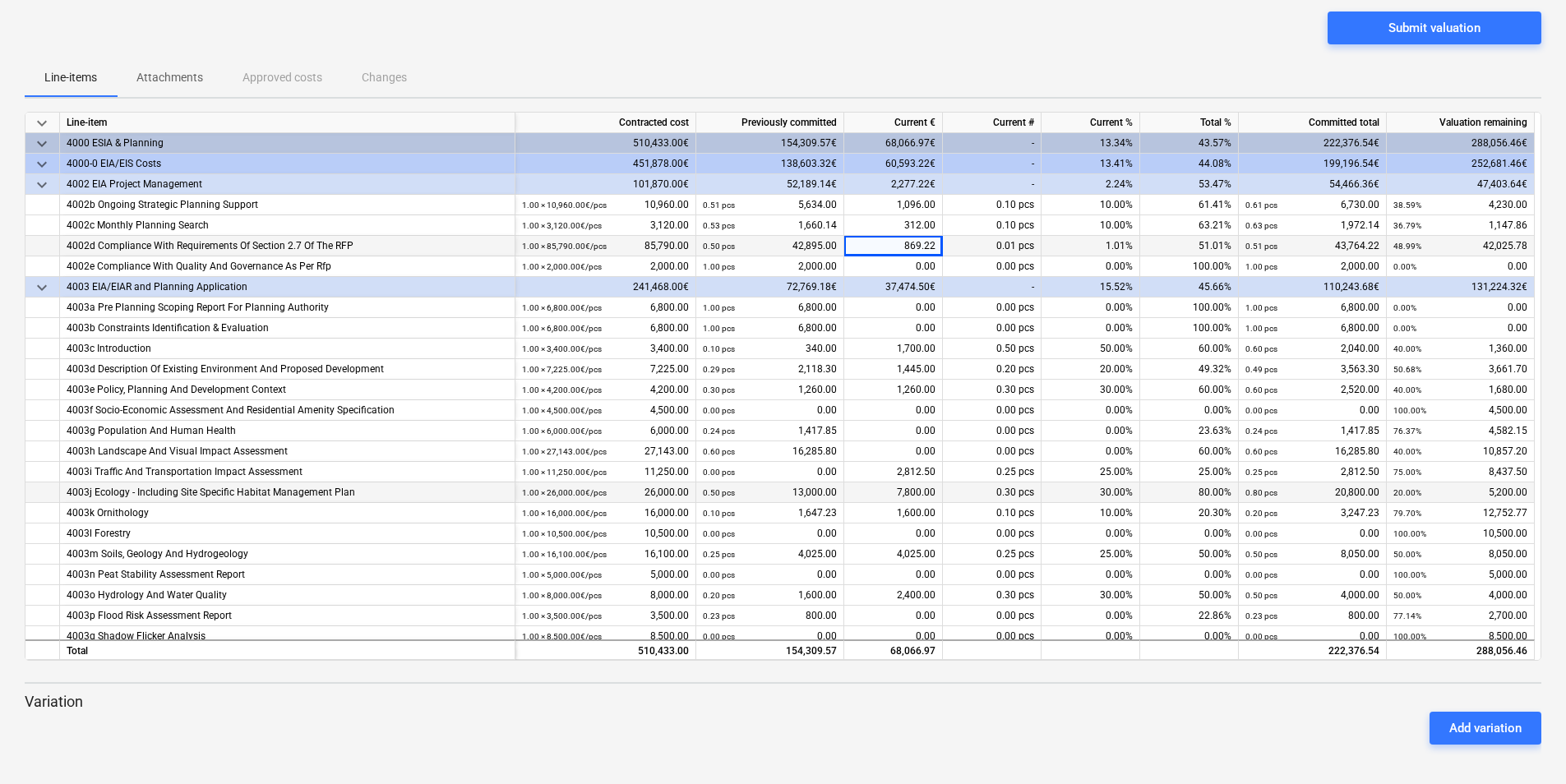
click at [1328, 736] on div "Add variation" at bounding box center [783, 728] width 1529 height 46
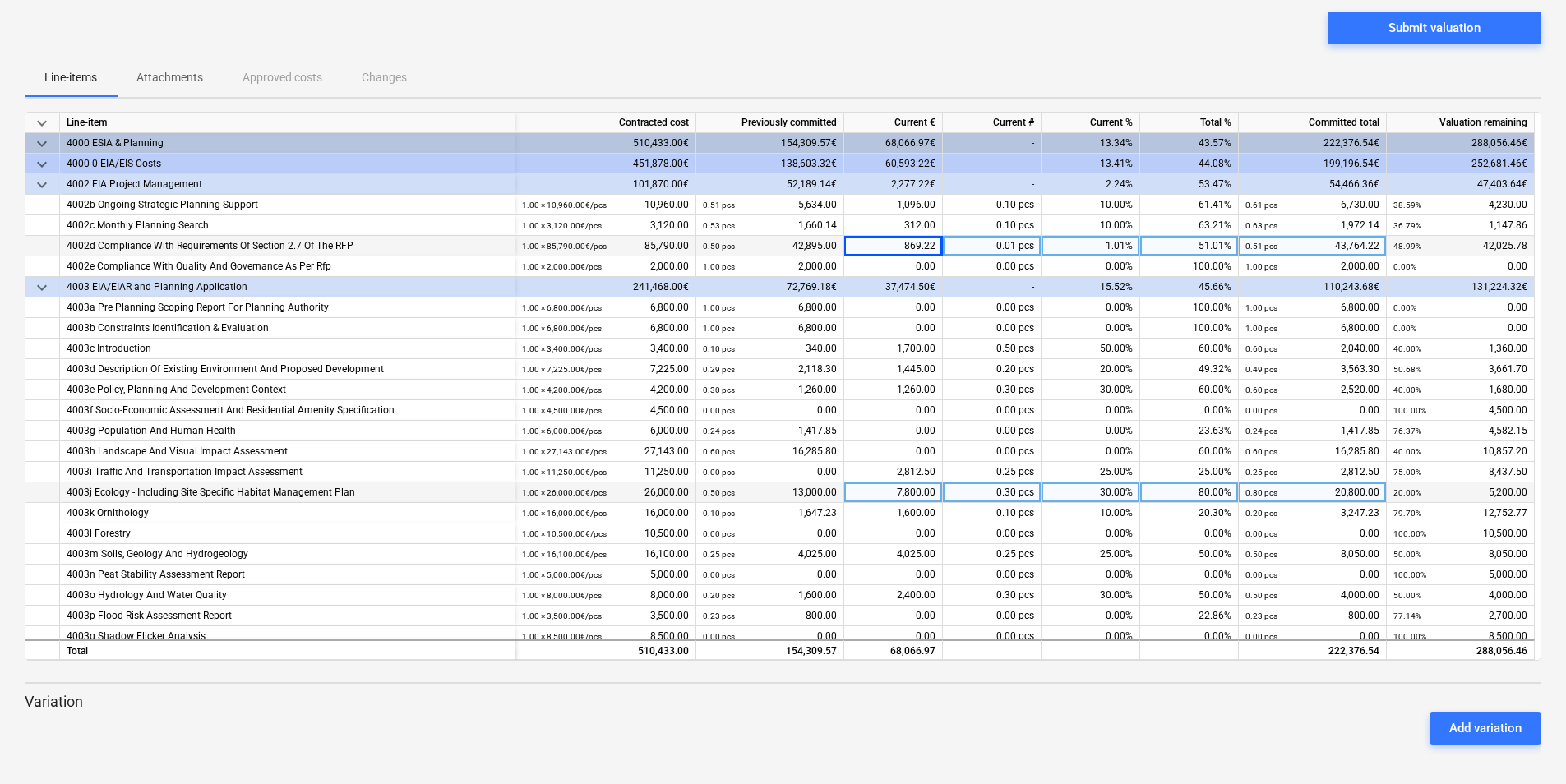
click at [921, 244] on div "869.22" at bounding box center [893, 245] width 99 height 20
click at [918, 249] on input "869.22" at bounding box center [893, 245] width 98 height 20
type input "8692.22"
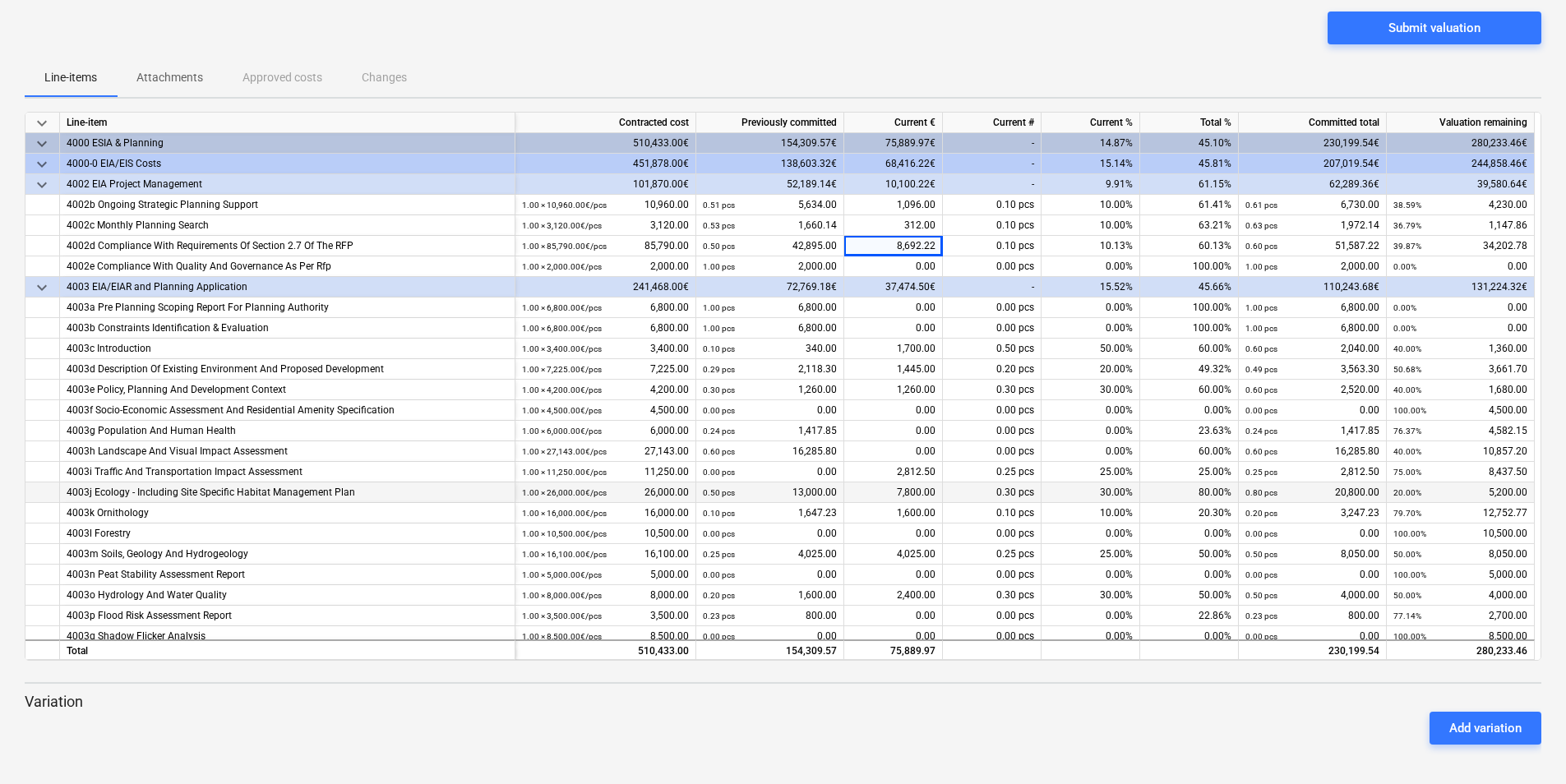
click at [1009, 723] on div "Add variation" at bounding box center [783, 728] width 1529 height 46
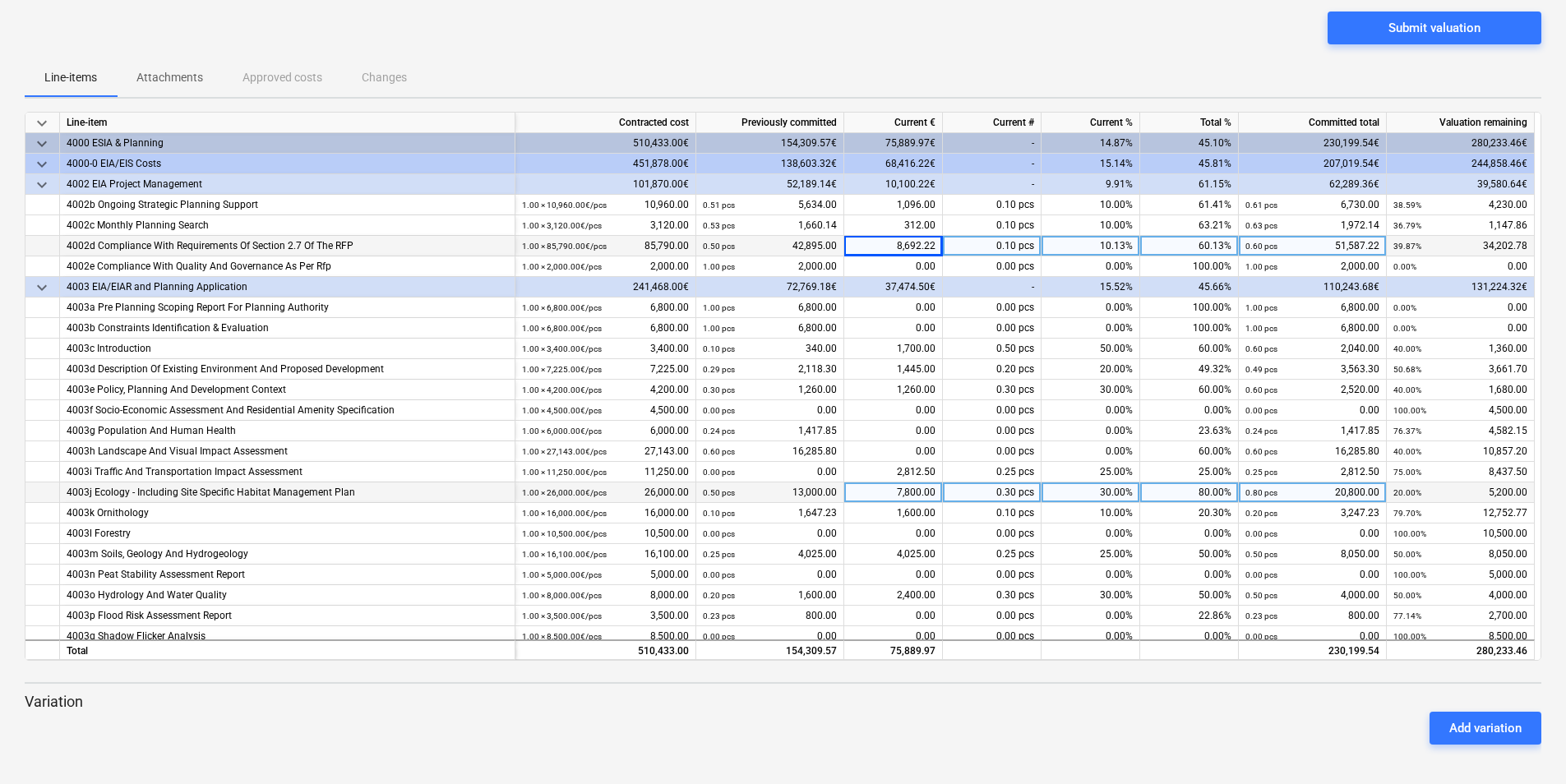
click at [937, 245] on div "8,692.22" at bounding box center [893, 245] width 99 height 20
click at [935, 245] on input "8692.22" at bounding box center [893, 245] width 98 height 20
type input "8692.20"
click at [1016, 720] on div "Add variation" at bounding box center [783, 728] width 1529 height 46
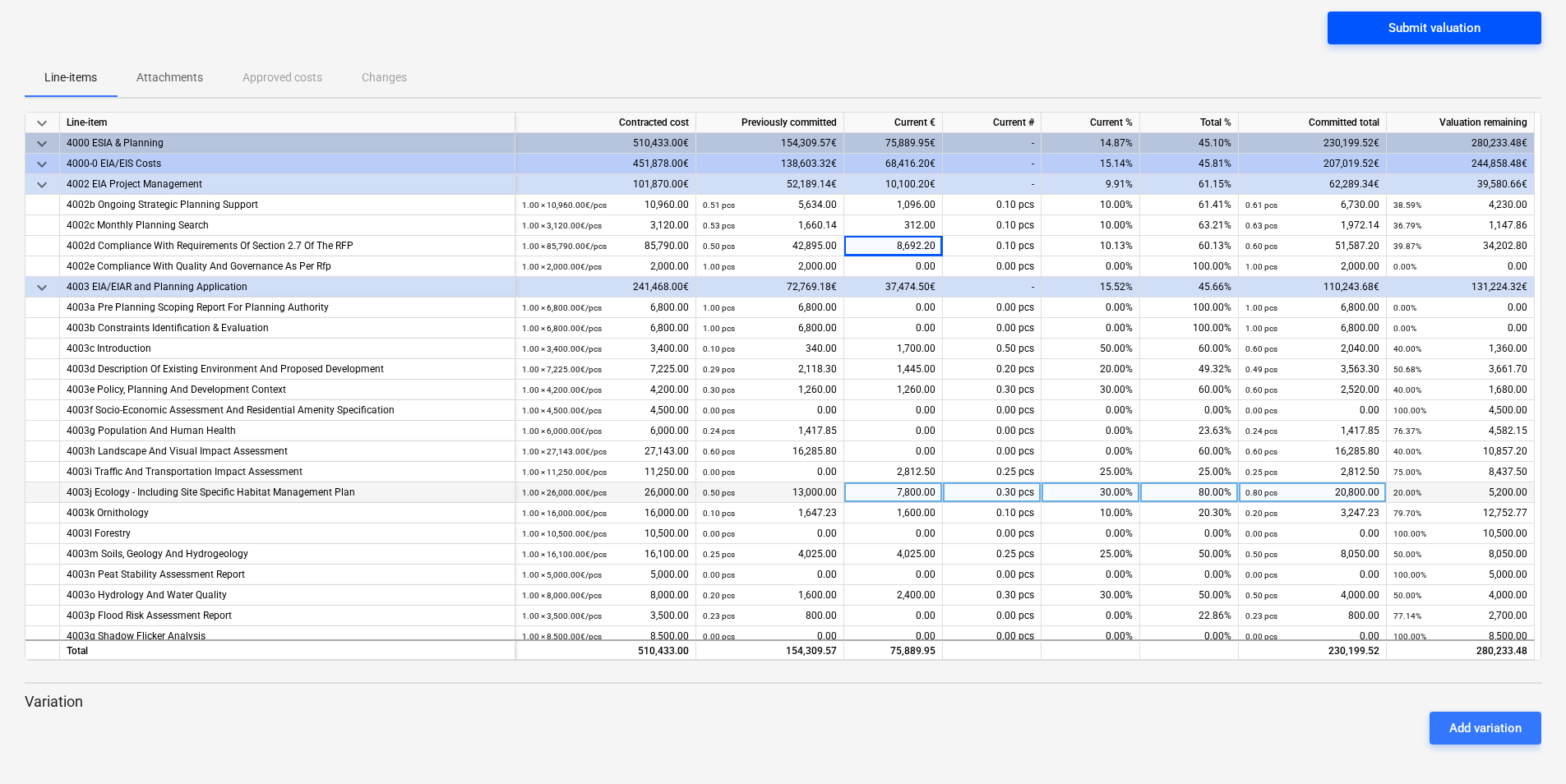
click at [1448, 22] on div "Submit valuation" at bounding box center [1434, 27] width 92 height 21
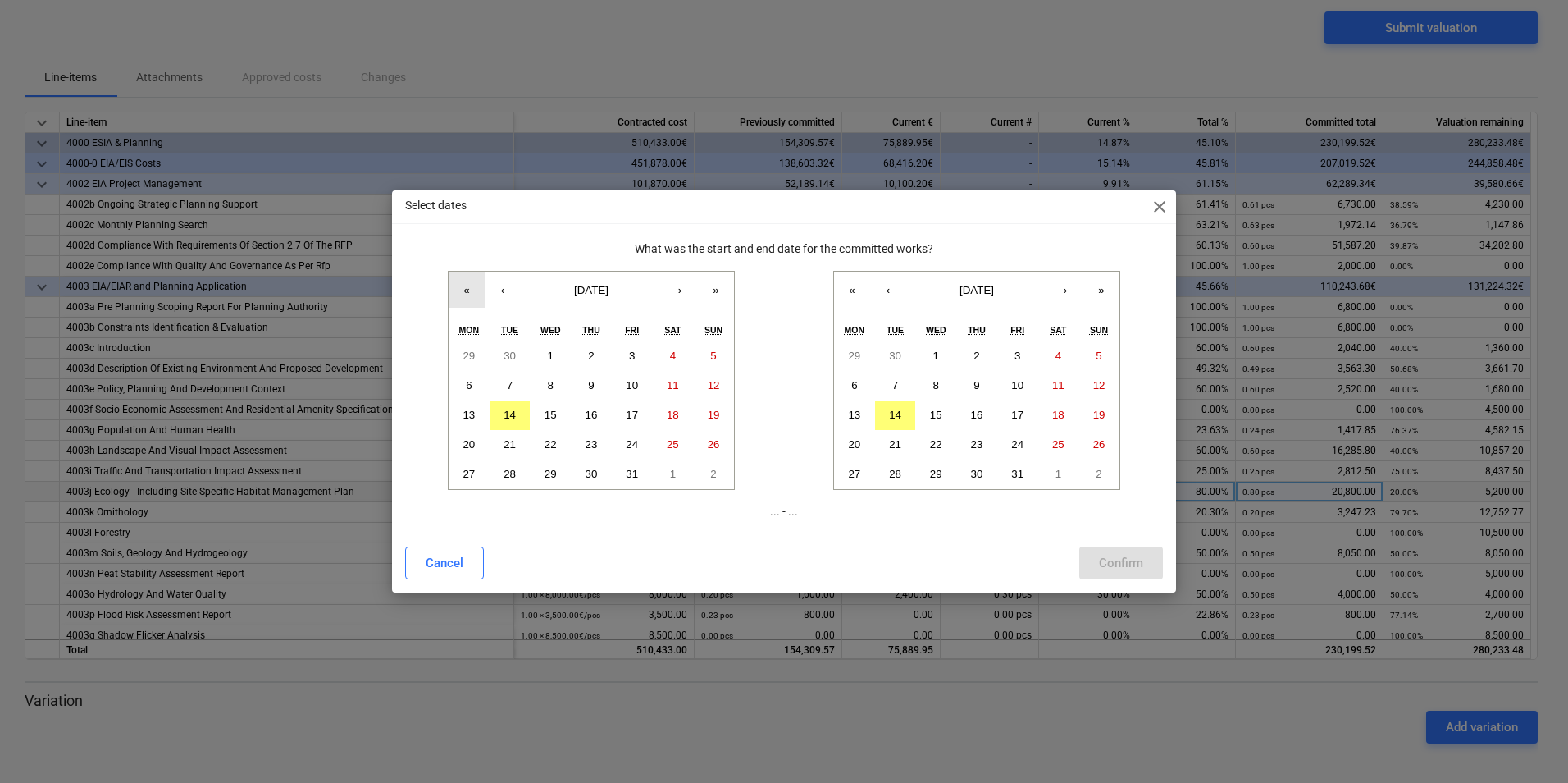
click at [472, 292] on button "«" at bounding box center [466, 289] width 36 height 36
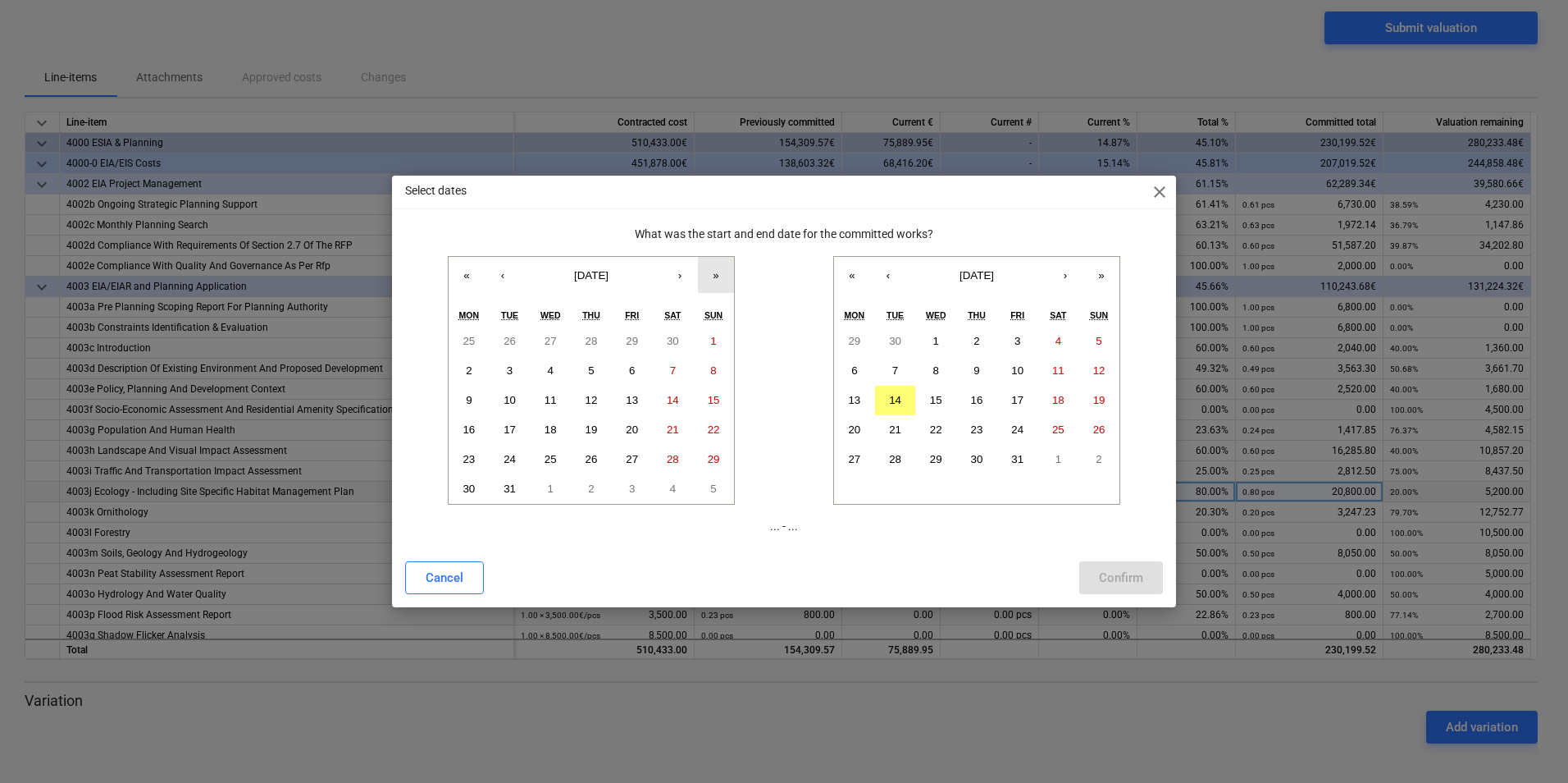
click at [714, 271] on button "»" at bounding box center [715, 274] width 36 height 36
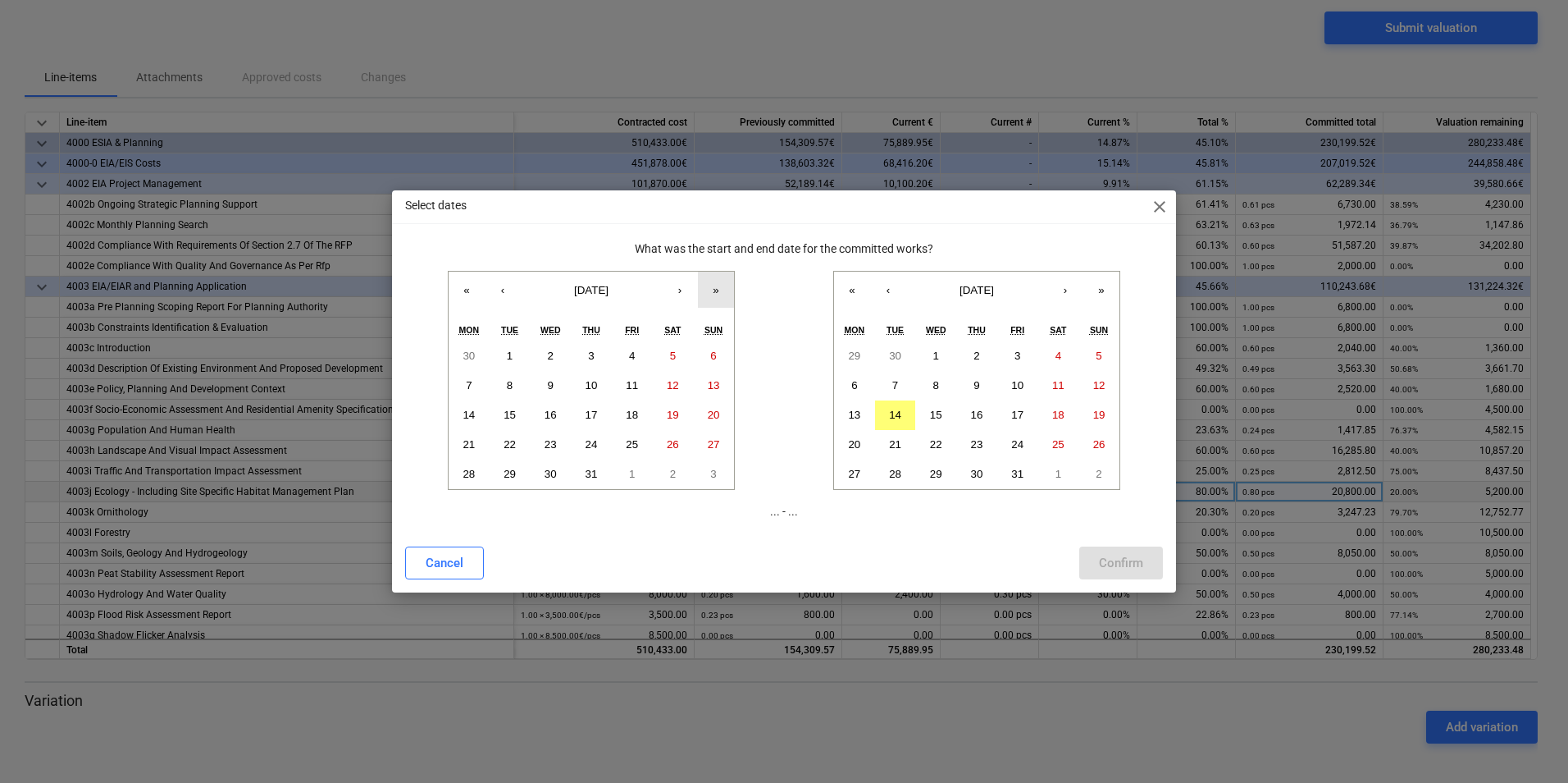
click at [717, 275] on button "»" at bounding box center [715, 289] width 36 height 36
click at [508, 292] on button "‹" at bounding box center [502, 289] width 36 height 36
click at [507, 359] on abbr "1" at bounding box center [509, 355] width 5 height 12
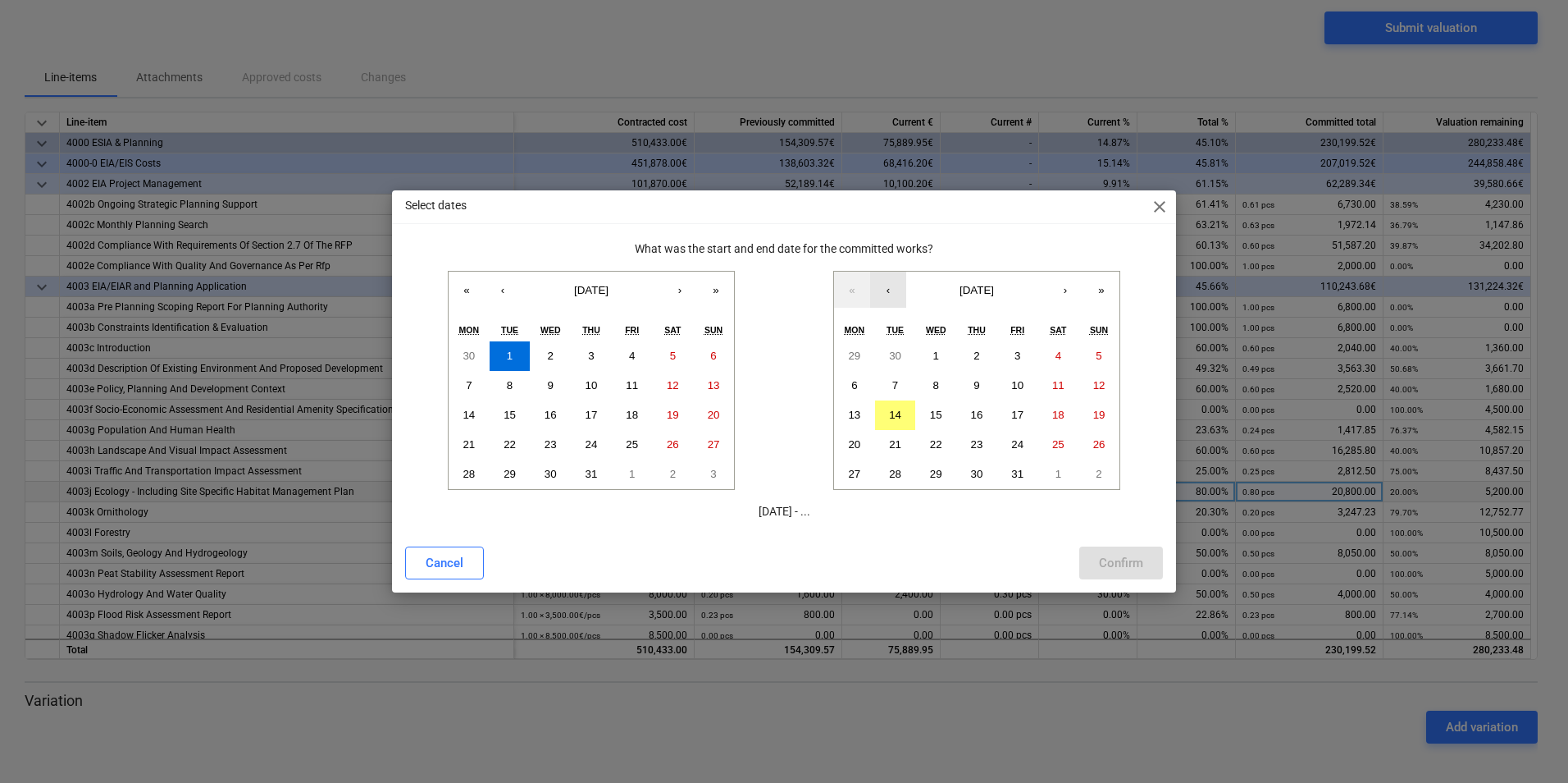
click at [894, 294] on button "‹" at bounding box center [888, 289] width 36 height 36
click at [894, 293] on button "‹" at bounding box center [888, 289] width 36 height 36
click at [1019, 474] on abbr "29" at bounding box center [1017, 473] width 12 height 12
click at [1052, 299] on button "›" at bounding box center [1064, 289] width 36 height 36
click at [887, 474] on button "30" at bounding box center [895, 474] width 41 height 29
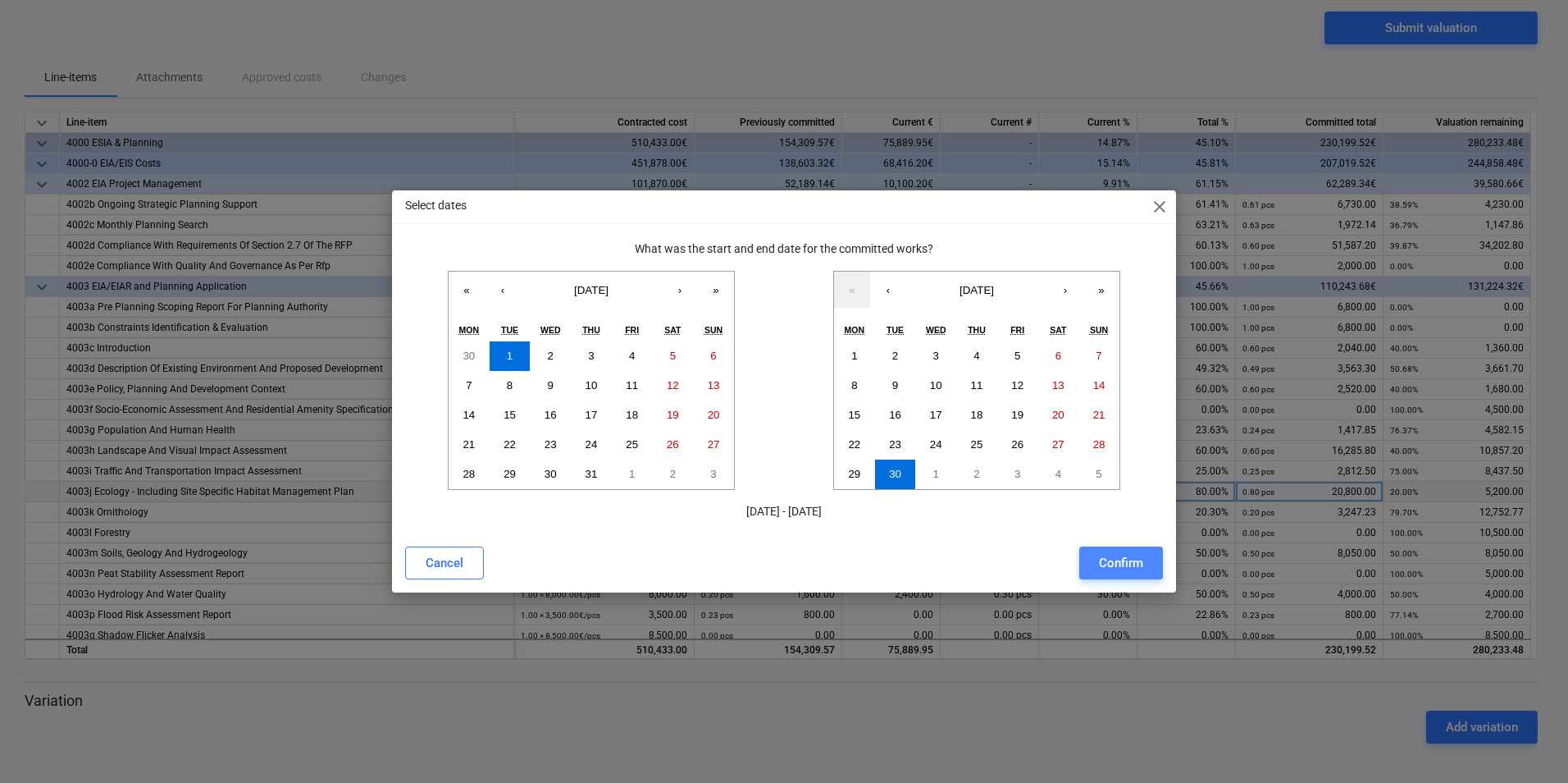
click at [1117, 566] on div "Confirm" at bounding box center [1121, 563] width 44 height 21
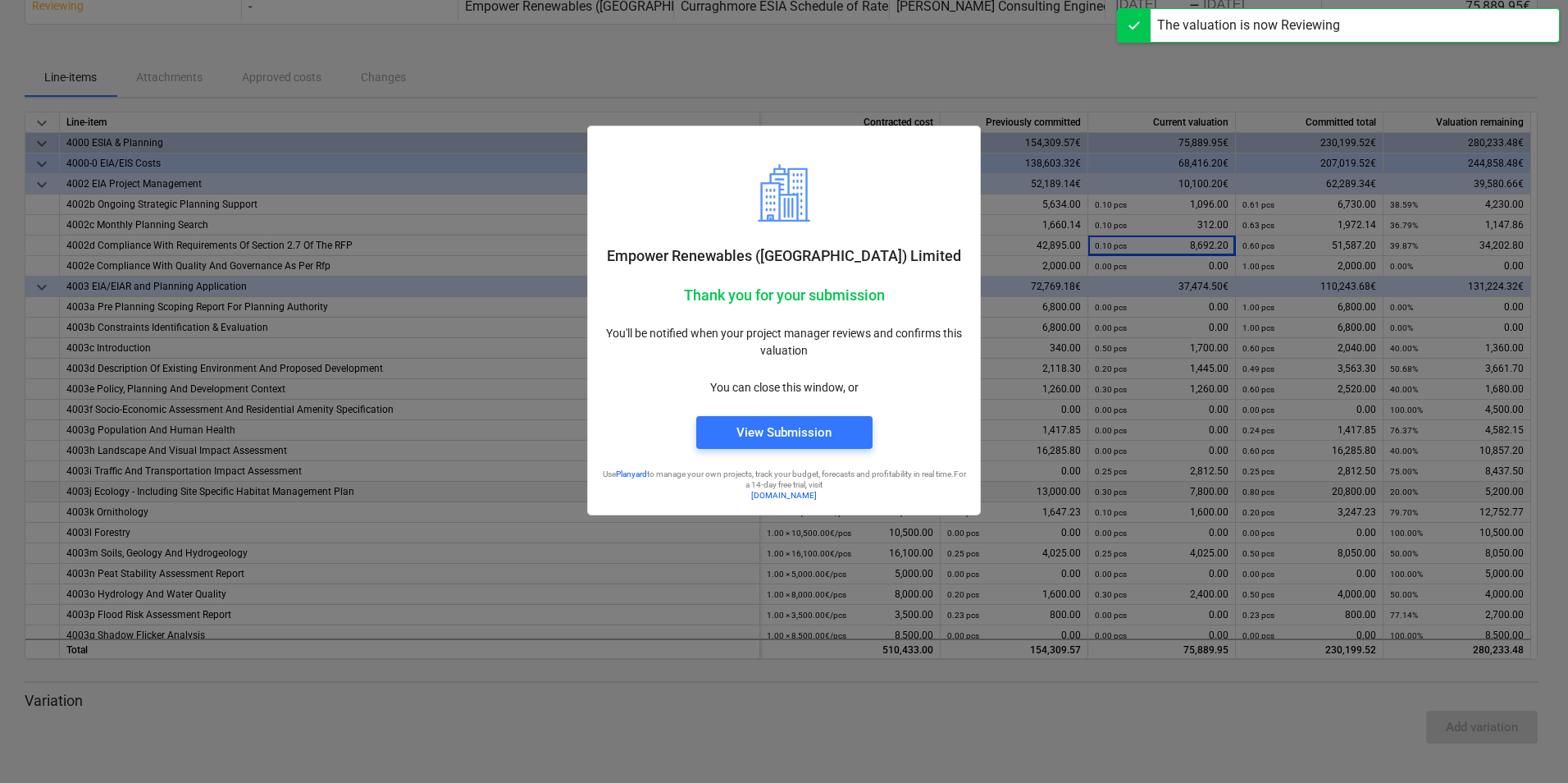
scroll to position [83, 0]
click at [1004, 58] on div at bounding box center [784, 392] width 1568 height 783
